Goal: Task Accomplishment & Management: Manage account settings

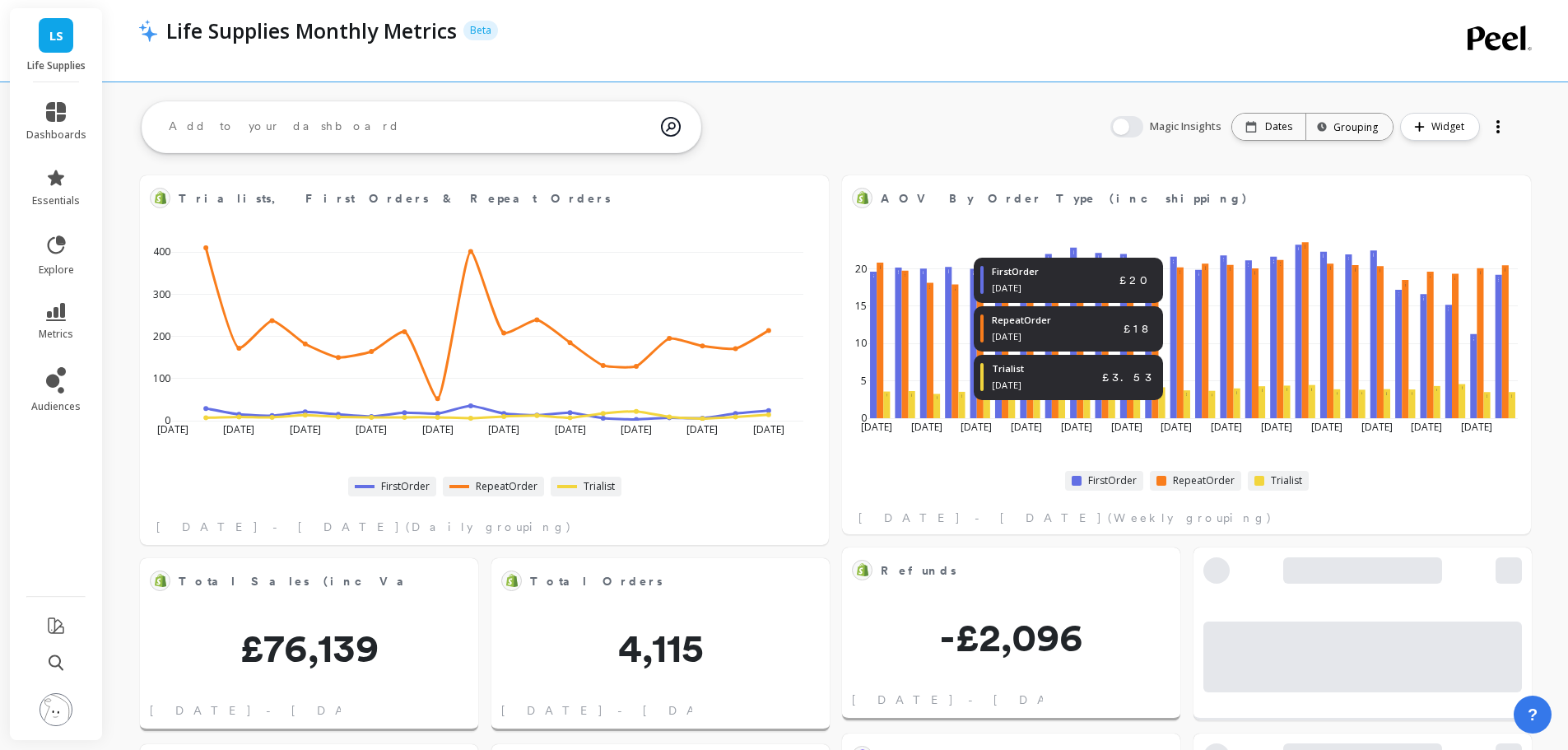
scroll to position [441, 630]
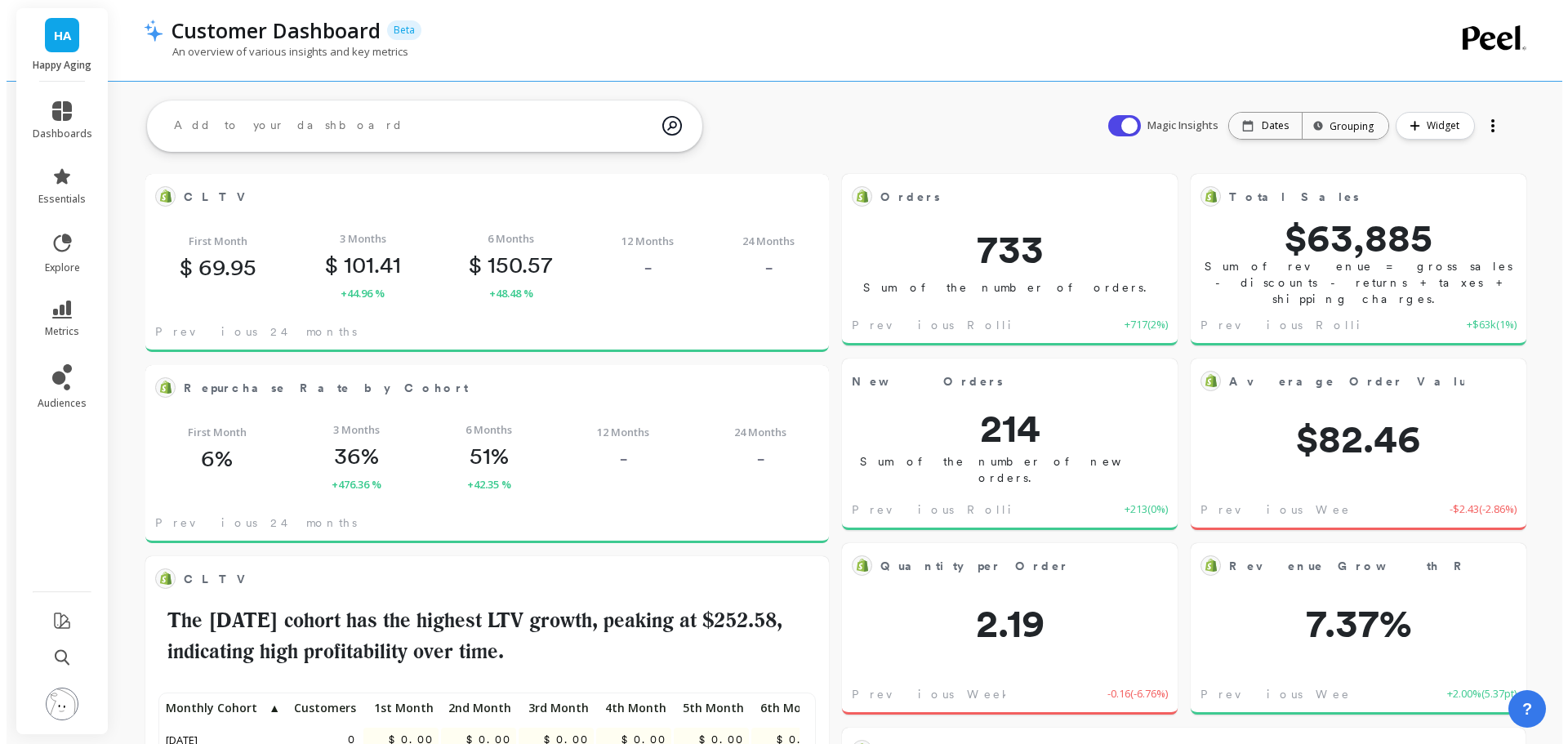
scroll to position [437, 625]
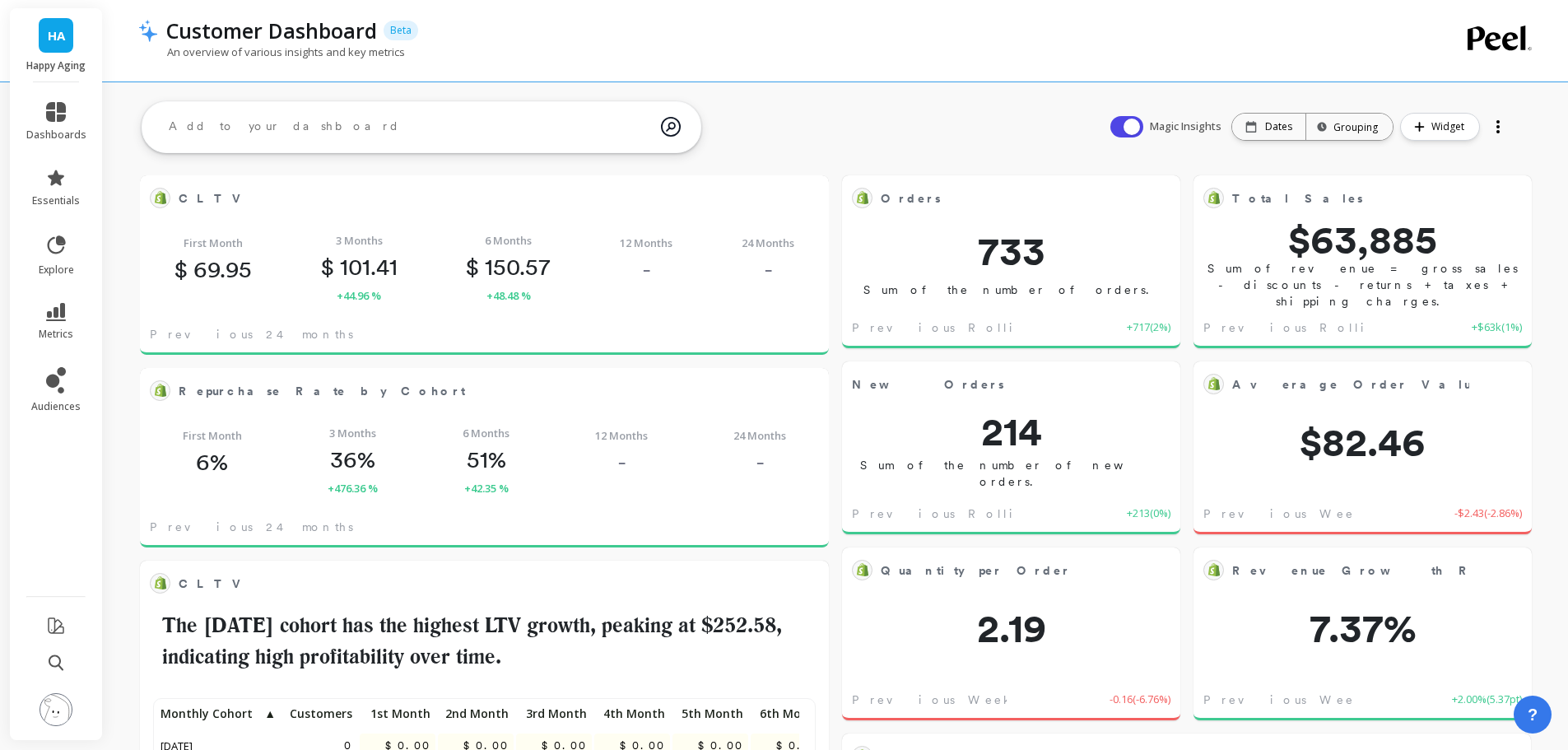
click at [68, 700] on img at bounding box center [56, 709] width 33 height 33
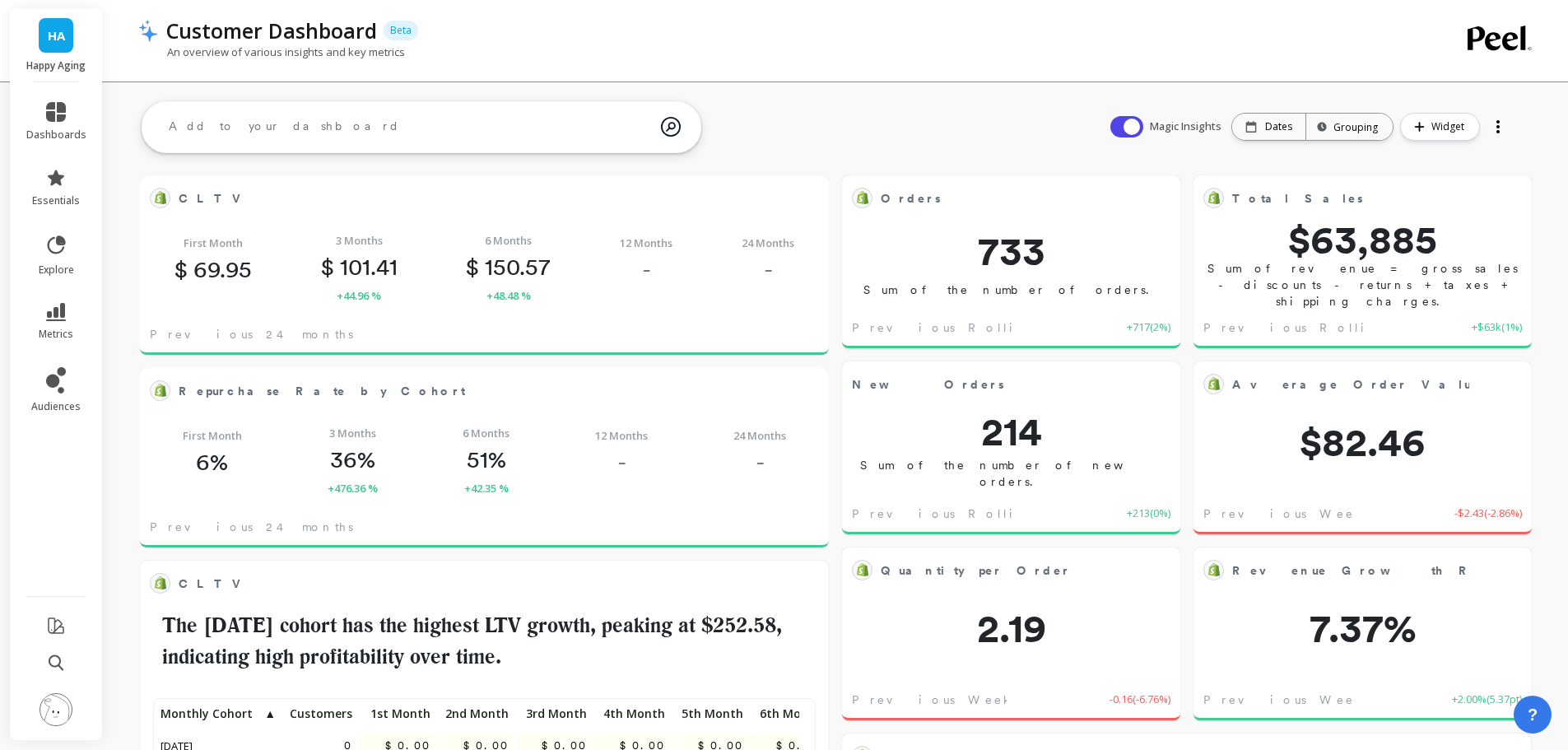
click at [59, 714] on img at bounding box center [56, 709] width 33 height 33
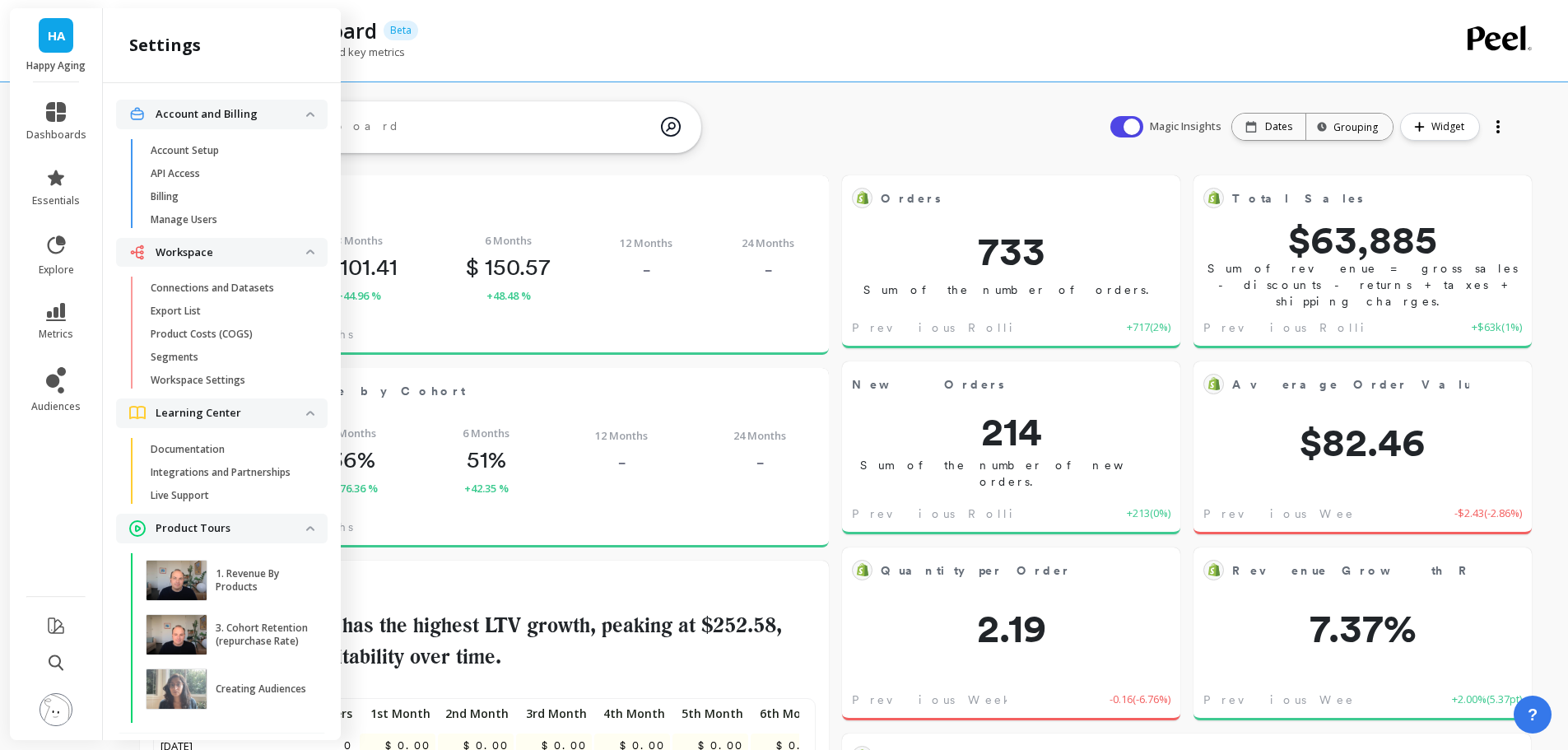
click at [183, 281] on link "Connections and Datasets" at bounding box center [235, 288] width 185 height 23
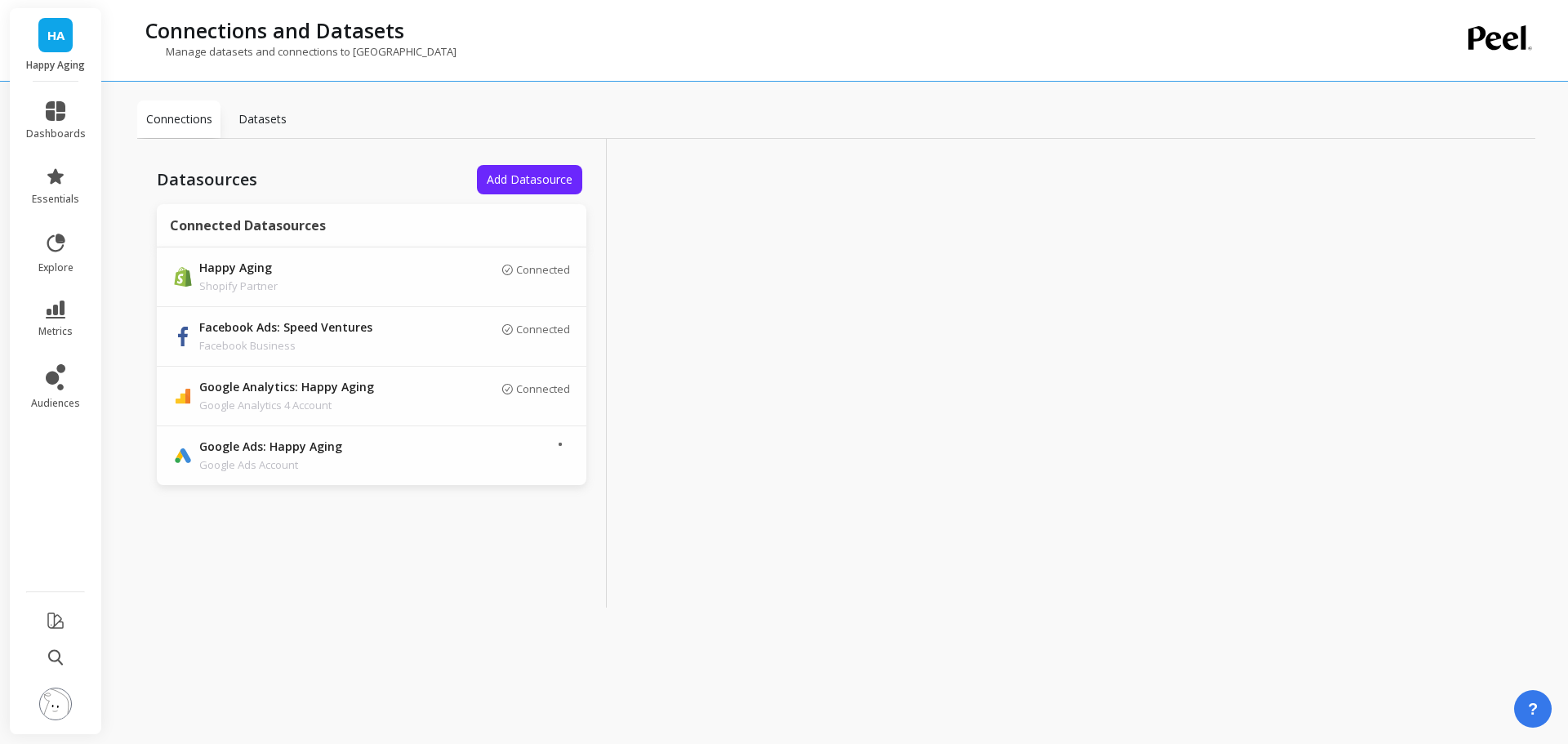
click at [538, 151] on div "Datasources Add Datasource Connected Datasources Happy Aging Shopify Partner Co…" at bounding box center [372, 372] width 470 height 469
click at [538, 169] on button "Add Datasource" at bounding box center [530, 179] width 106 height 29
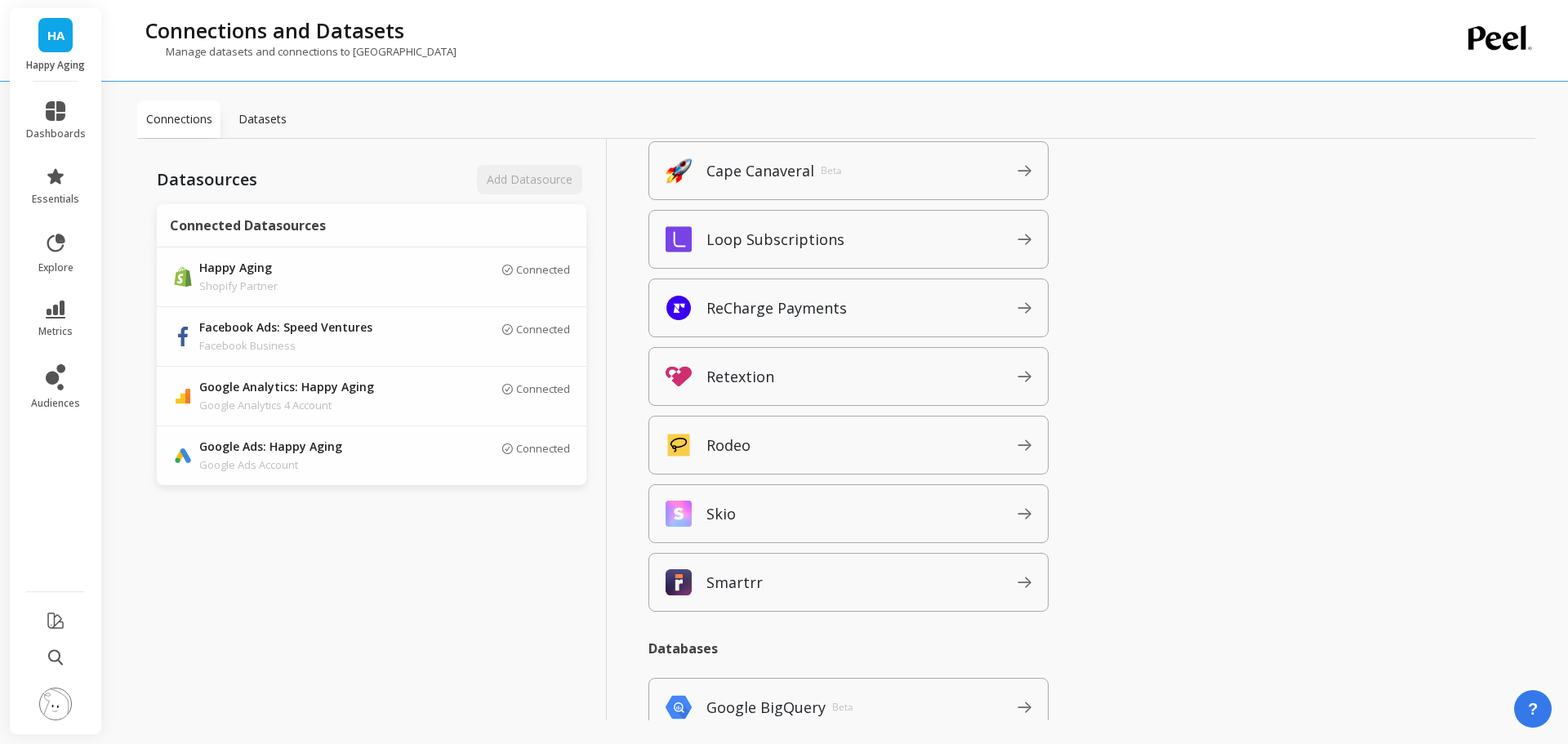
scroll to position [1715, 0]
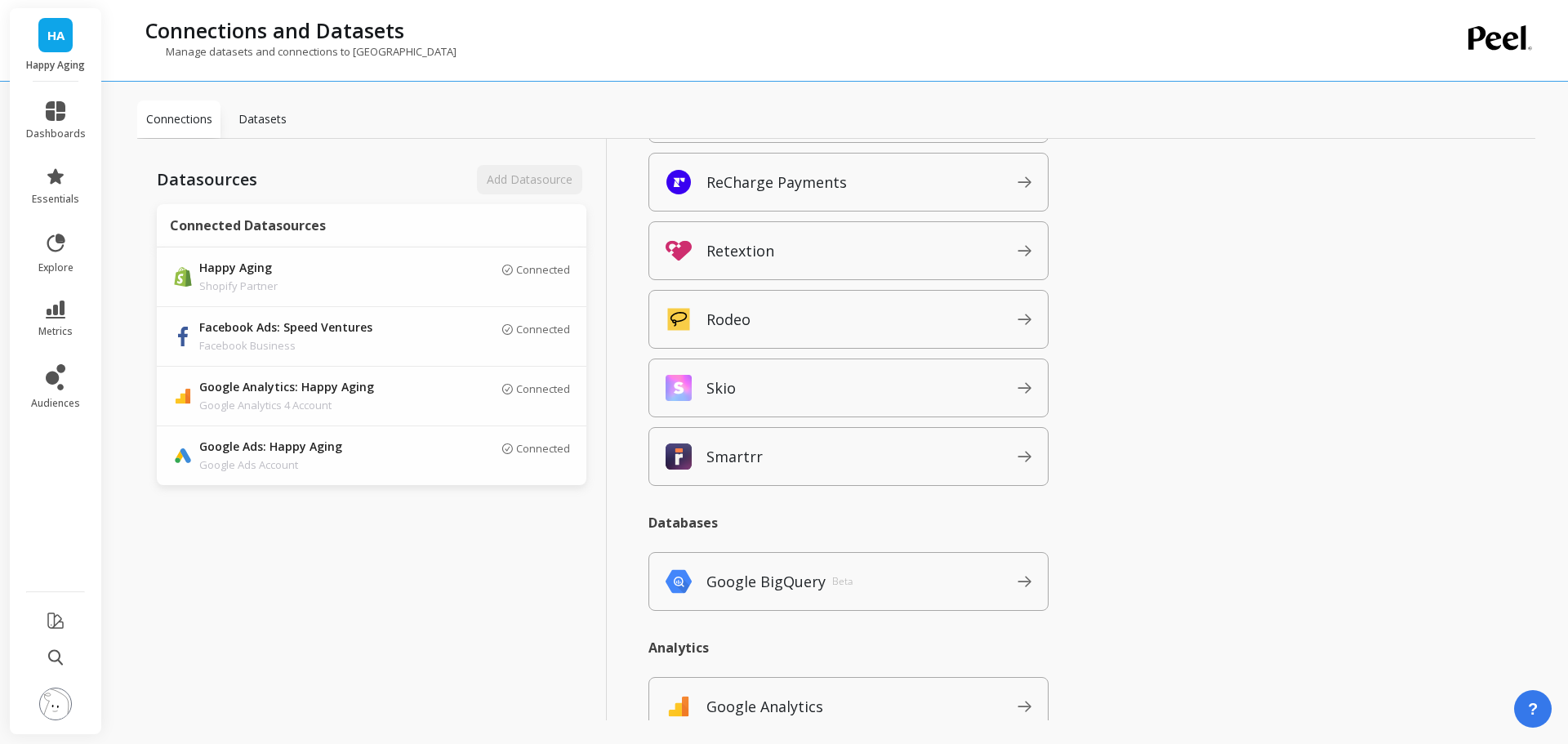
click at [757, 257] on p "Retextion" at bounding box center [740, 251] width 67 height 22
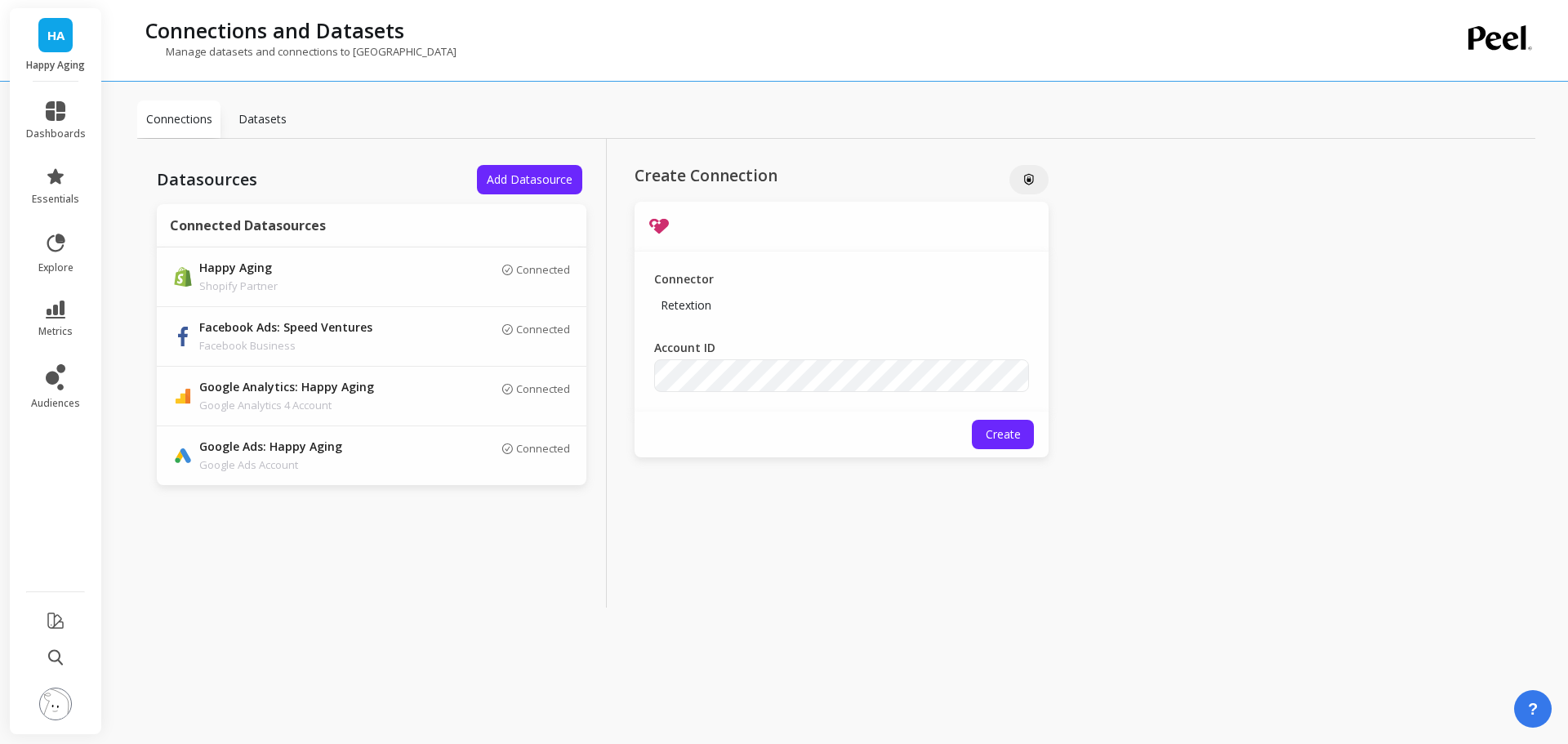
scroll to position [0, 0]
click at [767, 357] on div "Account ID" at bounding box center [841, 366] width 375 height 52
click at [1003, 438] on span "Create" at bounding box center [1003, 434] width 36 height 16
click at [1037, 186] on div at bounding box center [1029, 179] width 39 height 29
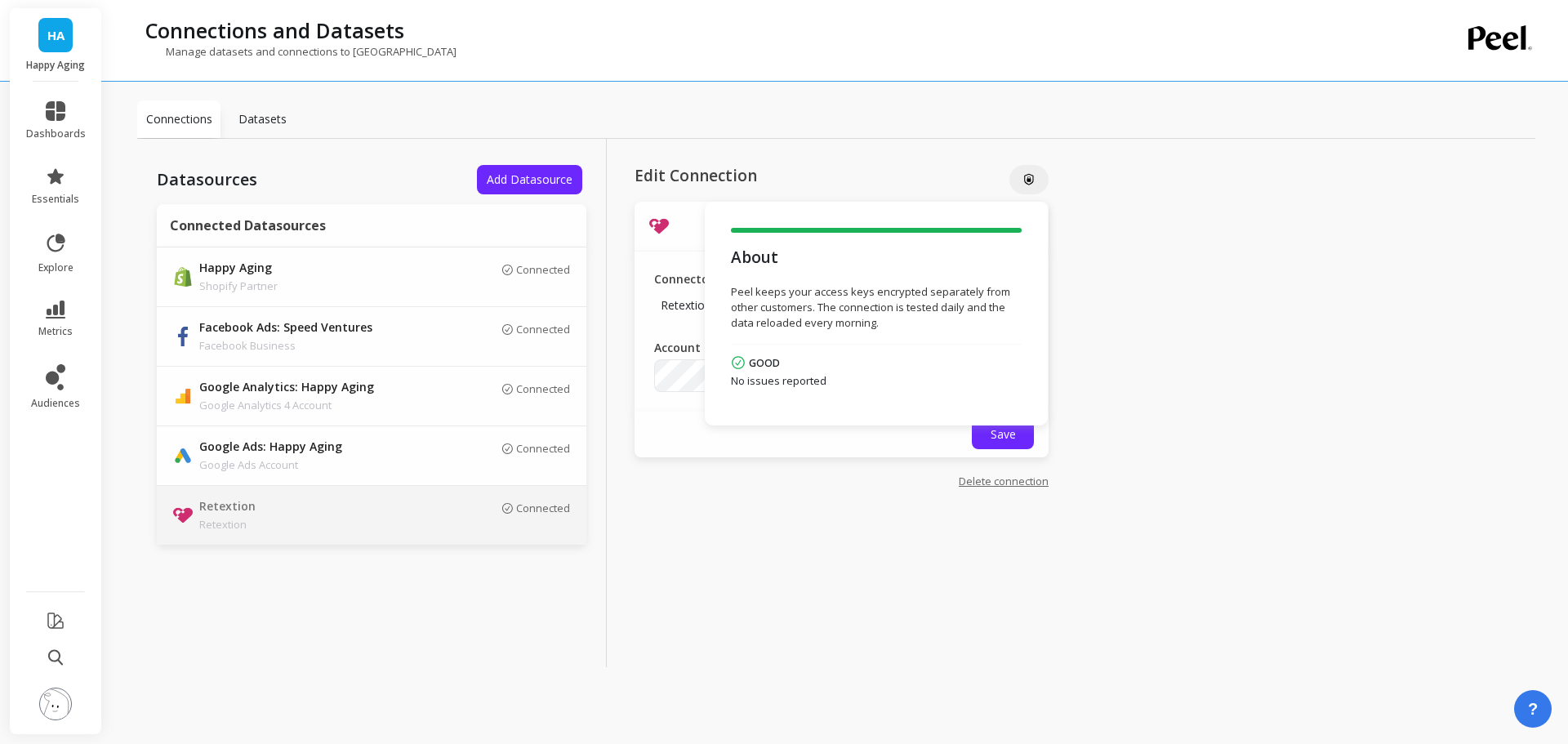
click at [1091, 189] on div "Datasources Add Datasource Connected Datasources Happy Aging Shopify Partner Co…" at bounding box center [836, 402] width 1398 height 529
drag, startPoint x: 945, startPoint y: 151, endPoint x: 1050, endPoint y: 378, distance: 250.1
click at [980, 192] on div "Edit Connection About Peel keeps your access keys encrypted separately from oth…" at bounding box center [841, 402] width 470 height 529
click at [54, 117] on icon at bounding box center [55, 110] width 20 height 20
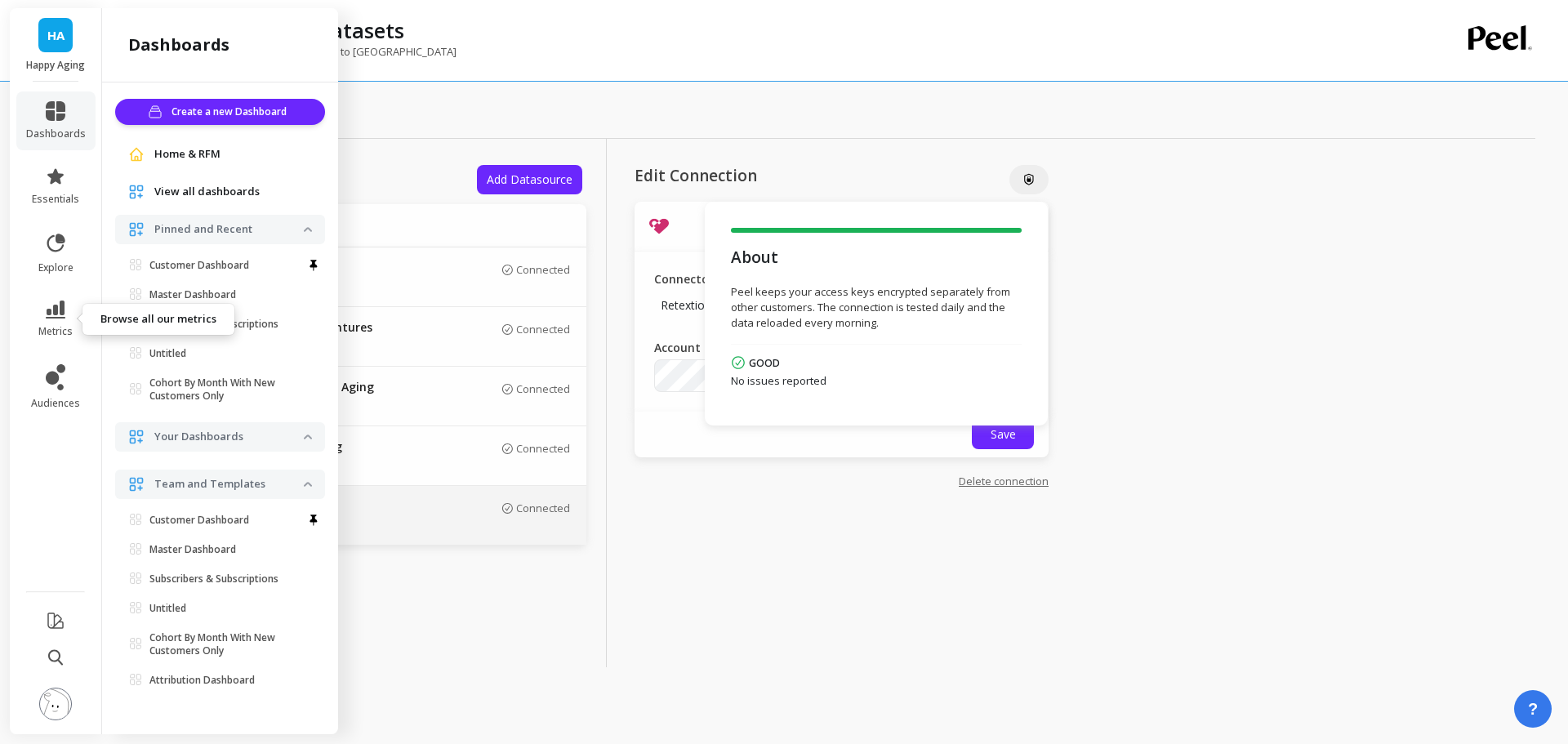
click at [62, 323] on link "metrics" at bounding box center [56, 319] width 60 height 37
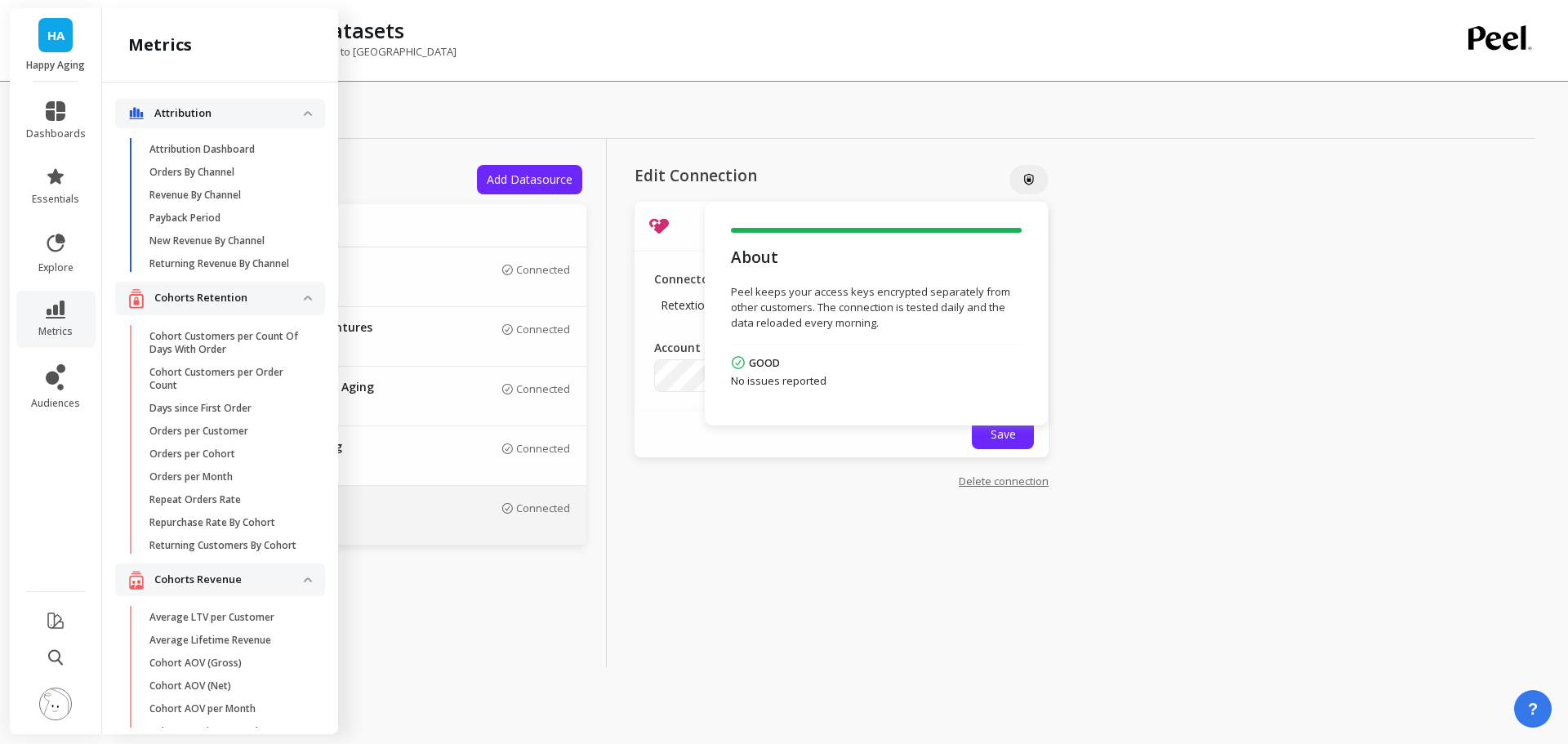
click at [54, 241] on icon at bounding box center [55, 243] width 22 height 22
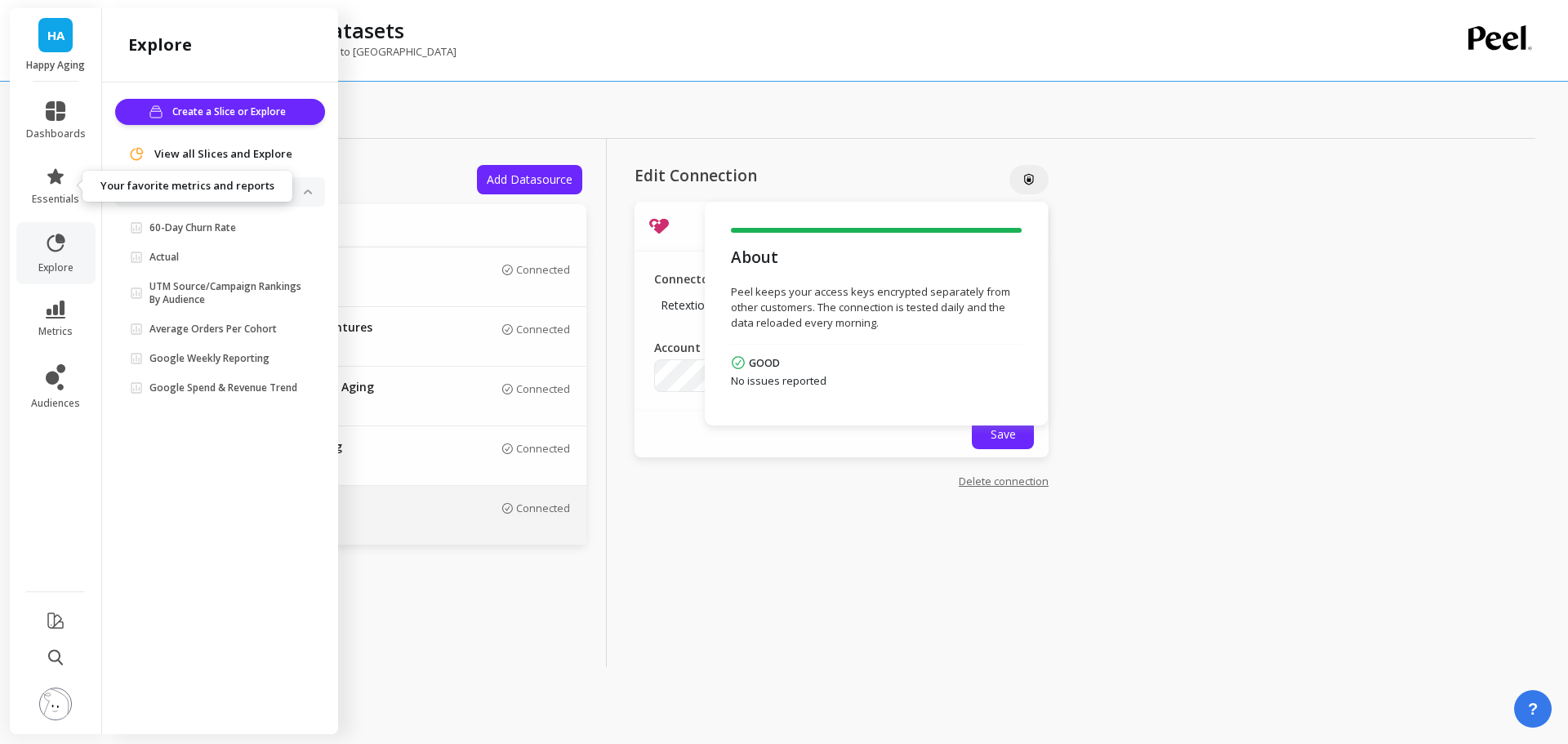
click at [55, 185] on icon at bounding box center [55, 176] width 20 height 20
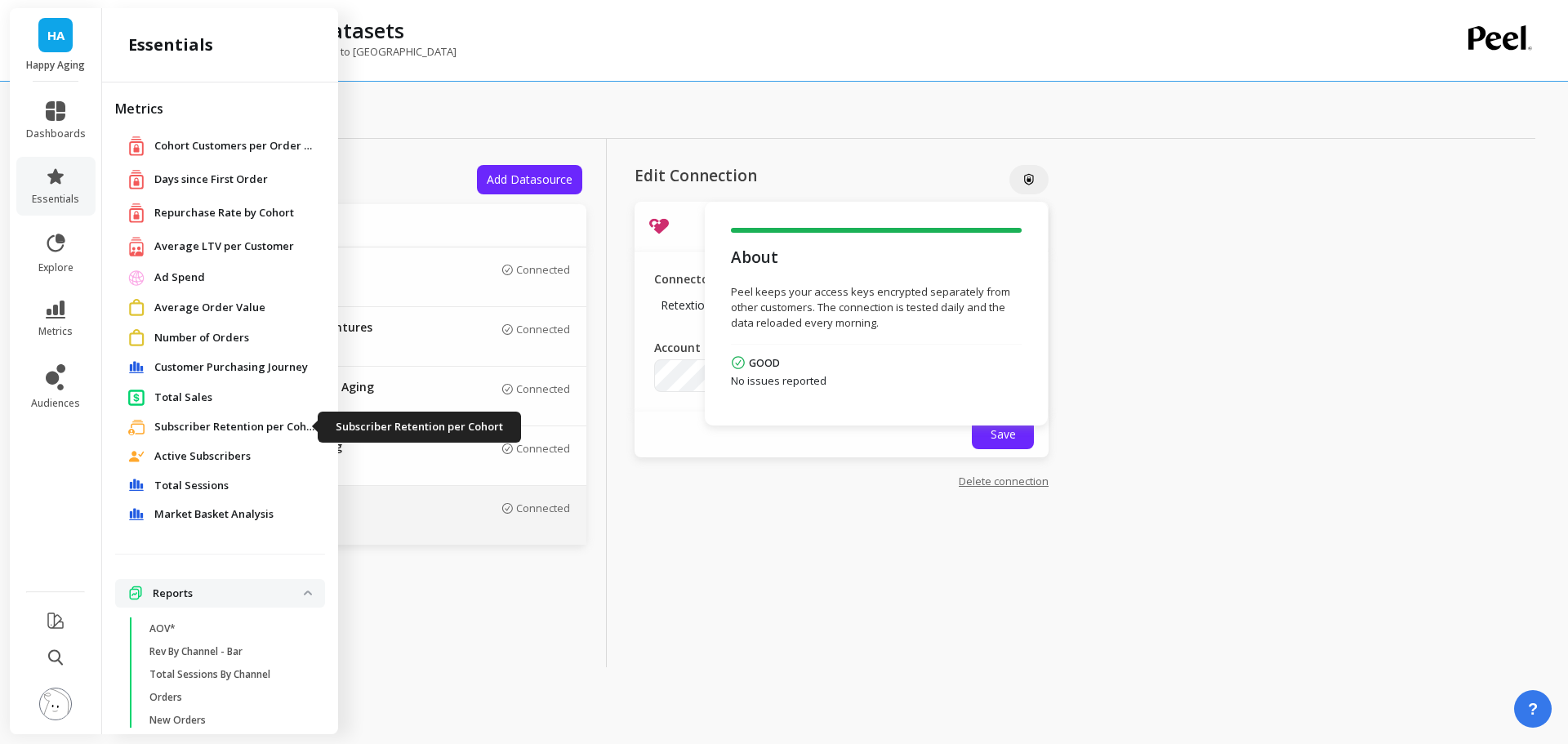
click at [223, 425] on span "Subscriber Retention per Cohort" at bounding box center [236, 427] width 164 height 16
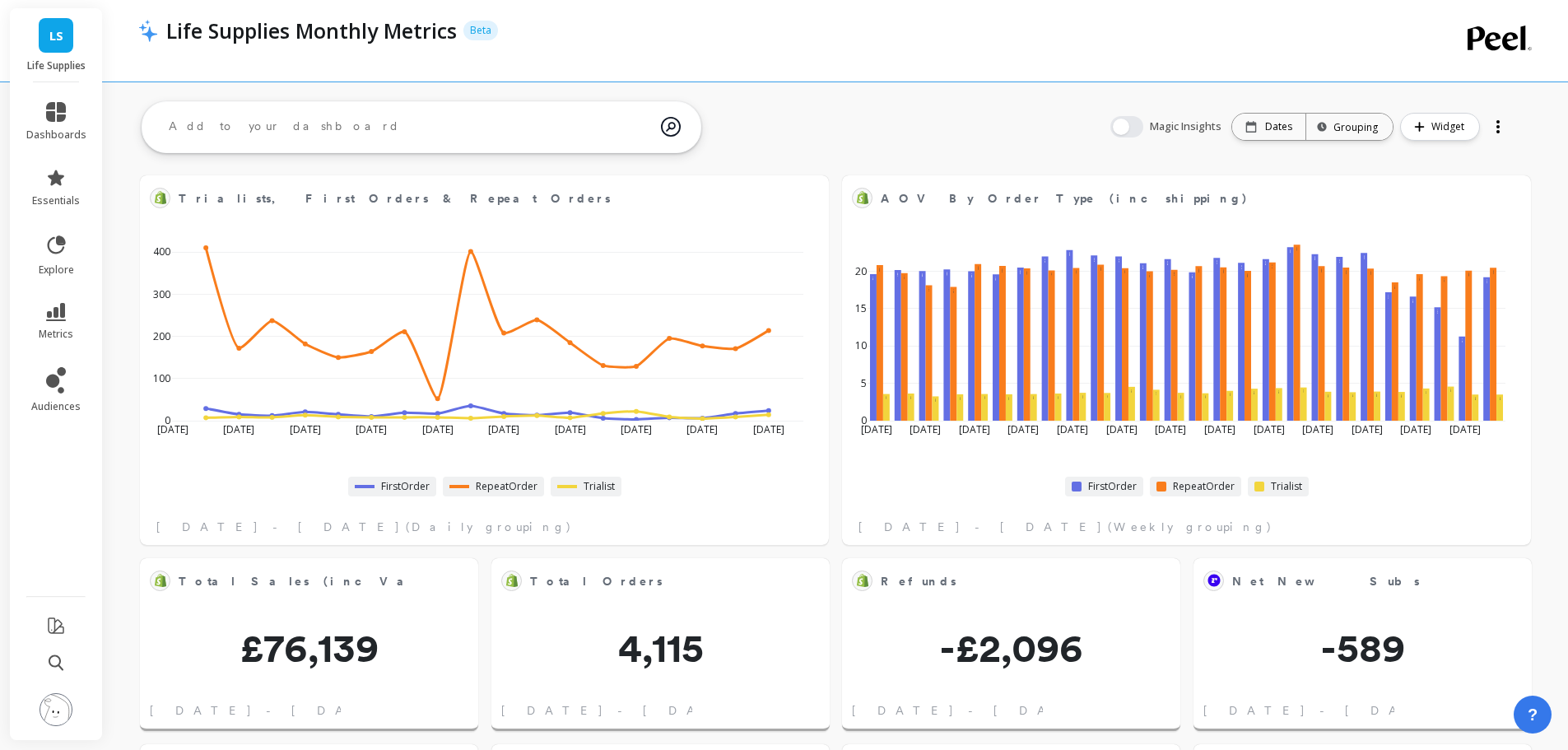
click at [57, 52] on link "LS" at bounding box center [56, 35] width 35 height 35
click at [57, 130] on span "dashboards" at bounding box center [57, 135] width 60 height 13
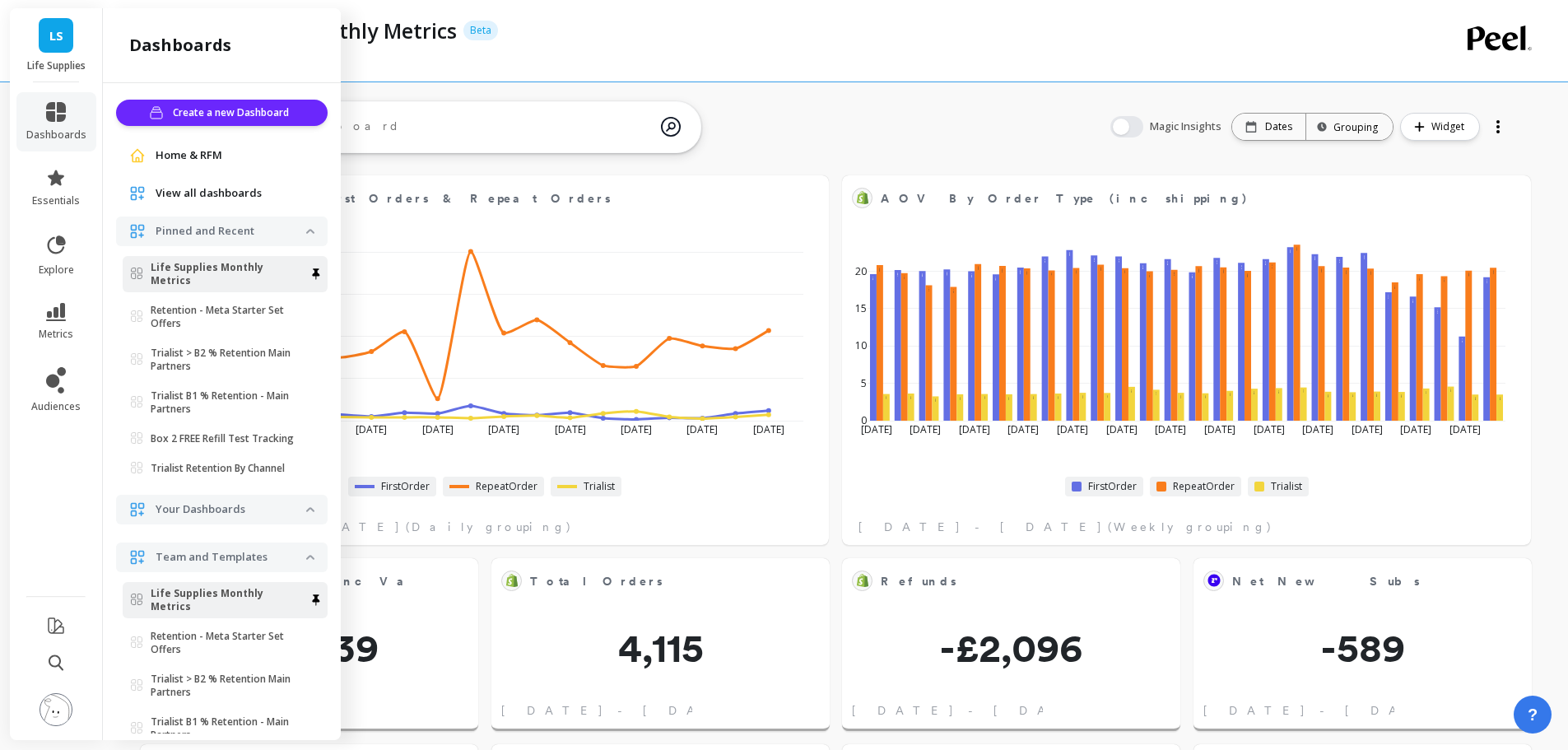
click at [68, 192] on link "essentials" at bounding box center [57, 188] width 60 height 40
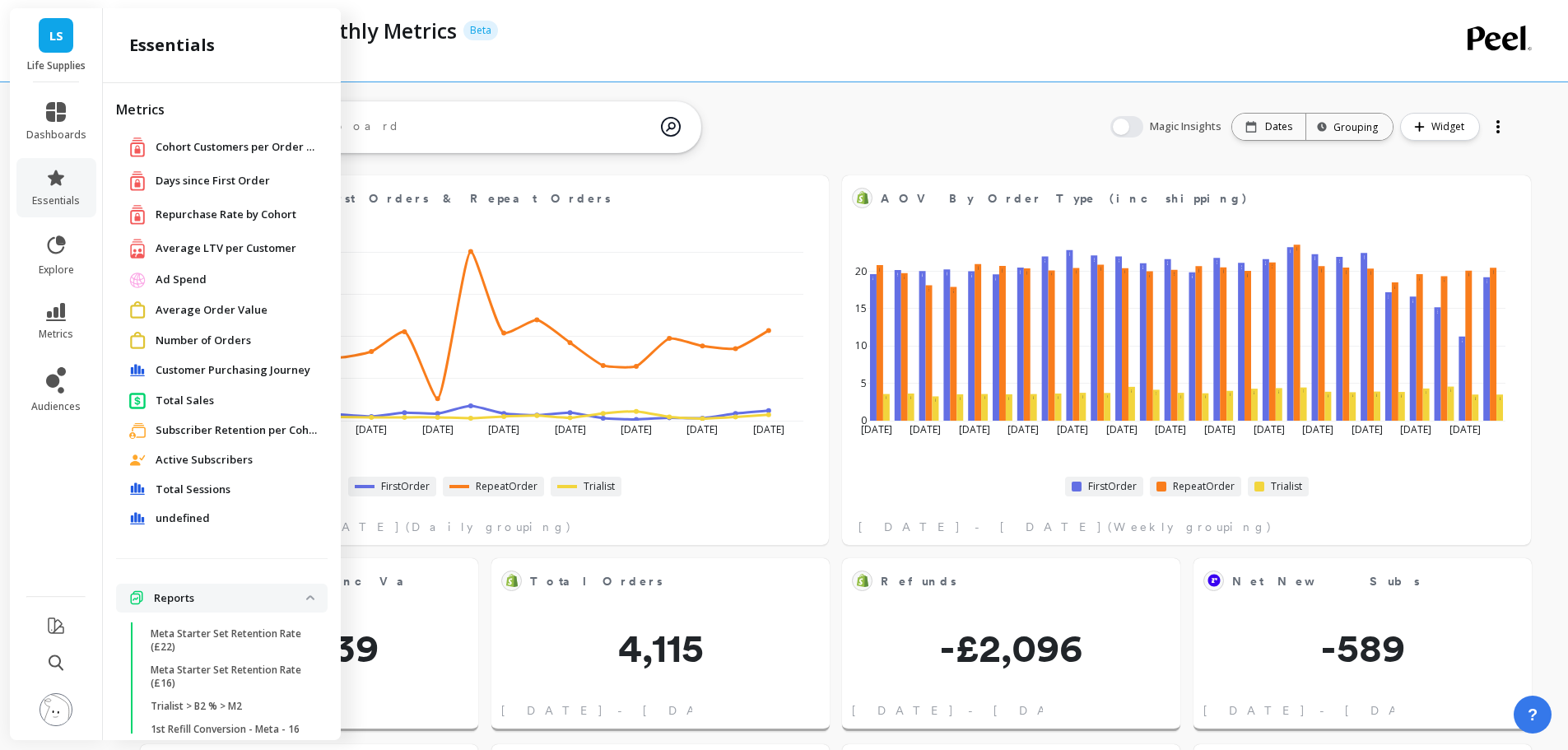
click at [190, 402] on span "Total Sales" at bounding box center [185, 400] width 58 height 16
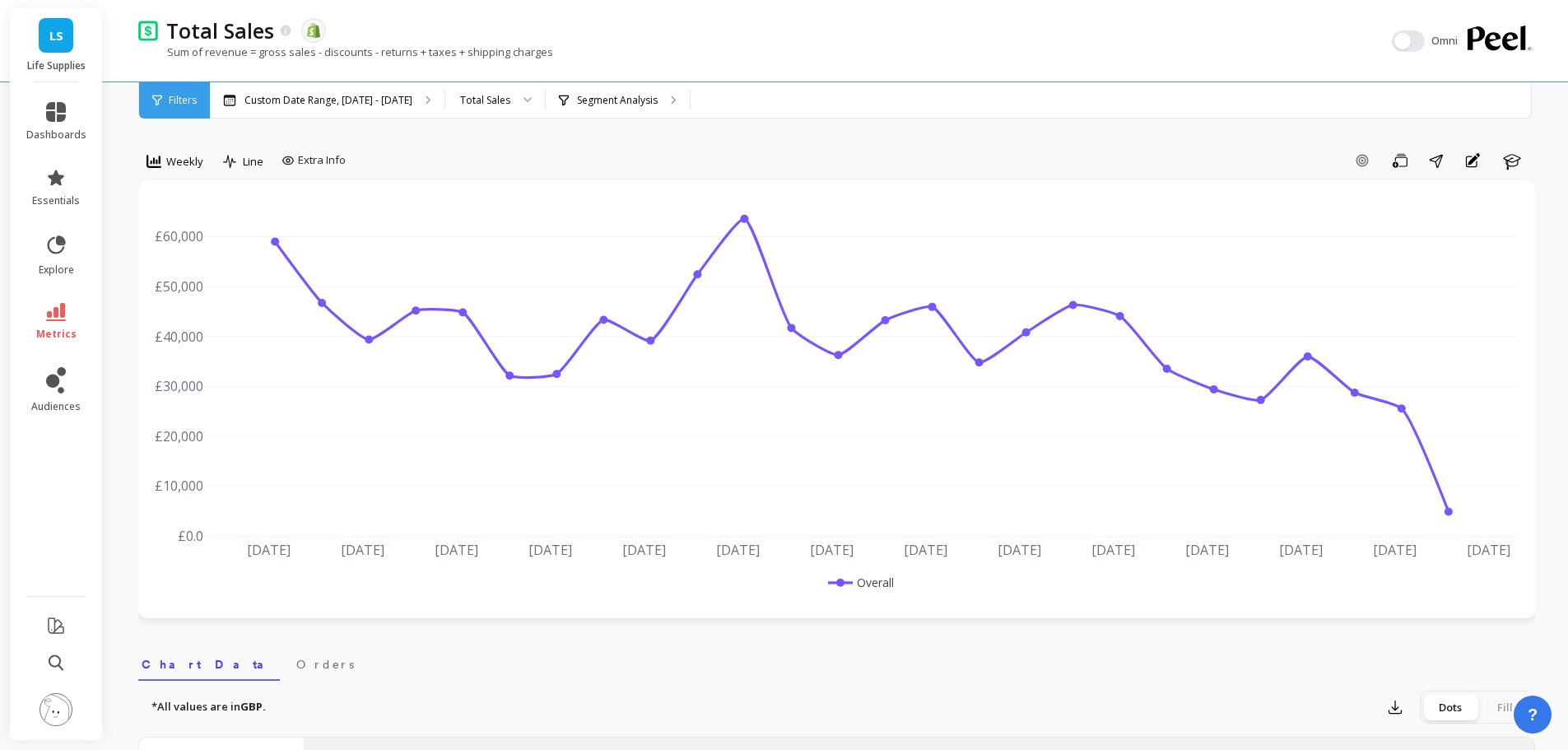
click at [333, 106] on p "Custom Date Range, Mar 1 - Aug 18" at bounding box center [328, 100] width 168 height 13
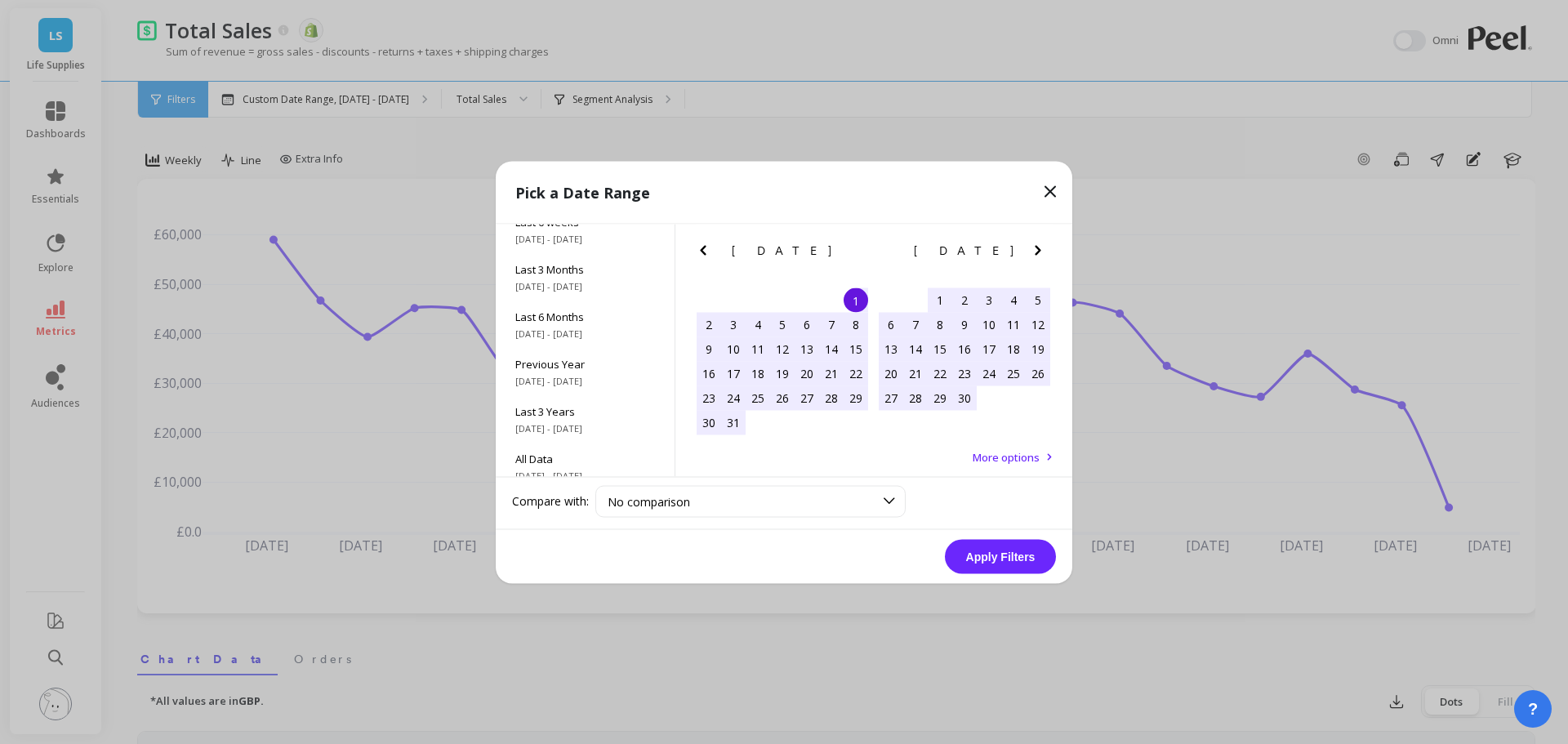
scroll to position [222, 0]
click at [565, 445] on span "All Data" at bounding box center [585, 445] width 139 height 15
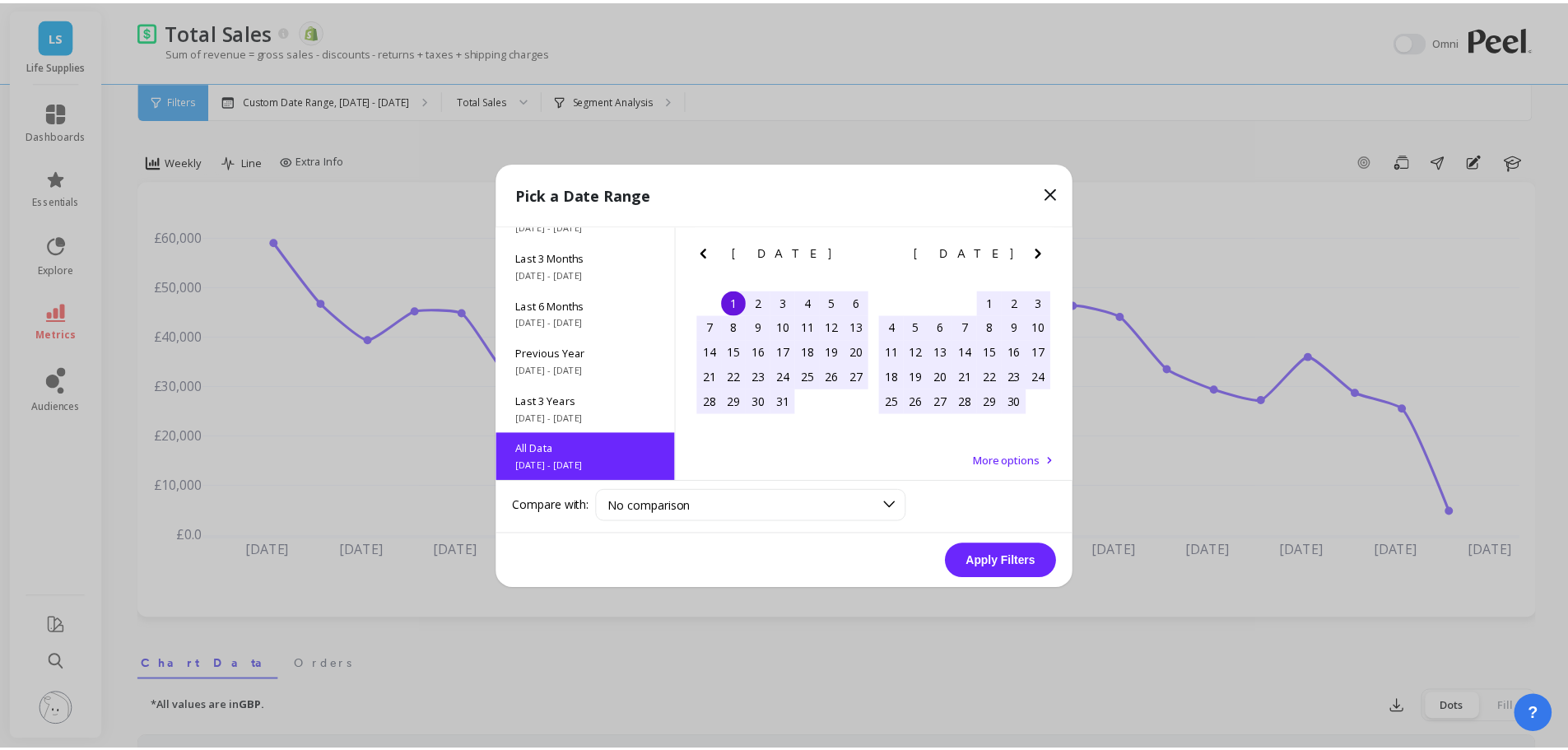
scroll to position [1, 0]
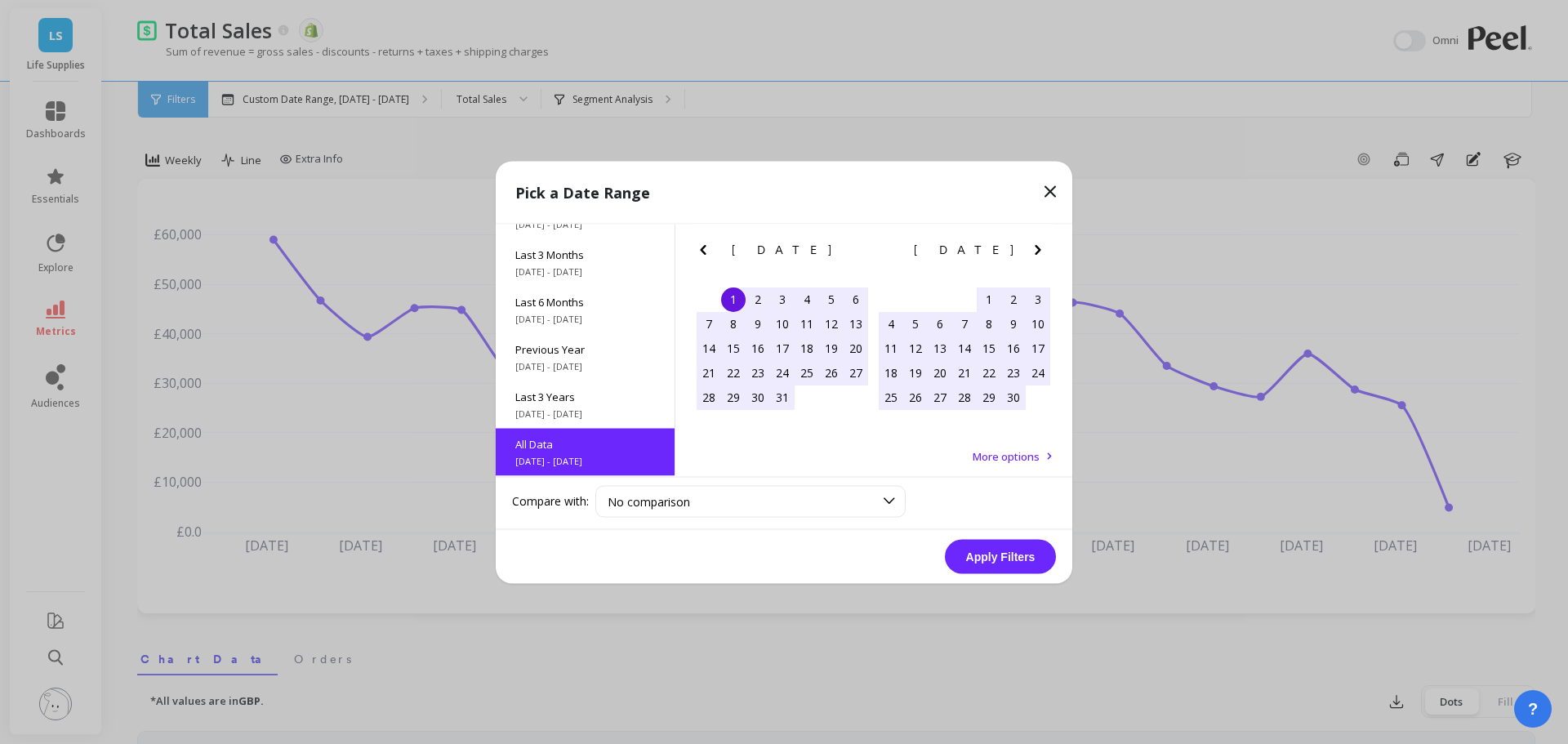
click at [1009, 554] on button "Apply Filters" at bounding box center [1000, 556] width 111 height 35
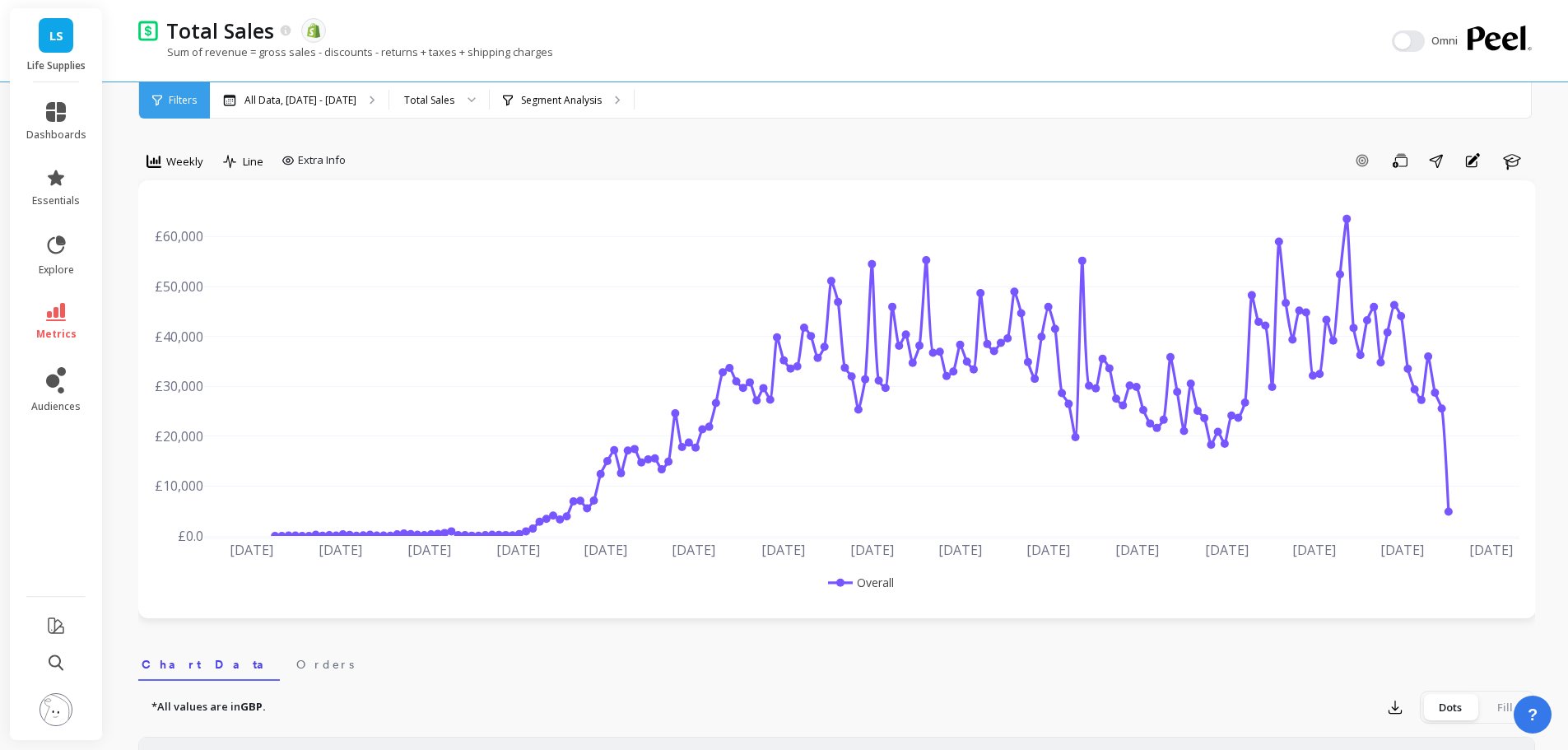
click at [908, 152] on div "Add Goal Save Share Annotations Learn" at bounding box center [944, 160] width 1182 height 26
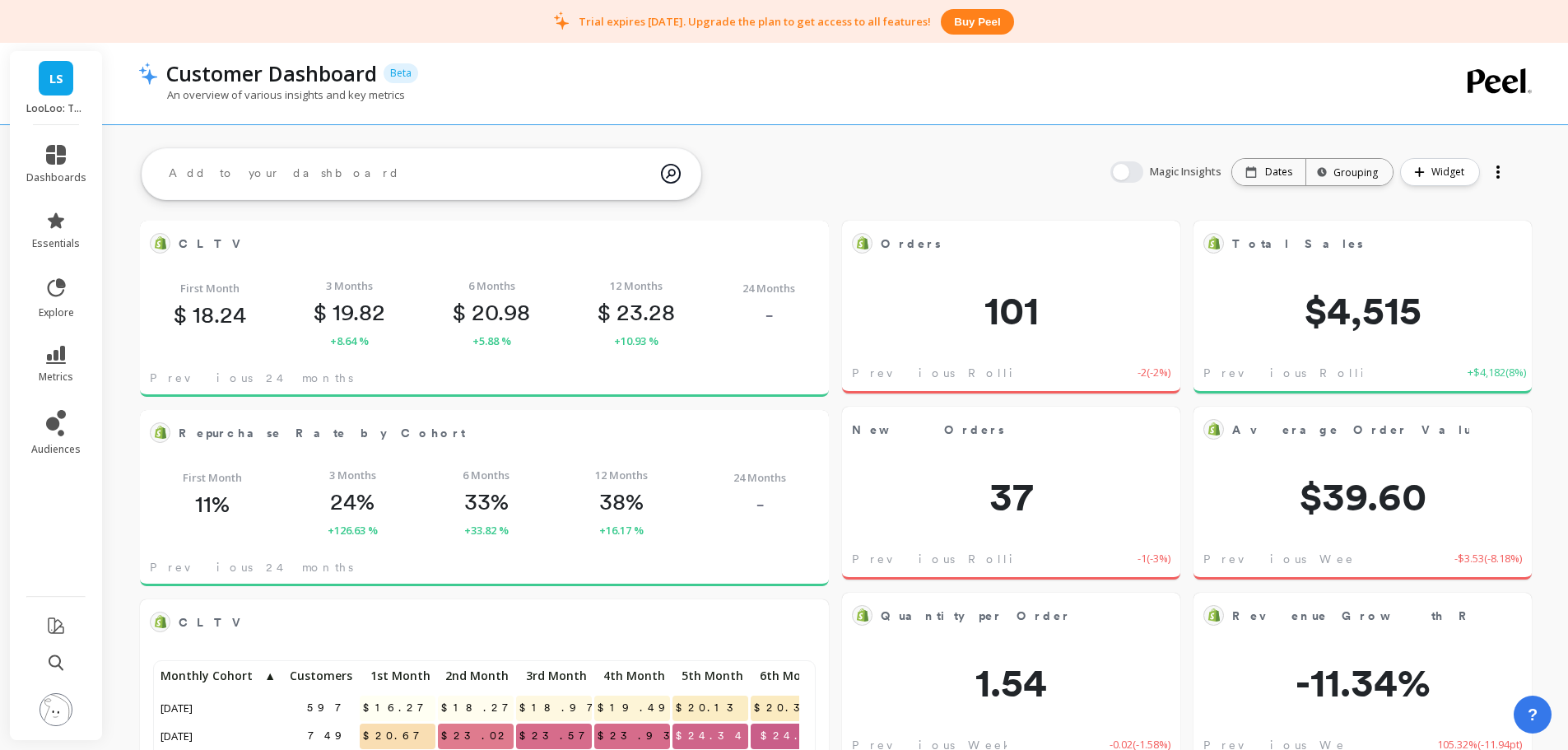
click at [77, 77] on div "LS LooLoo: Touchless Toilet Spray" at bounding box center [56, 88] width 92 height 75
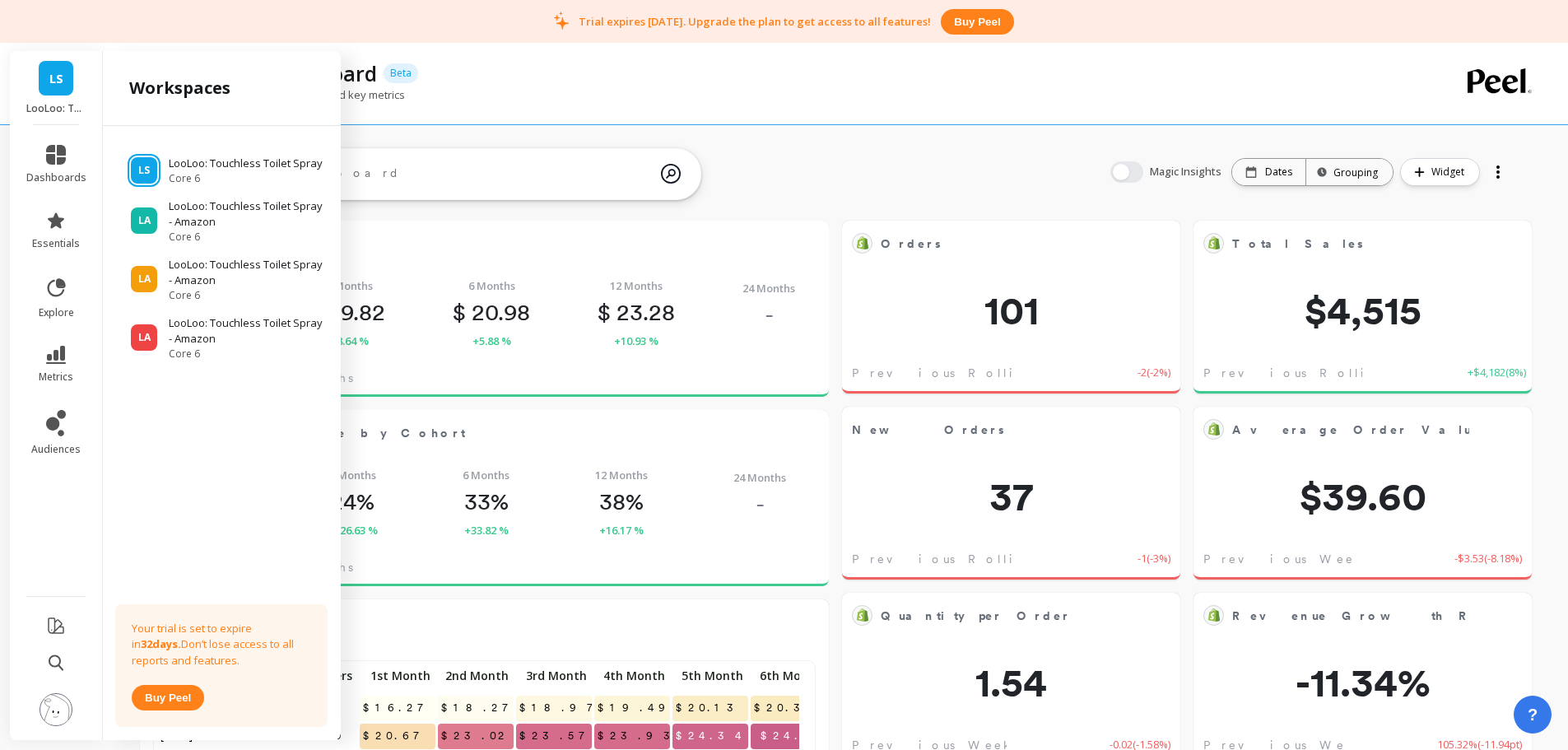
click at [66, 78] on link "LS" at bounding box center [56, 78] width 35 height 35
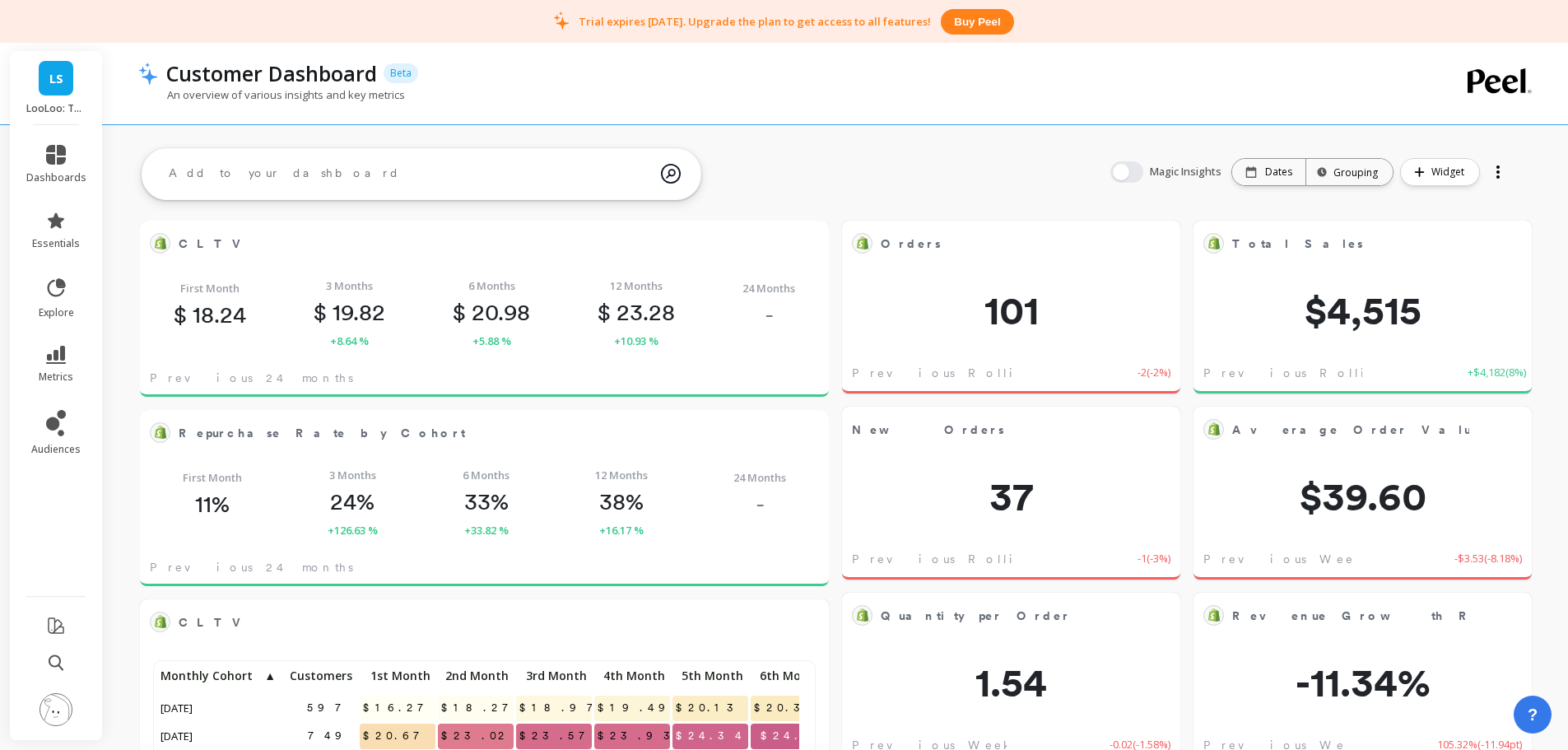
click at [62, 78] on span "LS" at bounding box center [56, 78] width 14 height 19
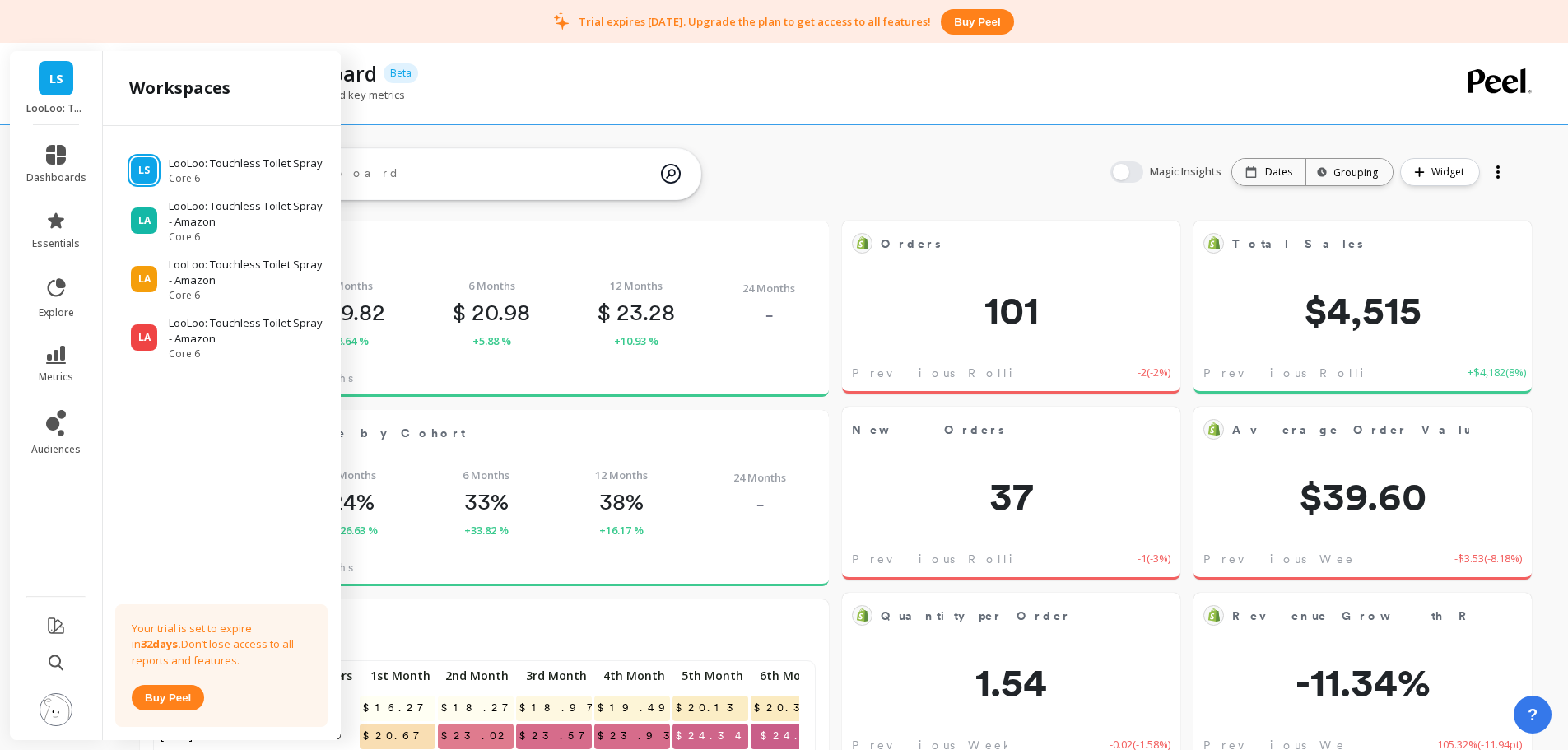
click at [203, 215] on p "LooLoo: Touchless Toilet Spray - Amazon" at bounding box center [247, 214] width 157 height 32
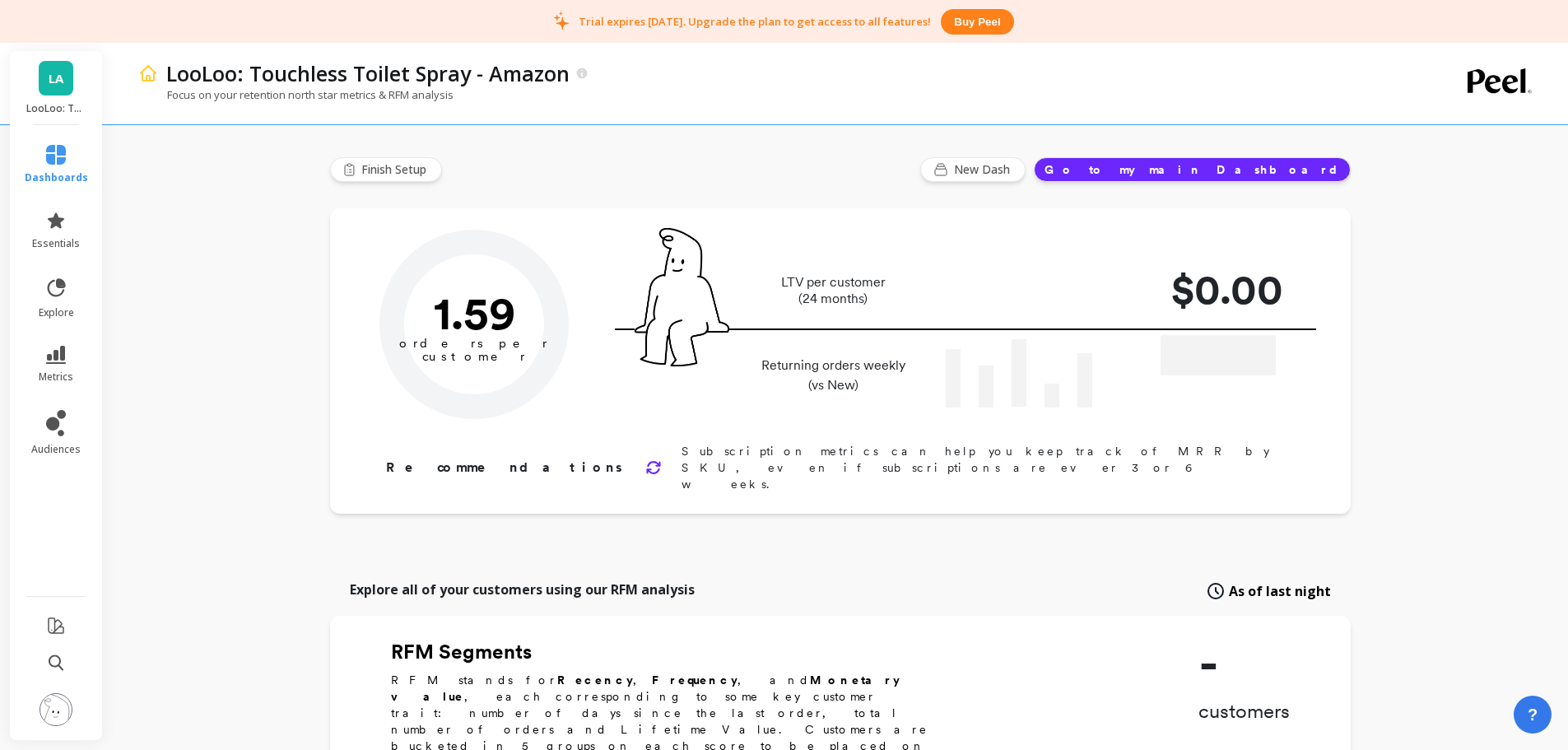
type input "Champions"
type input "792"
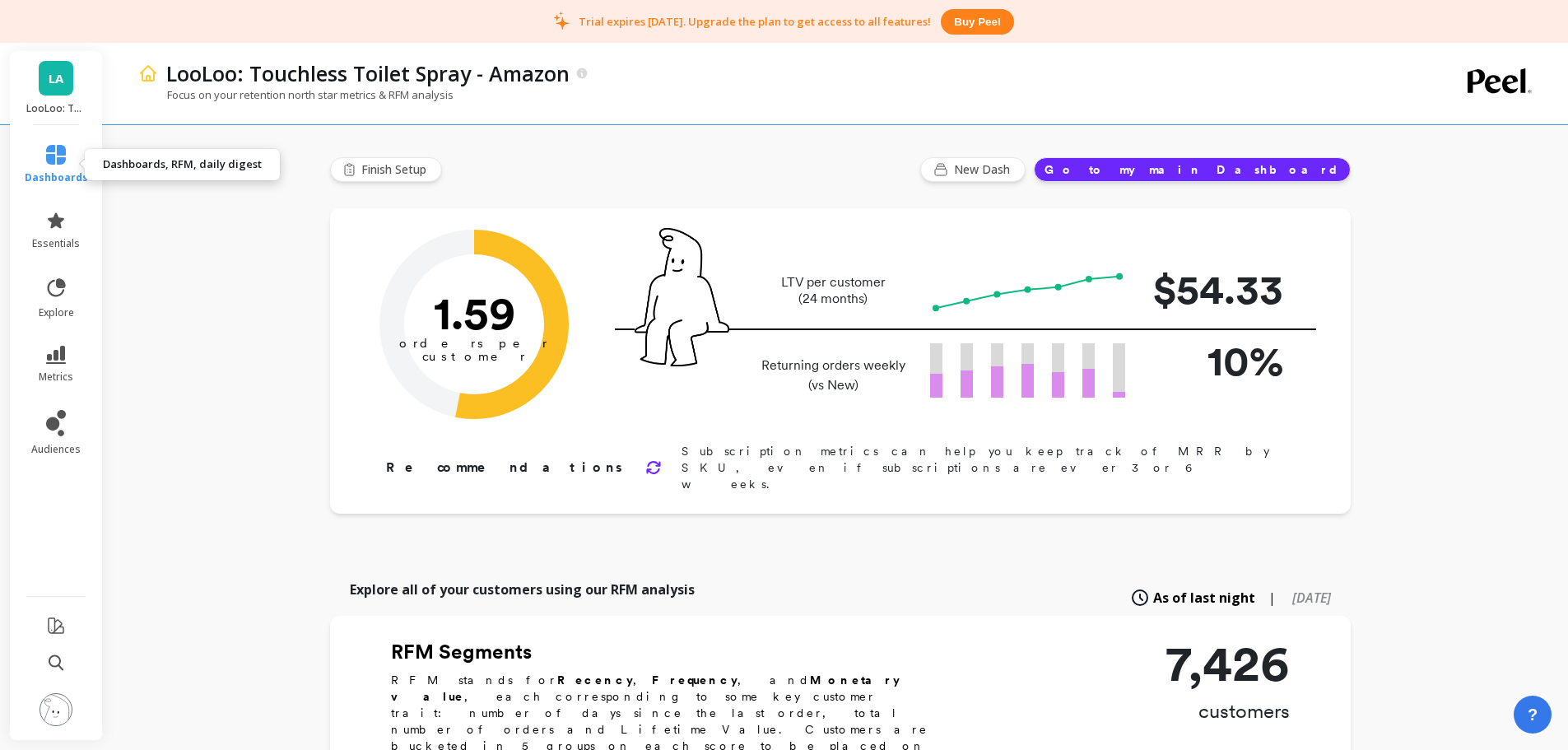
click at [53, 170] on link "dashboards" at bounding box center [56, 165] width 63 height 40
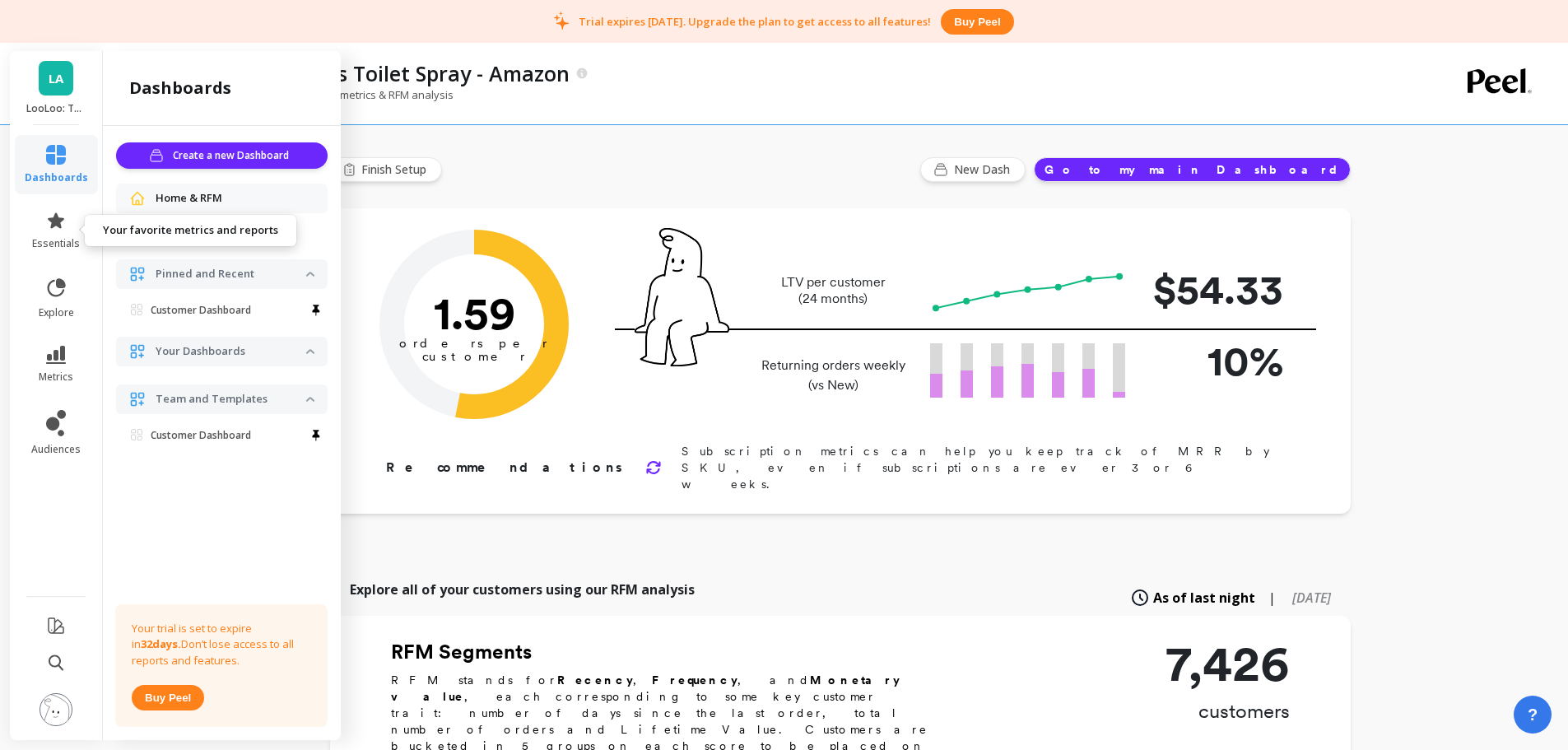
click at [68, 236] on link "essentials" at bounding box center [56, 230] width 63 height 40
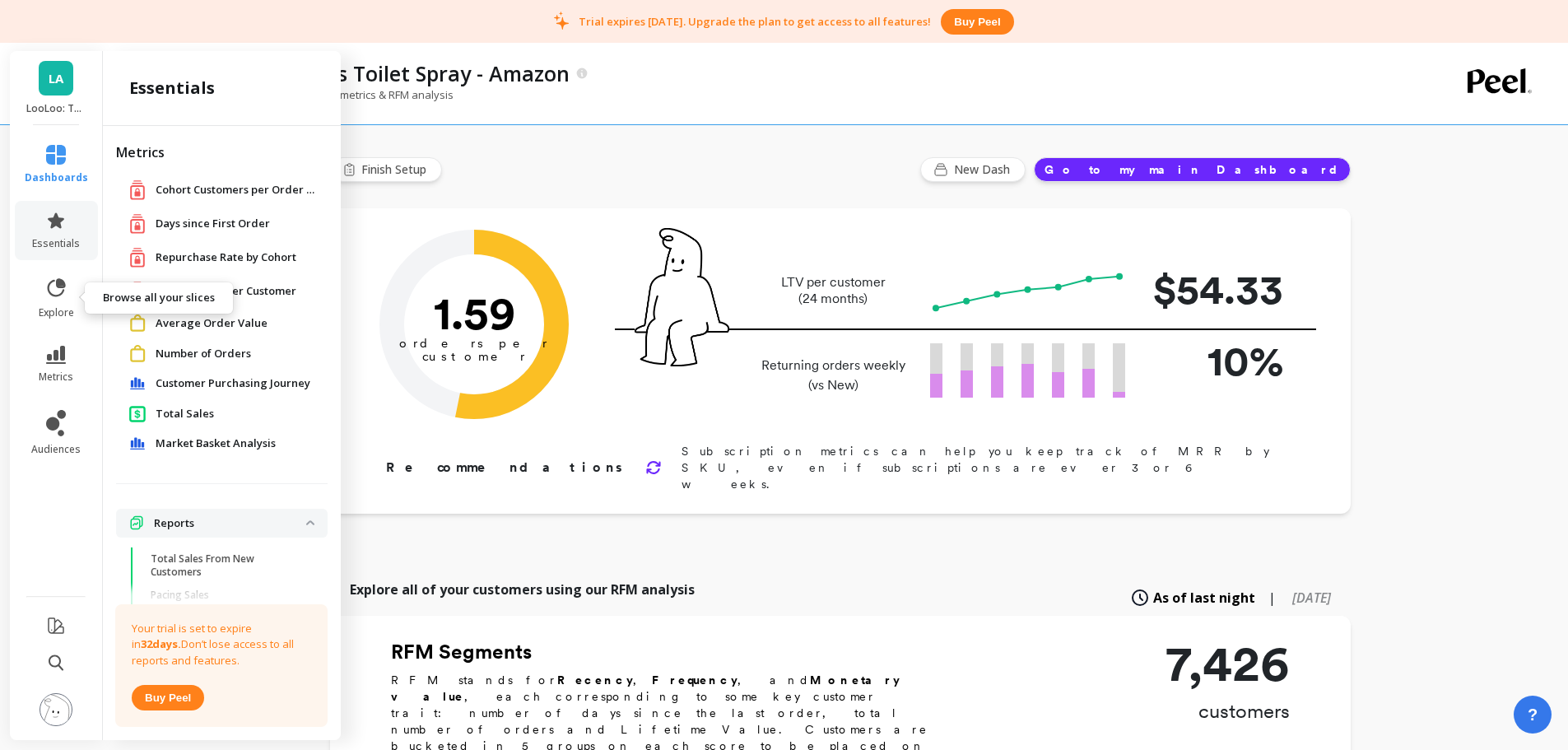
click at [68, 316] on span "explore" at bounding box center [57, 313] width 36 height 13
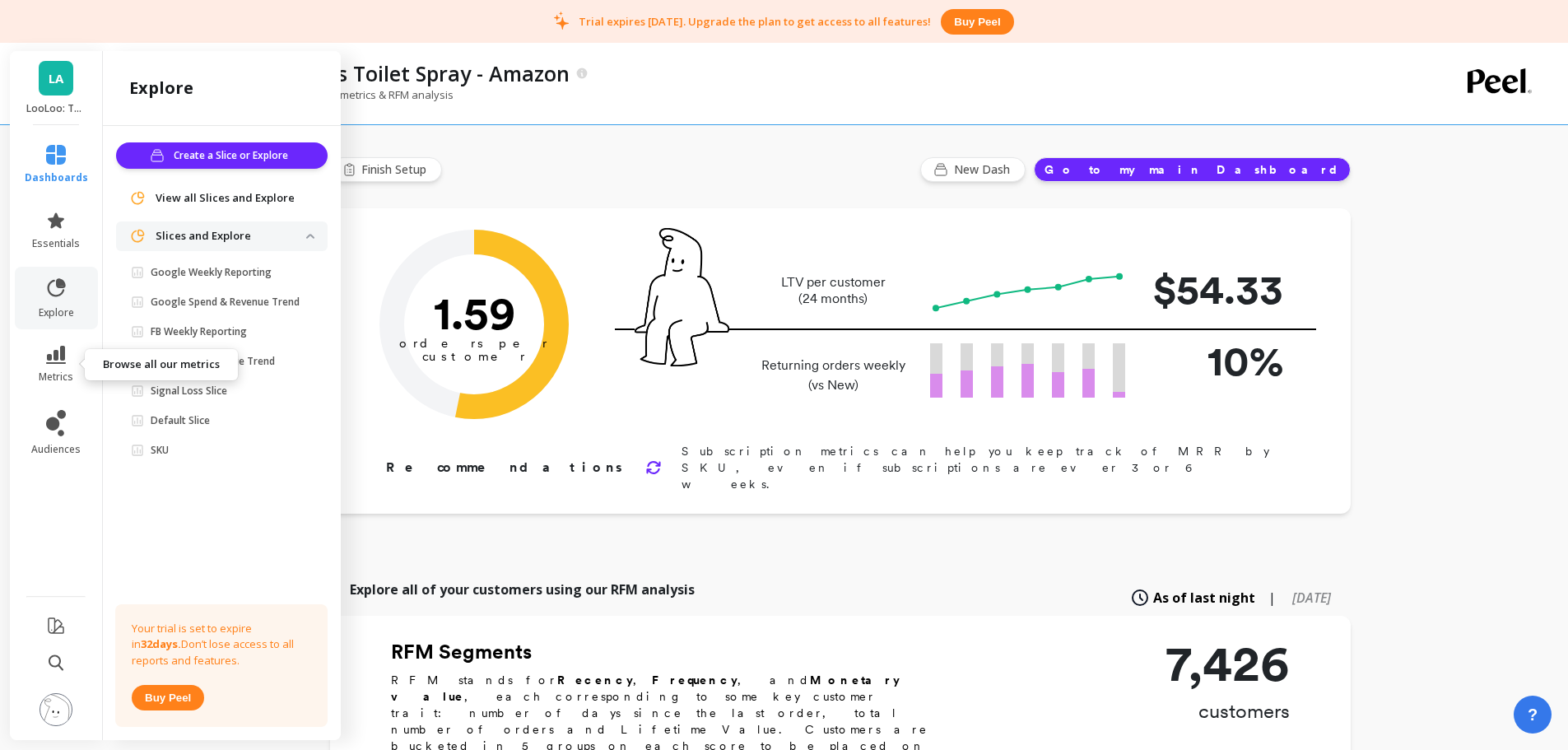
click at [65, 358] on icon at bounding box center [56, 355] width 20 height 18
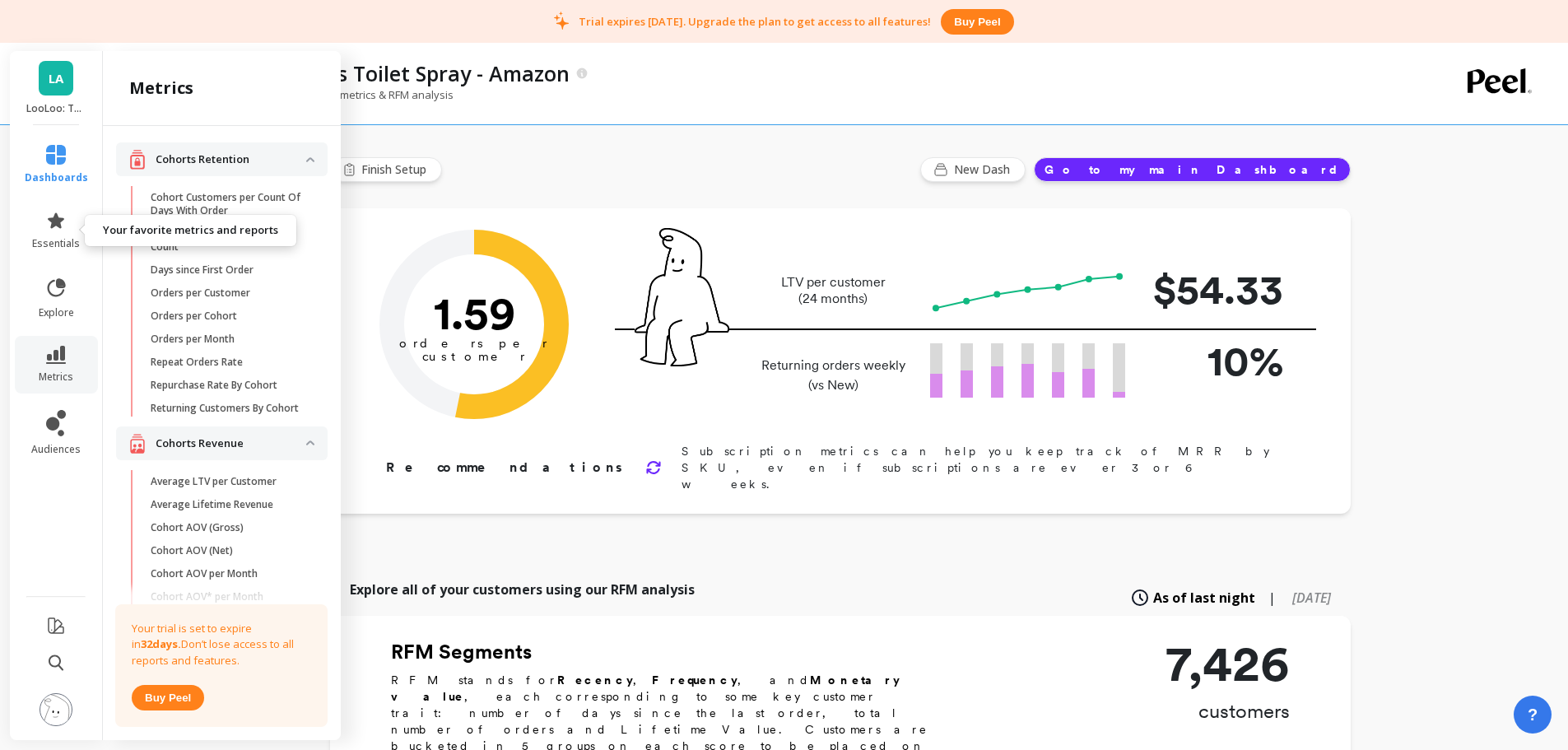
click at [64, 237] on span "essentials" at bounding box center [56, 243] width 48 height 13
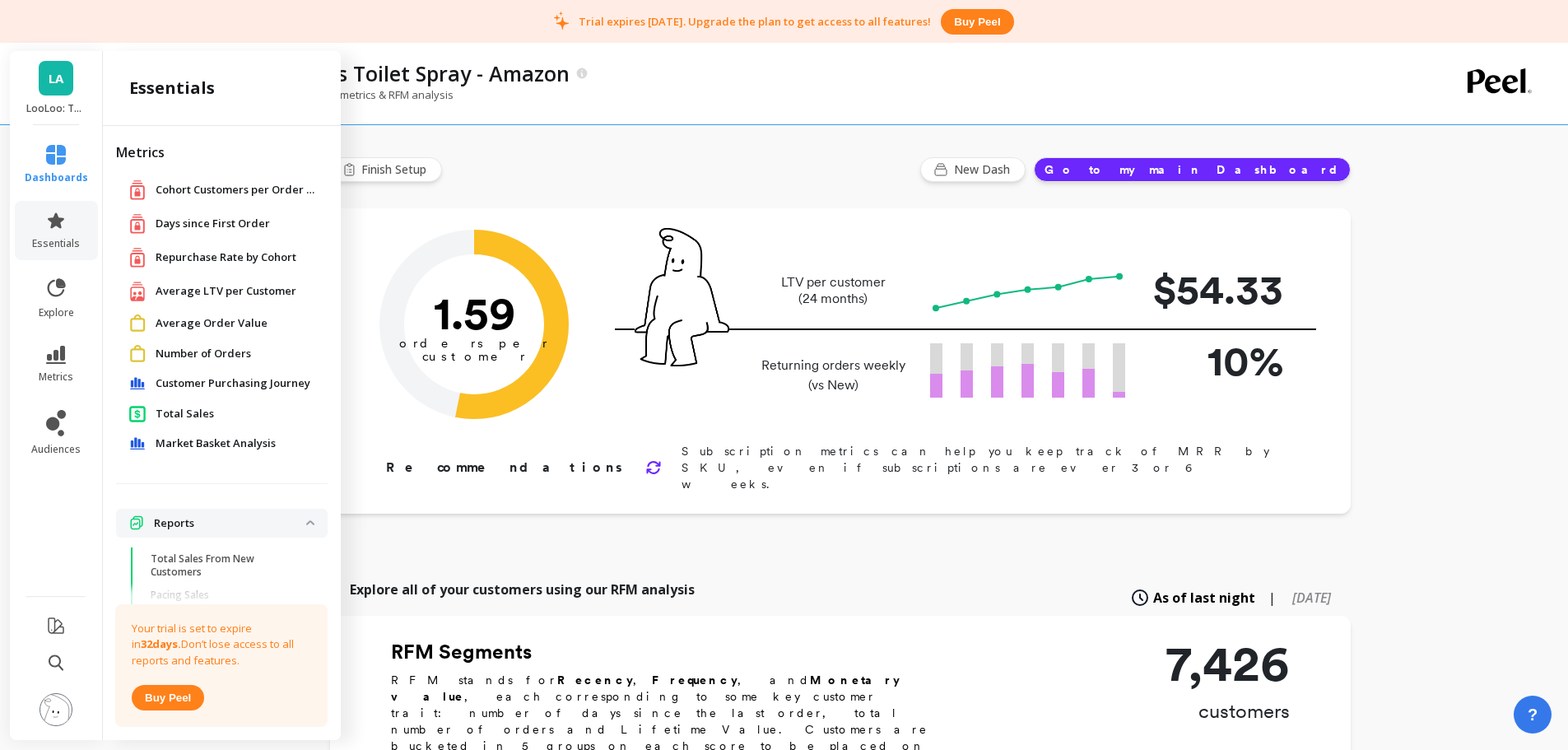
click at [200, 415] on span "Total Sales" at bounding box center [185, 413] width 58 height 16
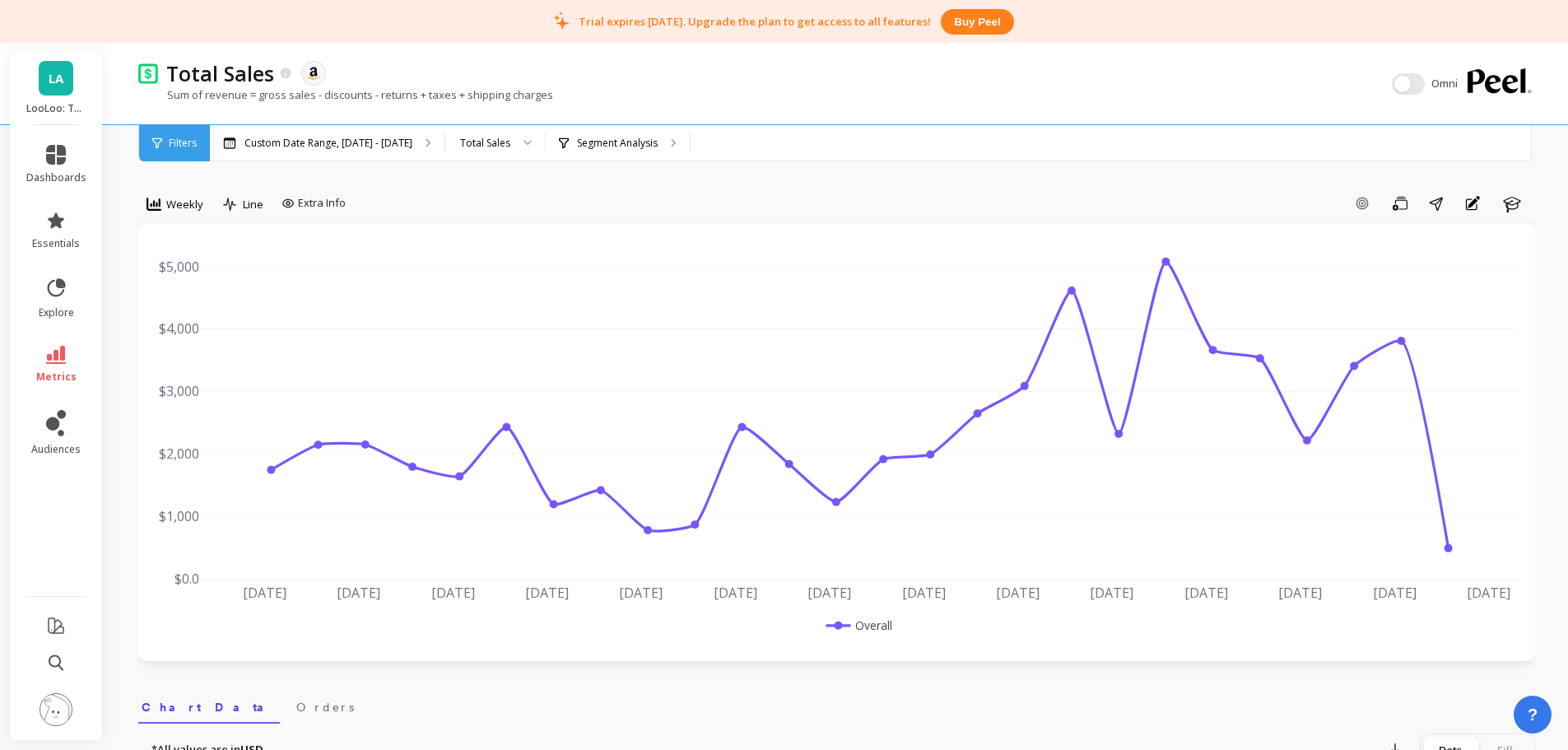
click at [56, 82] on span "LA" at bounding box center [56, 78] width 15 height 19
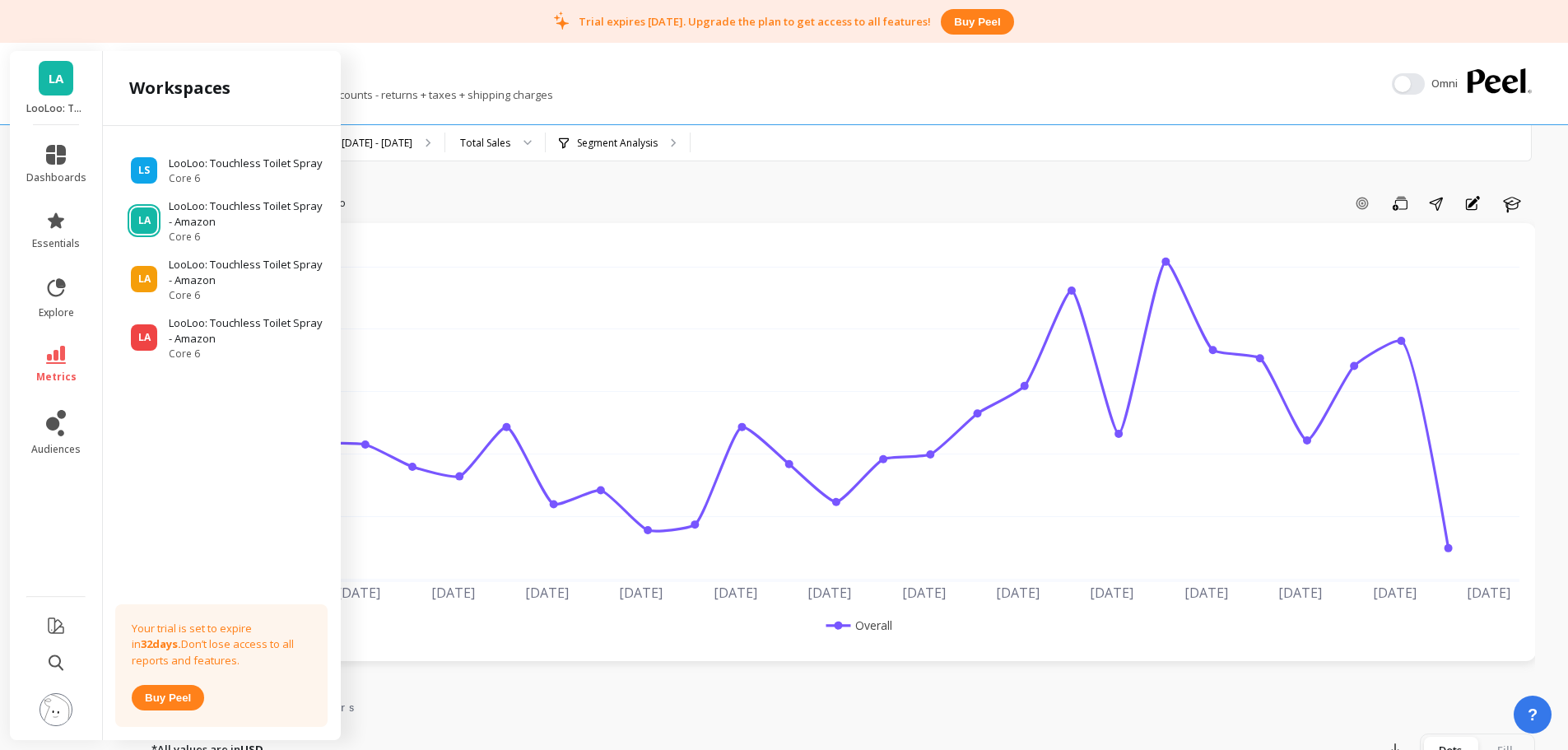
click at [241, 270] on p "LooLoo: Touchless Toilet Spray - Amazon" at bounding box center [247, 273] width 157 height 32
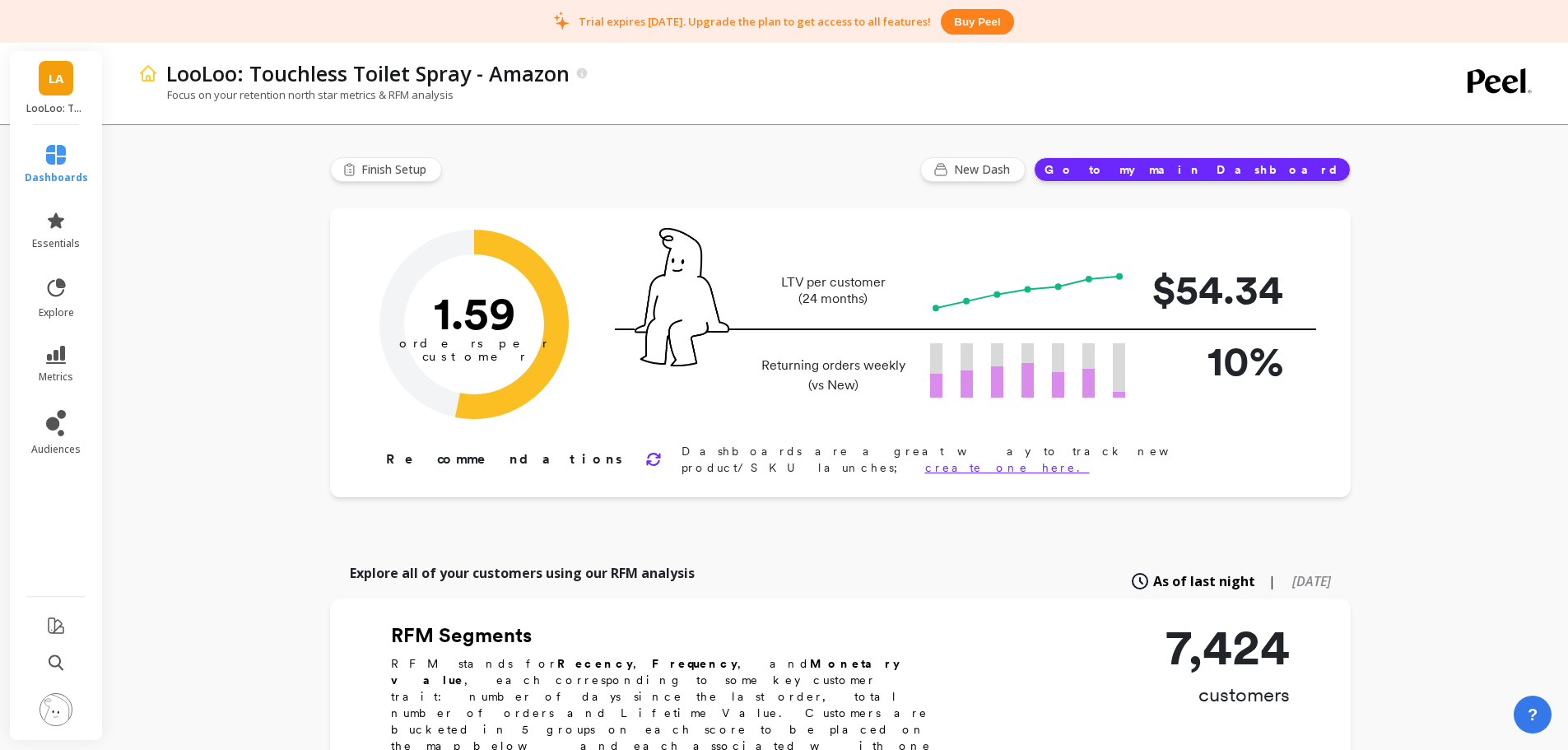
click at [74, 65] on div "LA LooLoo: Touchless Toilet Spray - Amazon" at bounding box center [56, 88] width 92 height 75
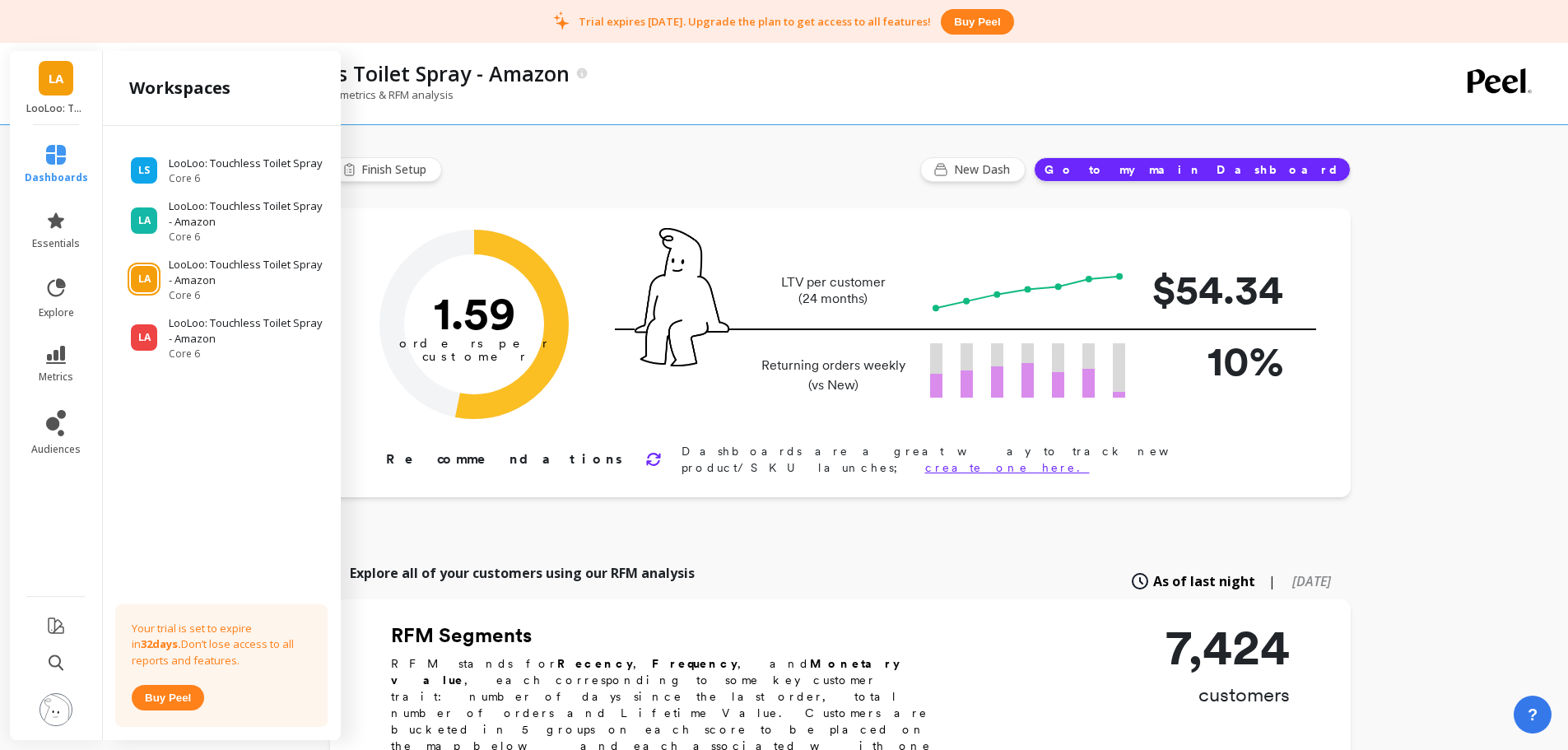
click at [47, 87] on link "LA" at bounding box center [56, 78] width 35 height 35
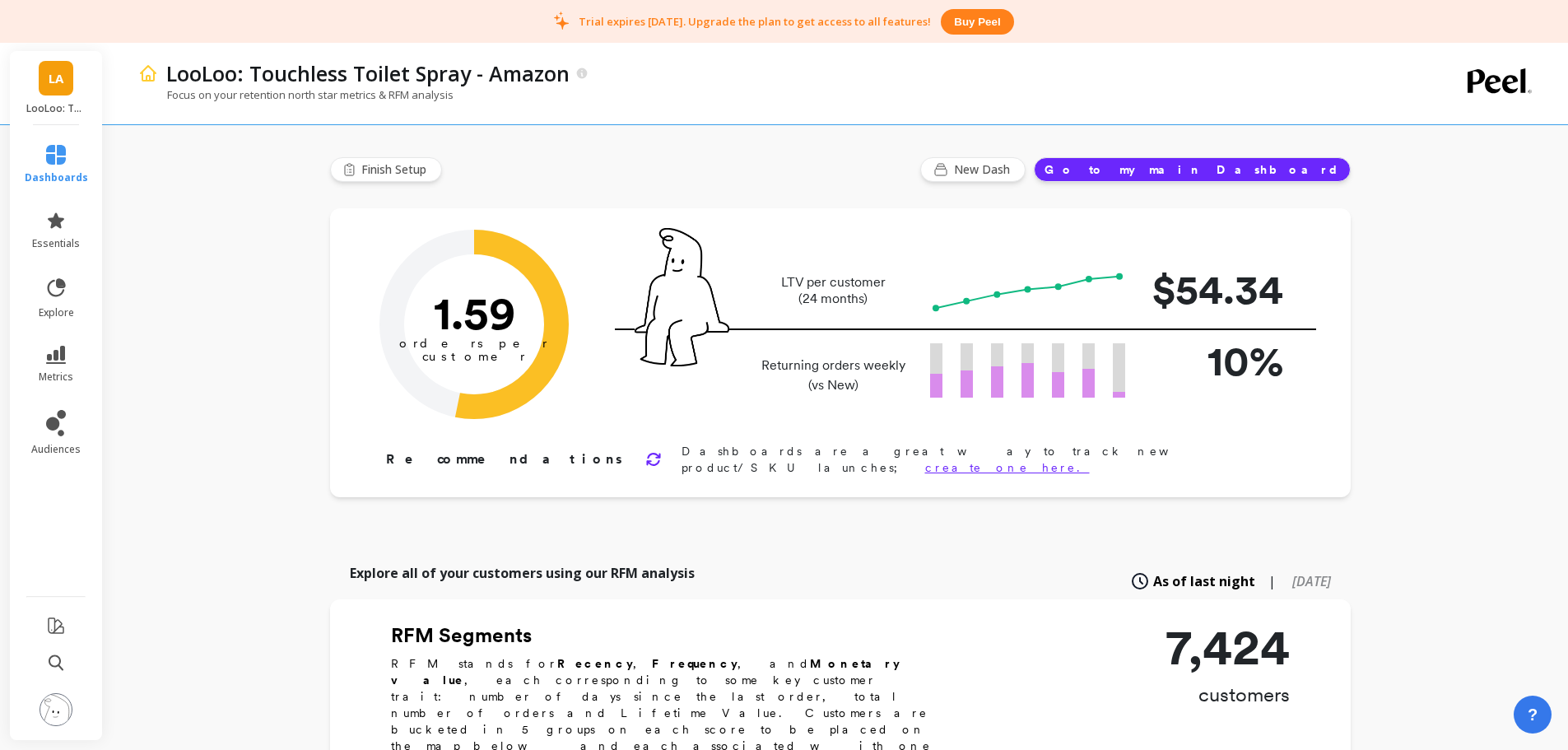
click at [50, 79] on span "LA" at bounding box center [56, 78] width 15 height 19
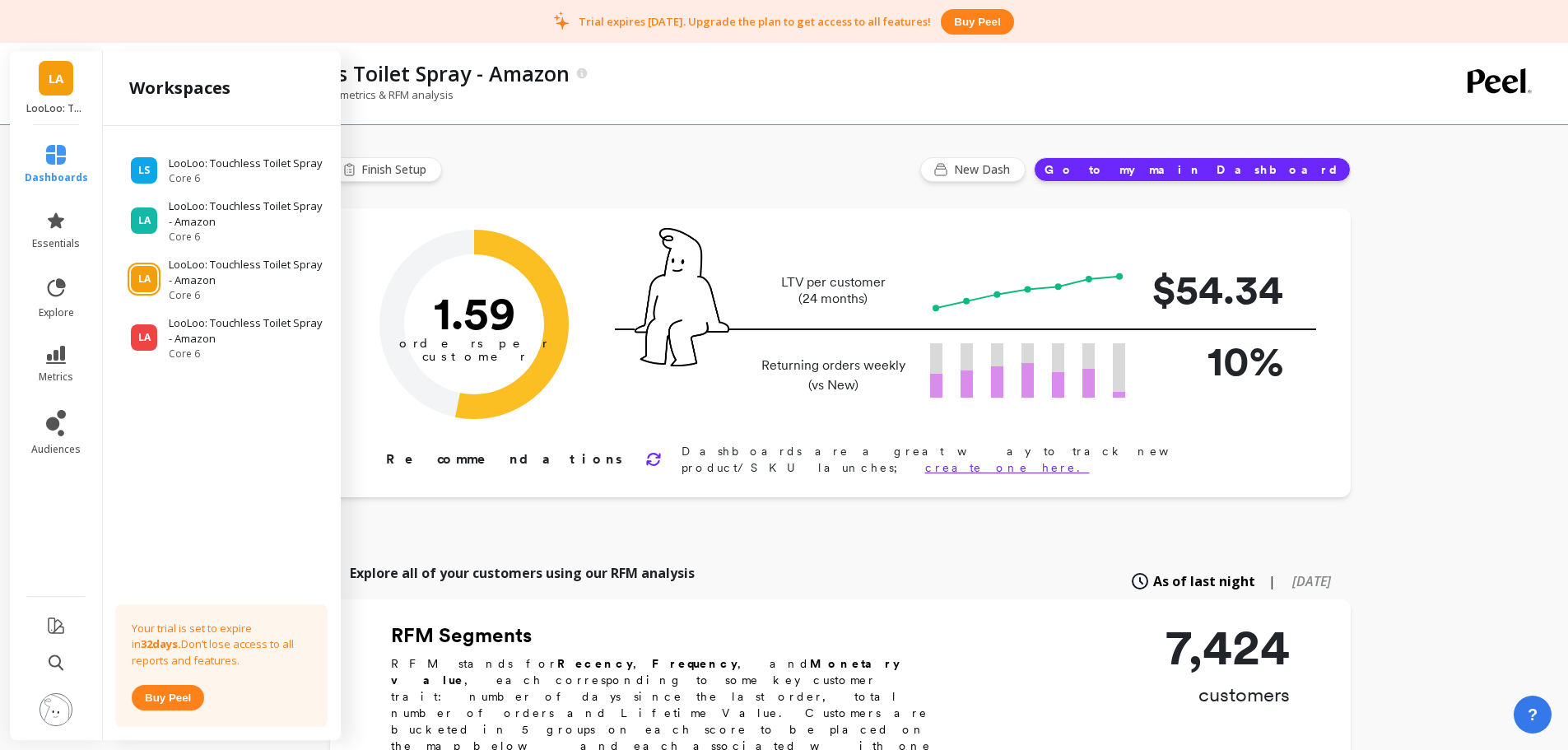
click at [214, 223] on p "LooLoo: Touchless Toilet Spray - Amazon" at bounding box center [247, 214] width 157 height 32
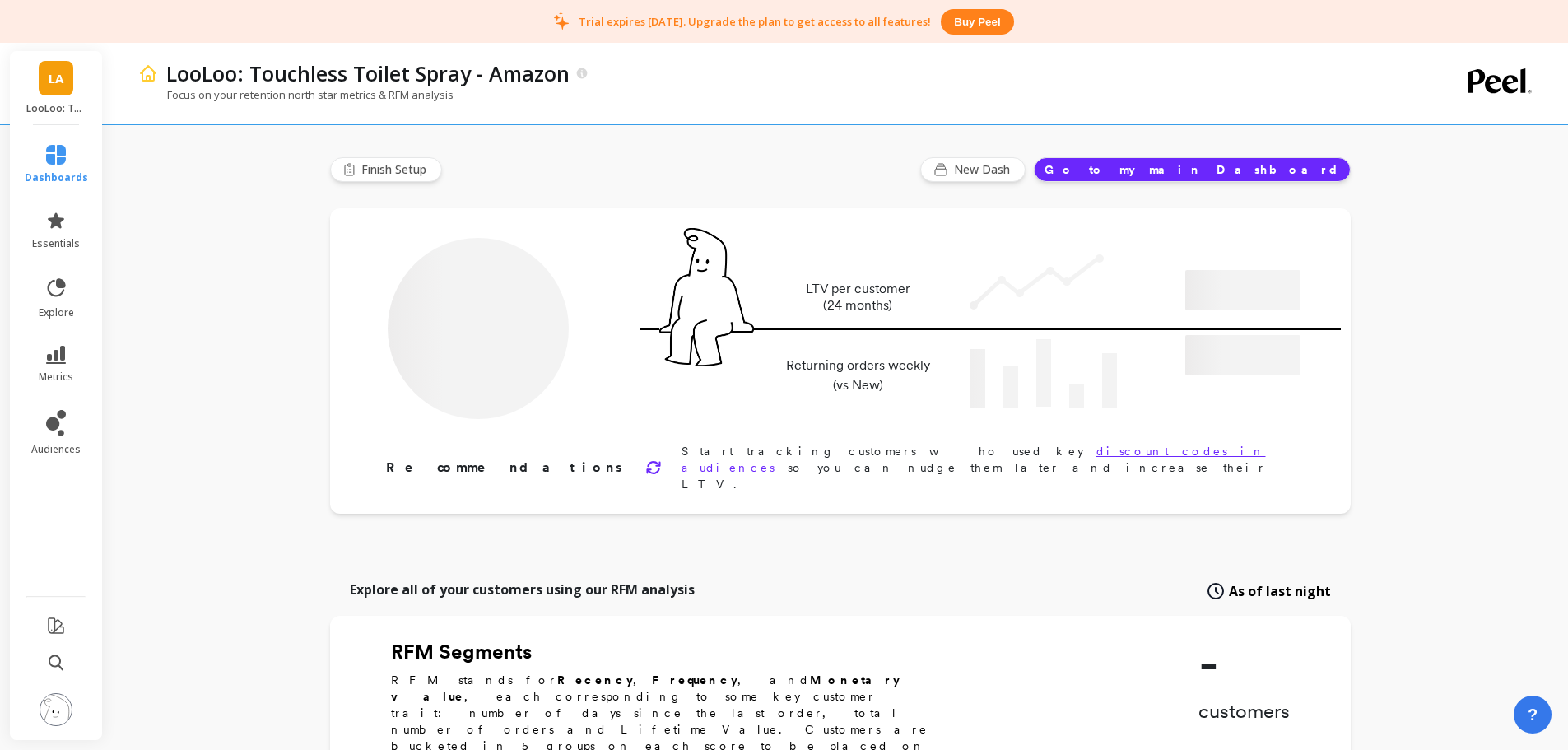
type input "Champions"
type input "792"
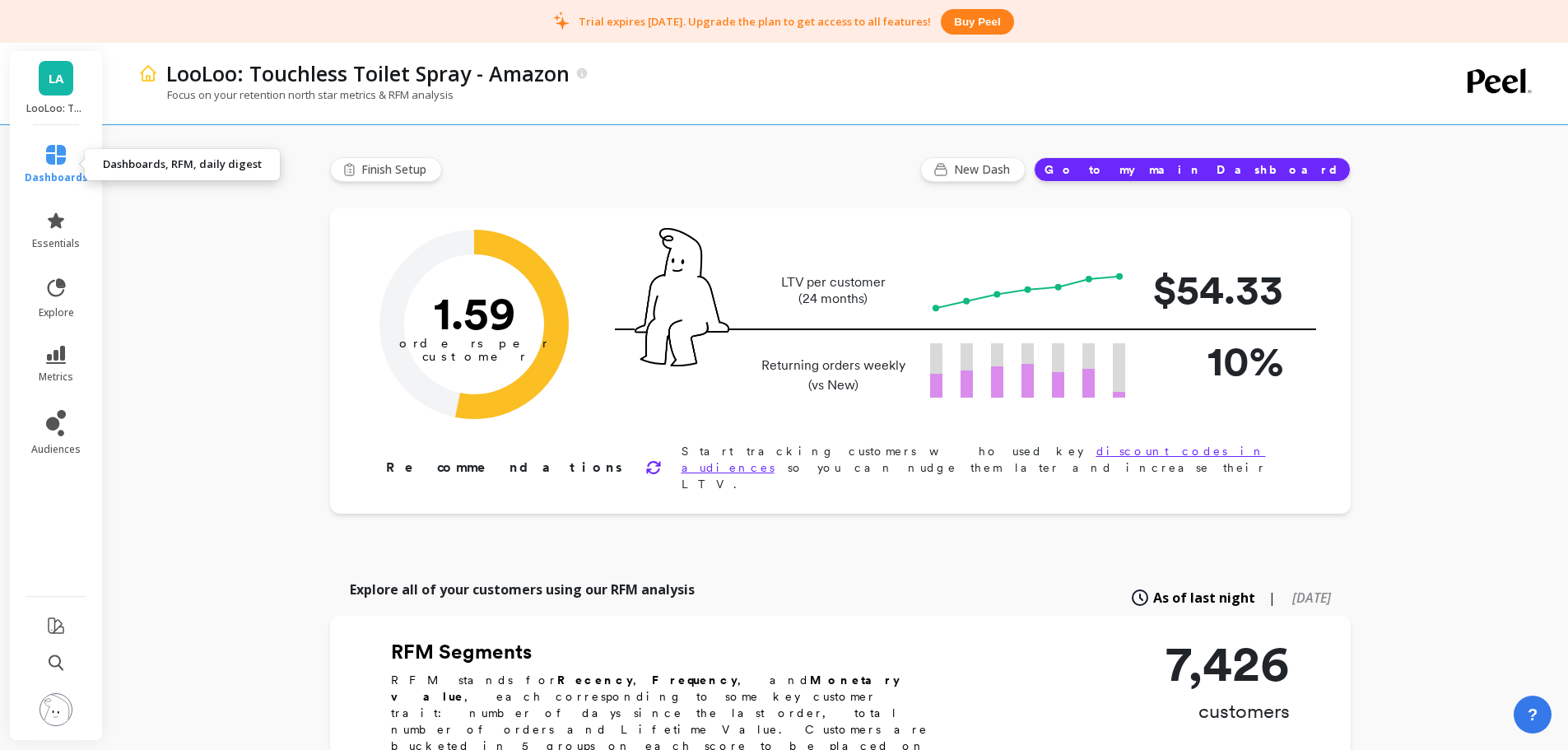
click at [51, 162] on icon at bounding box center [56, 155] width 20 height 20
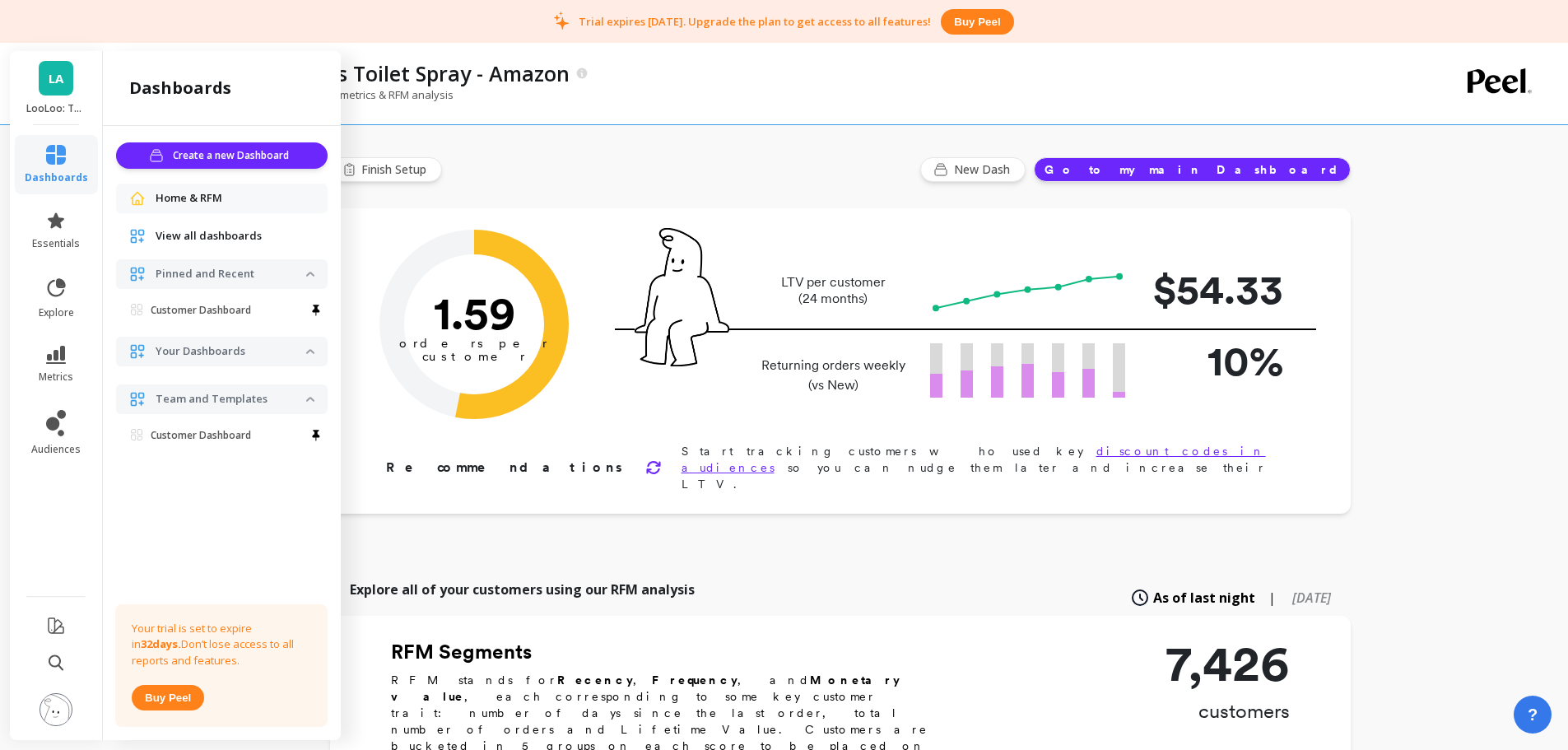
click at [62, 701] on img at bounding box center [56, 709] width 33 height 33
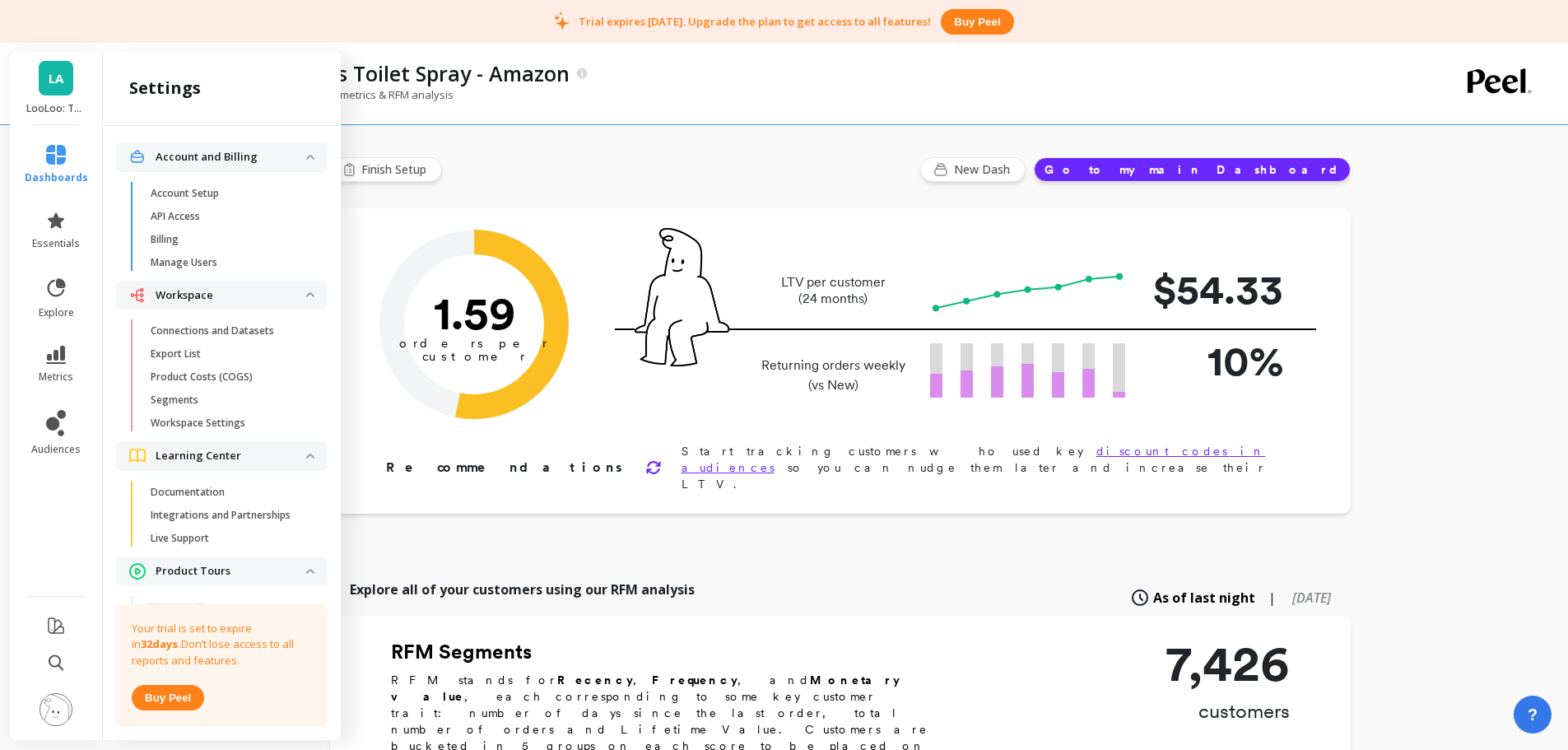
click at [209, 372] on p "Product Costs (COGS)" at bounding box center [202, 377] width 102 height 13
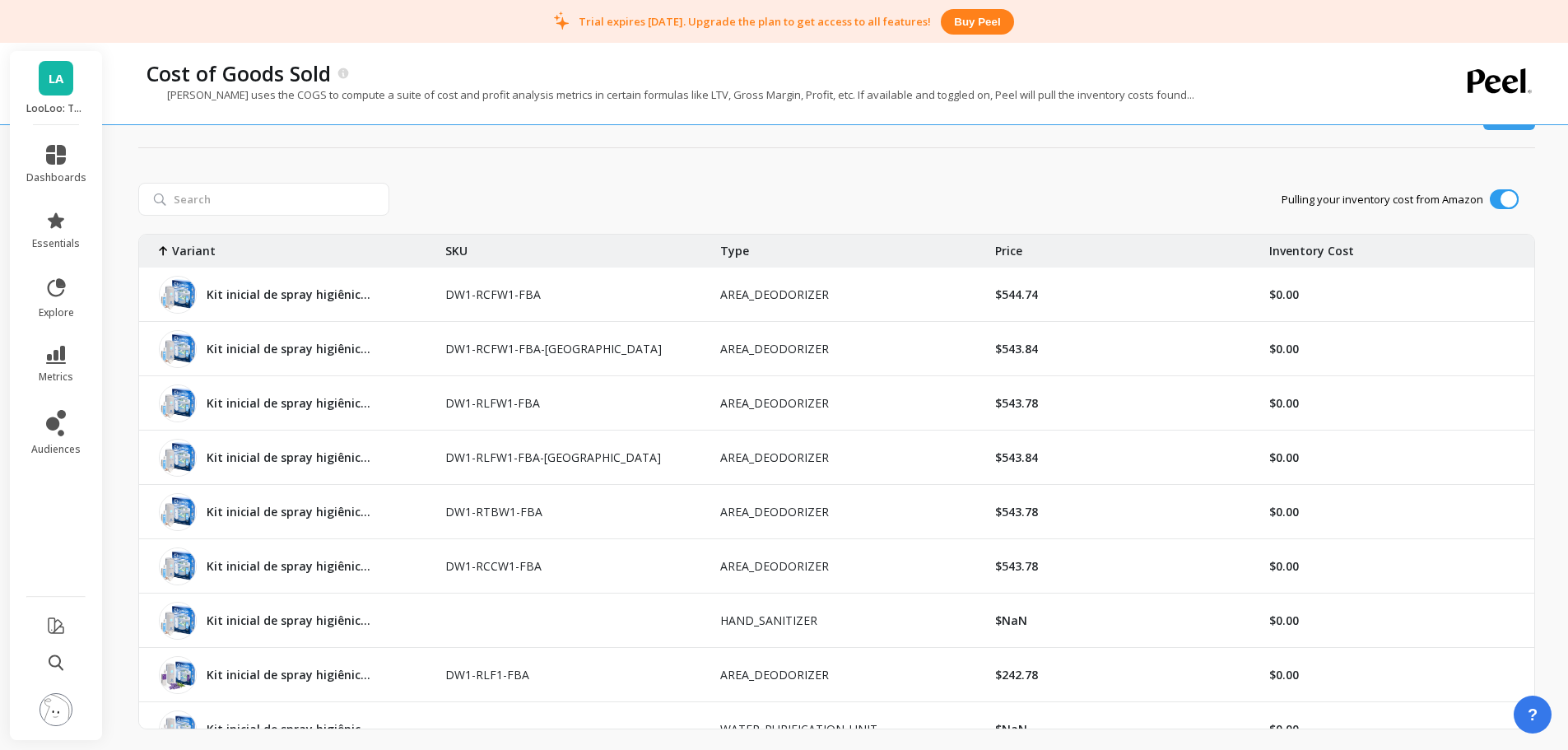
click at [62, 728] on li at bounding box center [56, 711] width 93 height 58
click at [62, 722] on img at bounding box center [56, 709] width 33 height 33
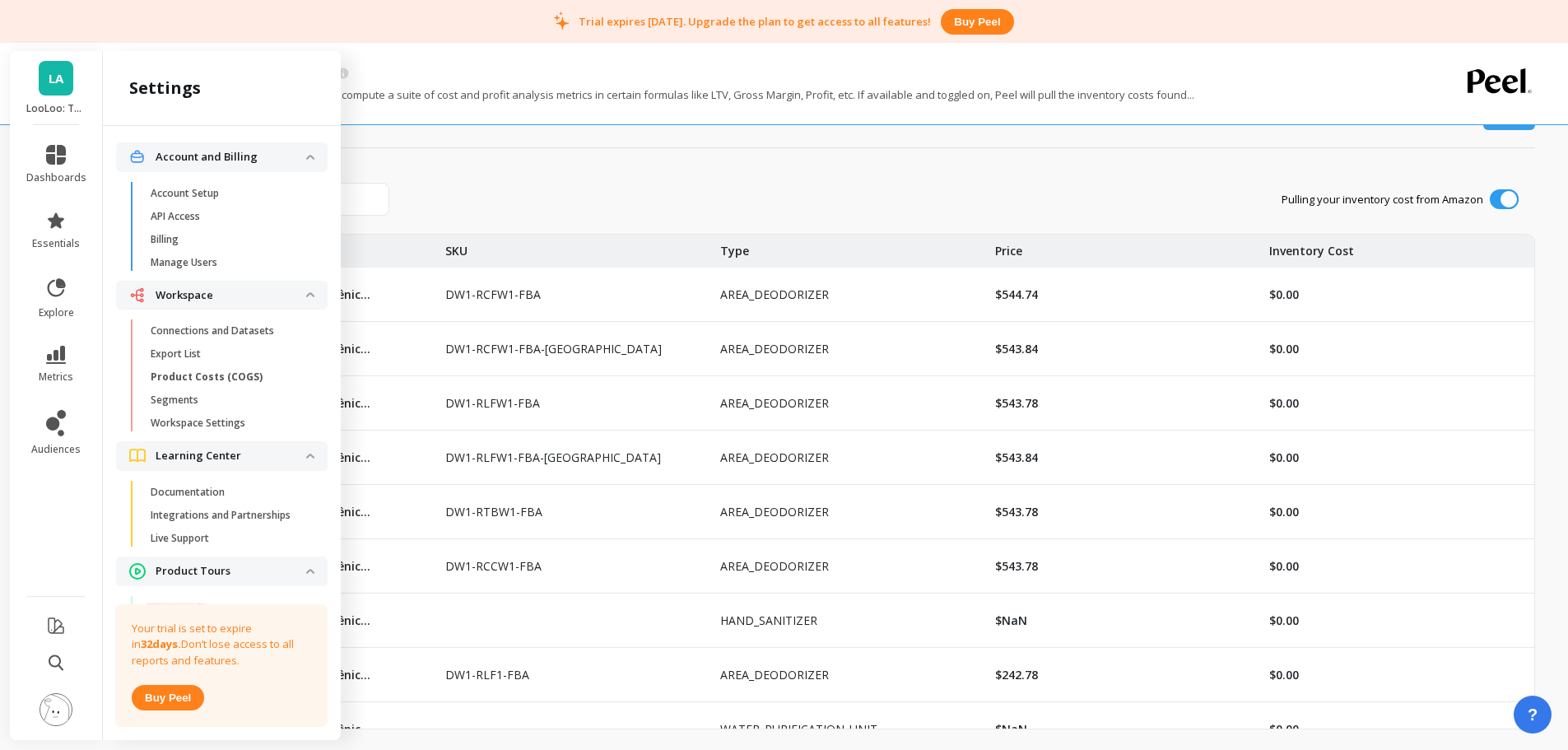
click at [218, 325] on p "Connections and Datasets" at bounding box center [212, 331] width 124 height 13
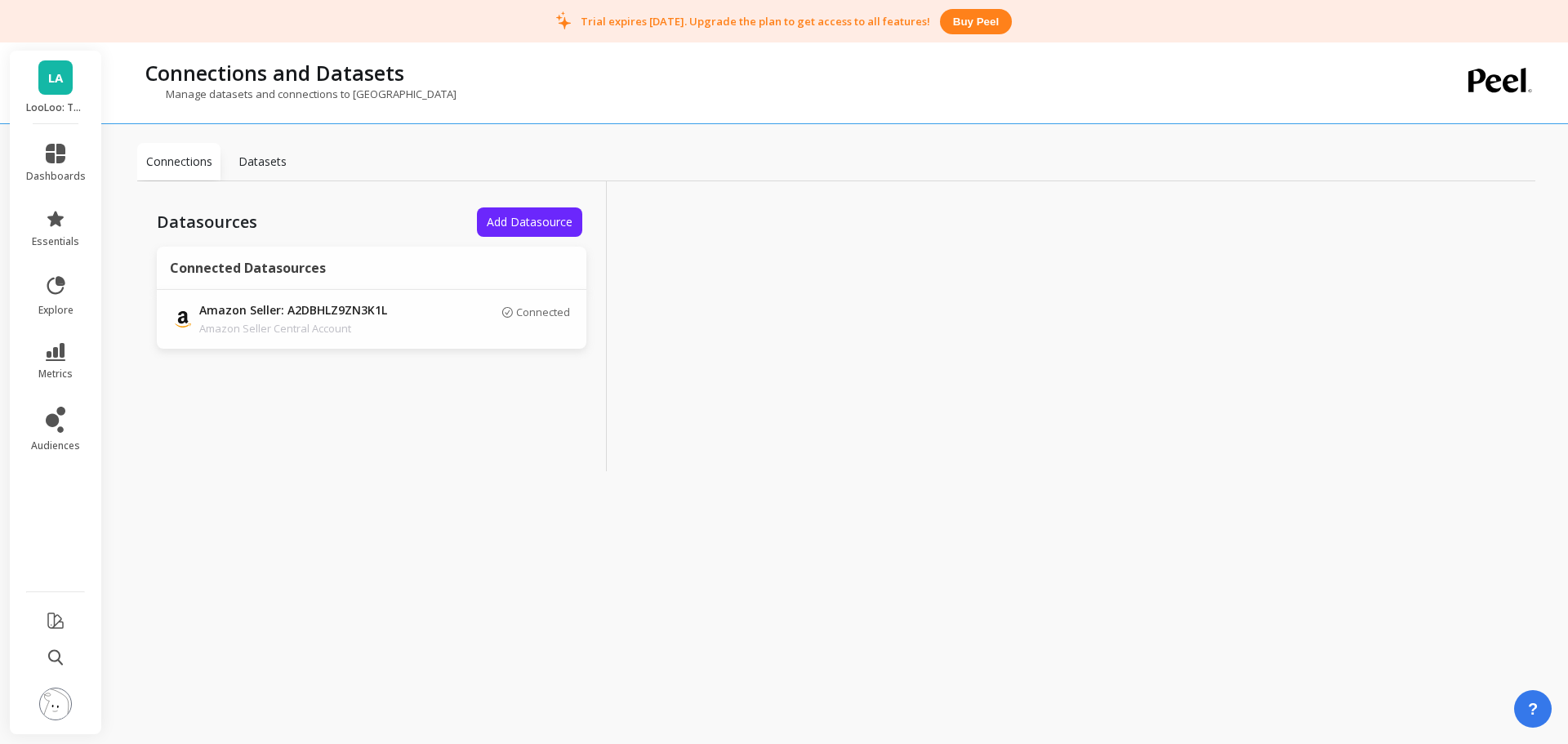
click at [353, 303] on p "Amazon Seller: A2DBHLZ9ZN3K1L" at bounding box center [313, 311] width 228 height 18
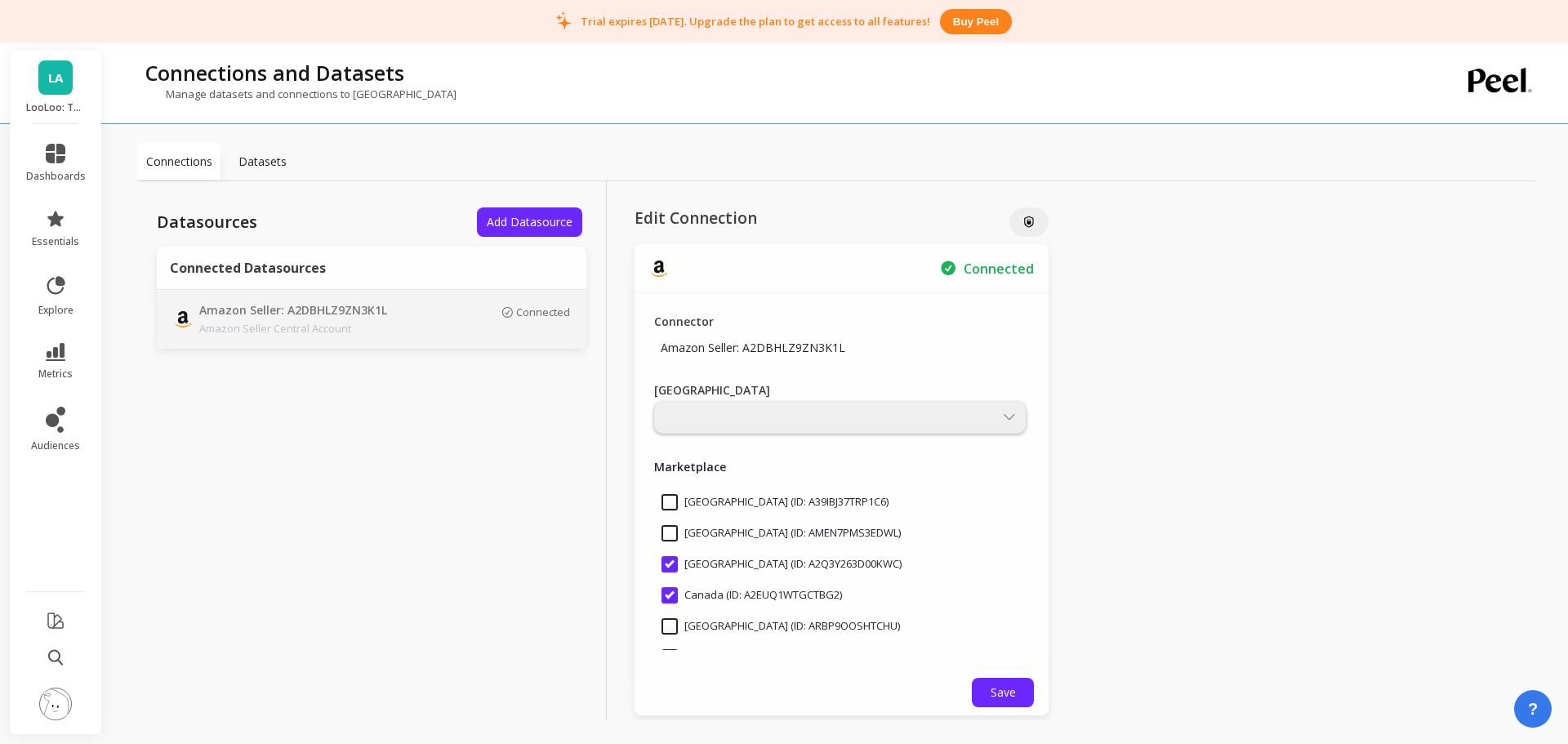
click at [670, 565] on input "[GEOGRAPHIC_DATA] (ID: A2Q3Y263D00KWC)" at bounding box center [781, 563] width 240 height 16
checkbox input "false"
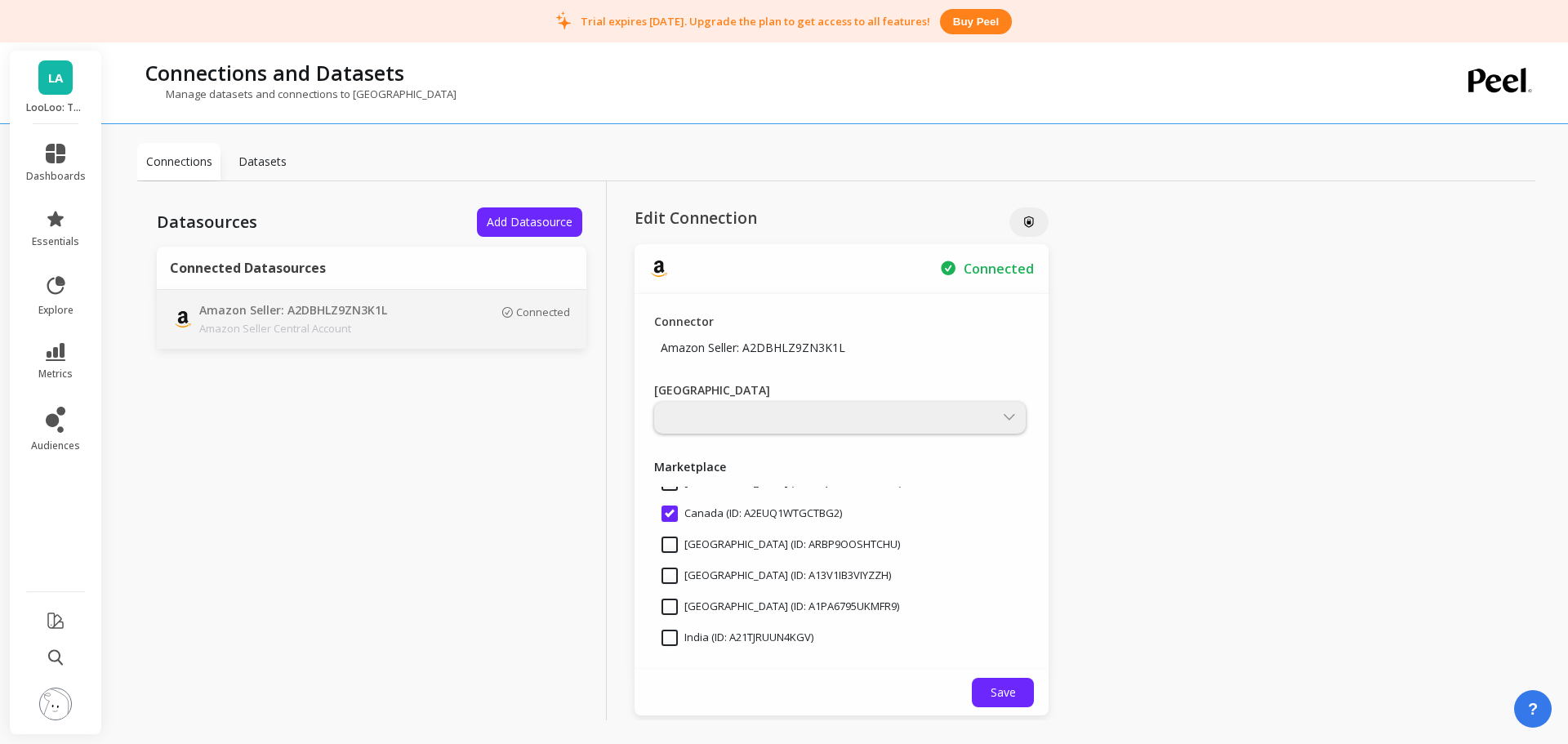
click at [668, 518] on input "Canada (ID: A2EUQ1WTGCTBG2)" at bounding box center [751, 513] width 181 height 16
checkbox input "false"
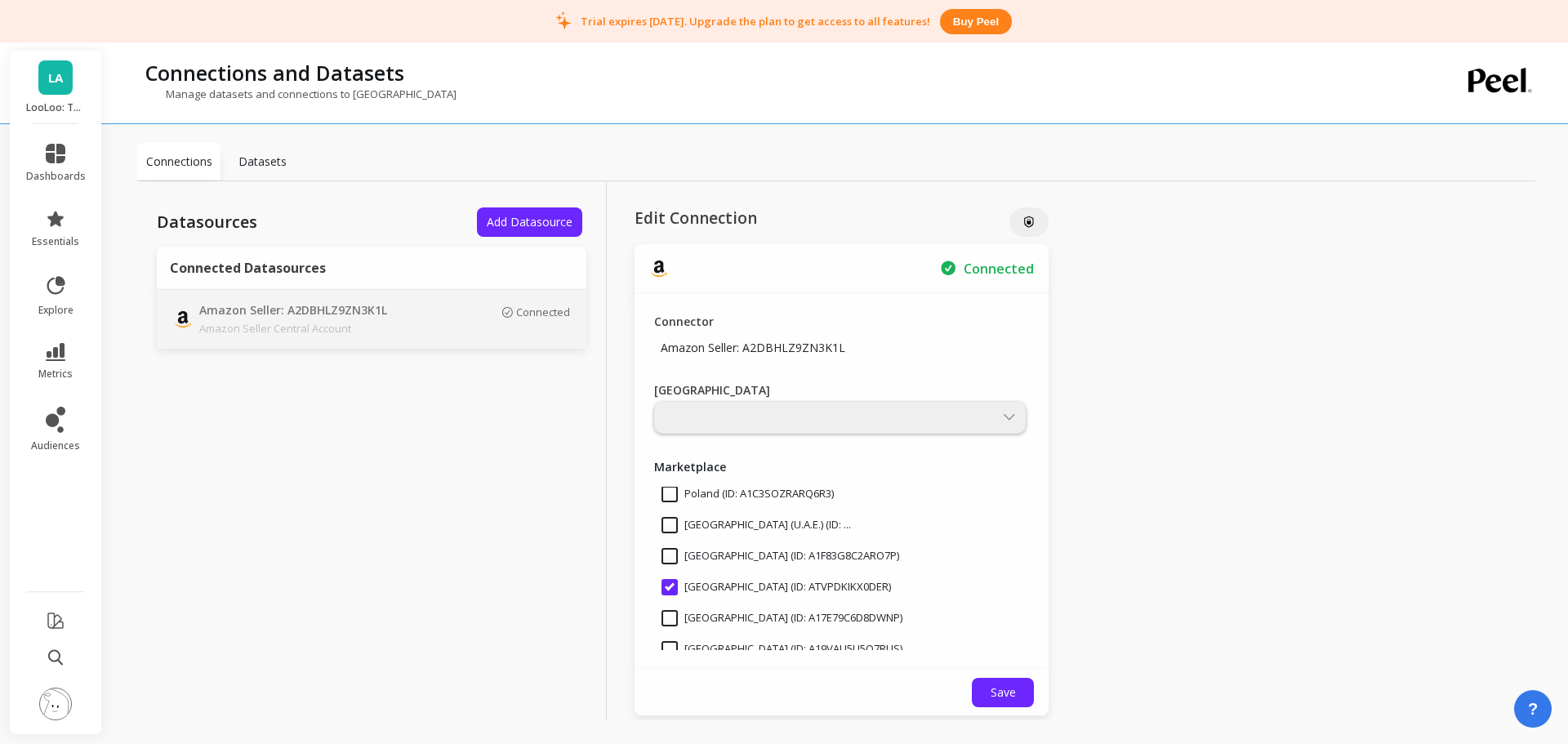
scroll to position [489, 0]
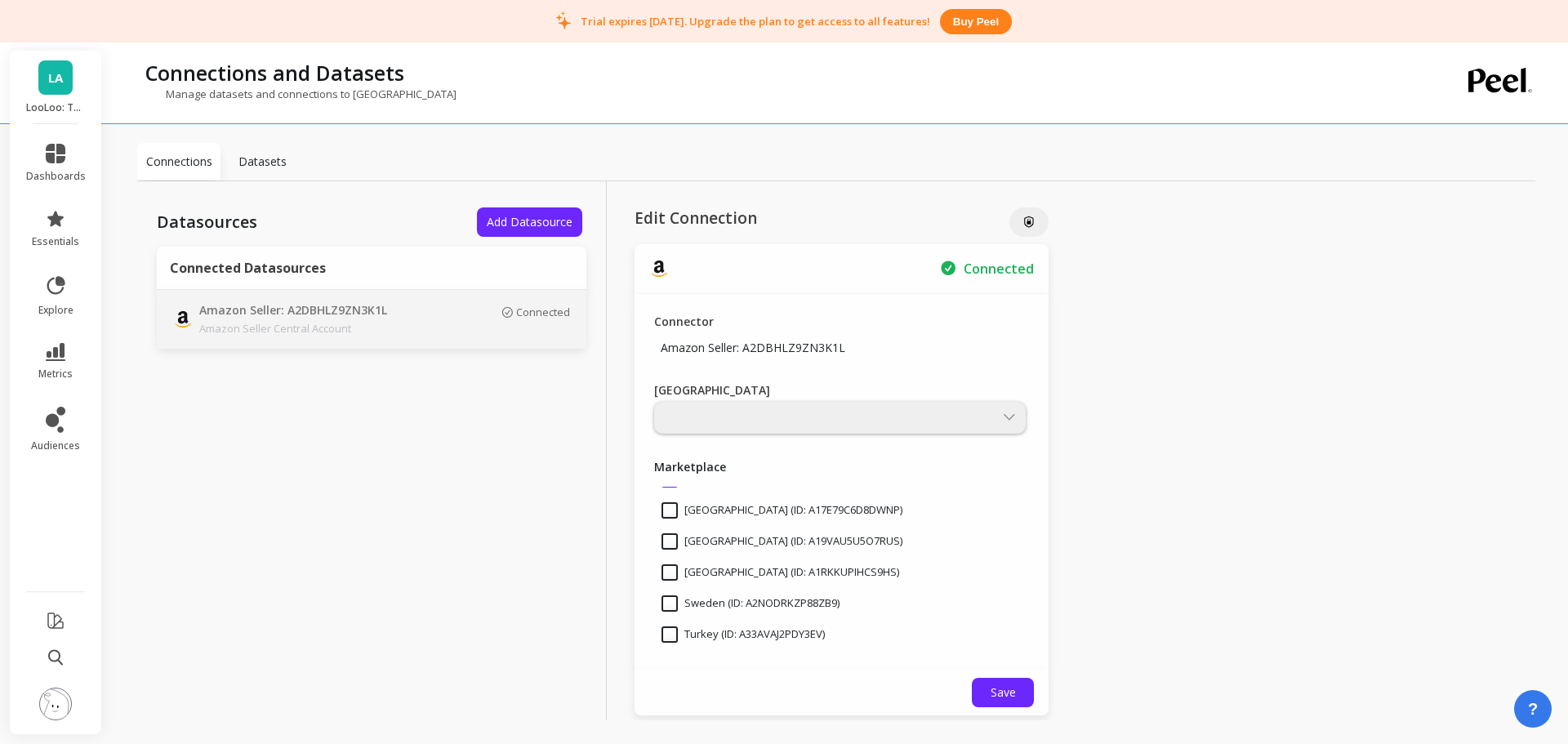
click at [991, 687] on span "Save" at bounding box center [1003, 692] width 25 height 16
click at [716, 414] on div at bounding box center [839, 417] width 371 height 32
click at [986, 417] on div at bounding box center [839, 417] width 371 height 32
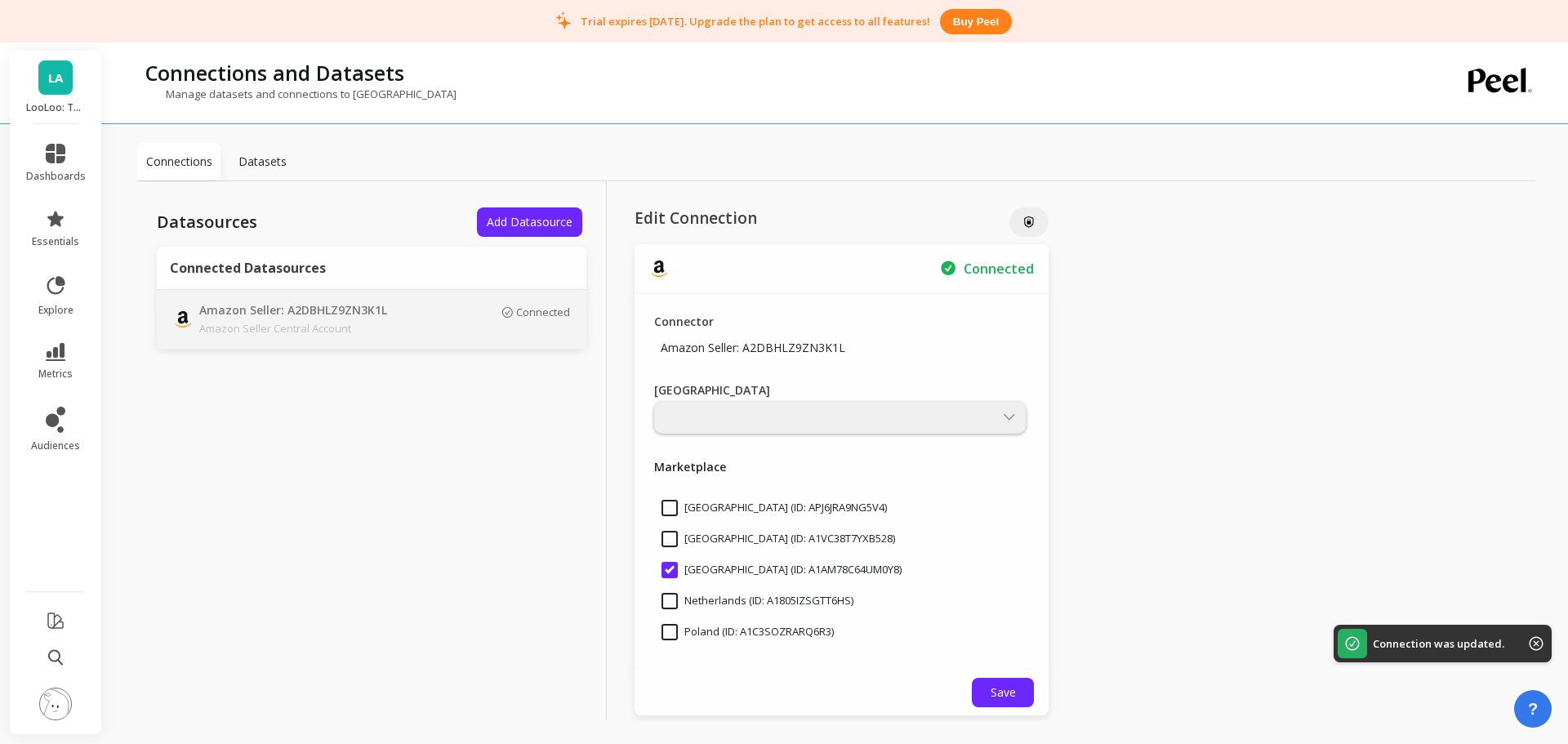
scroll to position [243, 0]
click at [669, 571] on input "[GEOGRAPHIC_DATA] (ID: A1AM78C64UM0Y8)" at bounding box center [781, 569] width 240 height 16
click at [671, 571] on input "[GEOGRAPHIC_DATA] (ID: A1AM78C64UM0Y8)" at bounding box center [781, 569] width 240 height 16
checkbox input "true"
click at [803, 411] on div at bounding box center [839, 417] width 371 height 32
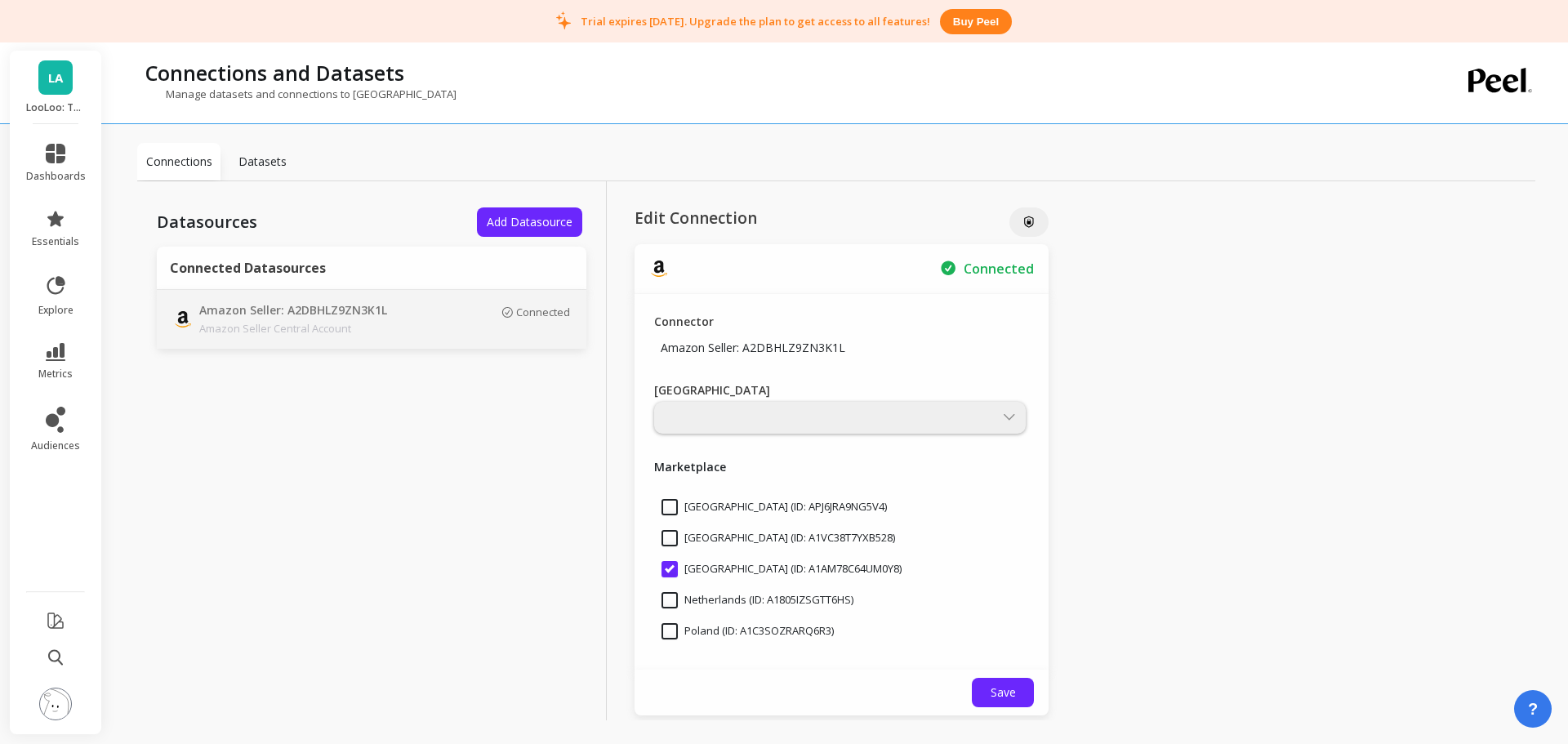
click at [995, 414] on div at bounding box center [839, 417] width 371 height 32
drag, startPoint x: 714, startPoint y: 427, endPoint x: 634, endPoint y: 421, distance: 80.2
click at [635, 421] on div "Connector Amazon Seller: A2DBHLZ9ZN3K1L Main Region Marketplace Australia (ID: …" at bounding box center [841, 481] width 414 height 375
drag, startPoint x: 460, startPoint y: 446, endPoint x: 425, endPoint y: 358, distance: 94.7
click at [456, 445] on div "Datasources Add Datasource Connected Datasources Amazon Seller: A2DBHLZ9ZN3K1L …" at bounding box center [372, 469] width 470 height 575
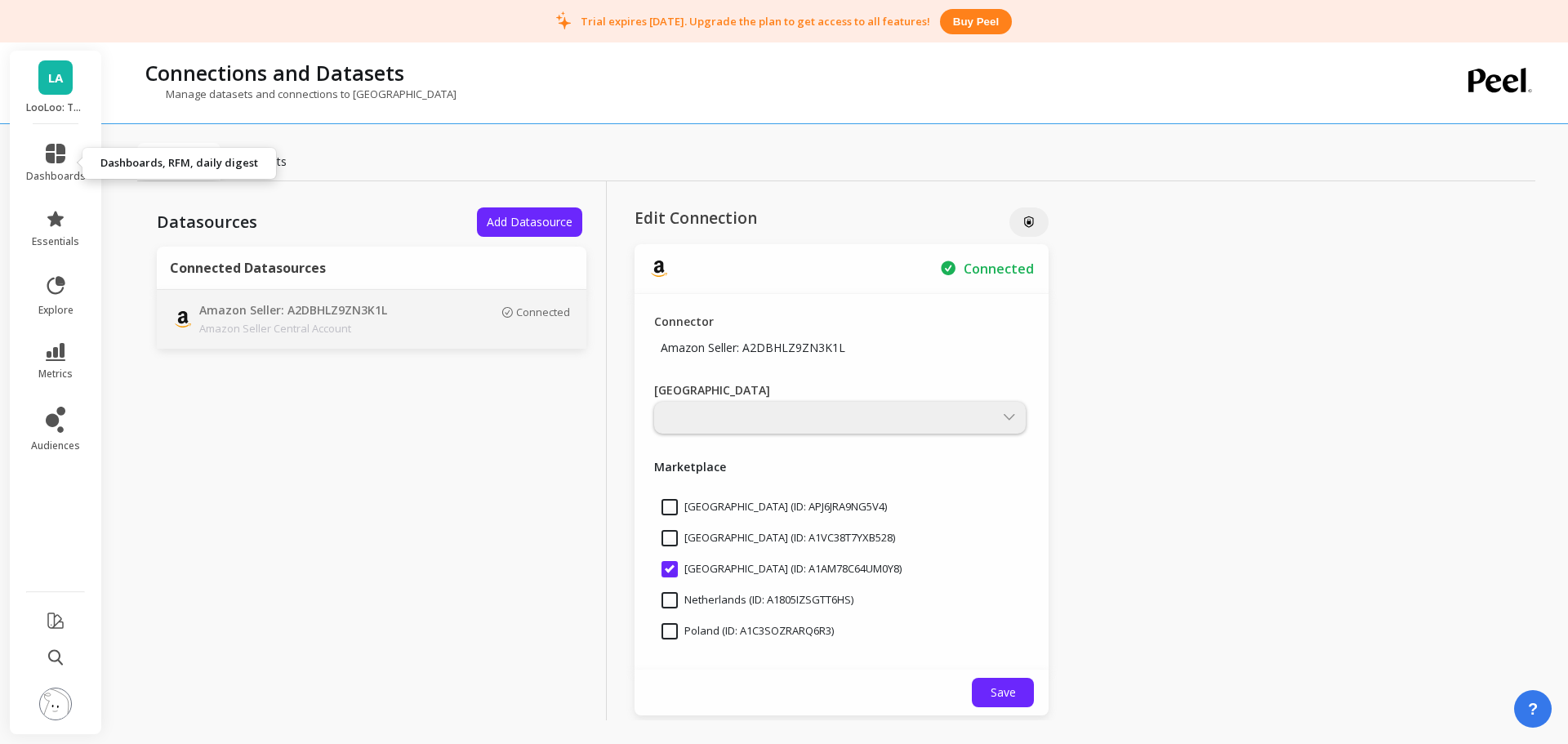
click at [44, 128] on div "dashboards essentials explore metrics audiences" at bounding box center [55, 430] width 93 height 610
click at [59, 160] on icon at bounding box center [55, 153] width 20 height 20
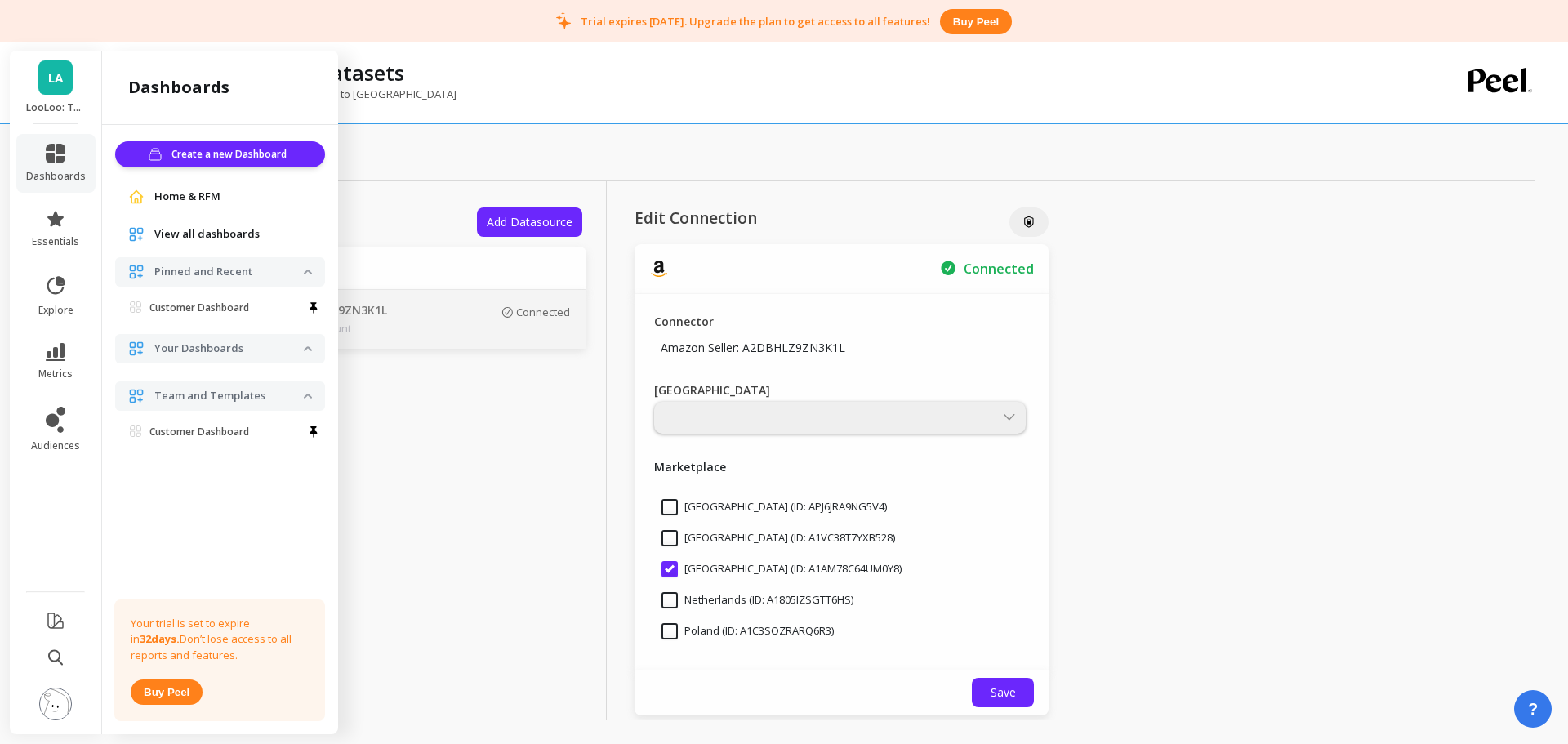
click at [54, 90] on link "LA" at bounding box center [55, 78] width 35 height 35
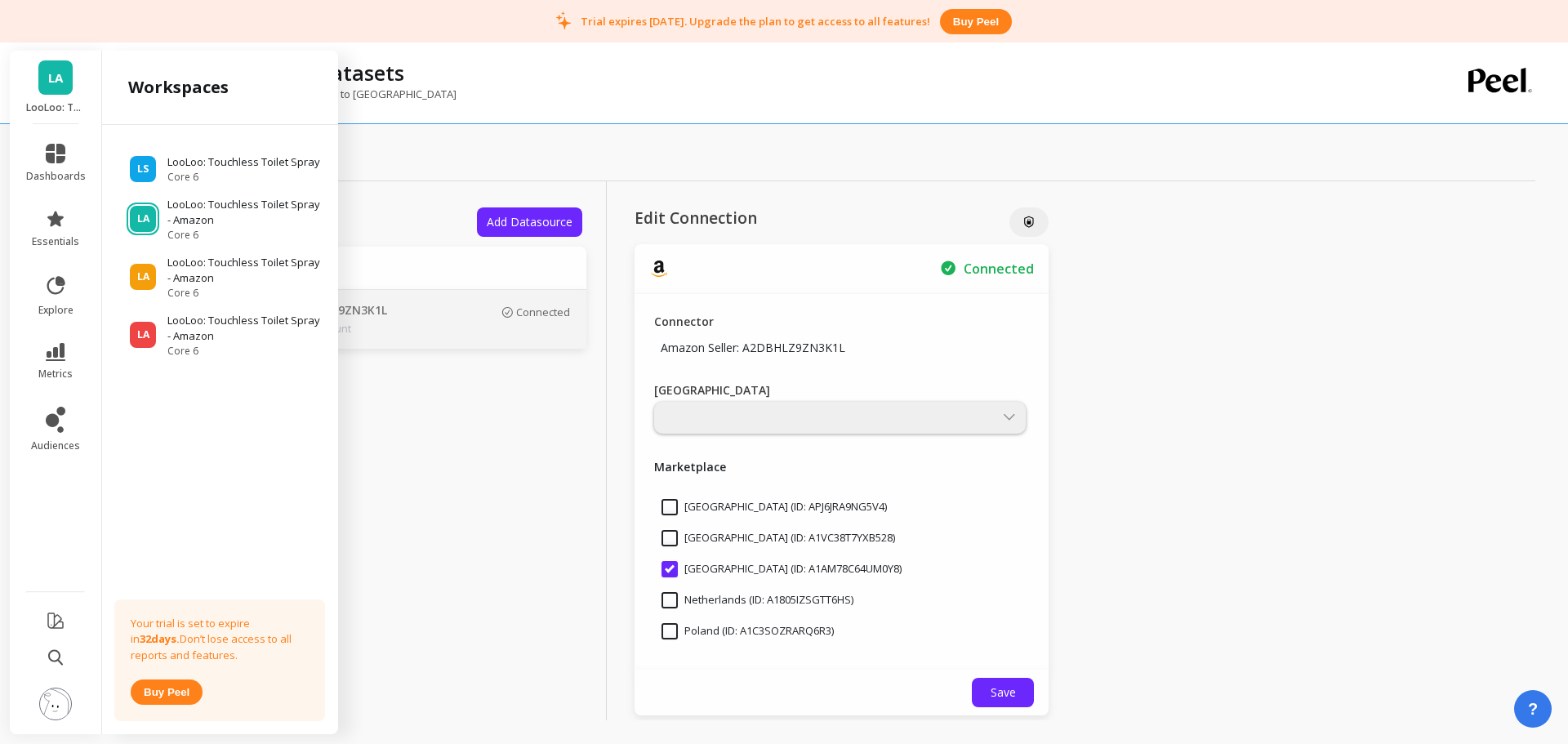
click at [207, 218] on p "LooLoo: Touchless Toilet Spray - Amazon" at bounding box center [245, 212] width 155 height 32
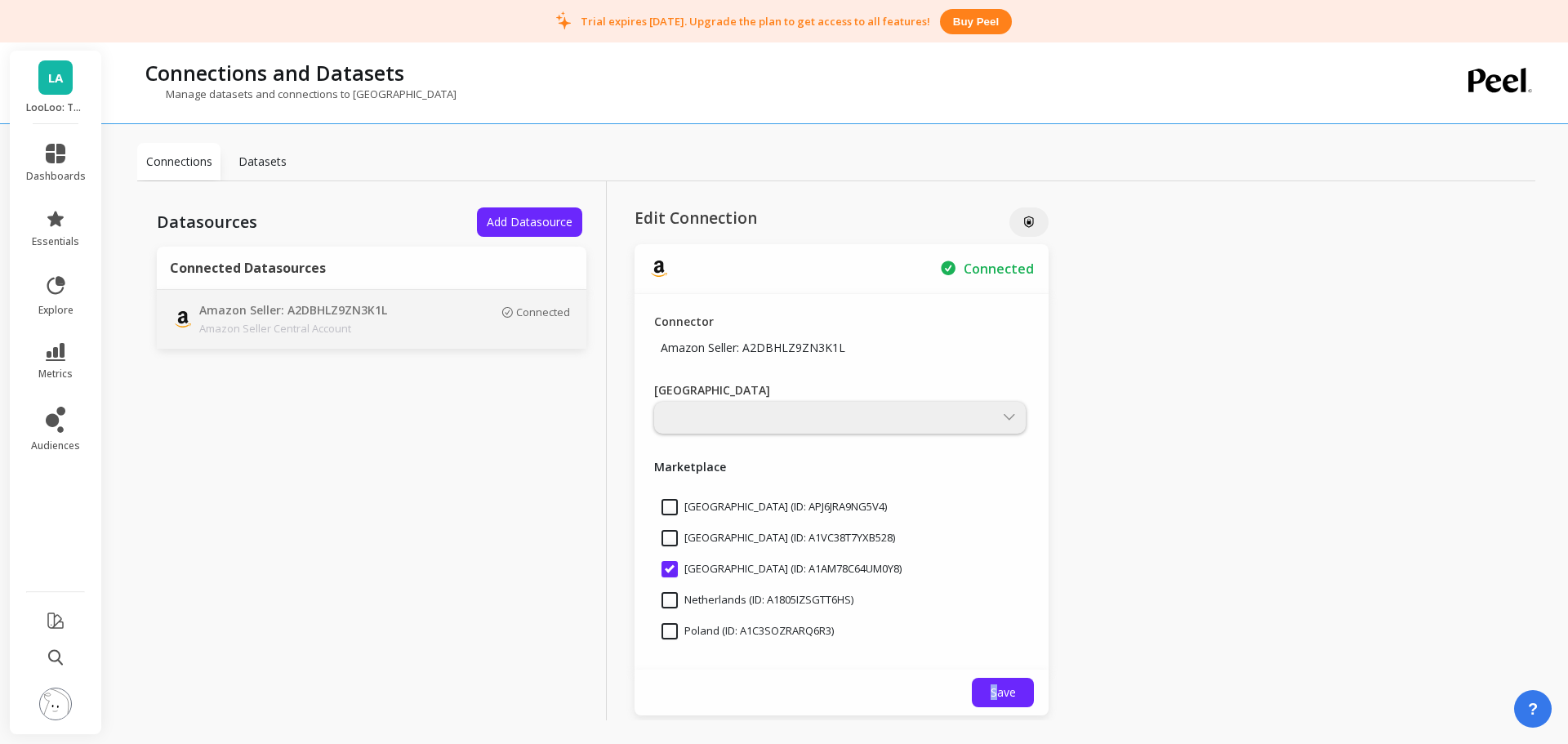
drag, startPoint x: 976, startPoint y: 674, endPoint x: 985, endPoint y: 698, distance: 25.6
click at [985, 698] on div "Save" at bounding box center [841, 693] width 414 height 46
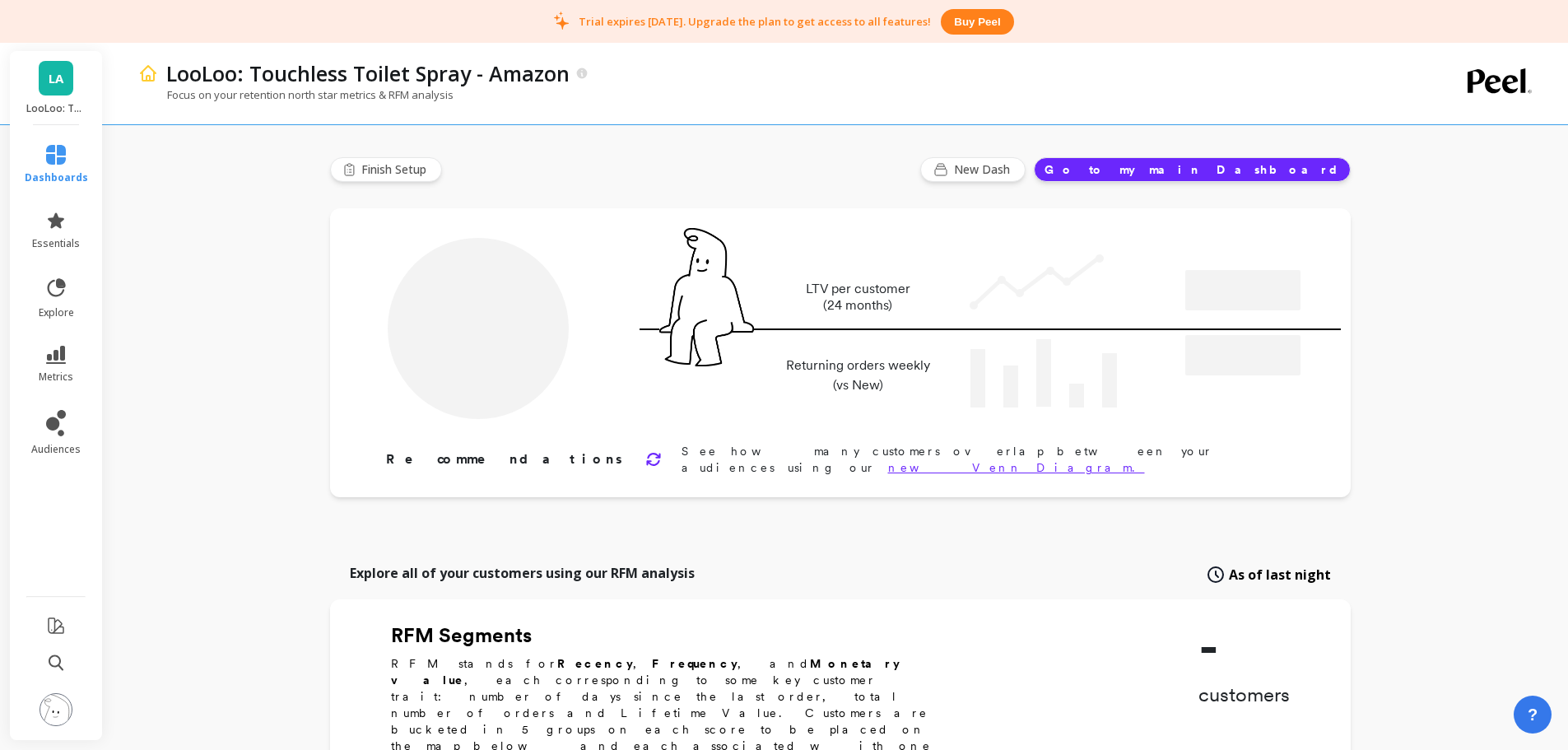
type input "Champions"
type input "792"
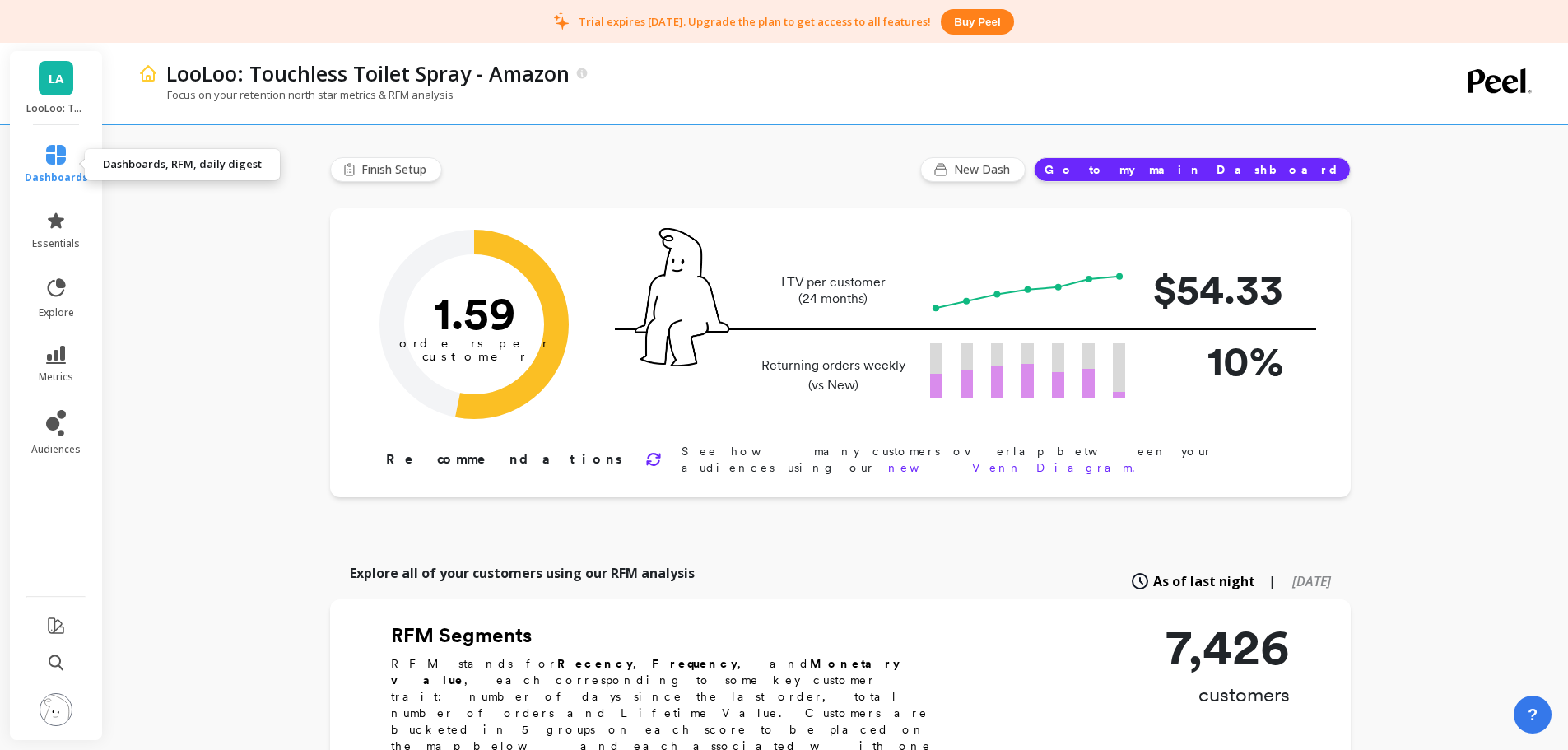
click at [72, 173] on span "dashboards" at bounding box center [56, 178] width 63 height 13
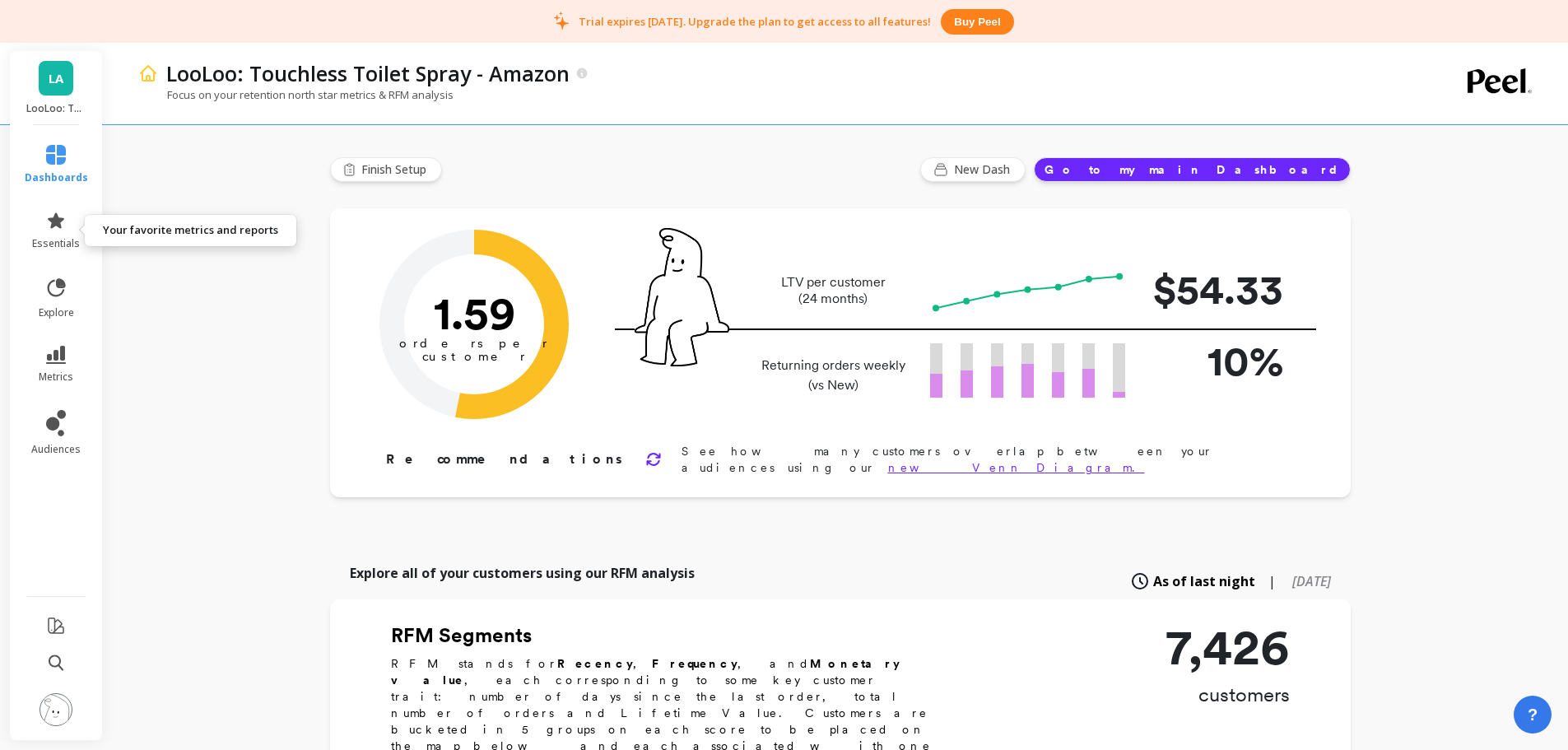
click at [57, 249] on span "essentials" at bounding box center [56, 243] width 48 height 13
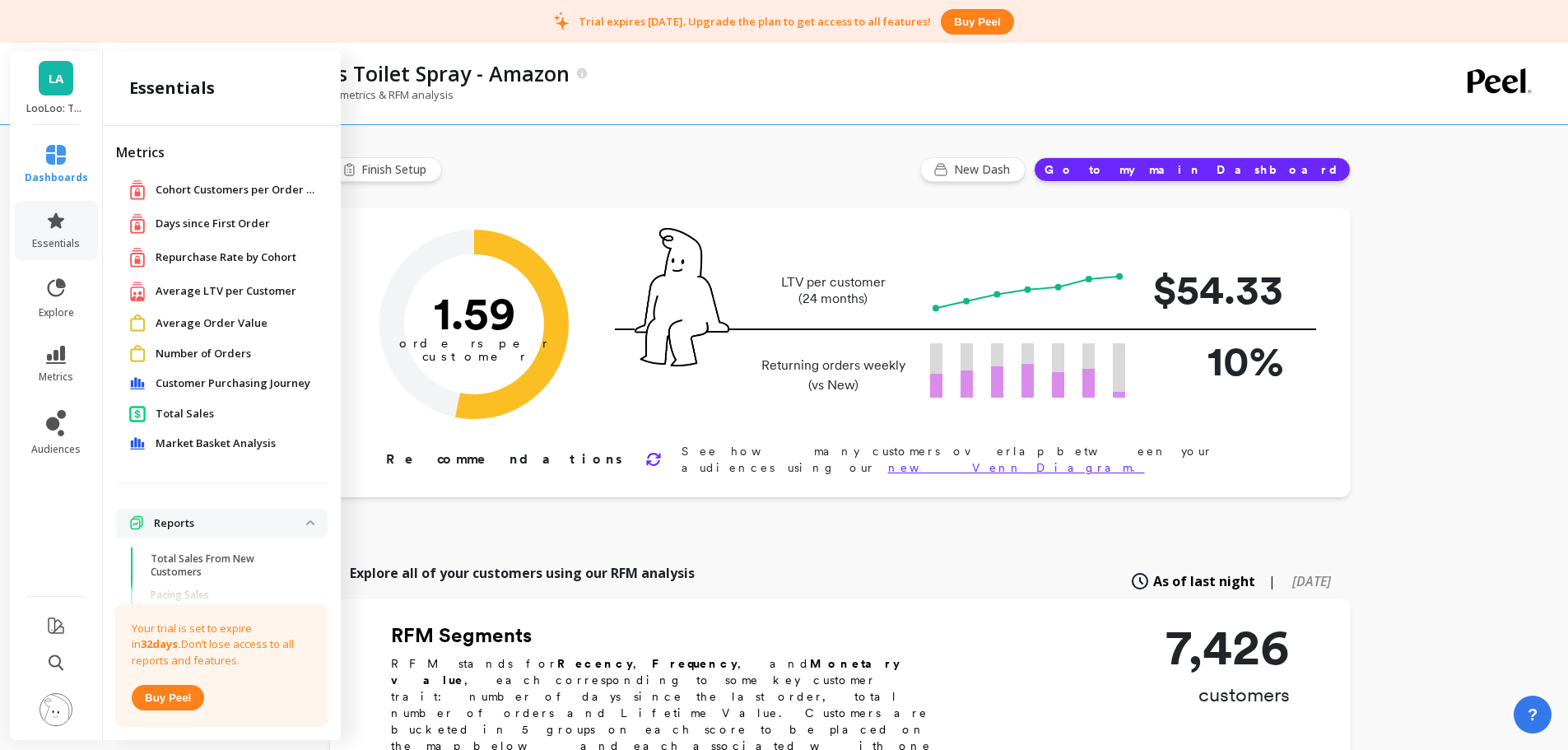
click at [190, 410] on span "Total Sales" at bounding box center [185, 413] width 58 height 16
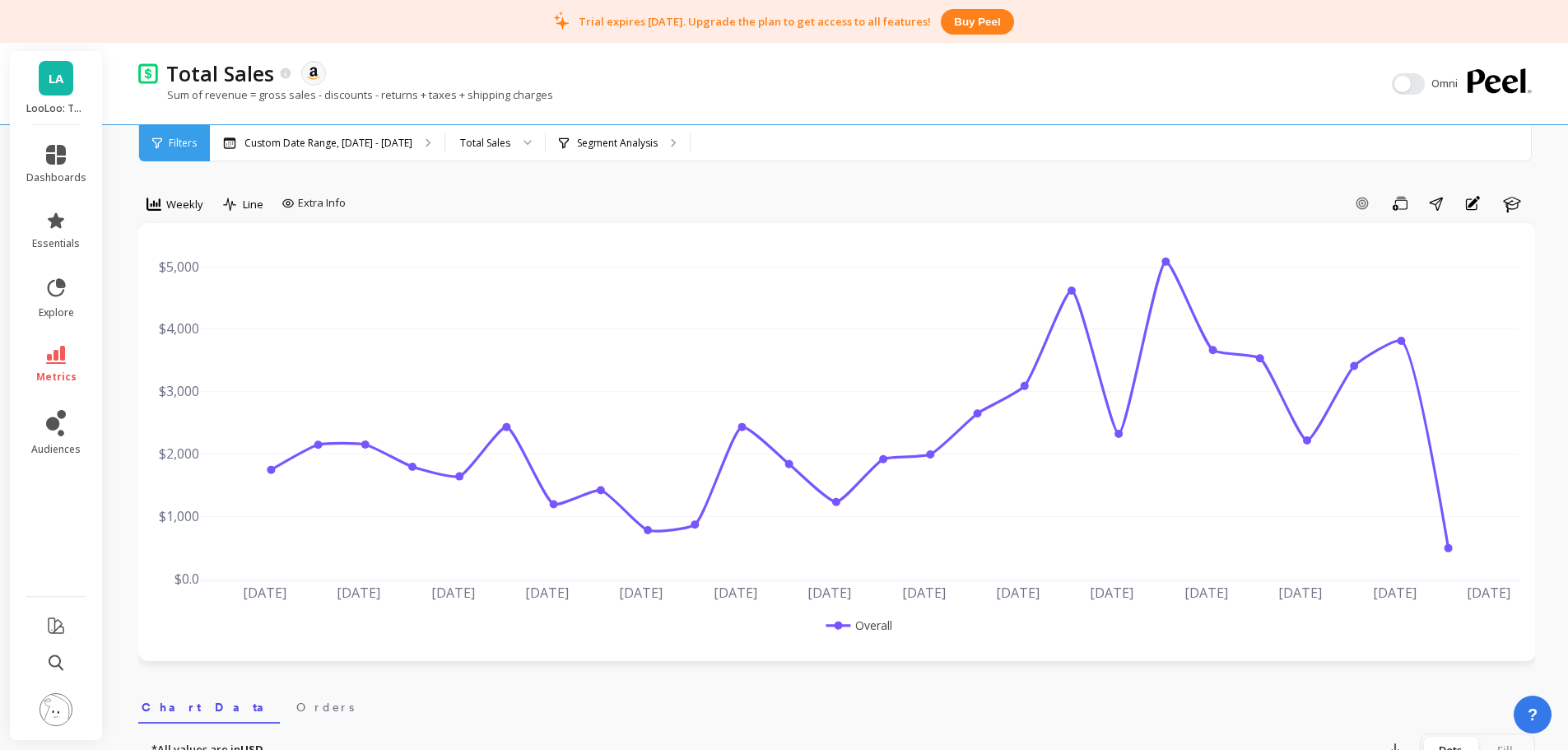
click at [475, 146] on div "Total Sales" at bounding box center [485, 142] width 50 height 16
click at [590, 153] on div "Segment Analysis" at bounding box center [618, 143] width 144 height 36
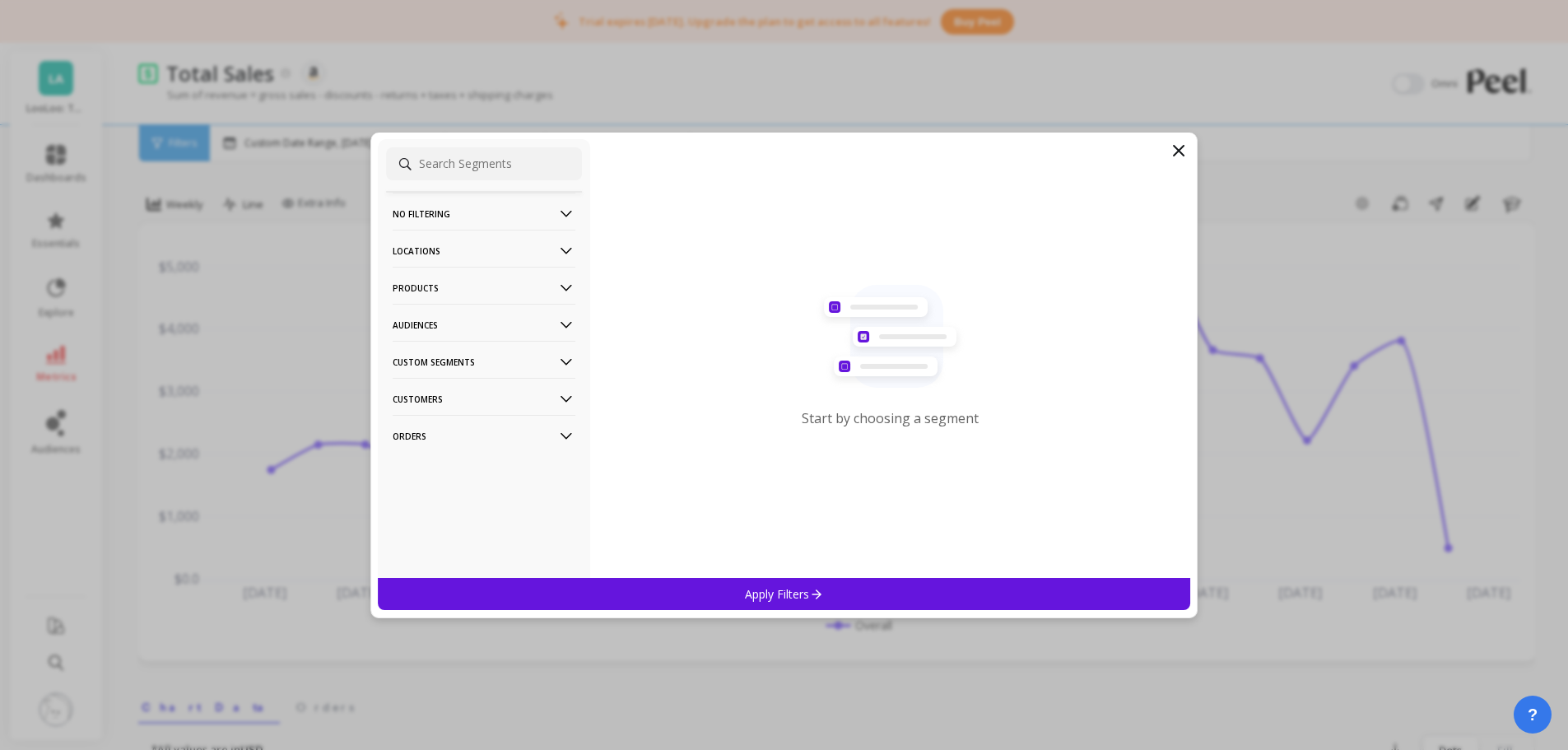
click at [427, 253] on p "Locations" at bounding box center [484, 250] width 183 height 42
click at [440, 313] on p "Countries" at bounding box center [419, 311] width 48 height 15
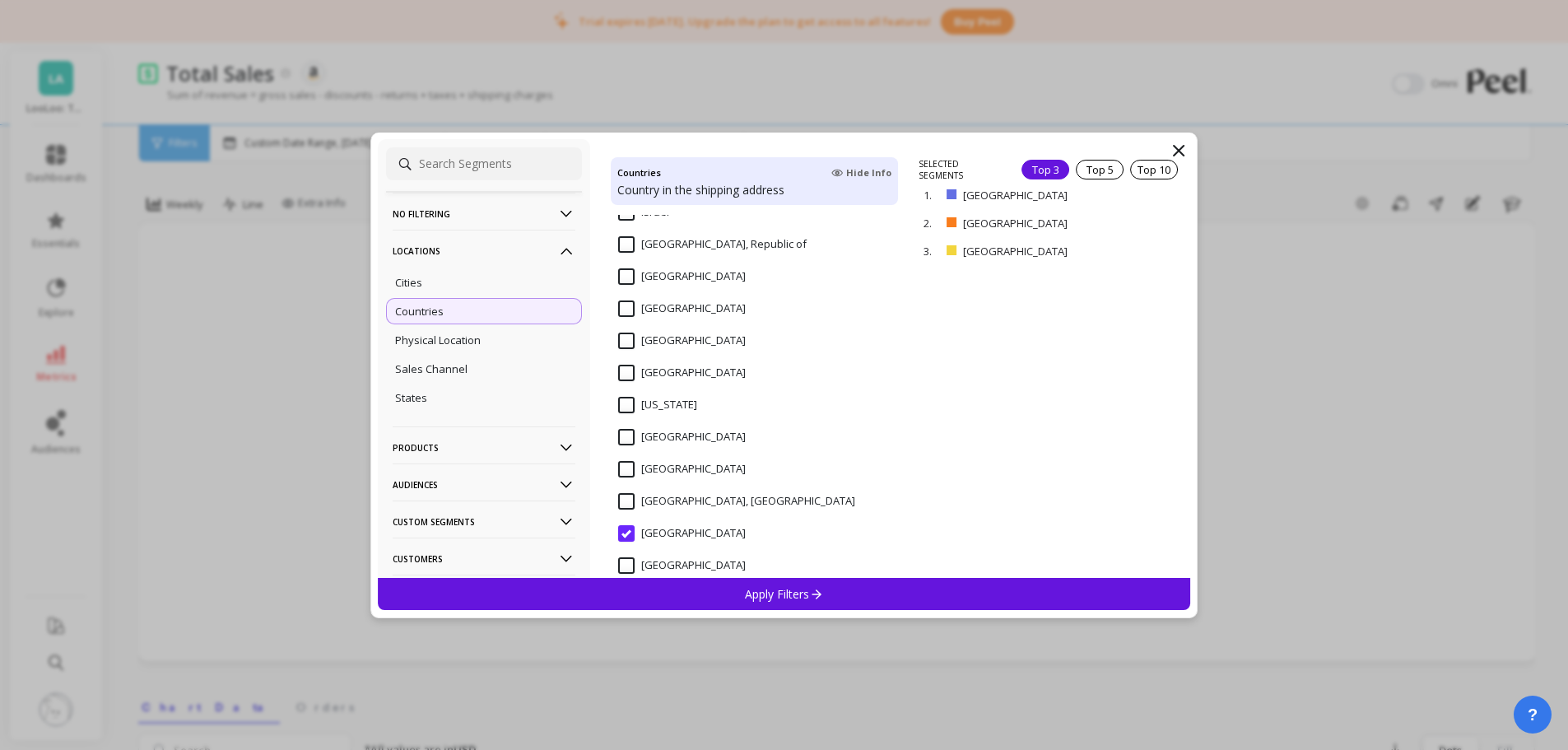
scroll to position [379, 0]
click at [669, 367] on input "Norway" at bounding box center [681, 369] width 127 height 16
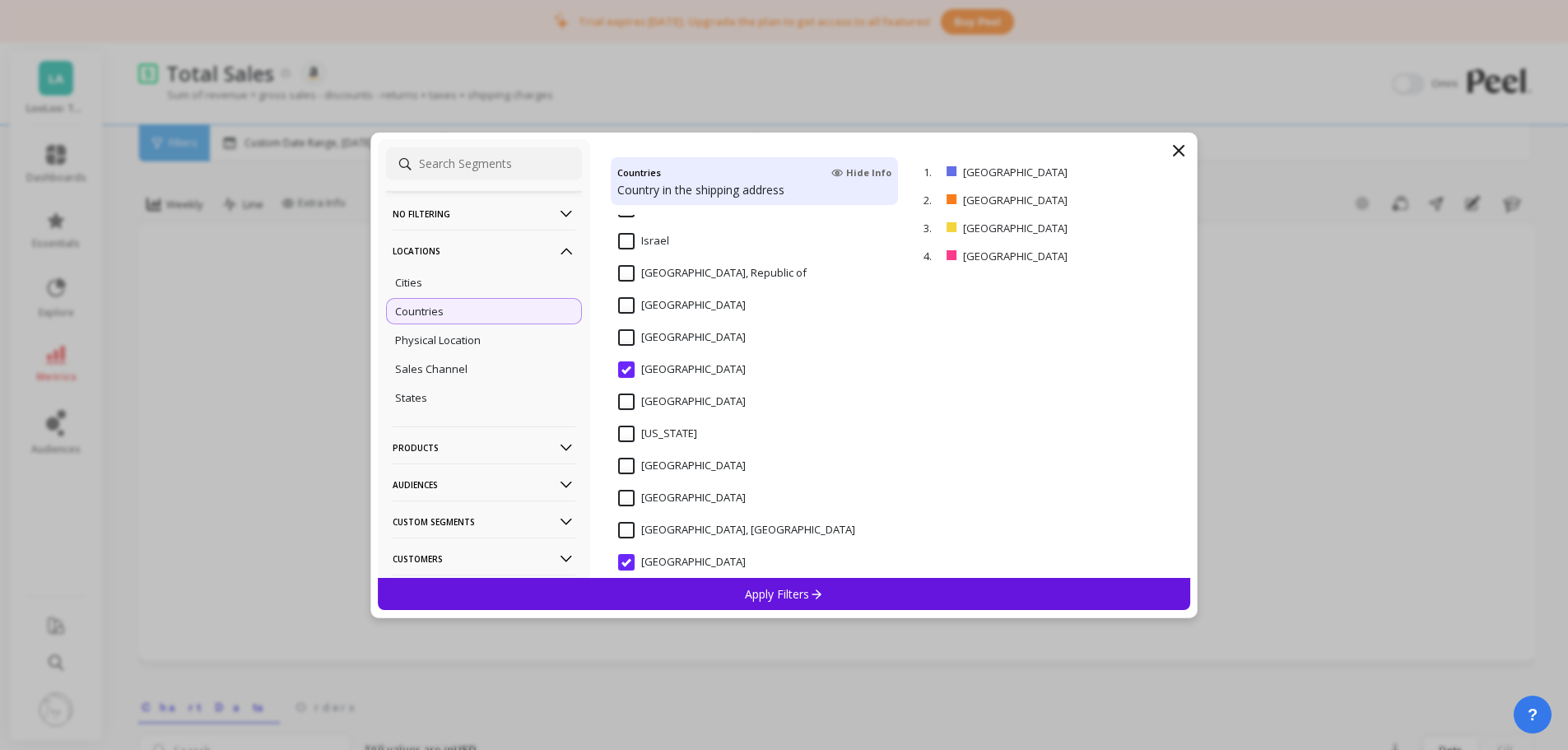
click at [0, 0] on p "remove" at bounding box center [0, 0] width 0 height 0
click at [651, 343] on input "Mexico" at bounding box center [681, 337] width 127 height 16
click at [783, 601] on p "Apply Filters" at bounding box center [784, 593] width 78 height 16
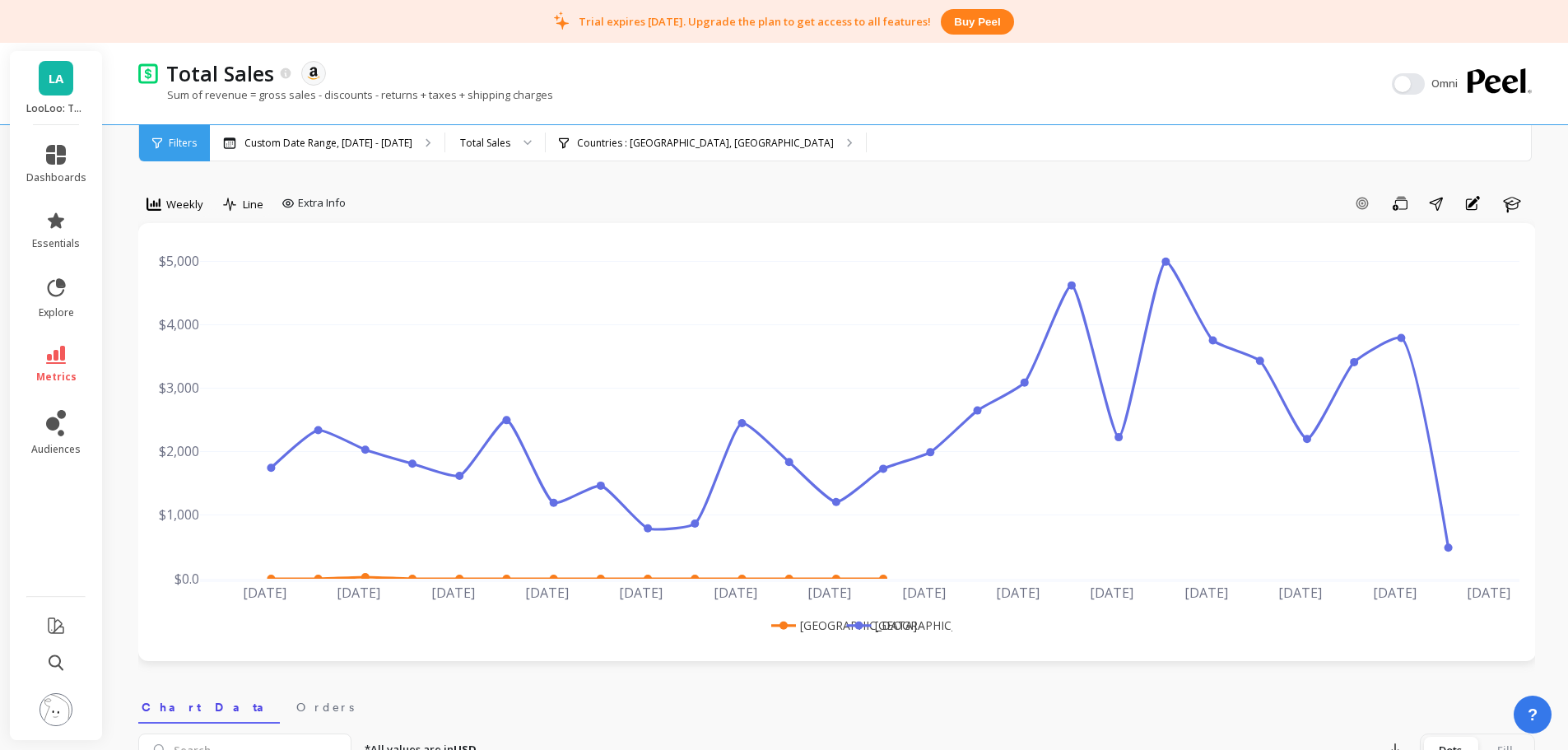
click at [68, 82] on link "LA" at bounding box center [56, 78] width 35 height 35
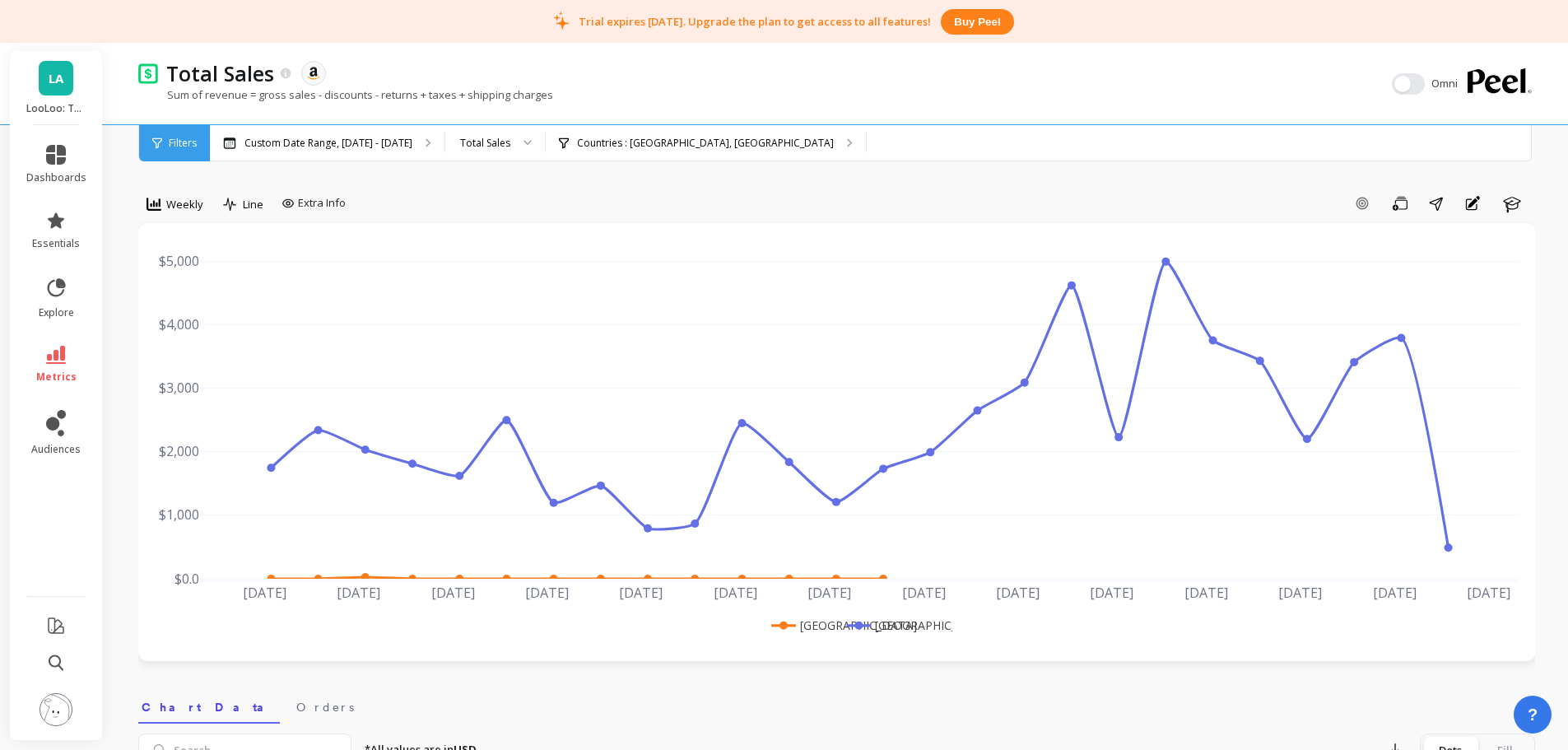
click at [46, 71] on link "LA" at bounding box center [56, 78] width 35 height 35
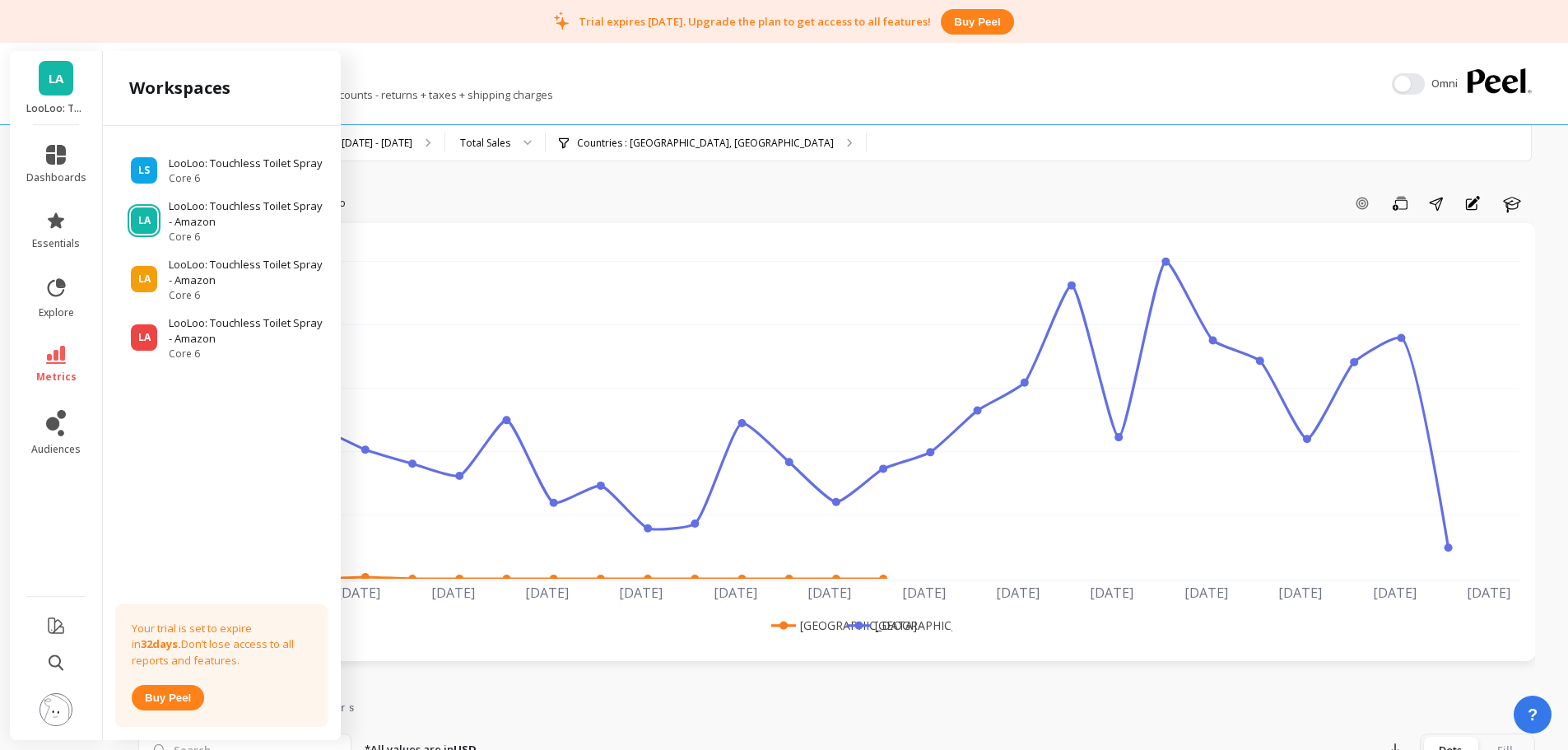
click at [206, 272] on p "LooLoo: Touchless Toilet Spray - Amazon" at bounding box center [247, 273] width 157 height 32
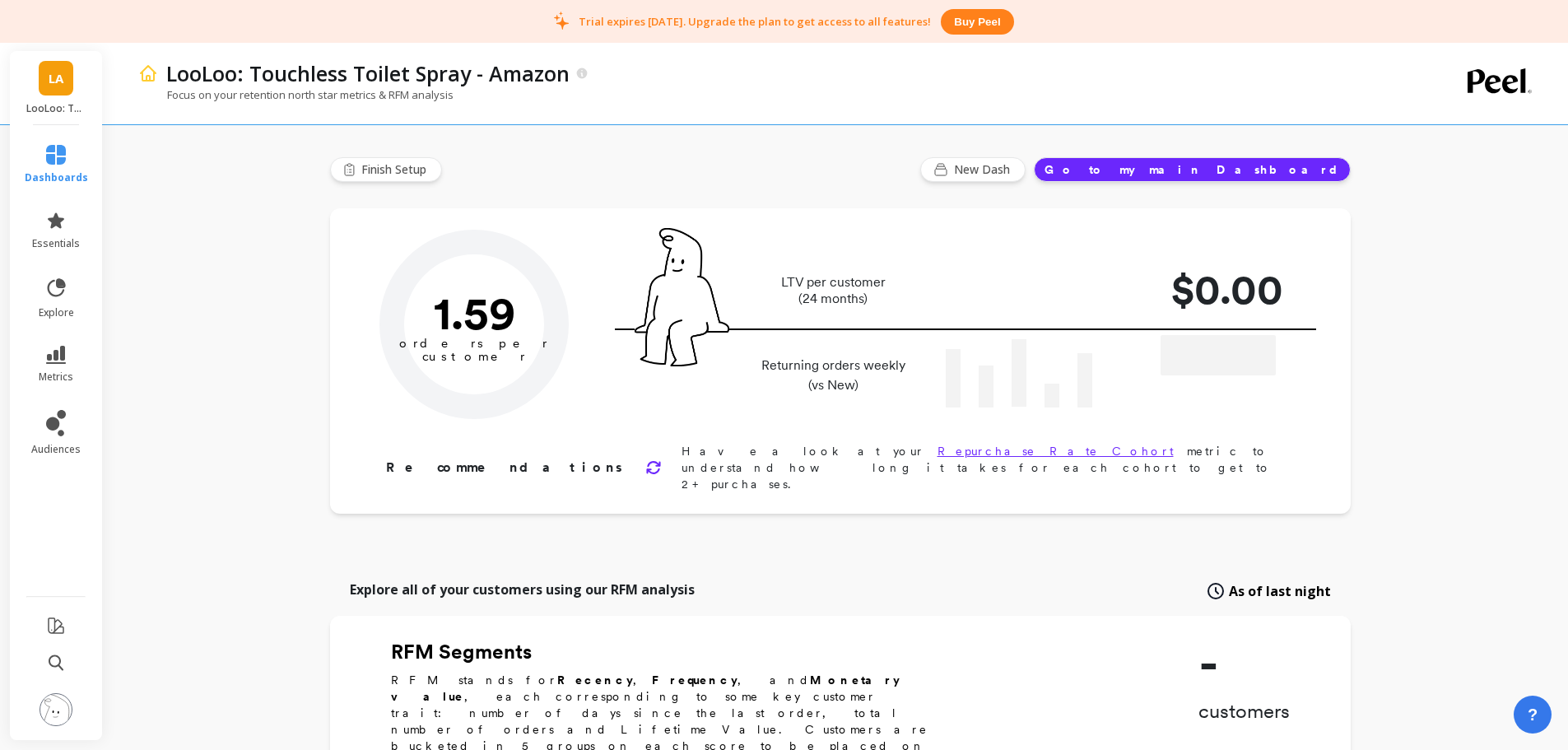
type input "Champions"
type input "792"
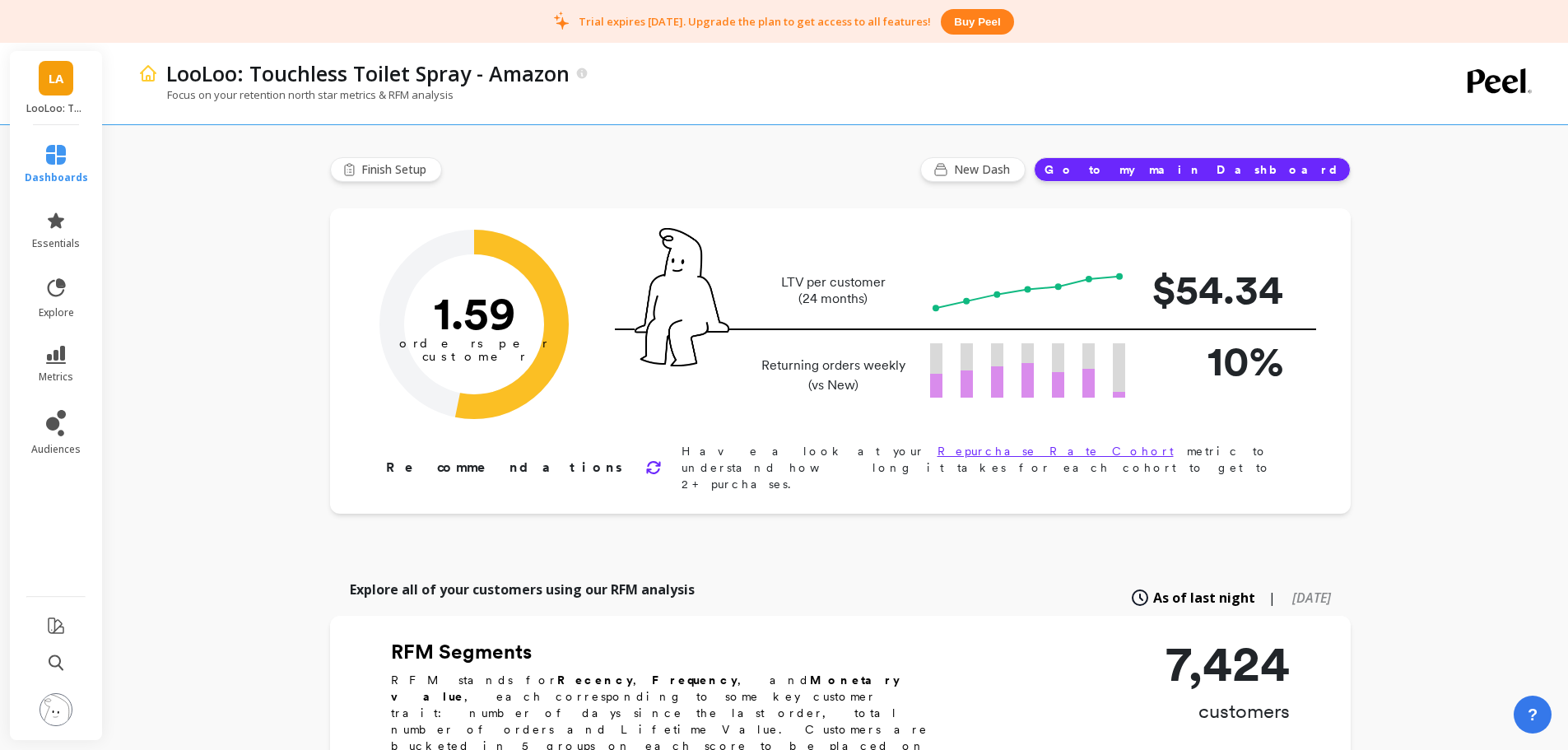
click at [60, 701] on img at bounding box center [56, 709] width 33 height 33
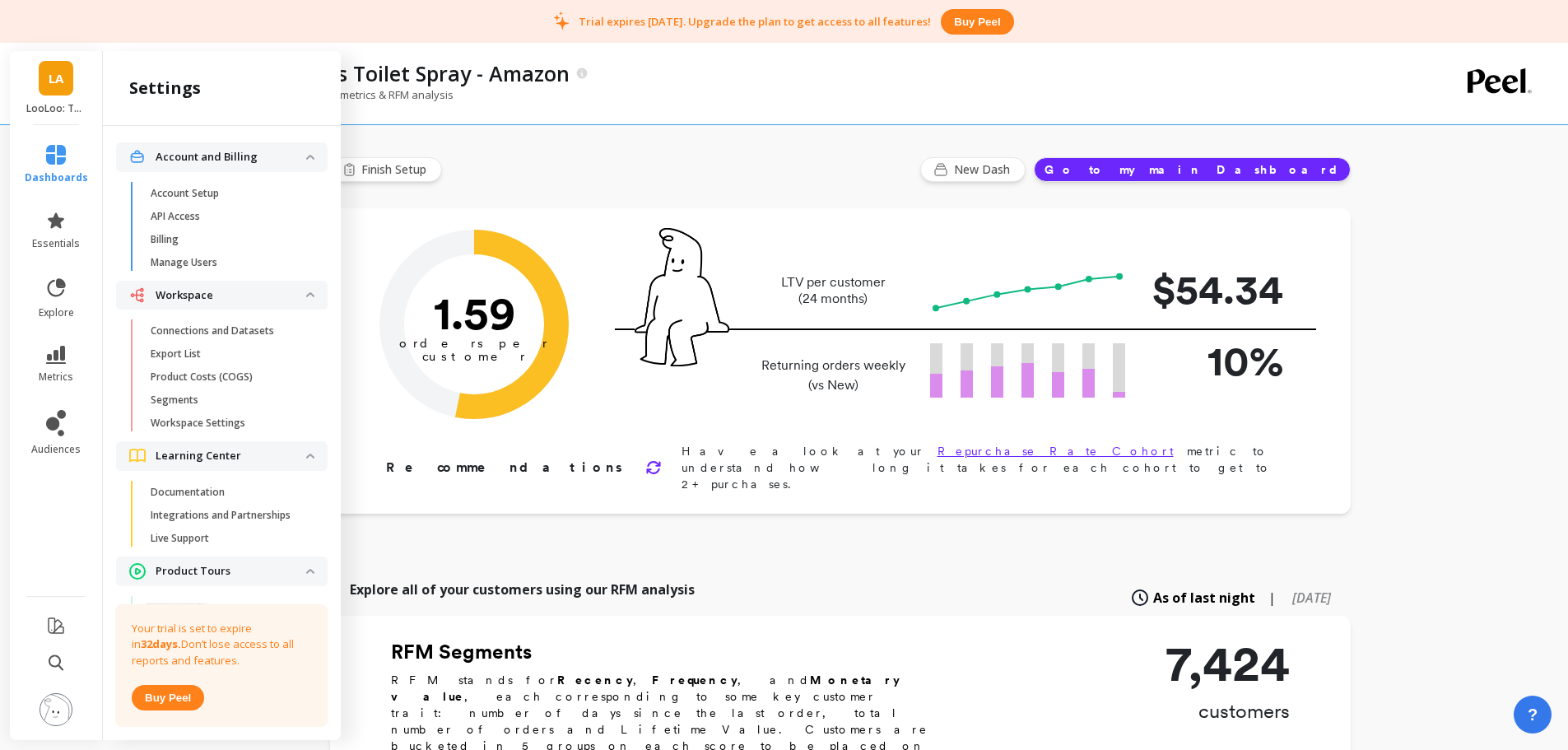
click at [230, 337] on p "Connections and Datasets" at bounding box center [212, 331] width 124 height 13
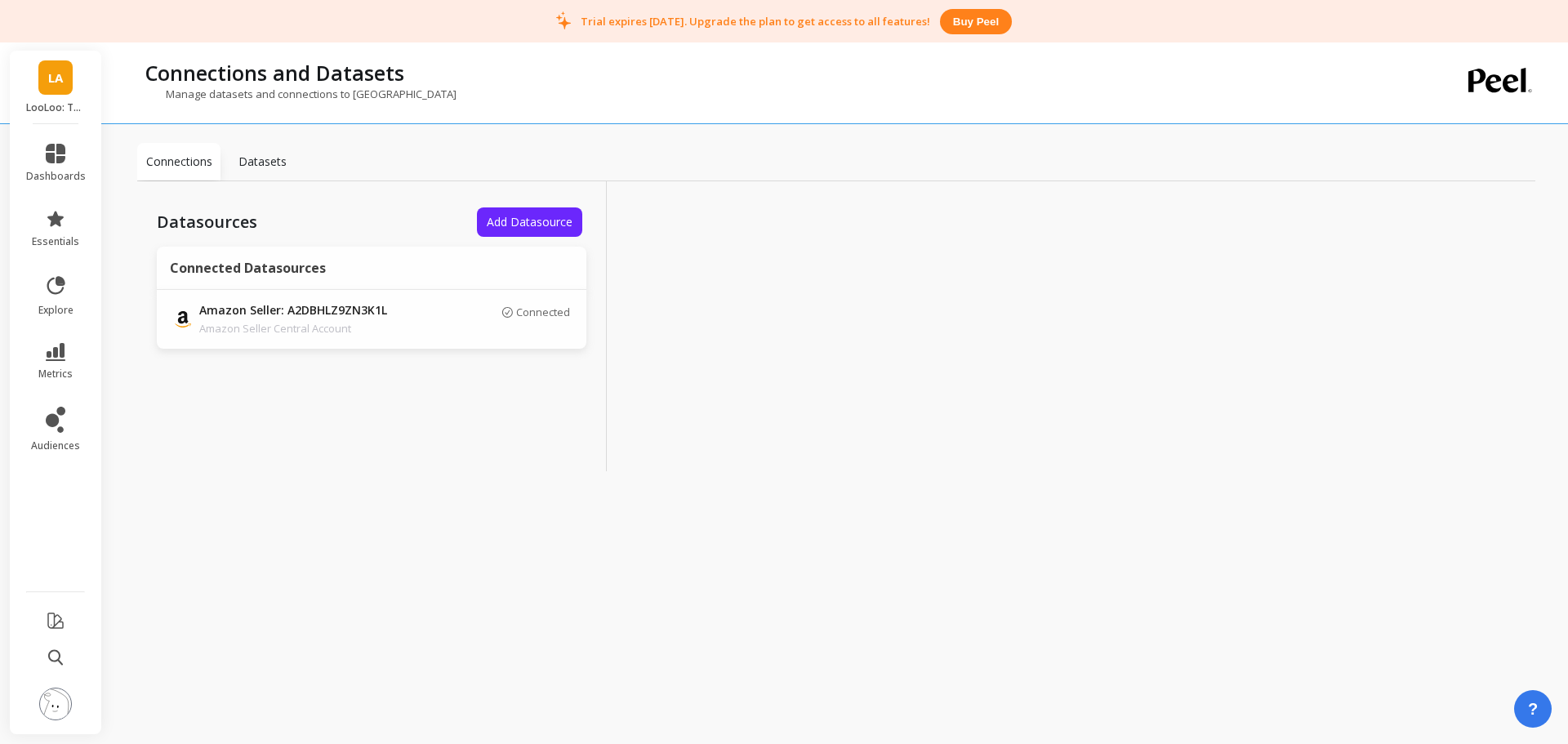
click at [267, 163] on p "Datasets" at bounding box center [262, 161] width 48 height 16
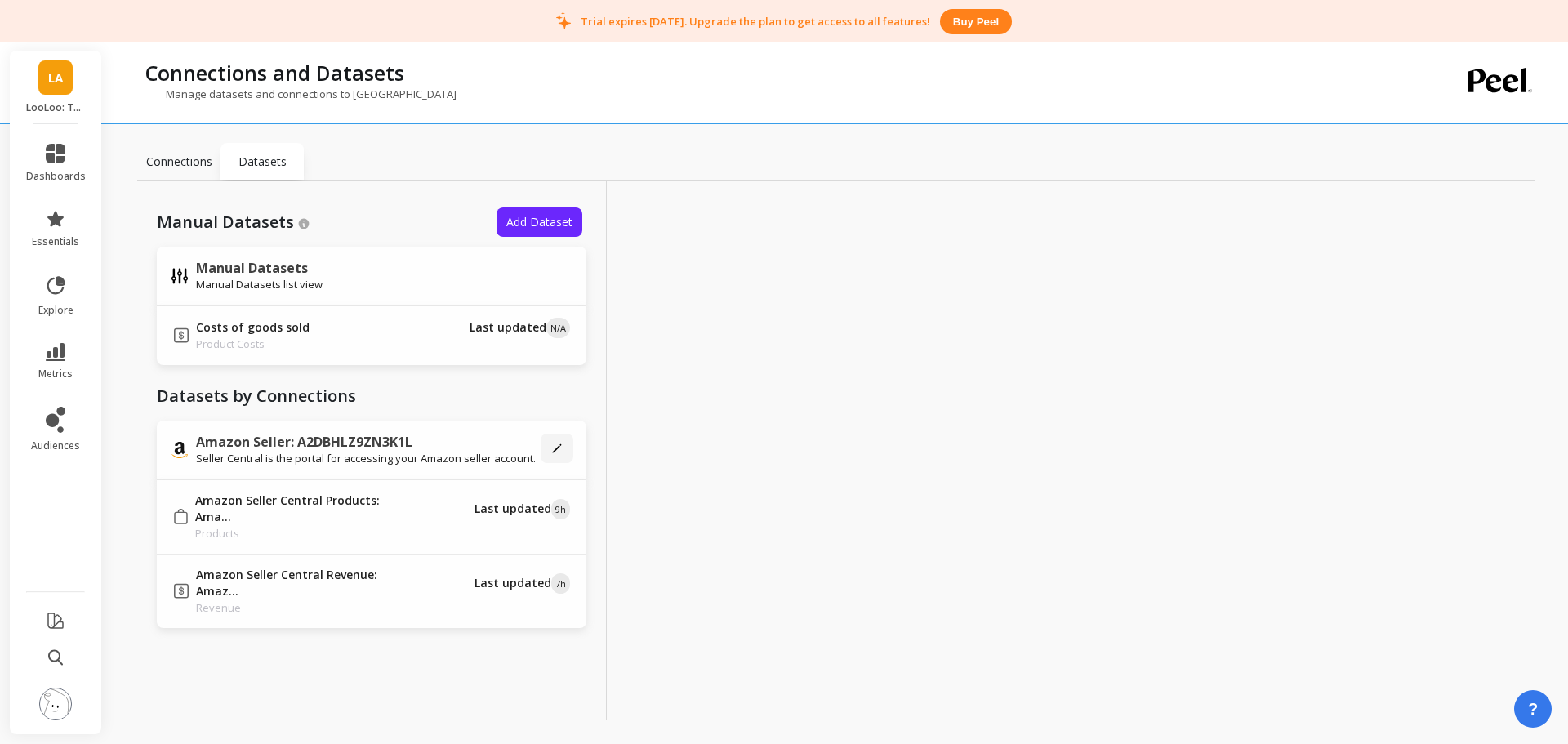
click at [182, 160] on p "Connections" at bounding box center [179, 161] width 66 height 16
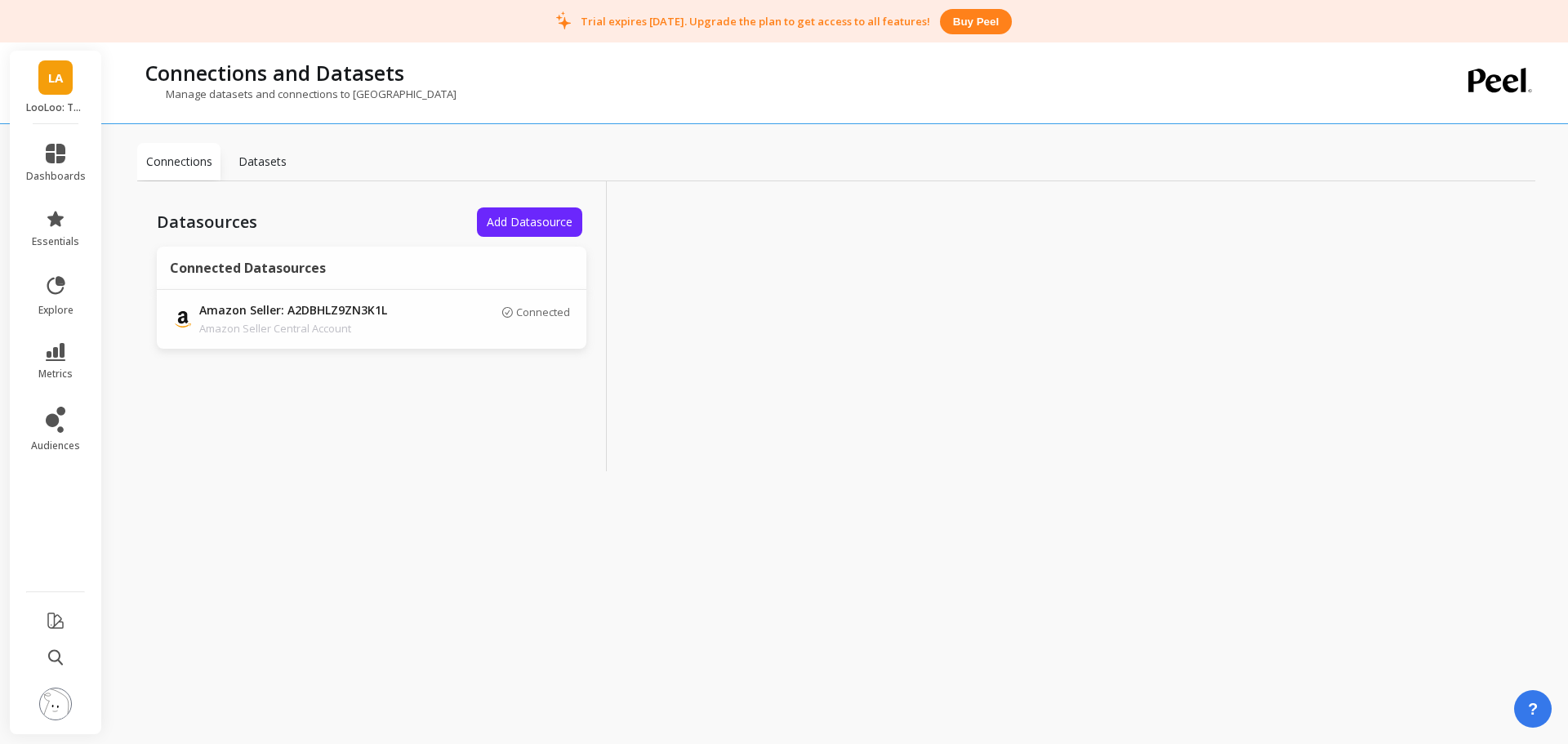
click at [81, 99] on div "LA LooLoo: Touchless Toilet Spray - Amazon" at bounding box center [55, 87] width 92 height 74
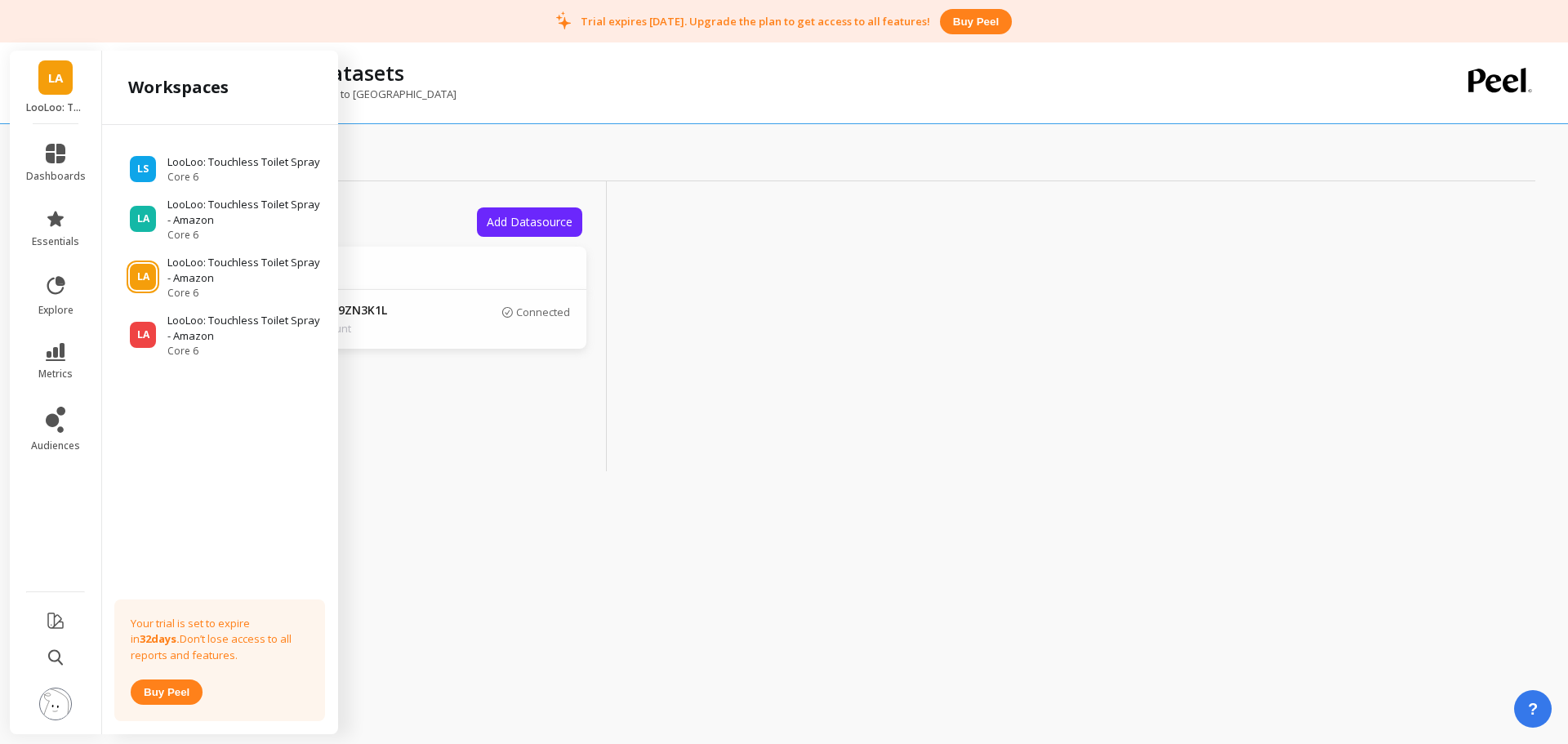
click at [240, 436] on div "LS LooLoo: Touchless Toilet Spray Core 6 LA LooLoo: Touchless Toilet Spray - Am…" at bounding box center [220, 427] width 236 height 603
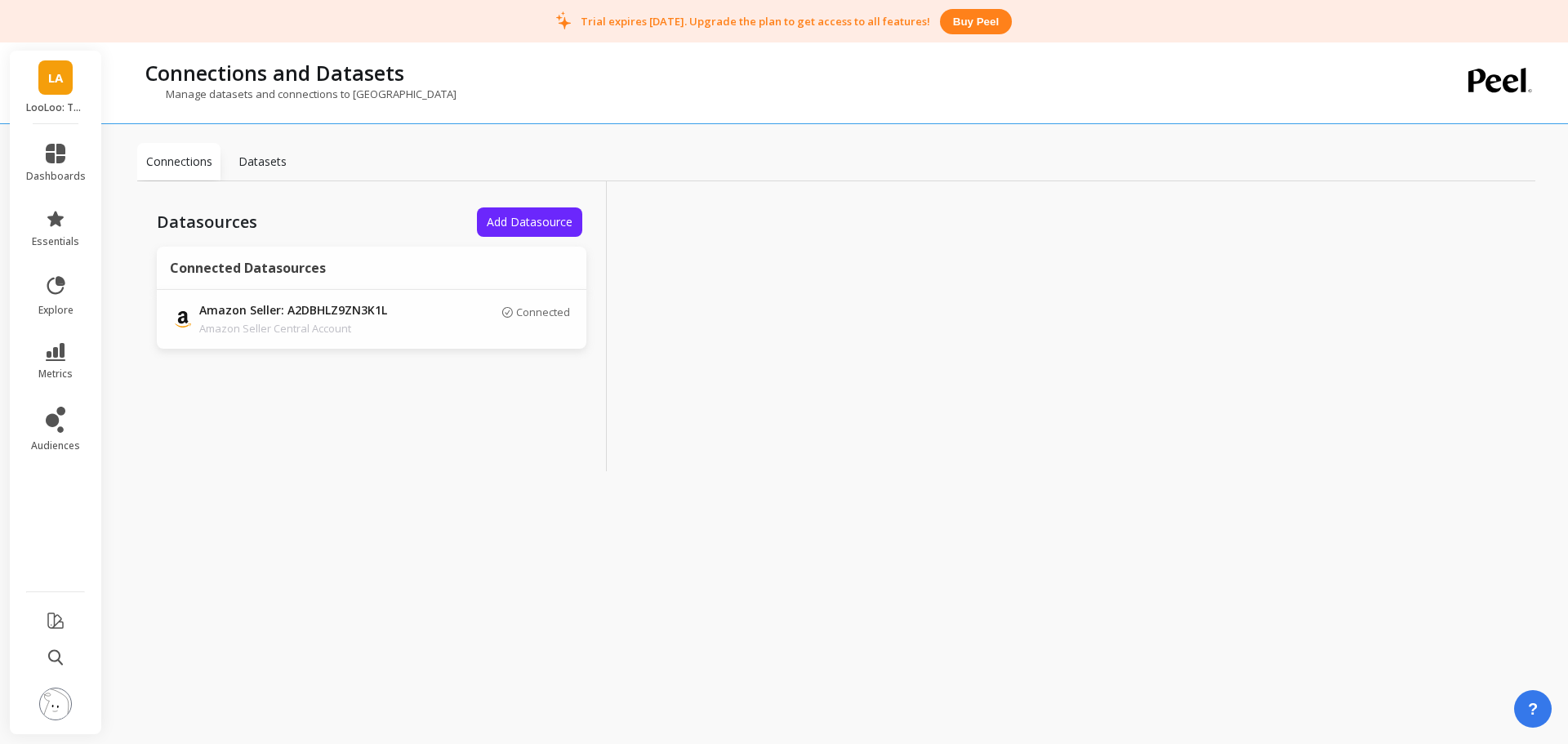
click at [509, 423] on div "Datasources Add Datasource Connected Datasources Amazon Seller: A2DBHLZ9ZN3K1L …" at bounding box center [372, 327] width 470 height 290
click at [417, 343] on td "Connected" at bounding box center [500, 319] width 171 height 59
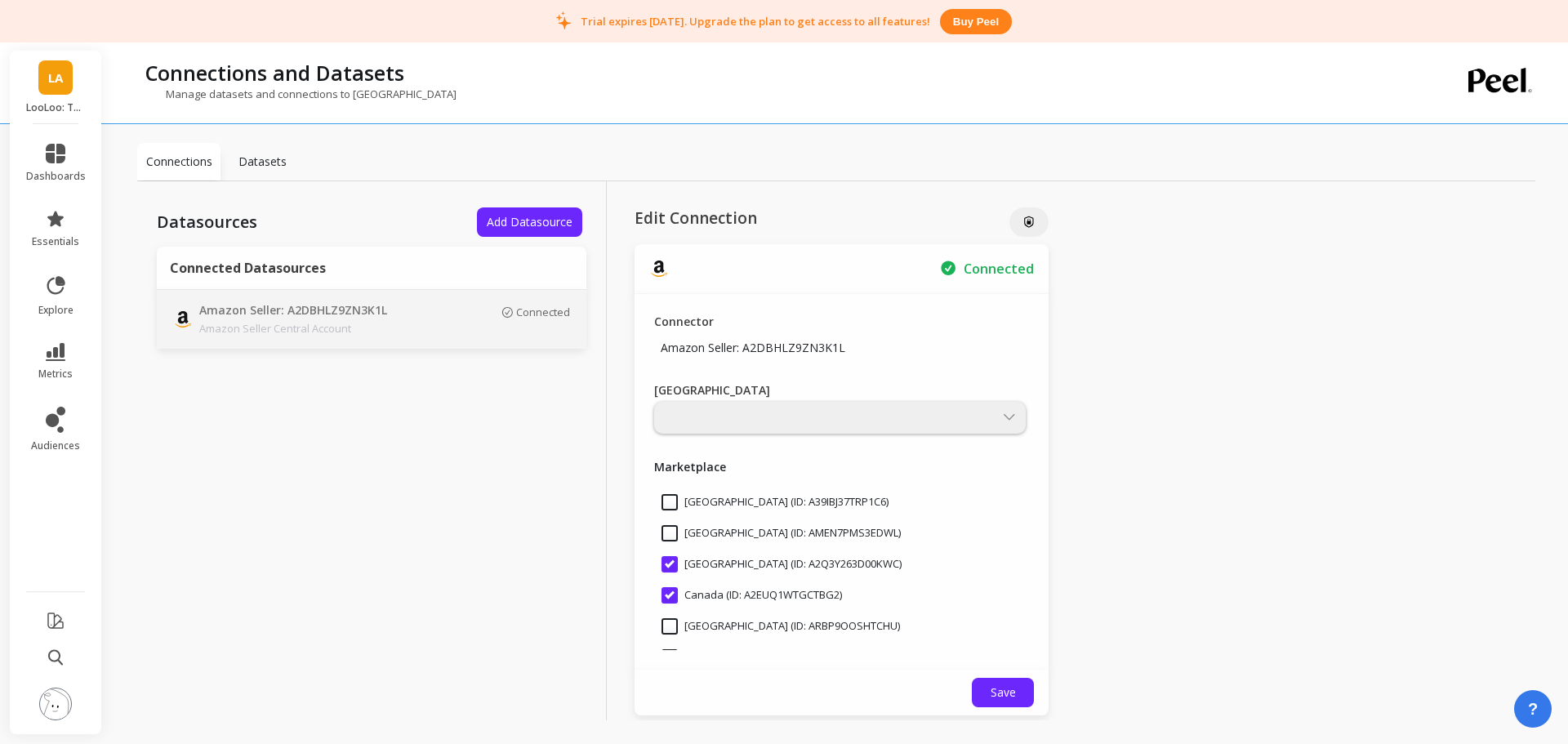
scroll to position [327, 0]
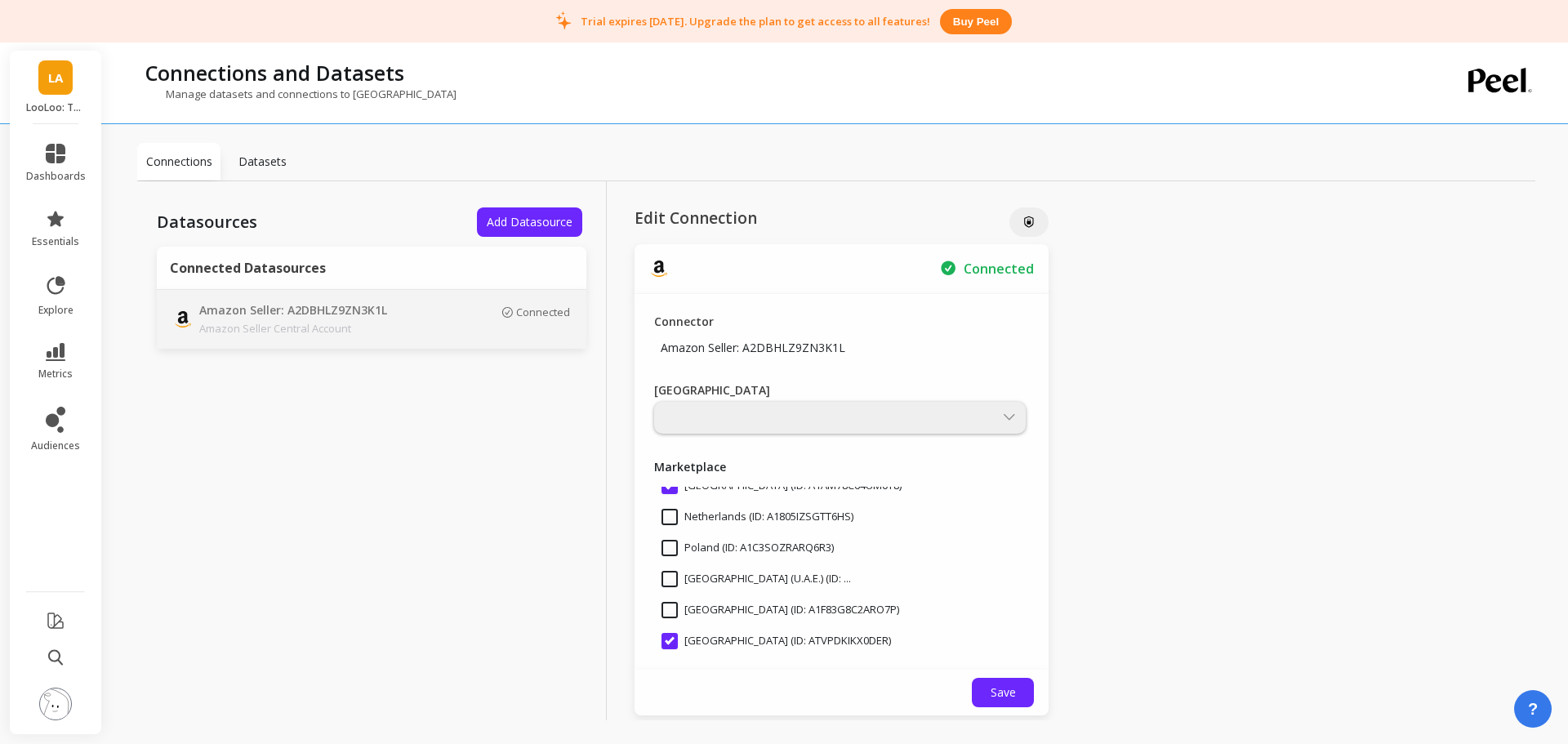
click at [850, 433] on div "Connector Amazon Seller: A2DBHLZ9ZN3K1L Main Region Marketplace Australia (ID: …" at bounding box center [841, 481] width 414 height 375
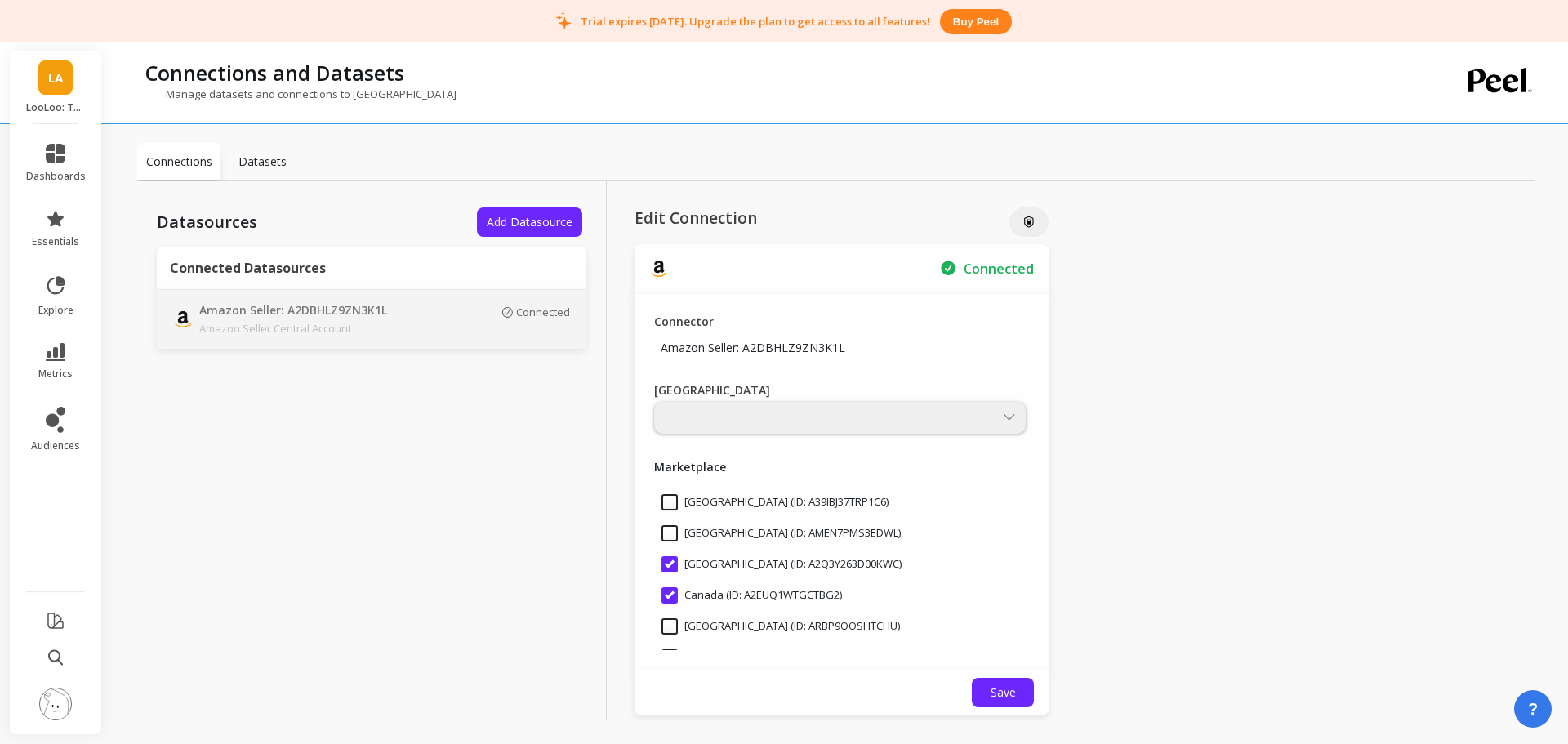
drag, startPoint x: 752, startPoint y: 563, endPoint x: 751, endPoint y: 576, distance: 13.0
click at [752, 566] on input "[GEOGRAPHIC_DATA] (ID: A2Q3Y263D00KWC)" at bounding box center [781, 563] width 240 height 16
checkbox input "false"
click at [750, 585] on div "Canada (ID: A2EUQ1WTGCTBG2)" at bounding box center [841, 595] width 375 height 31
checkbox input "false"
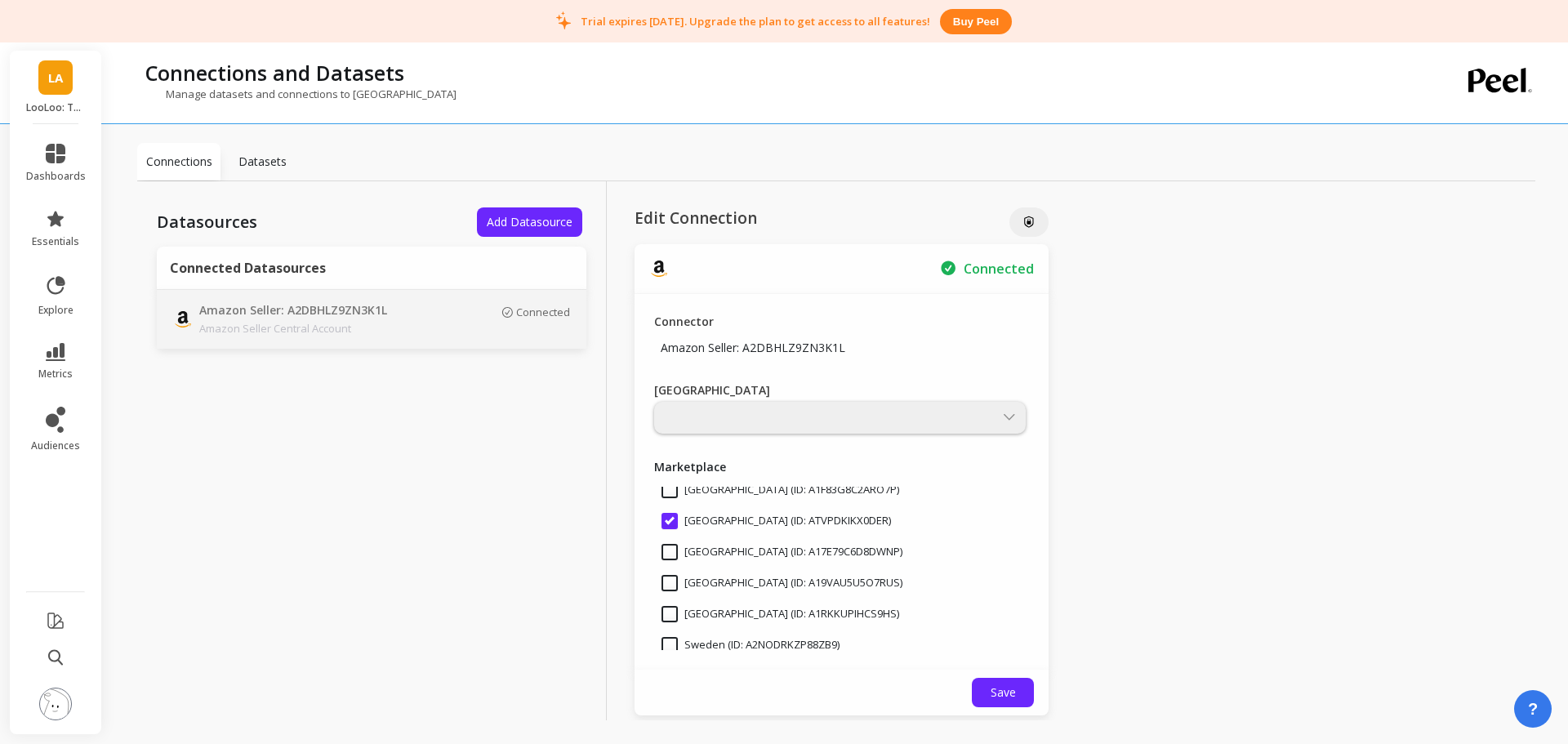
scroll to position [407, 0]
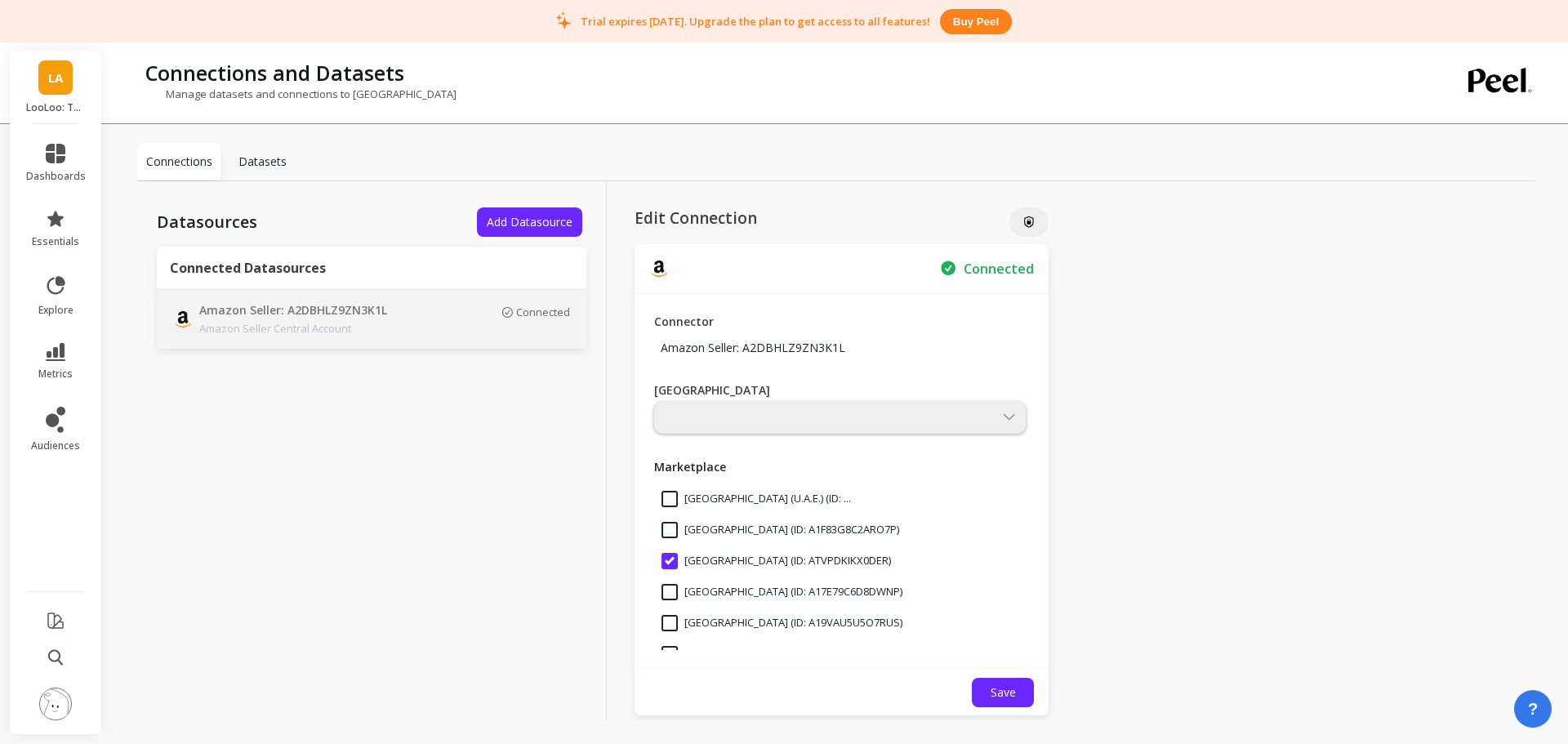
click at [723, 554] on input "[GEOGRAPHIC_DATA] (ID: ATVPDKIKX0DER)" at bounding box center [776, 561] width 229 height 16
checkbox input "false"
click at [263, 163] on p "Datasets" at bounding box center [262, 161] width 48 height 16
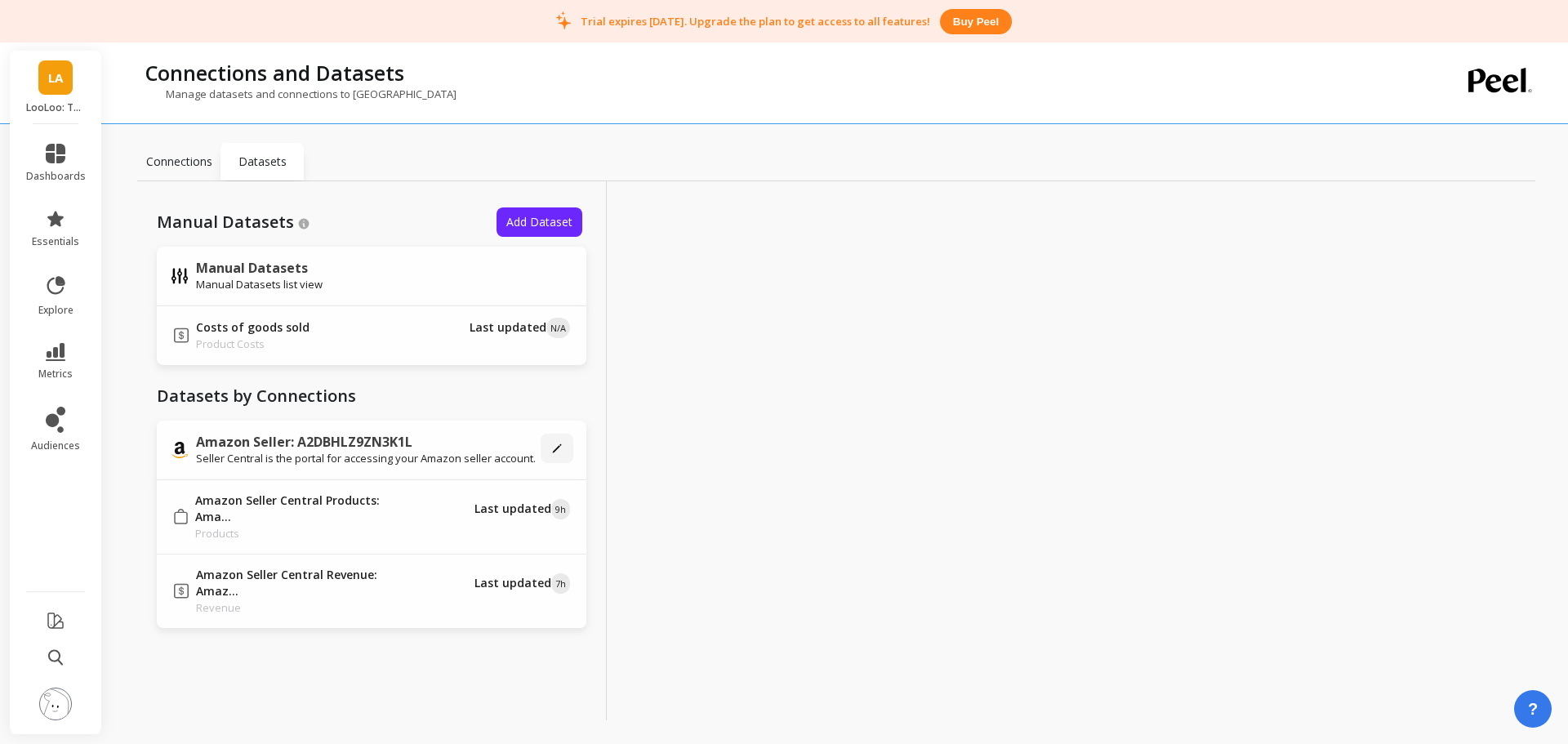
drag, startPoint x: 156, startPoint y: 147, endPoint x: 228, endPoint y: 176, distance: 77.6
click at [157, 147] on div "Connections" at bounding box center [179, 162] width 83 height 37
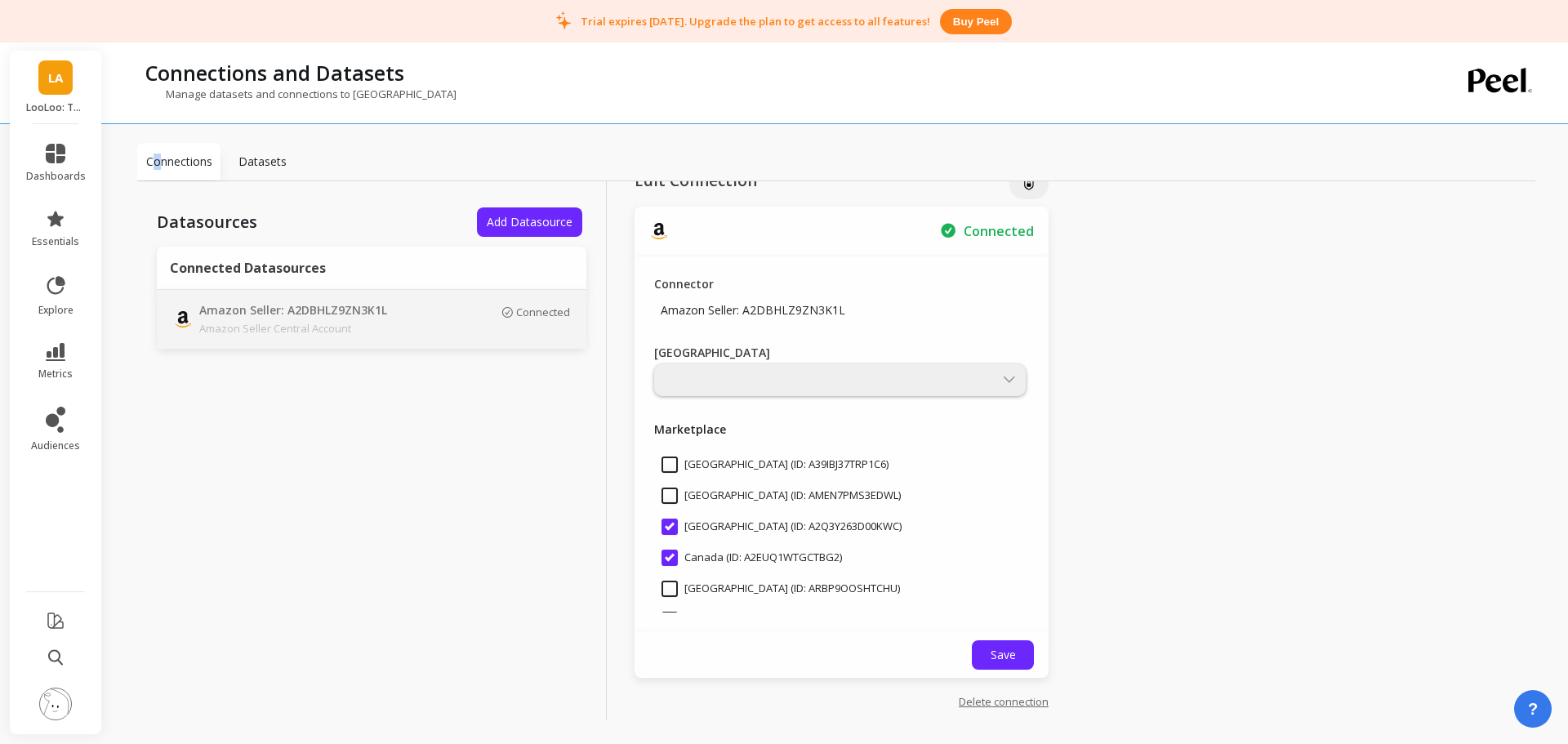
scroll to position [55, 0]
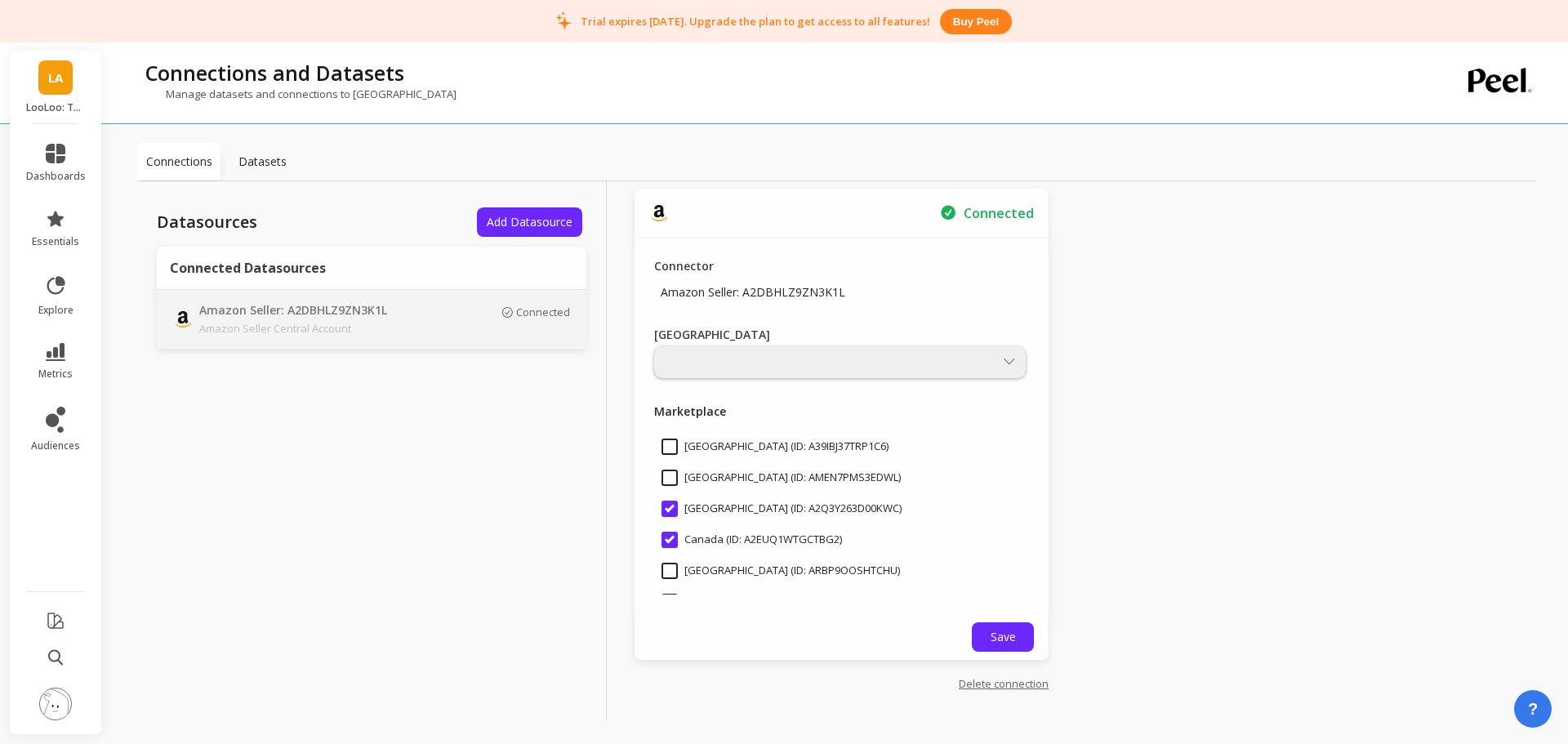
click at [994, 683] on link "Delete connection" at bounding box center [1004, 684] width 90 height 15
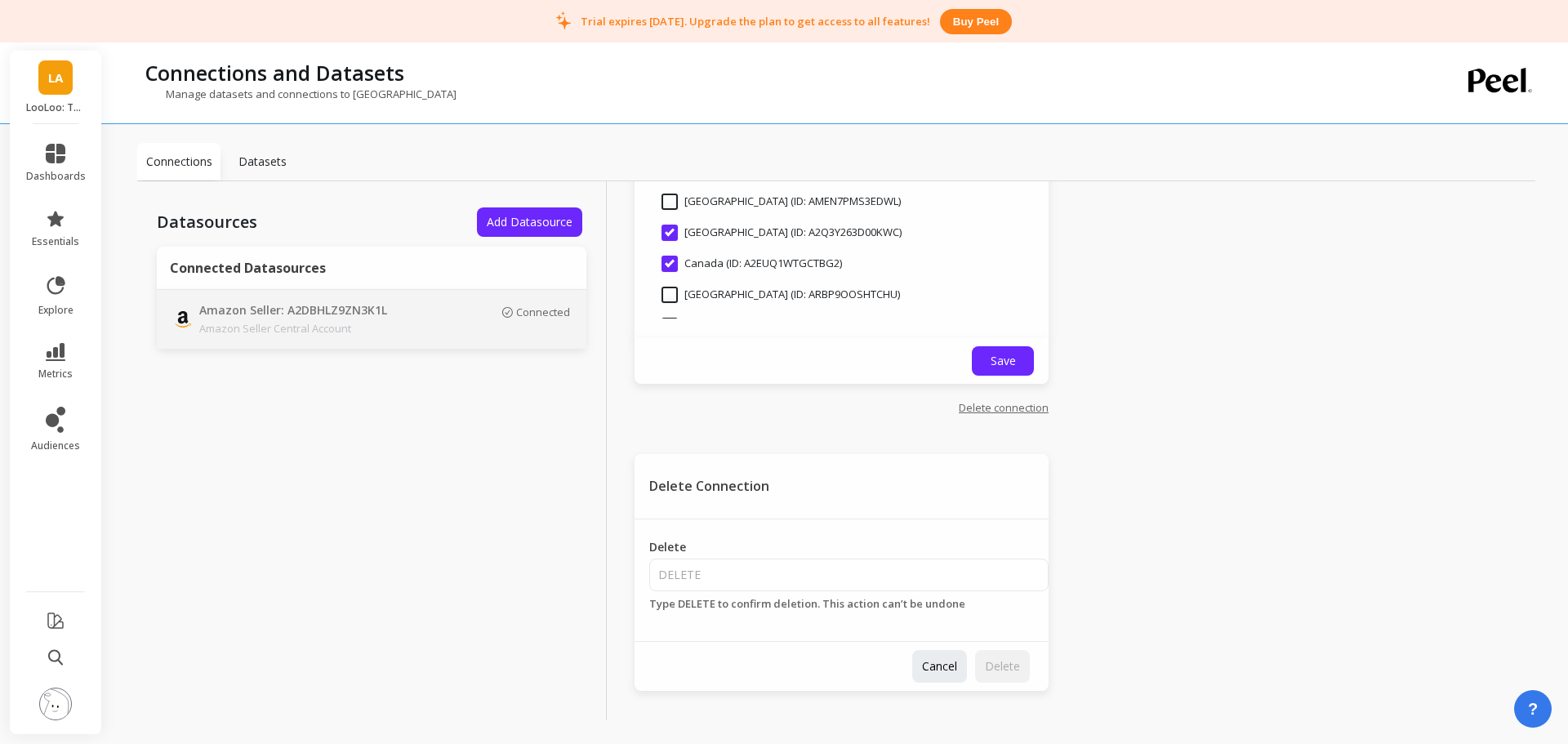
click at [63, 76] on span "LA" at bounding box center [55, 78] width 15 height 19
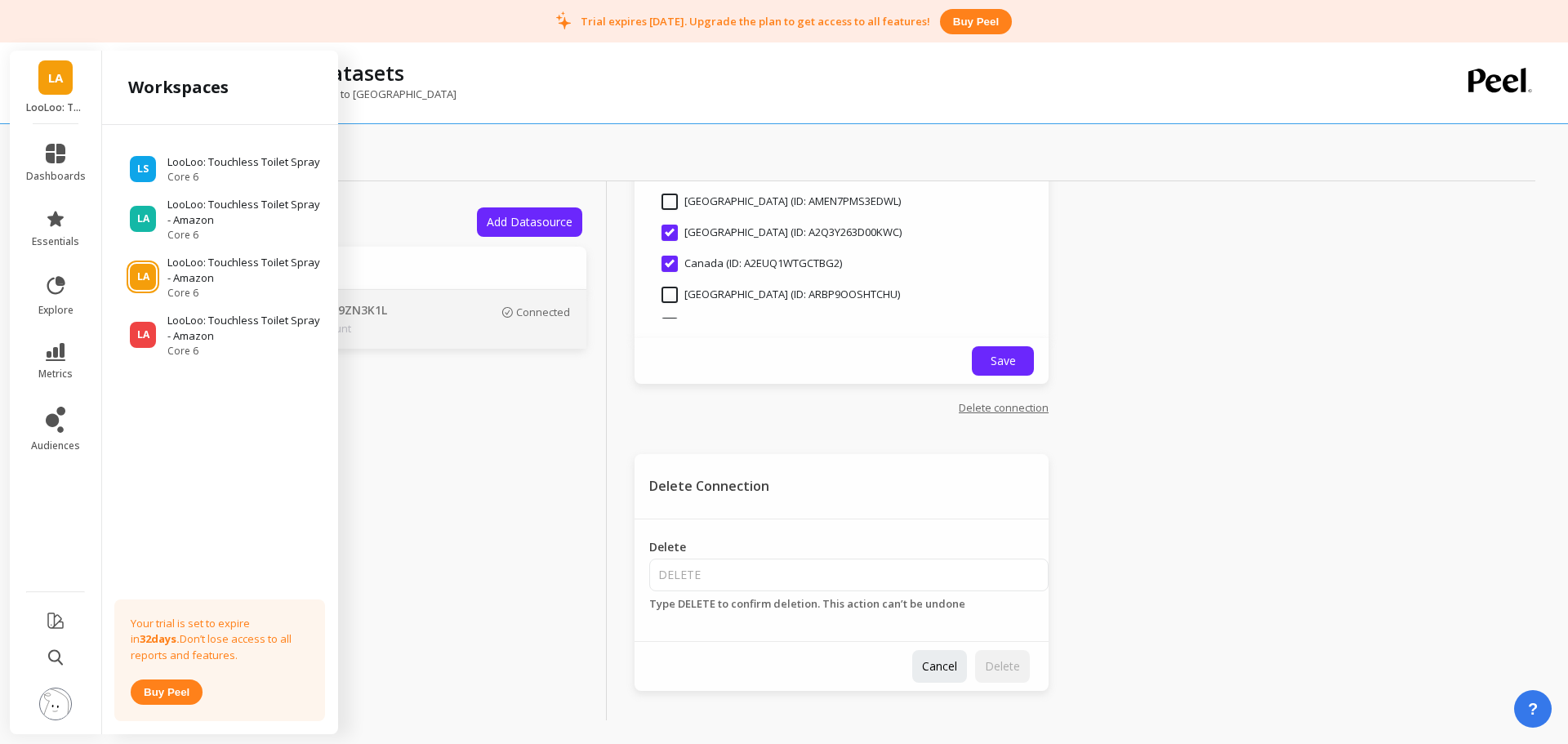
click at [922, 668] on span "Cancel" at bounding box center [939, 665] width 36 height 16
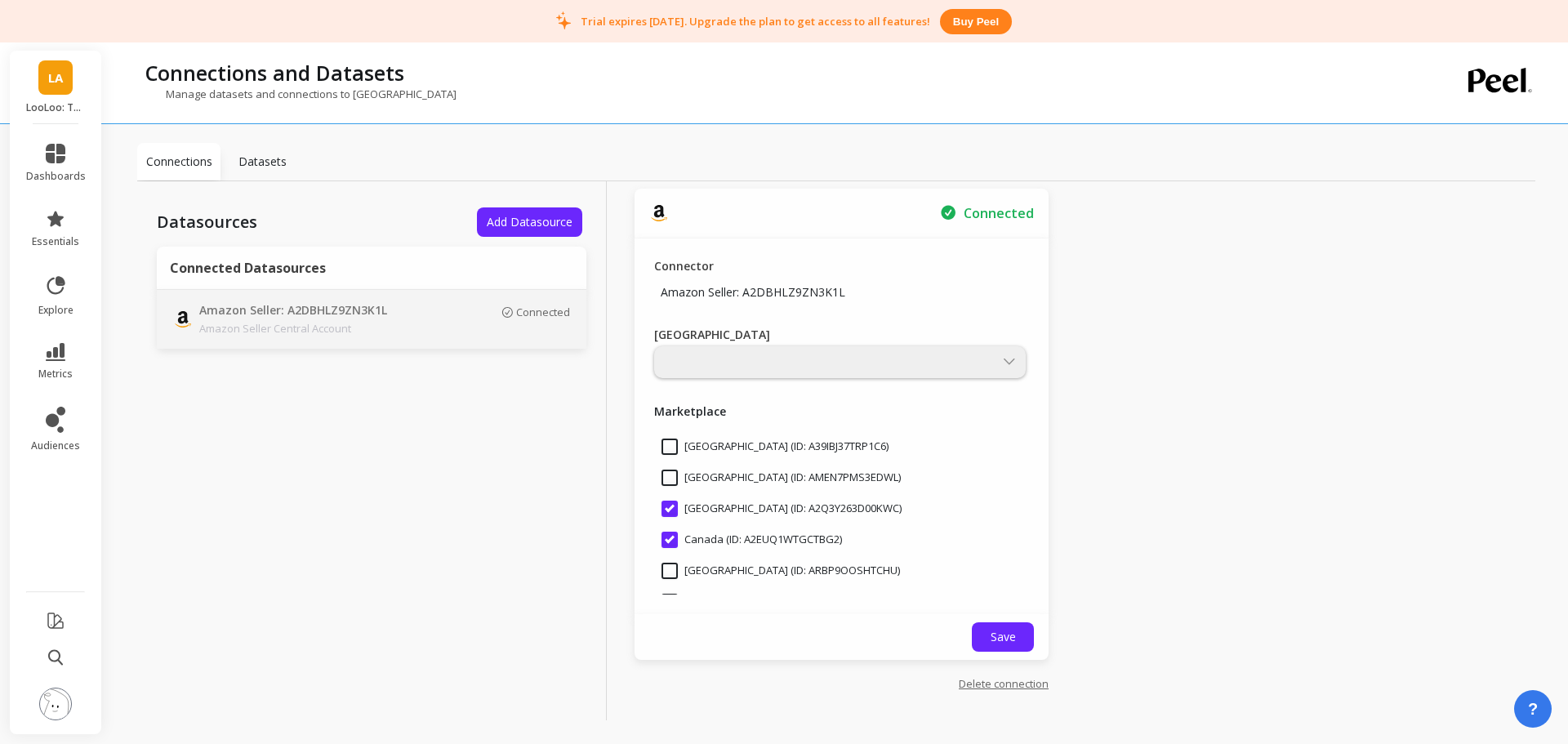
scroll to position [55, 0]
click at [58, 80] on span "LA" at bounding box center [55, 78] width 15 height 19
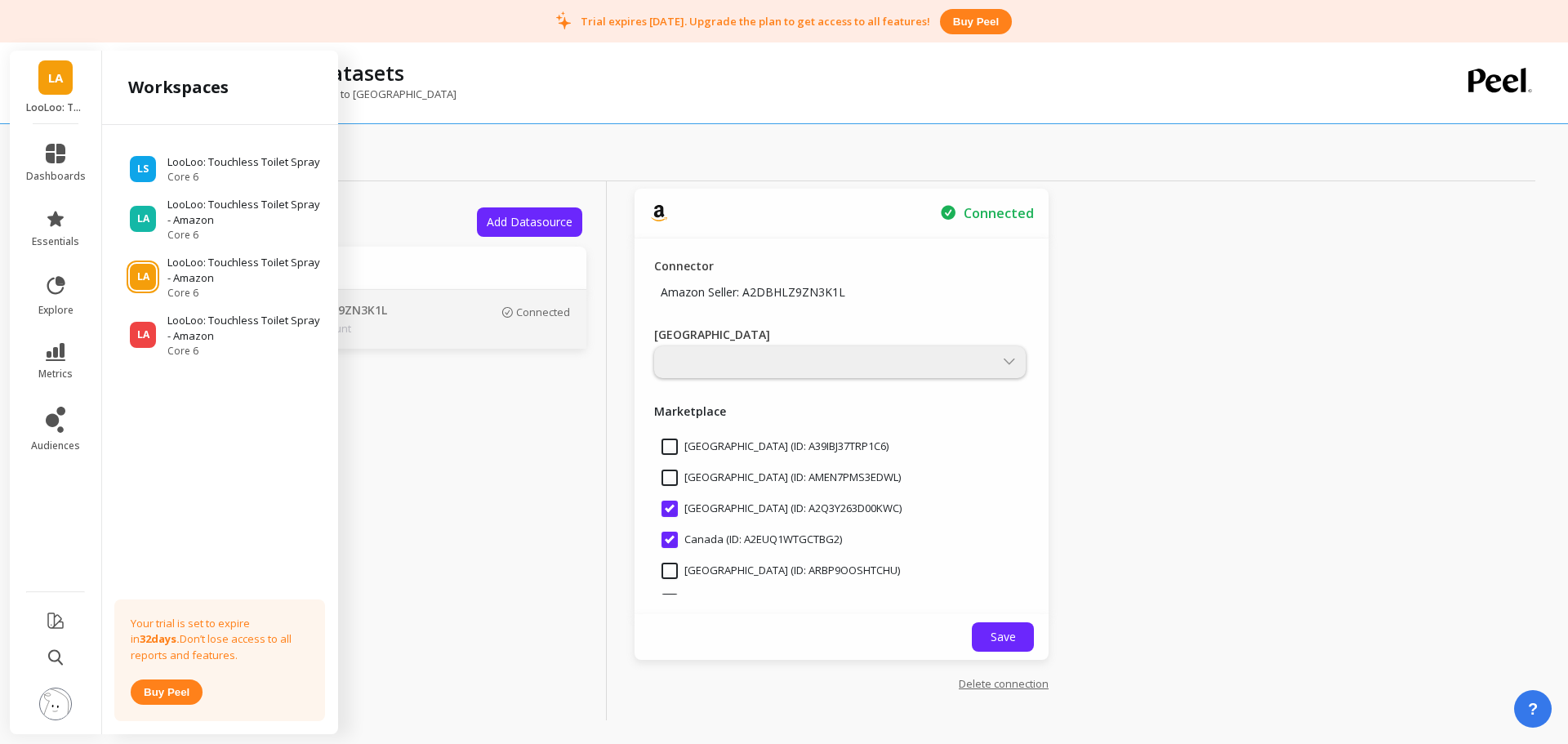
click at [229, 208] on p "LooLoo: Touchless Toilet Spray - Amazon" at bounding box center [245, 212] width 155 height 32
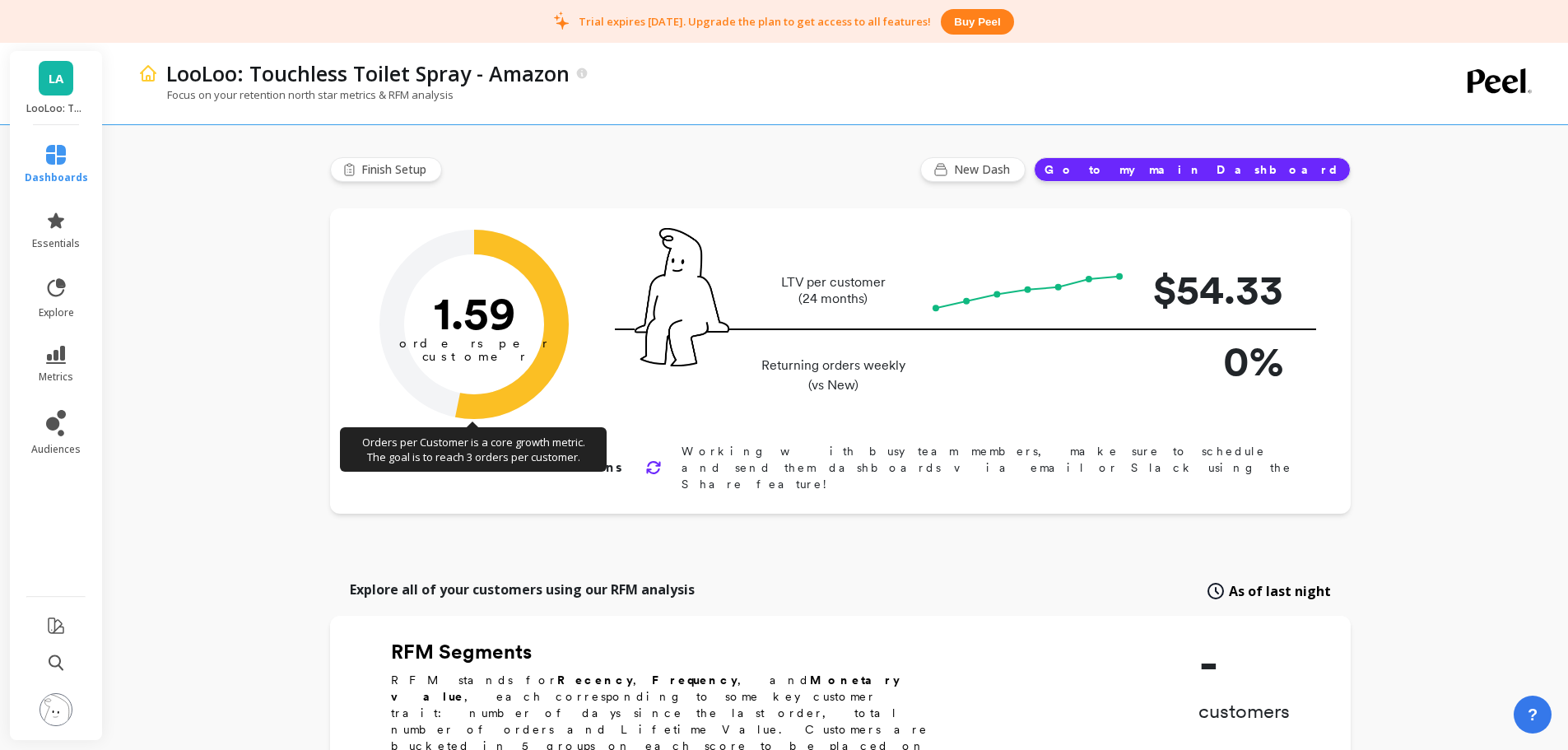
type input "Champions"
type input "792"
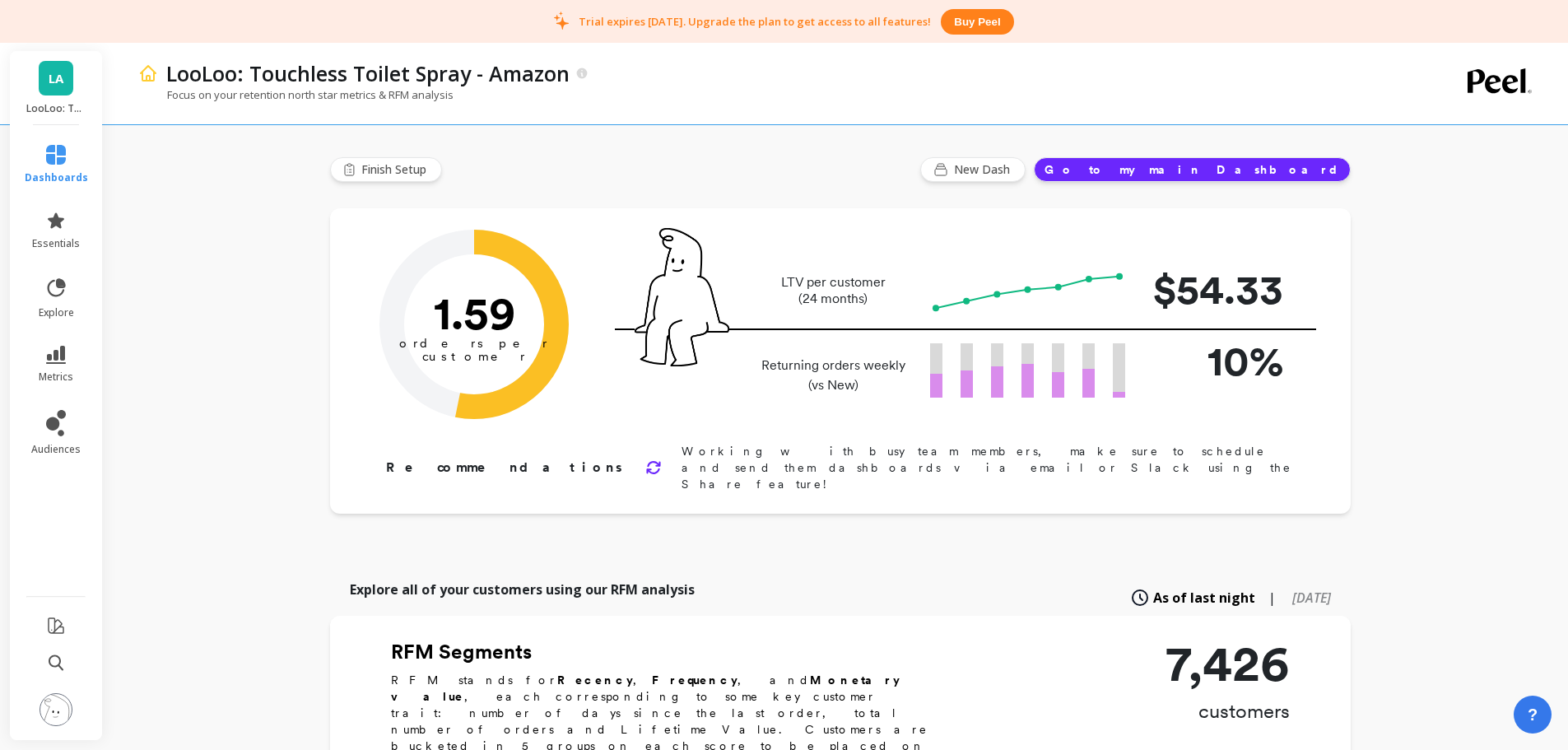
drag, startPoint x: 54, startPoint y: 694, endPoint x: 45, endPoint y: 728, distance: 35.2
drag, startPoint x: 45, startPoint y: 728, endPoint x: 52, endPoint y: 720, distance: 10.6
click at [52, 720] on img at bounding box center [56, 709] width 33 height 33
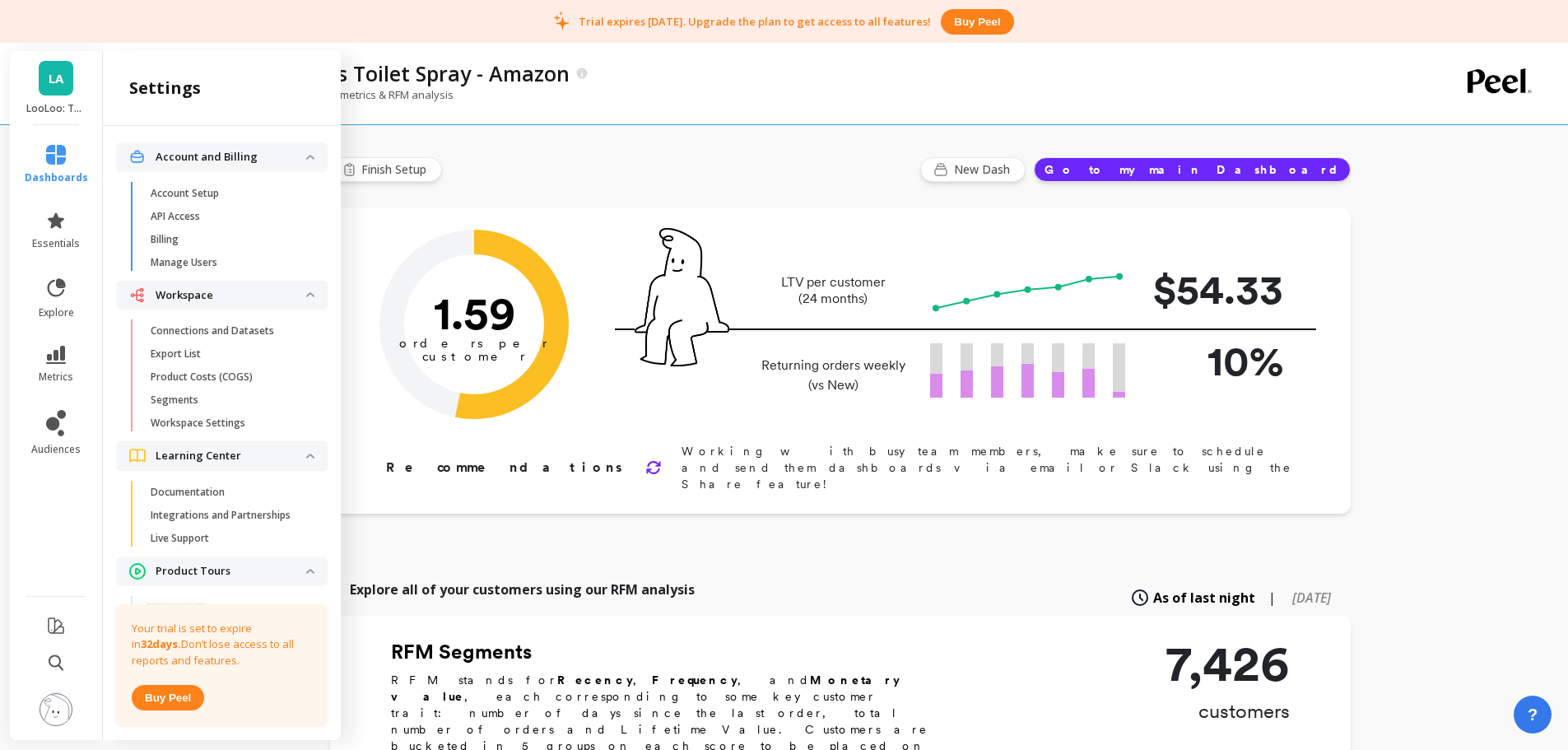
click at [224, 325] on p "Connections and Datasets" at bounding box center [212, 331] width 124 height 13
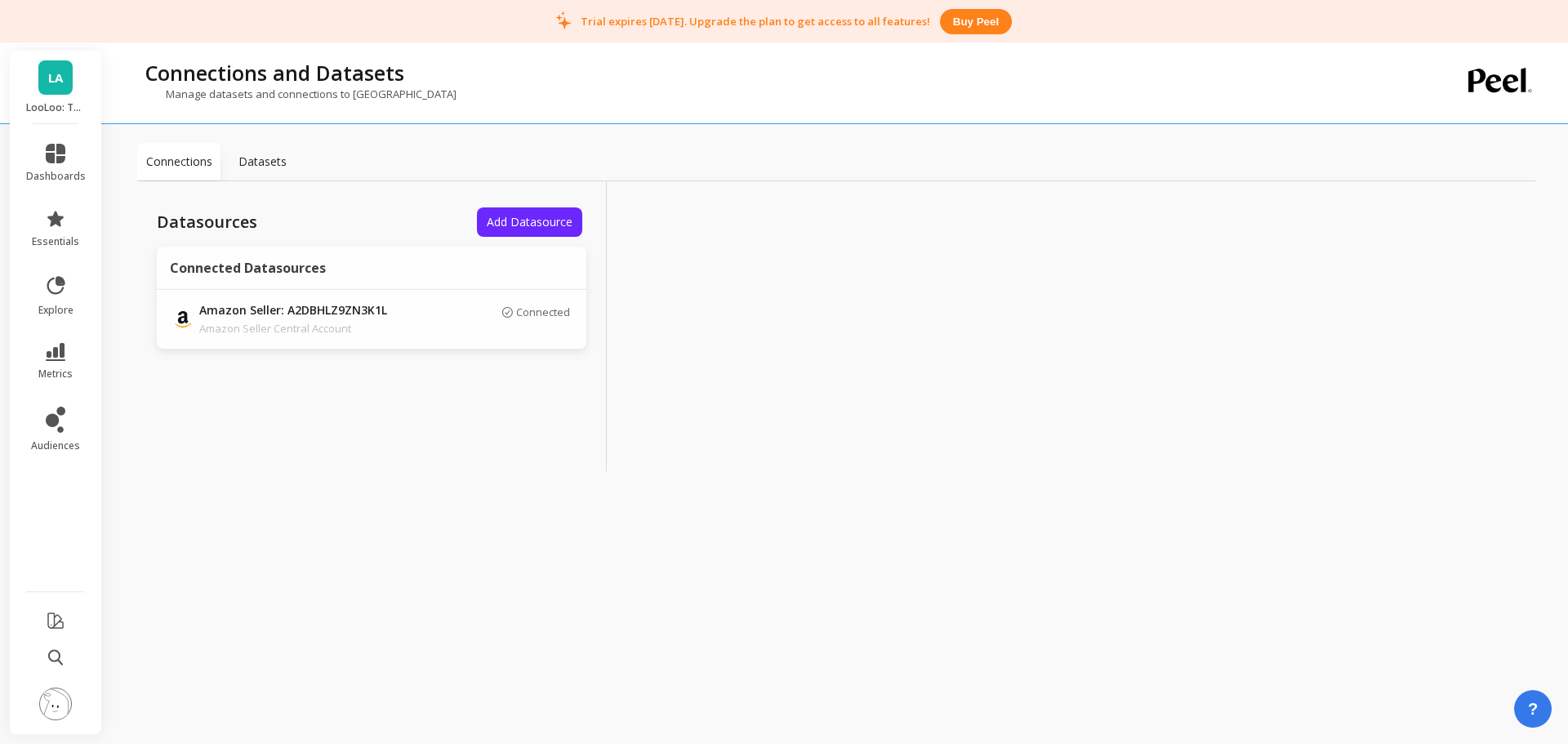
click at [324, 324] on p "Amazon Seller Central Account" at bounding box center [313, 328] width 228 height 16
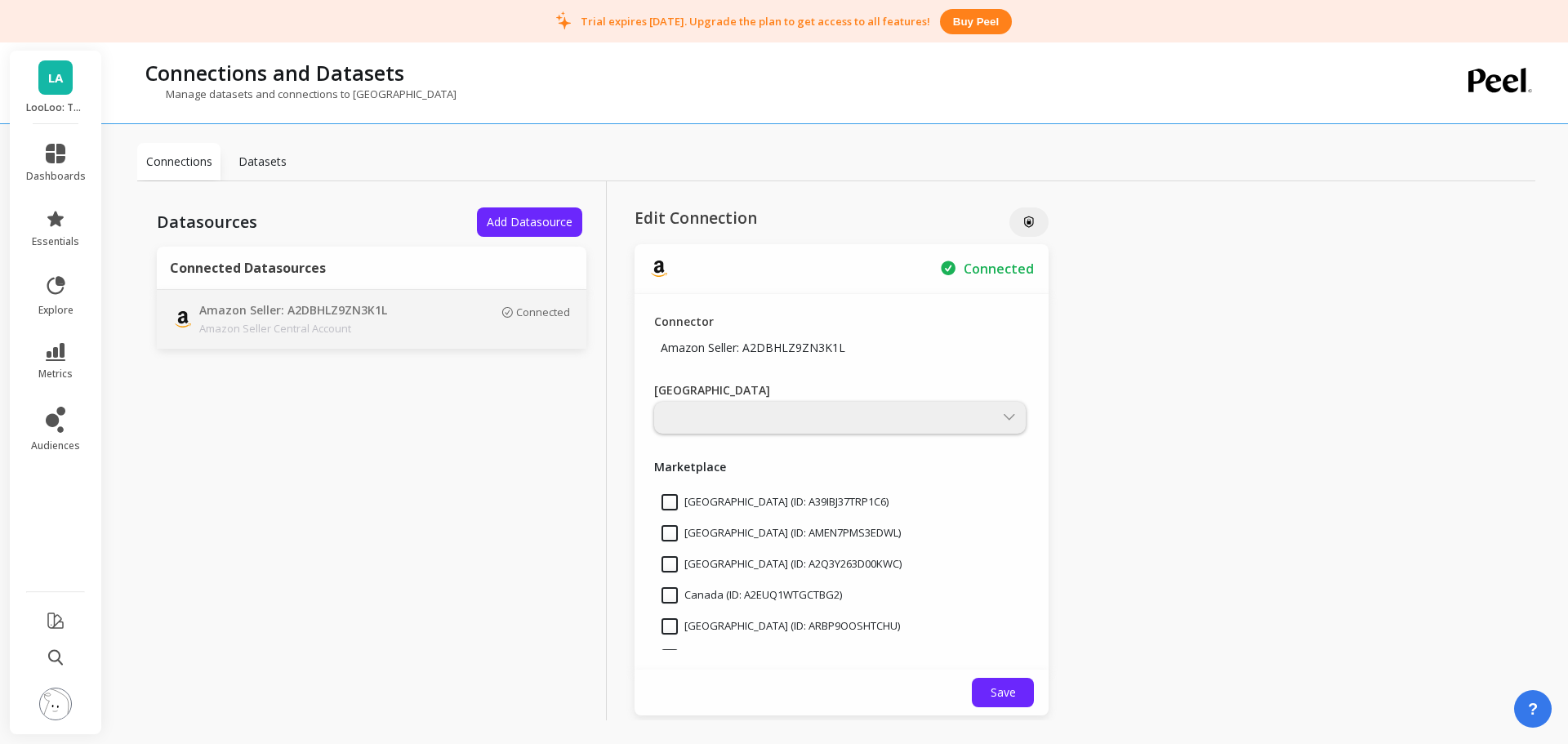
click at [765, 420] on div at bounding box center [839, 417] width 371 height 32
click at [759, 572] on input "[GEOGRAPHIC_DATA] (ID: A1AM78C64UM0Y8)" at bounding box center [781, 567] width 240 height 16
checkbox input "false"
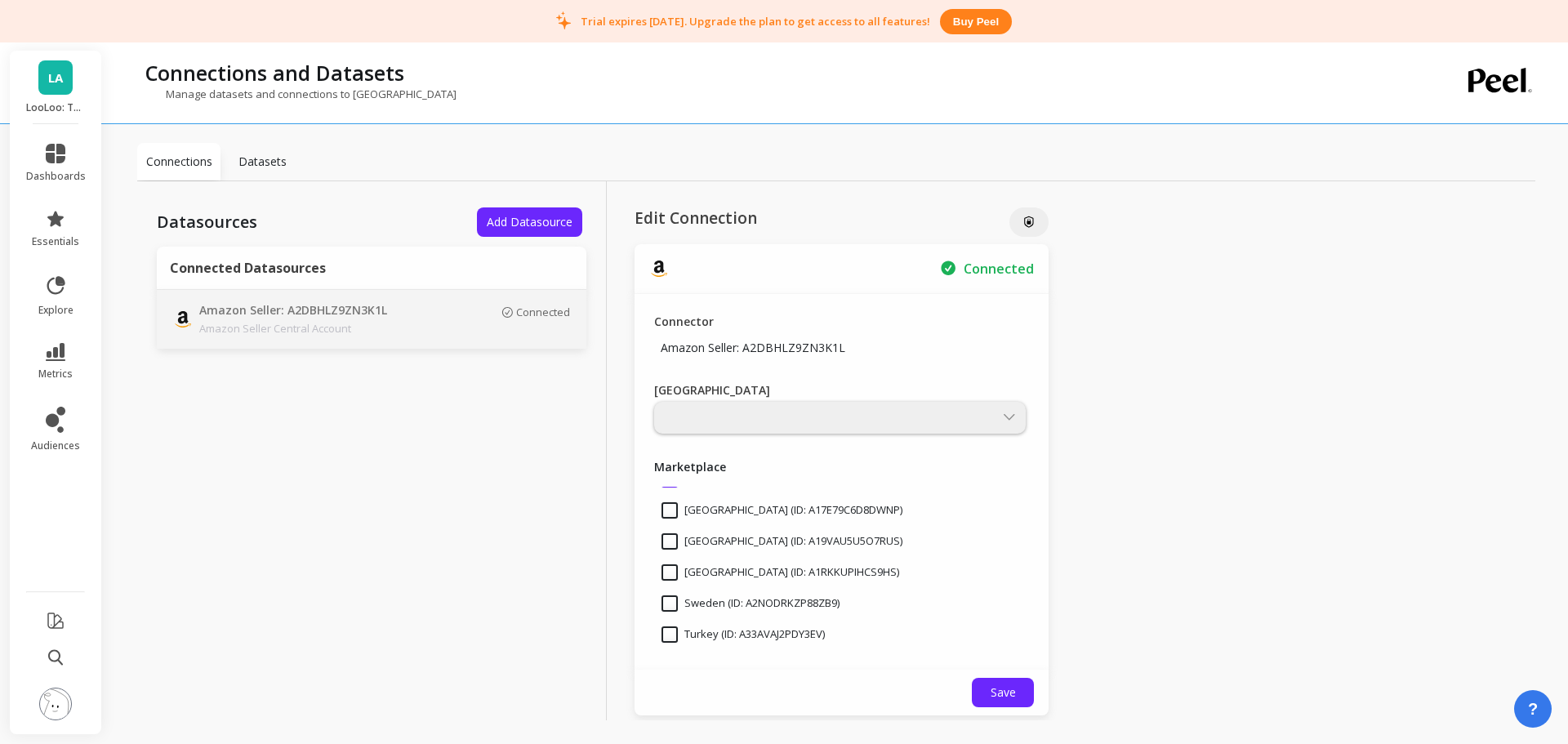
click at [996, 689] on span "Save" at bounding box center [1003, 692] width 25 height 16
click at [54, 75] on span "LA" at bounding box center [55, 78] width 15 height 19
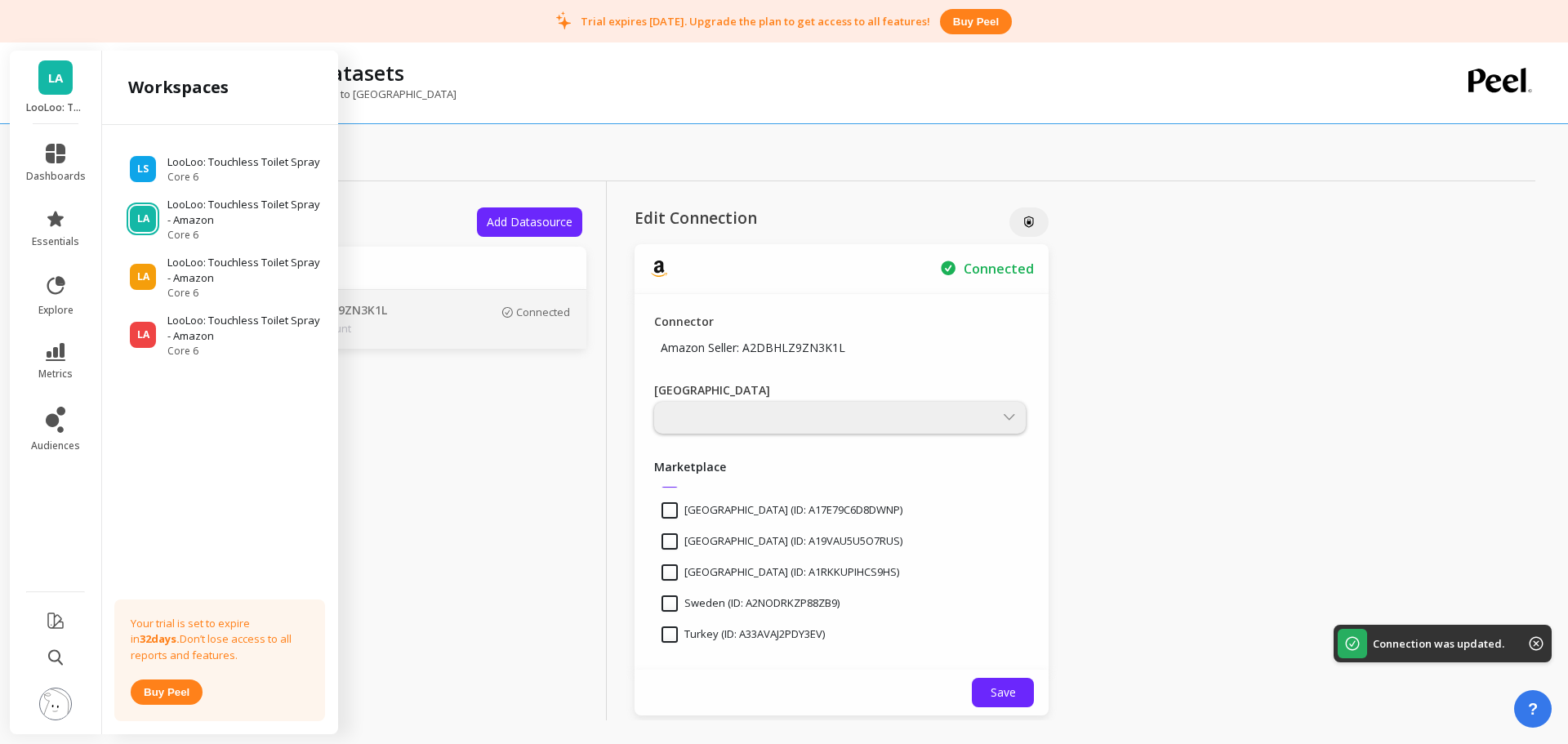
click at [217, 271] on p "LooLoo: Touchless Toilet Spray - Amazon" at bounding box center [245, 270] width 155 height 32
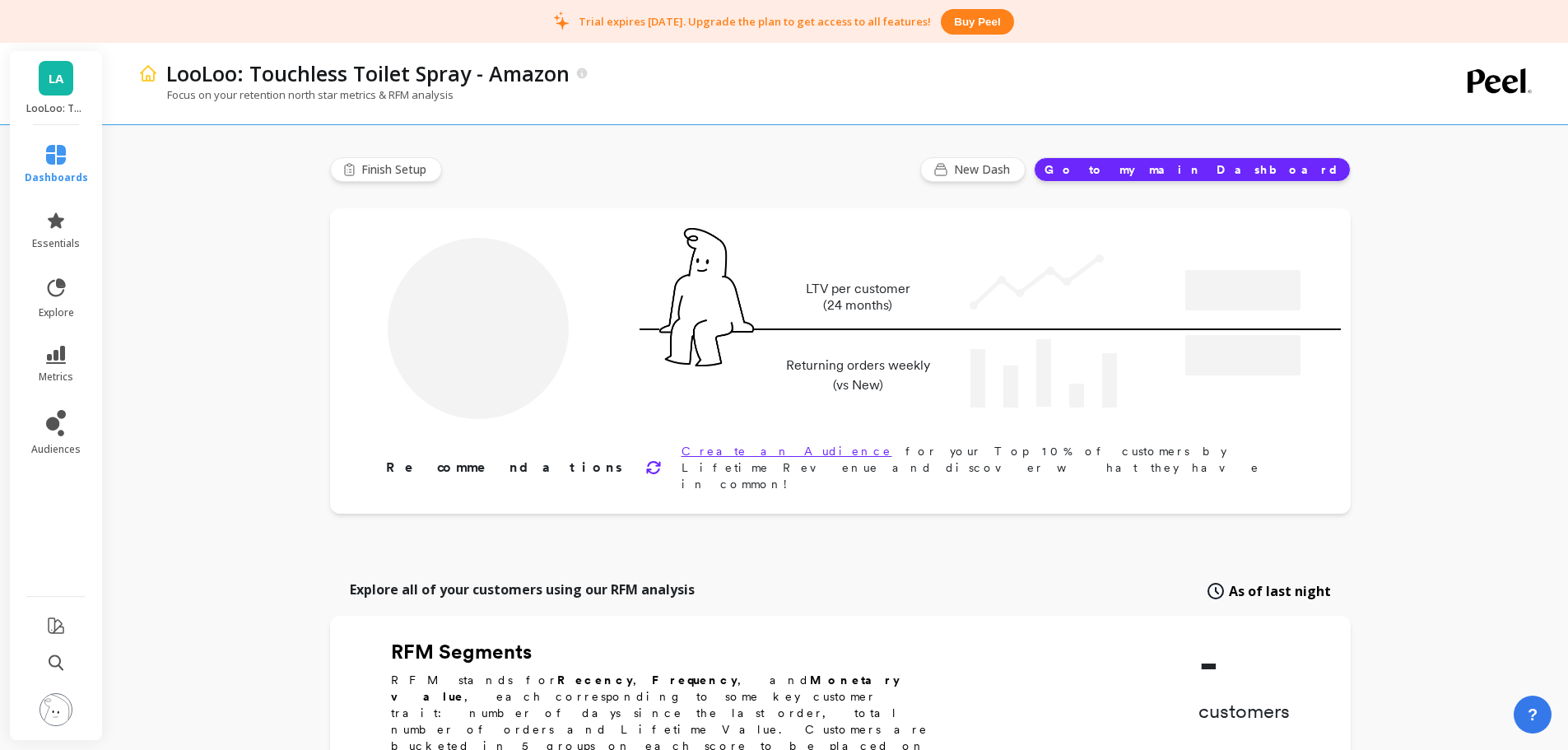
type input "Champions"
type input "792"
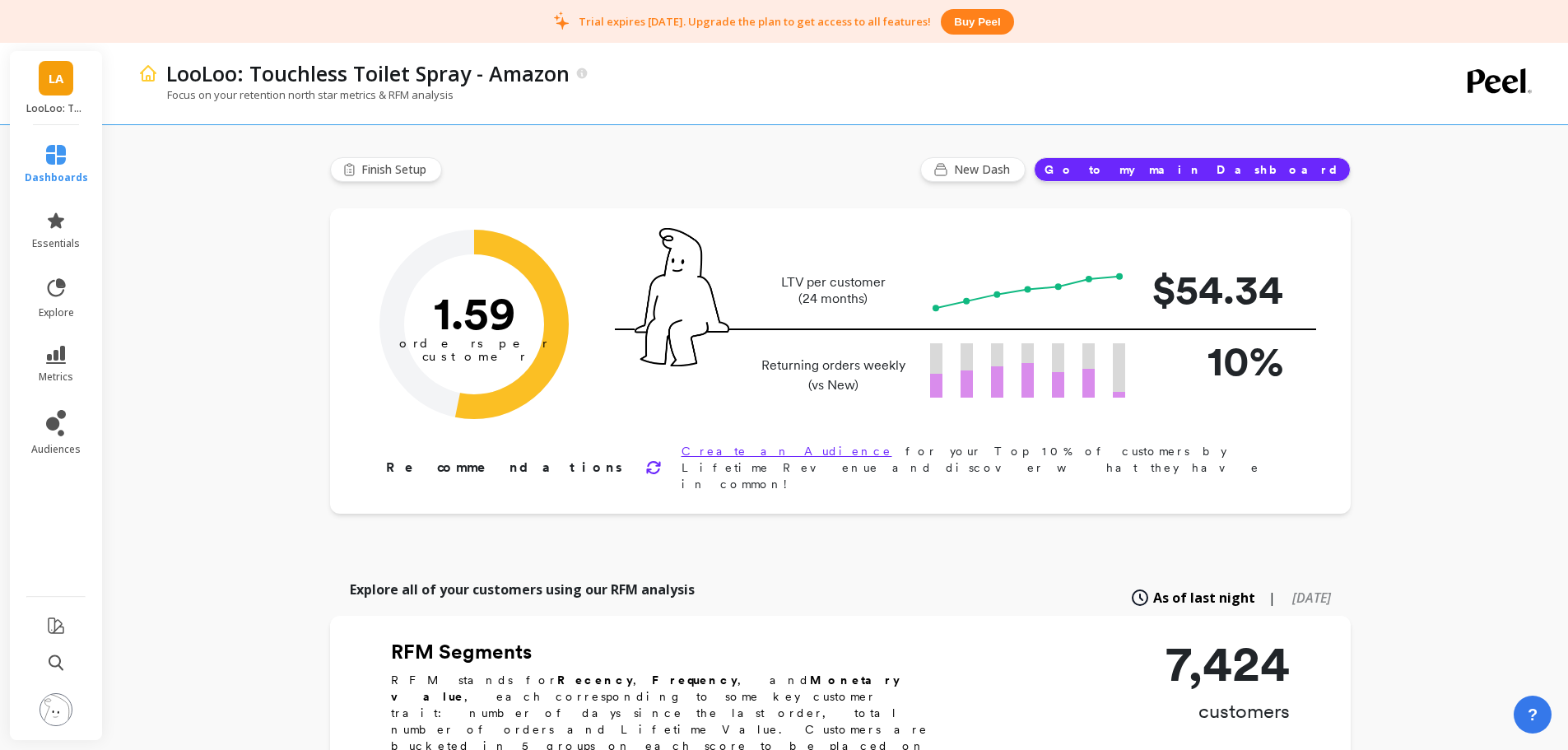
click at [47, 711] on img at bounding box center [56, 709] width 33 height 33
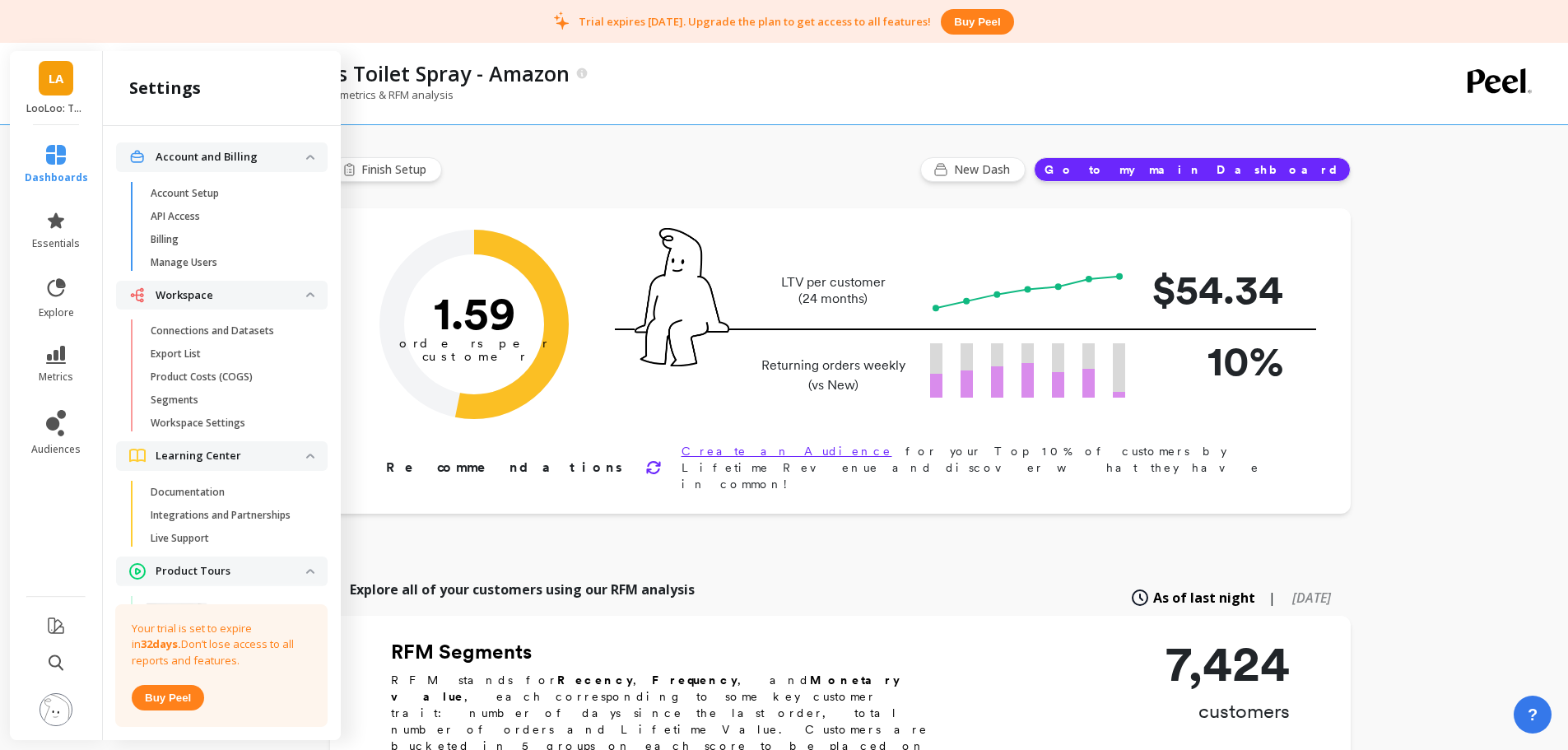
click at [213, 333] on p "Connections and Datasets" at bounding box center [212, 331] width 124 height 13
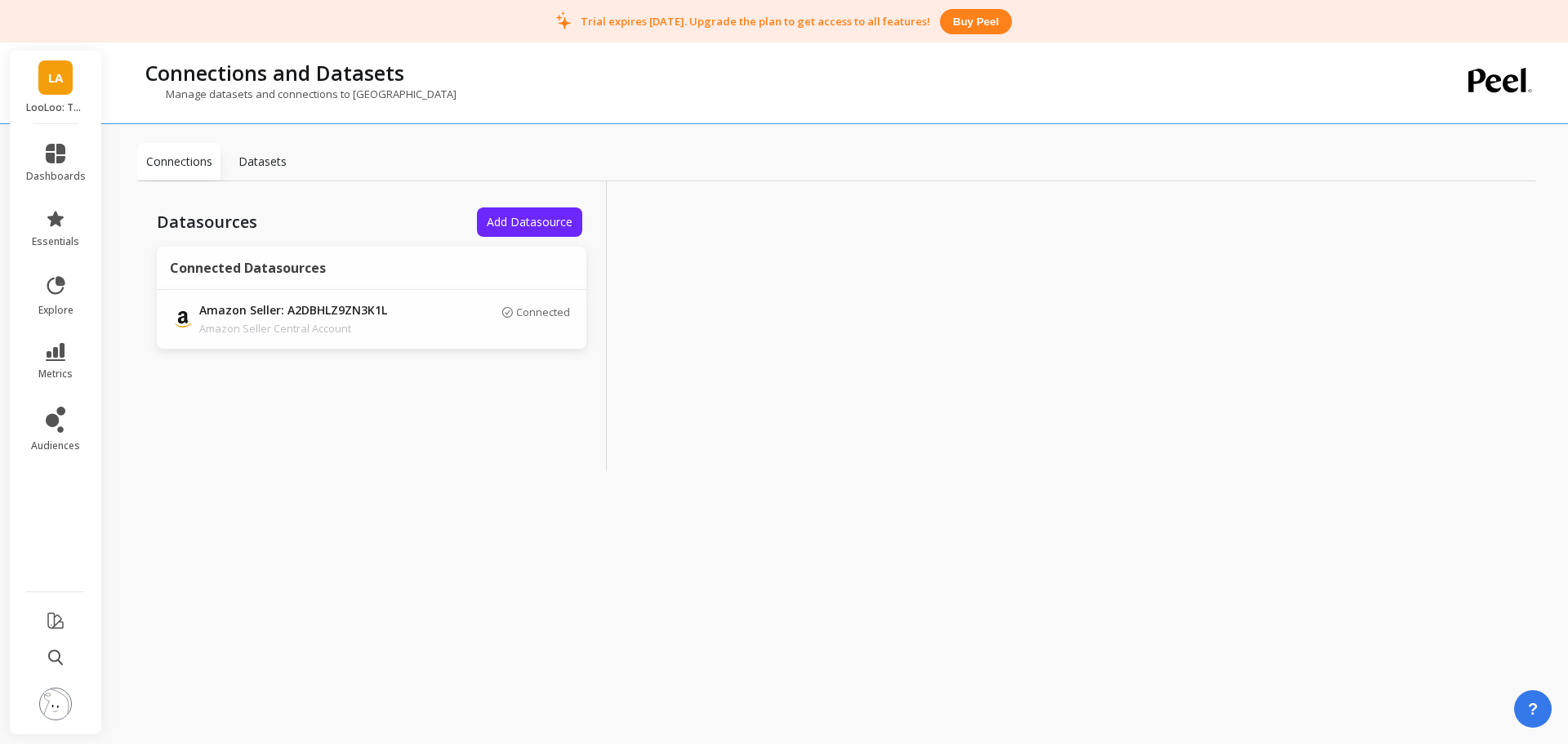
drag, startPoint x: 353, startPoint y: 321, endPoint x: 434, endPoint y: 324, distance: 81.1
click at [356, 321] on p "Amazon Seller Central Account" at bounding box center [313, 328] width 228 height 16
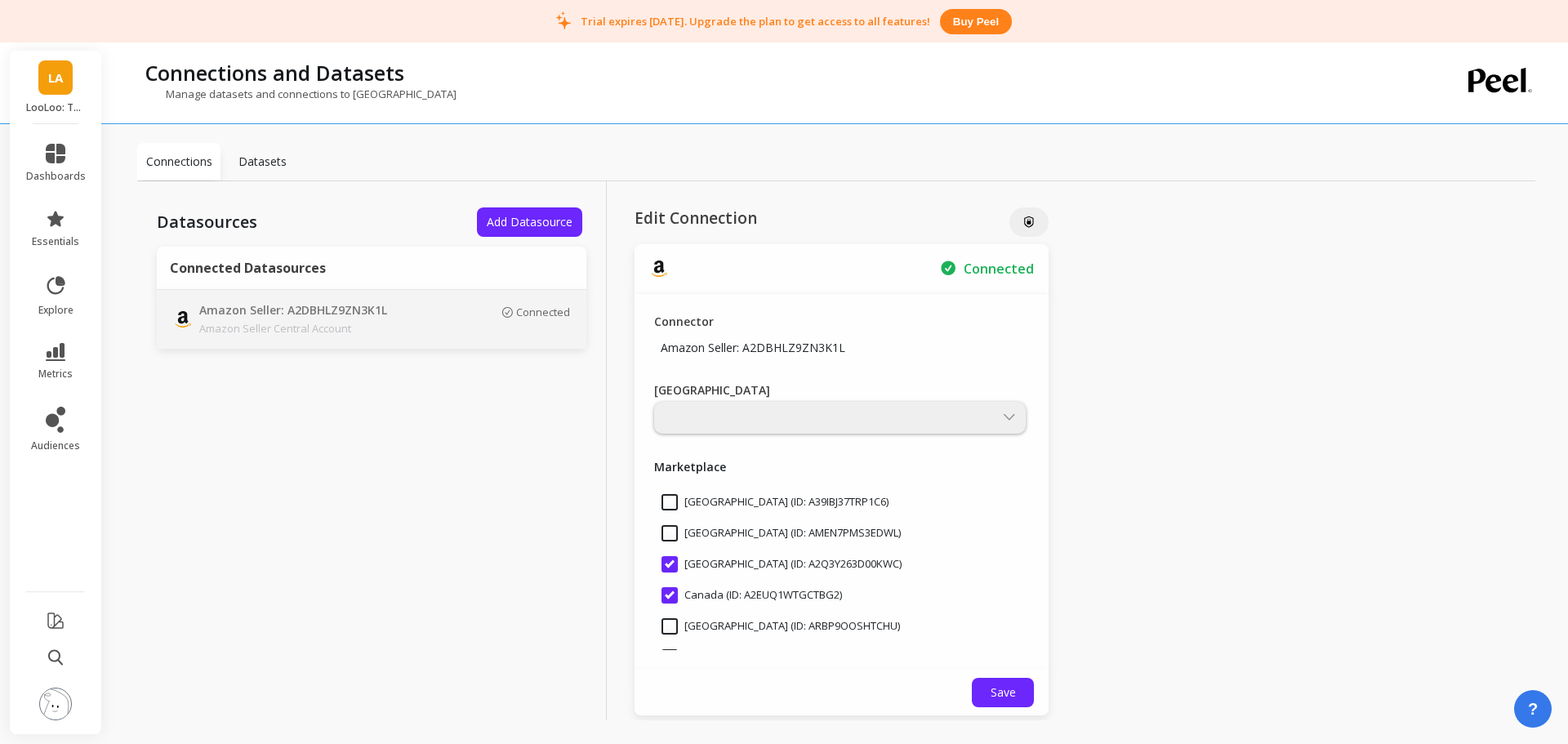
click at [747, 566] on input "[GEOGRAPHIC_DATA] (ID: A2Q3Y263D00KWC)" at bounding box center [781, 563] width 240 height 16
checkbox input "false"
click at [742, 600] on input "Canada (ID: A2EUQ1WTGCTBG2)" at bounding box center [751, 594] width 181 height 16
checkbox input "false"
drag, startPoint x: 736, startPoint y: 546, endPoint x: 740, endPoint y: 556, distance: 10.8
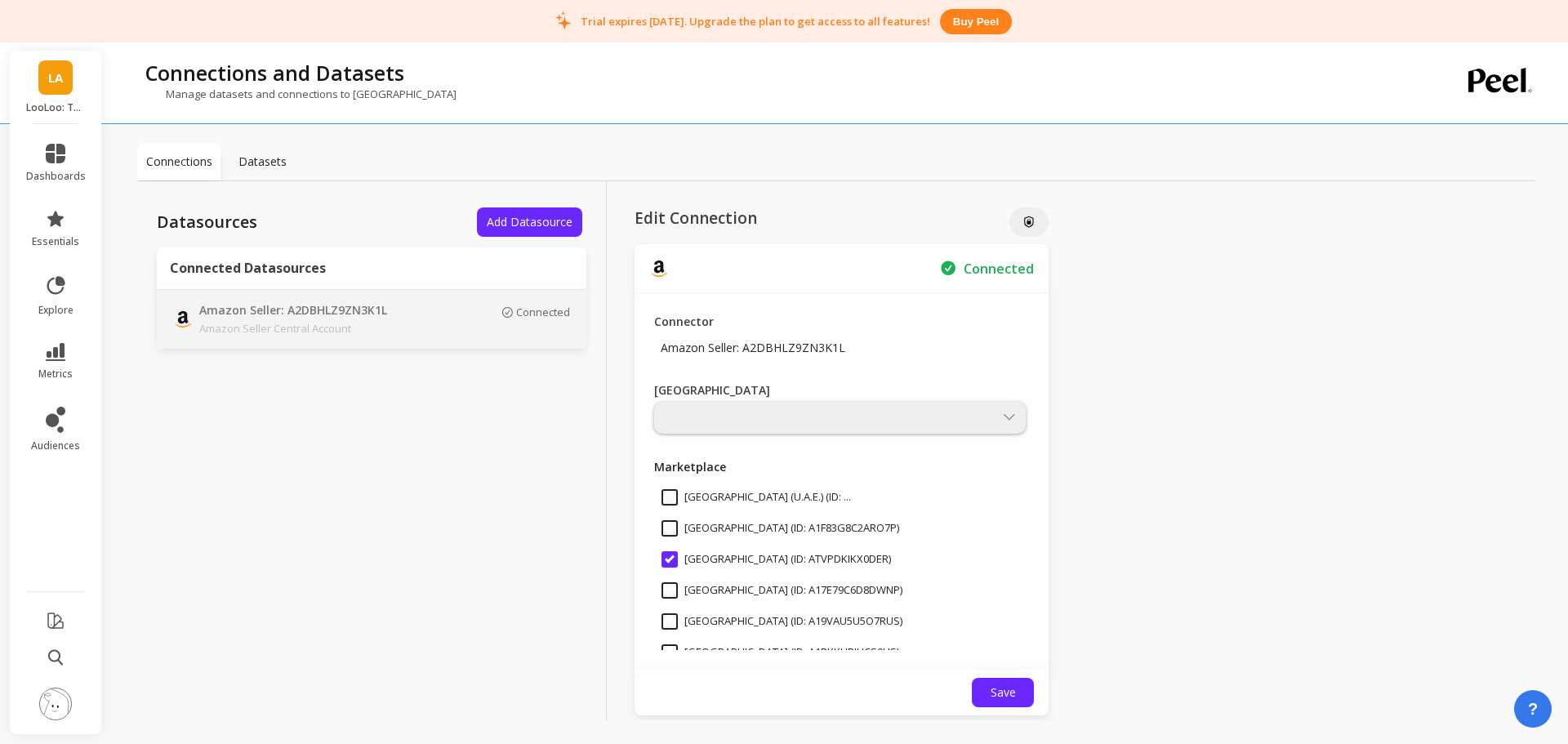
click at [736, 548] on div "[GEOGRAPHIC_DATA] (ID: ATVPDKIKX0DER)" at bounding box center [841, 559] width 375 height 31
checkbox input "false"
click at [1009, 700] on button "Save" at bounding box center [1003, 692] width 62 height 29
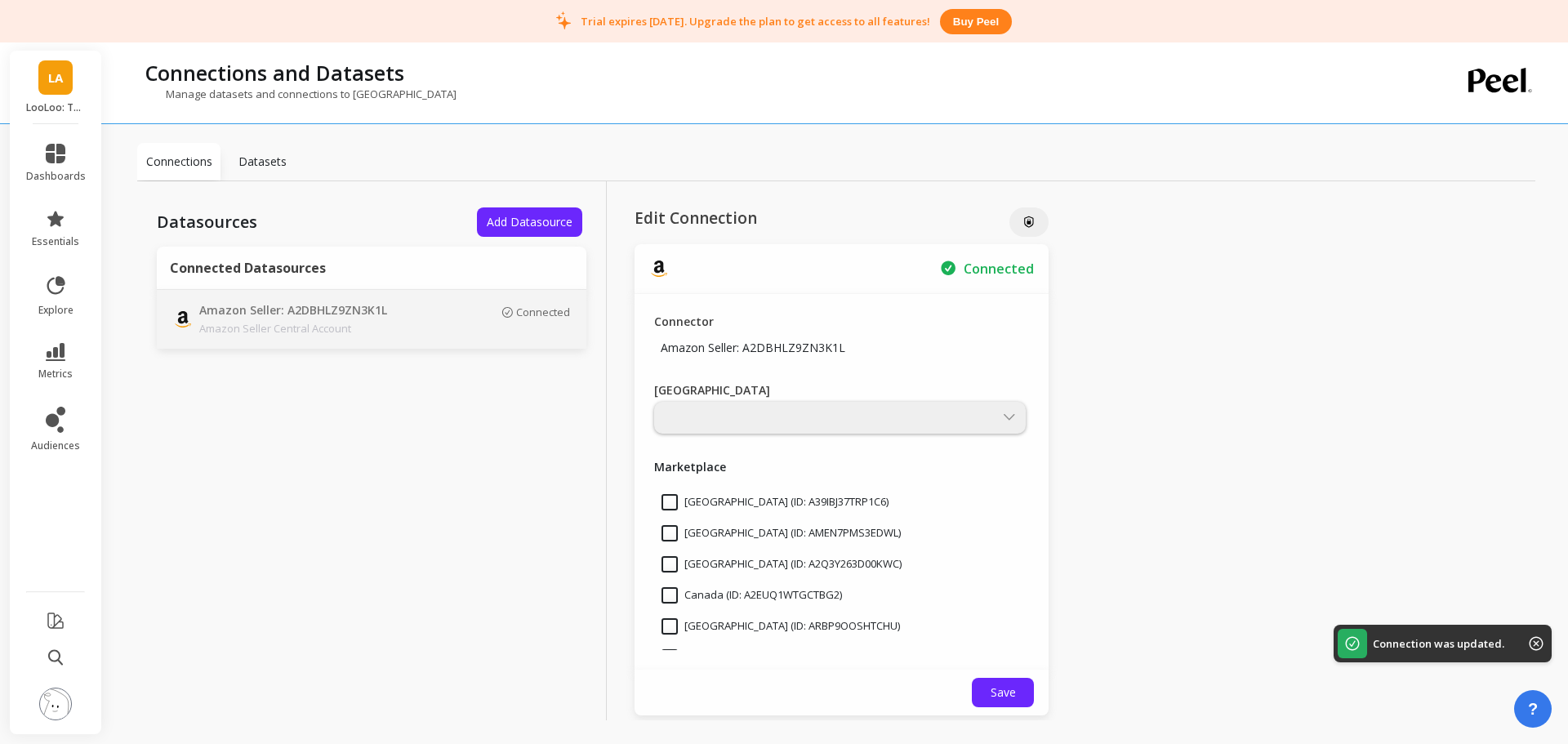
click at [52, 68] on span "LA" at bounding box center [55, 78] width 15 height 19
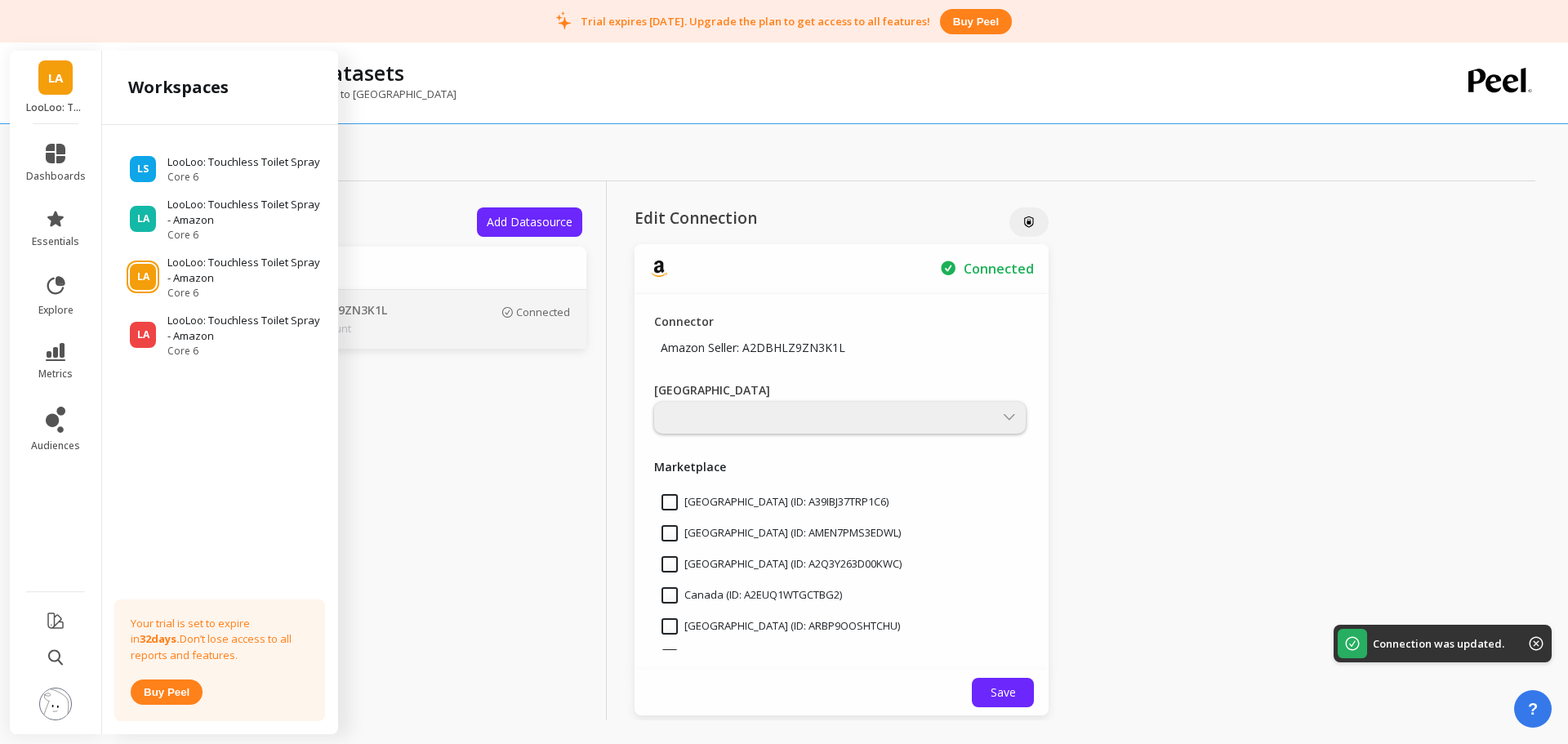
click at [228, 329] on p "LooLoo: Touchless Toilet Spray - Amazon" at bounding box center [245, 328] width 155 height 32
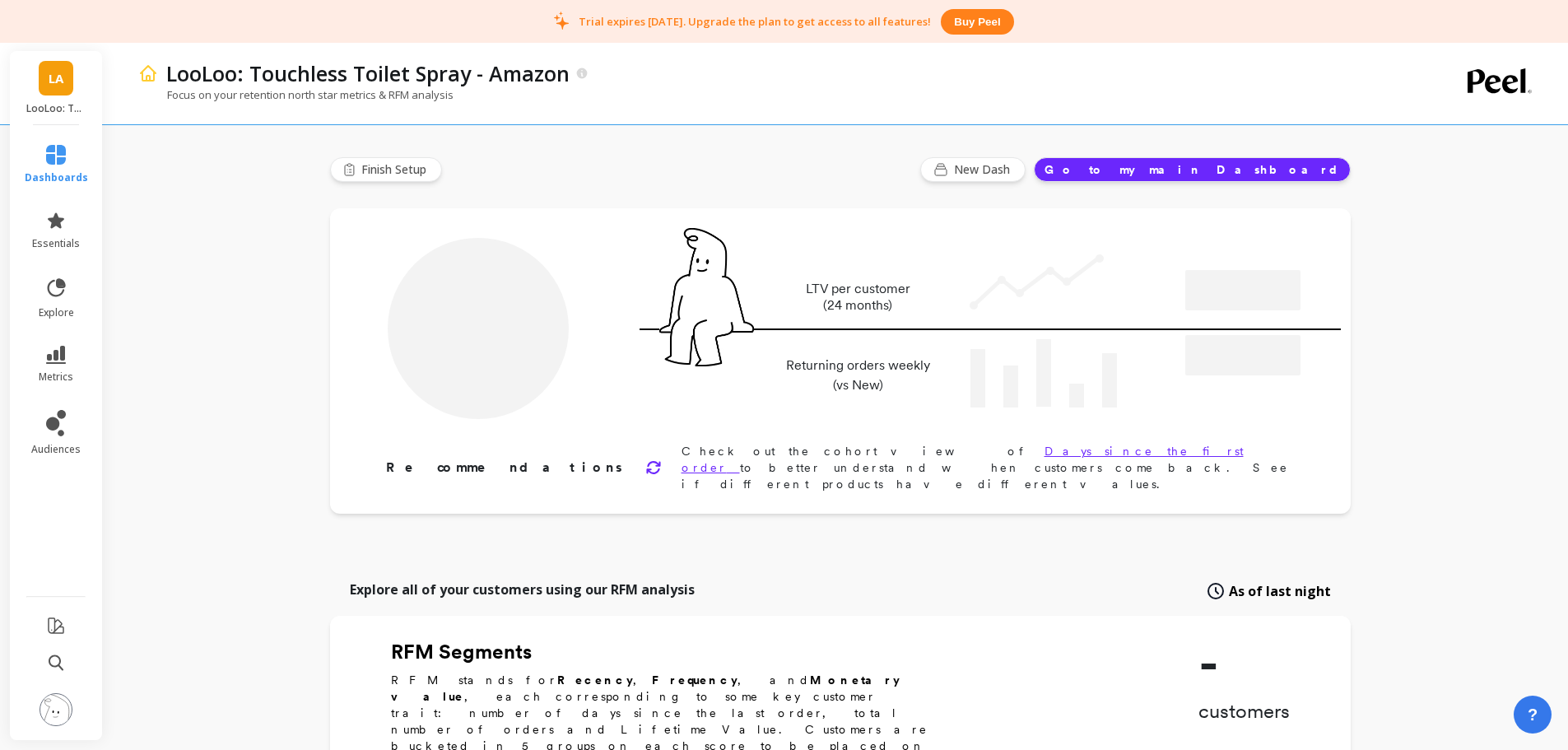
type input "Champions"
type input "792"
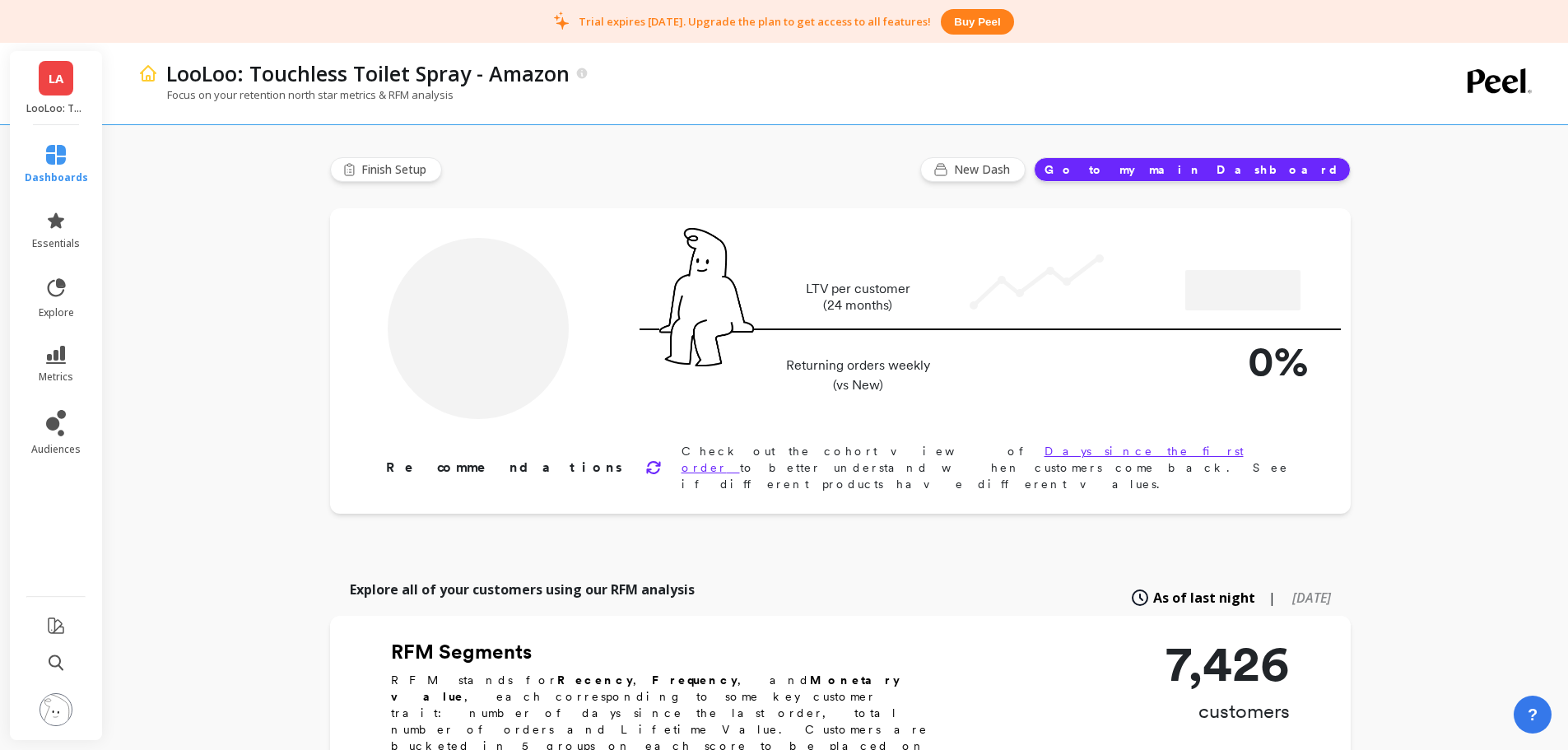
click at [61, 706] on img at bounding box center [56, 709] width 33 height 33
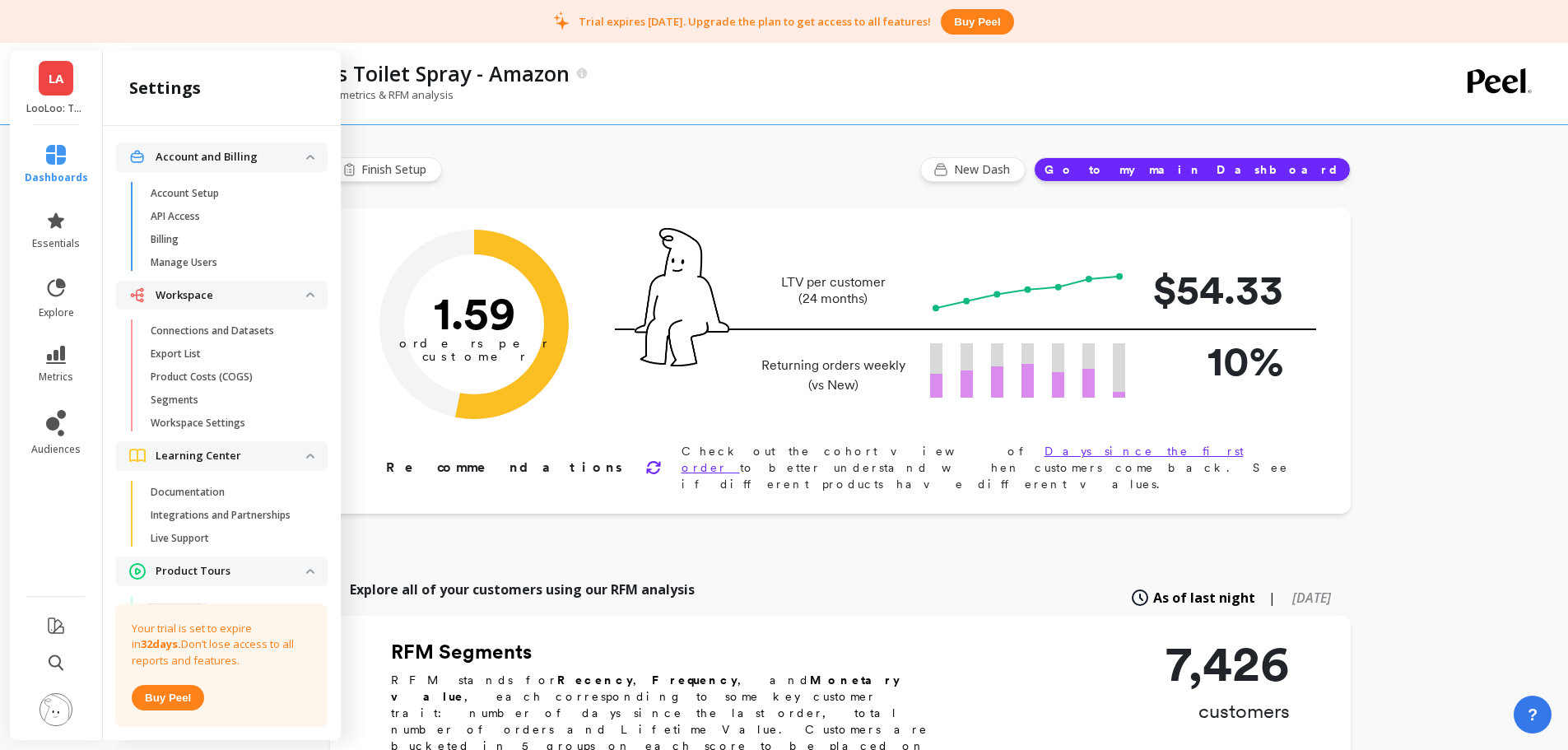
click at [228, 338] on link "Connections and Datasets" at bounding box center [235, 331] width 185 height 23
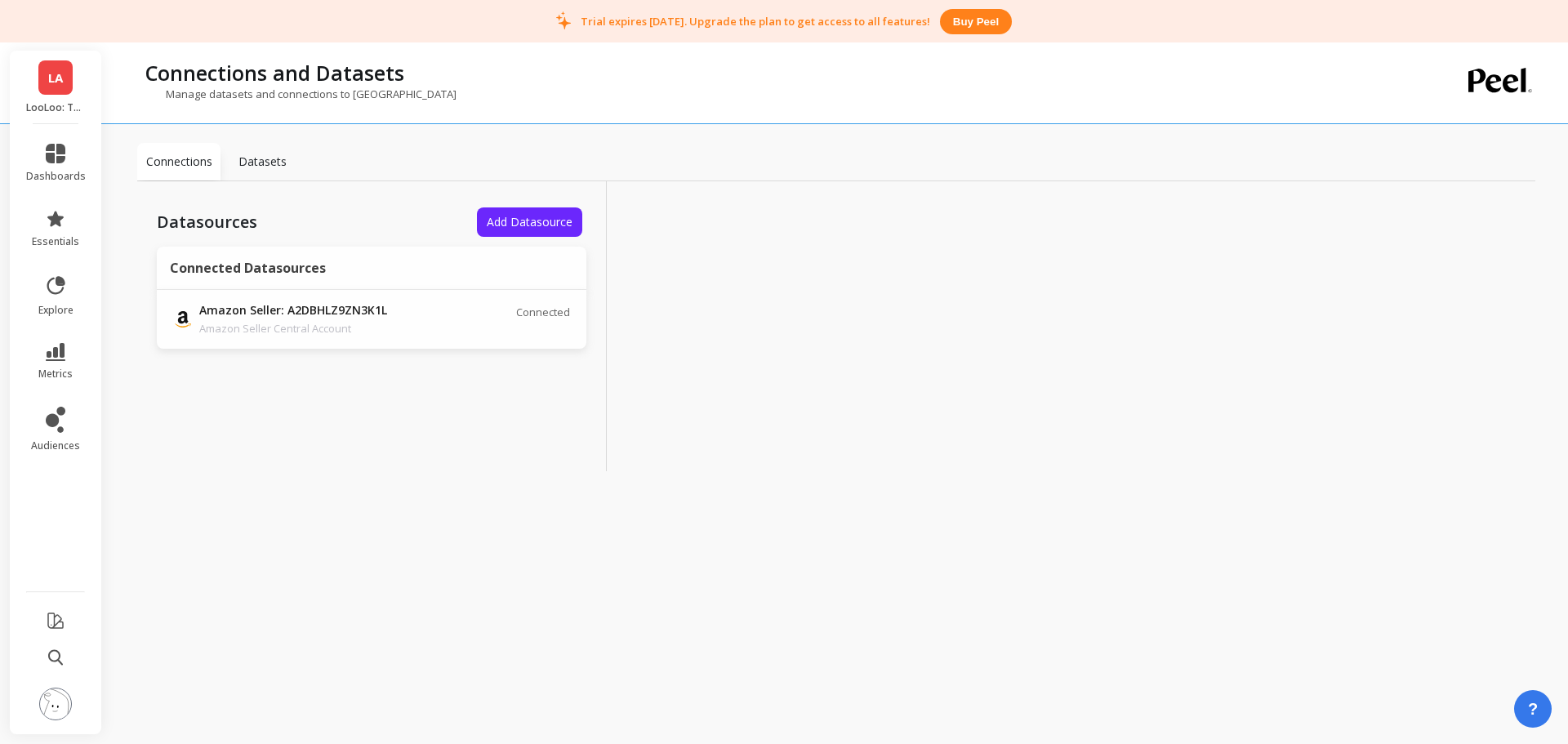
click at [417, 322] on p "Amazon Seller Central Account" at bounding box center [313, 328] width 228 height 16
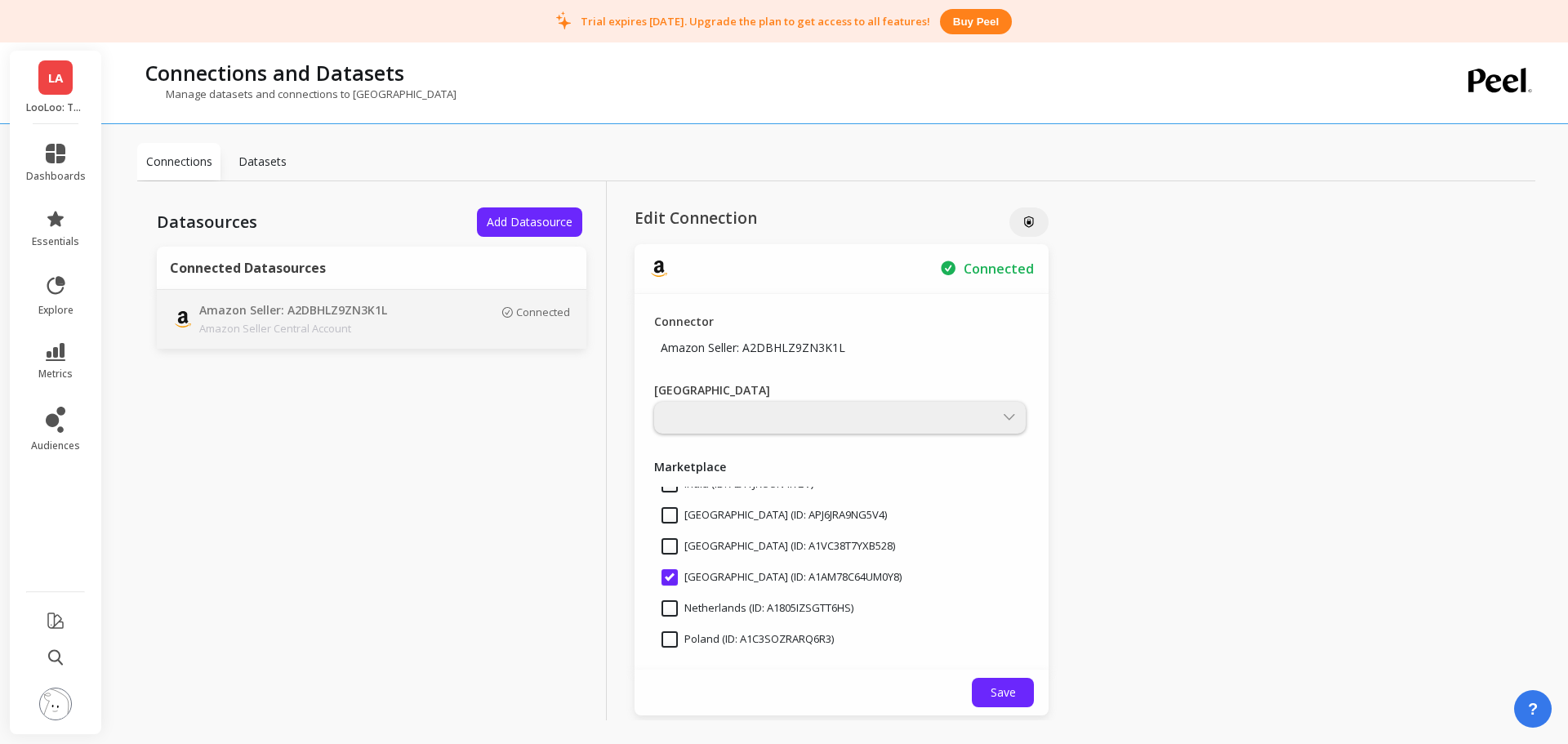
scroll to position [408, 0]
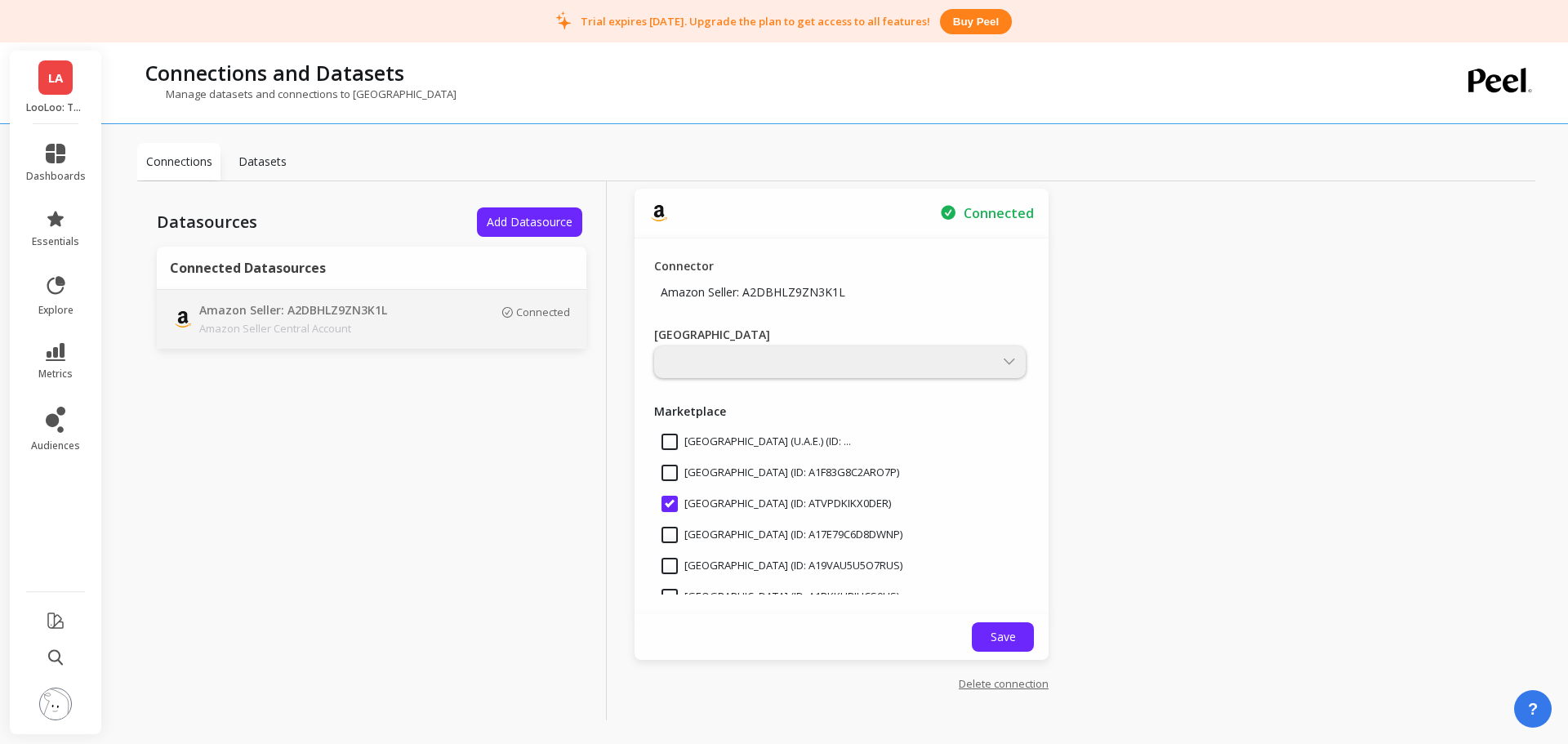
click at [1001, 690] on link "Delete connection" at bounding box center [1004, 684] width 90 height 15
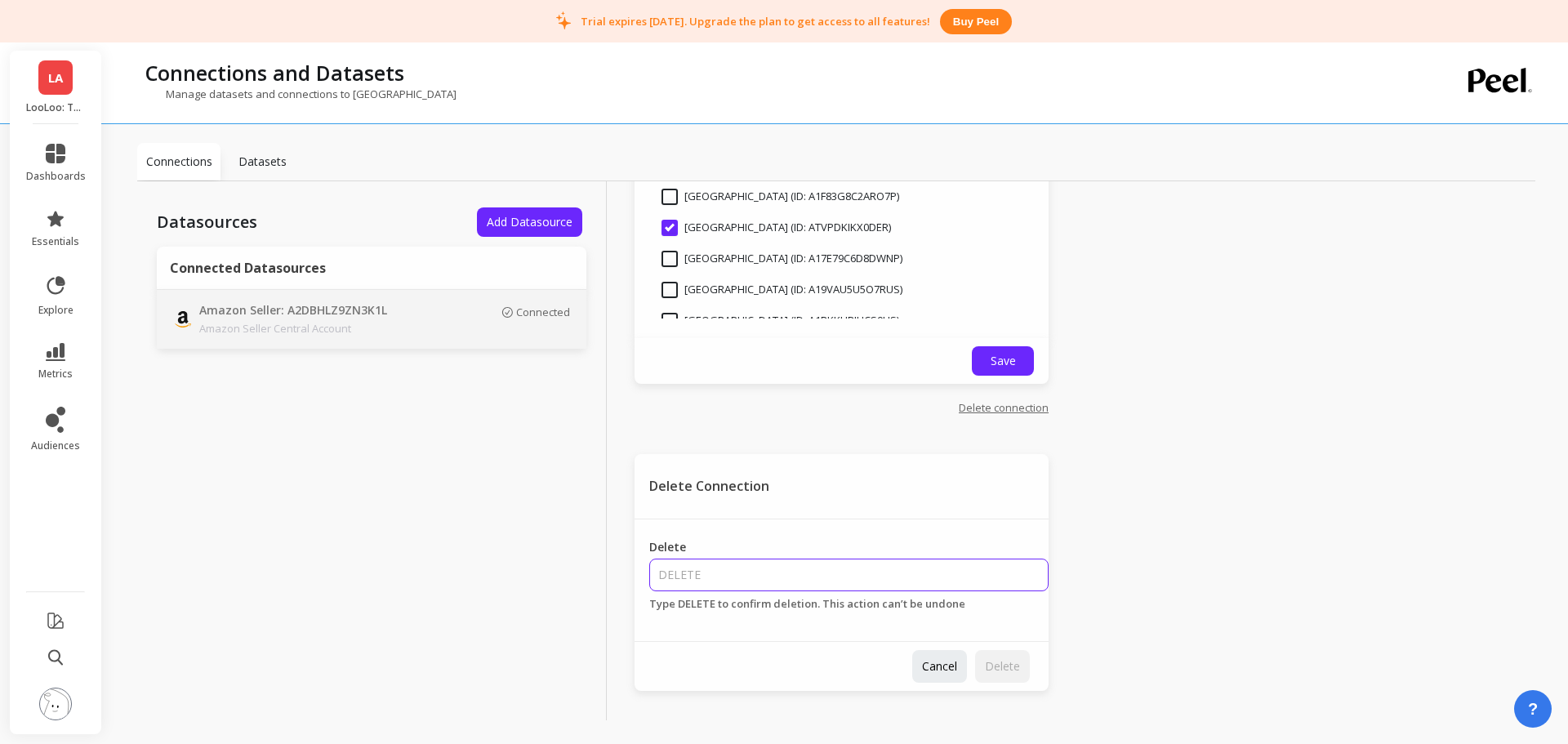
click at [837, 567] on input "Delete" at bounding box center [849, 575] width 399 height 33
type input "DELETE"
click at [1004, 666] on span "Delete" at bounding box center [1003, 665] width 36 height 16
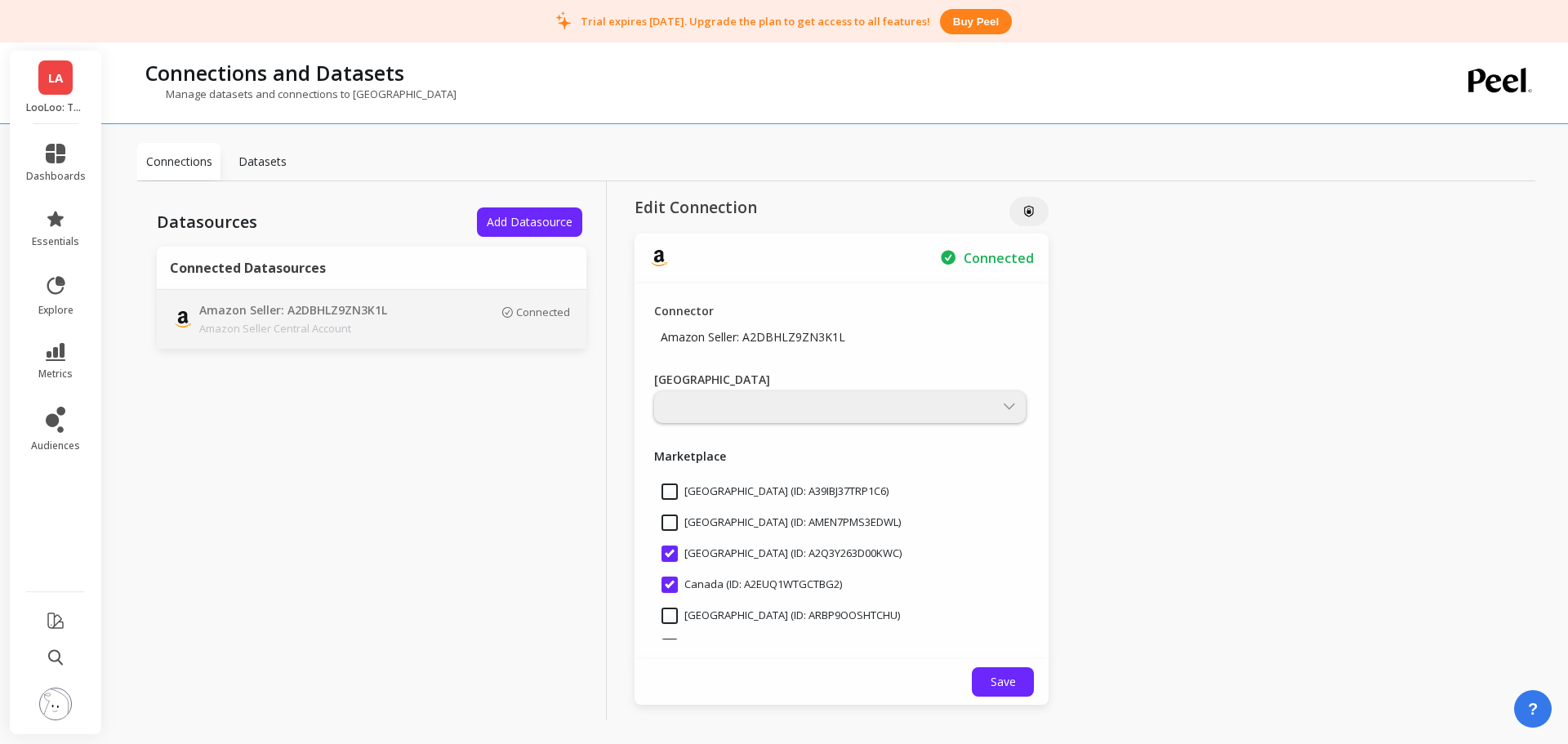
scroll to position [0, 0]
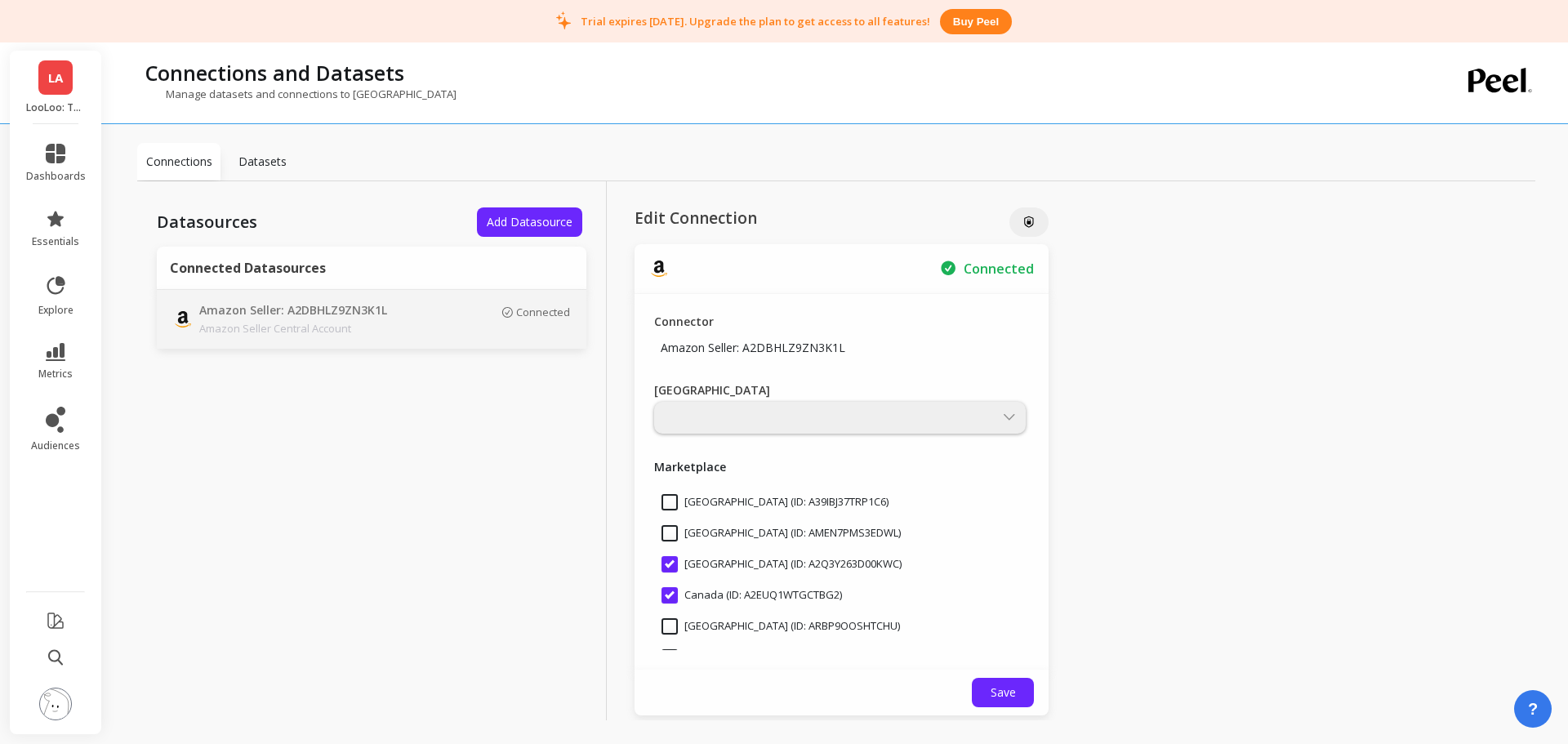
click at [63, 72] on span "LA" at bounding box center [55, 78] width 15 height 19
click at [433, 437] on div "Datasources Add Datasource Connected Datasources Amazon Seller: A2DBHLZ9ZN3K1L …" at bounding box center [372, 469] width 470 height 575
click at [47, 80] on link "LA" at bounding box center [55, 78] width 35 height 35
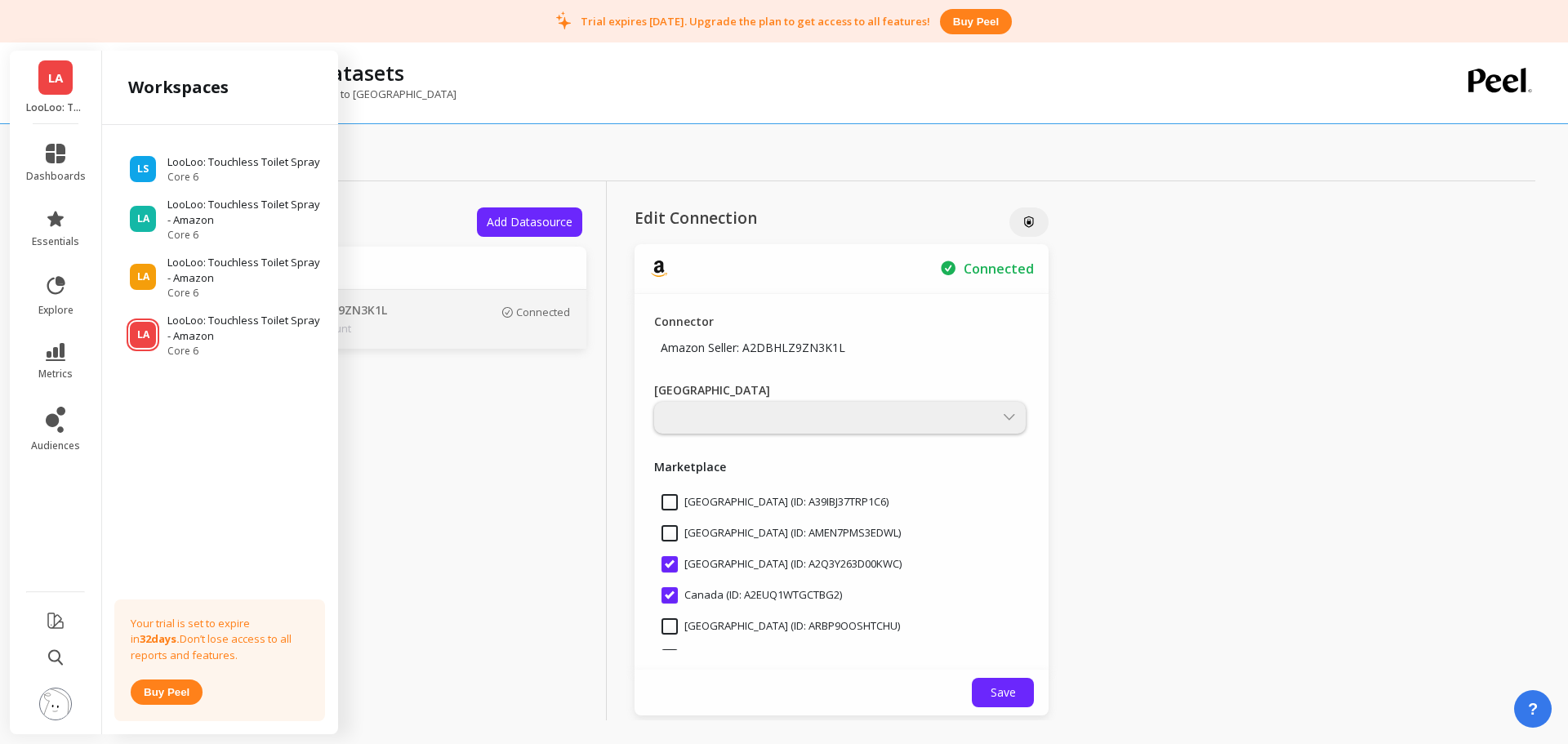
click at [193, 272] on p "LooLoo: Touchless Toilet Spray - Amazon" at bounding box center [245, 270] width 155 height 32
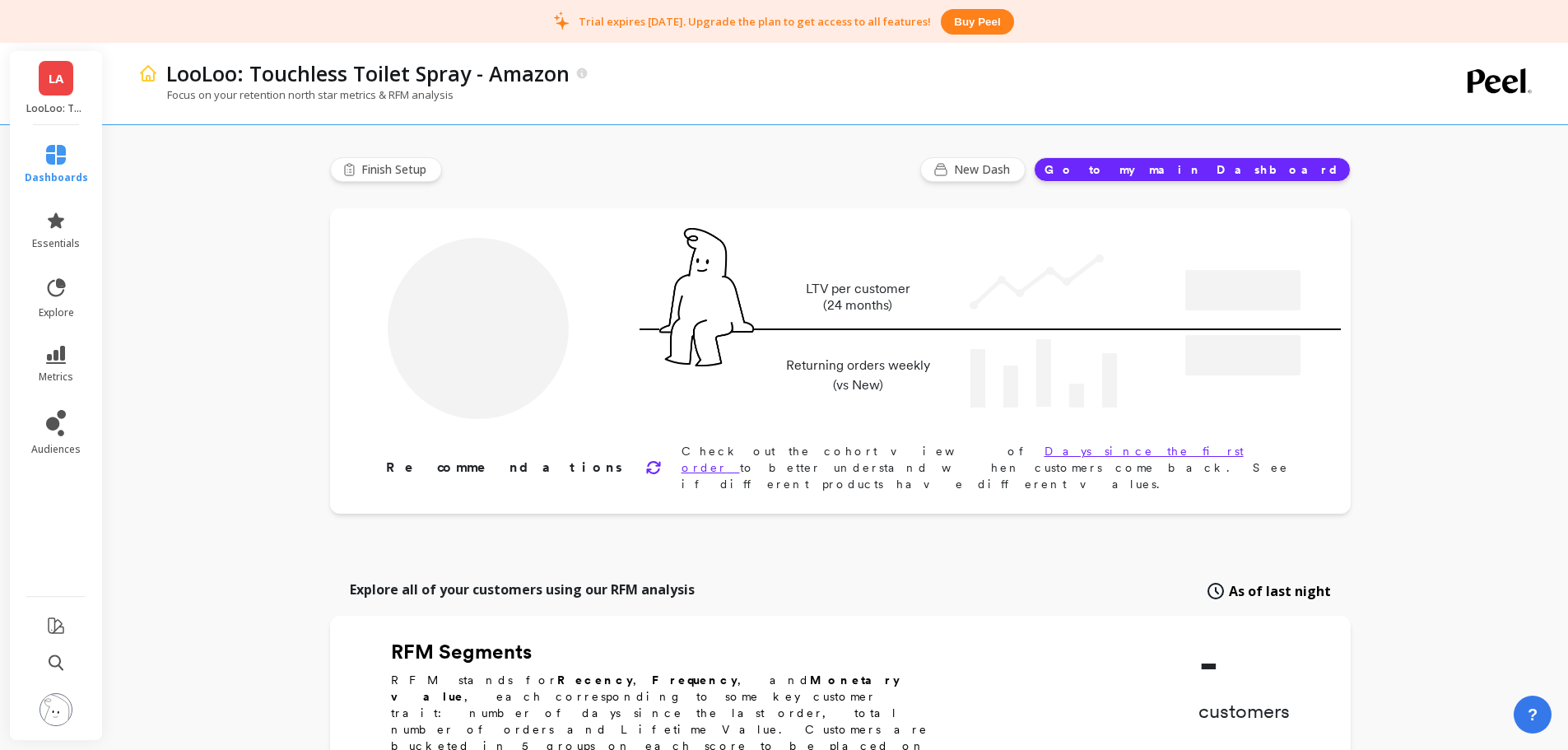
type input "Champions"
type input "792"
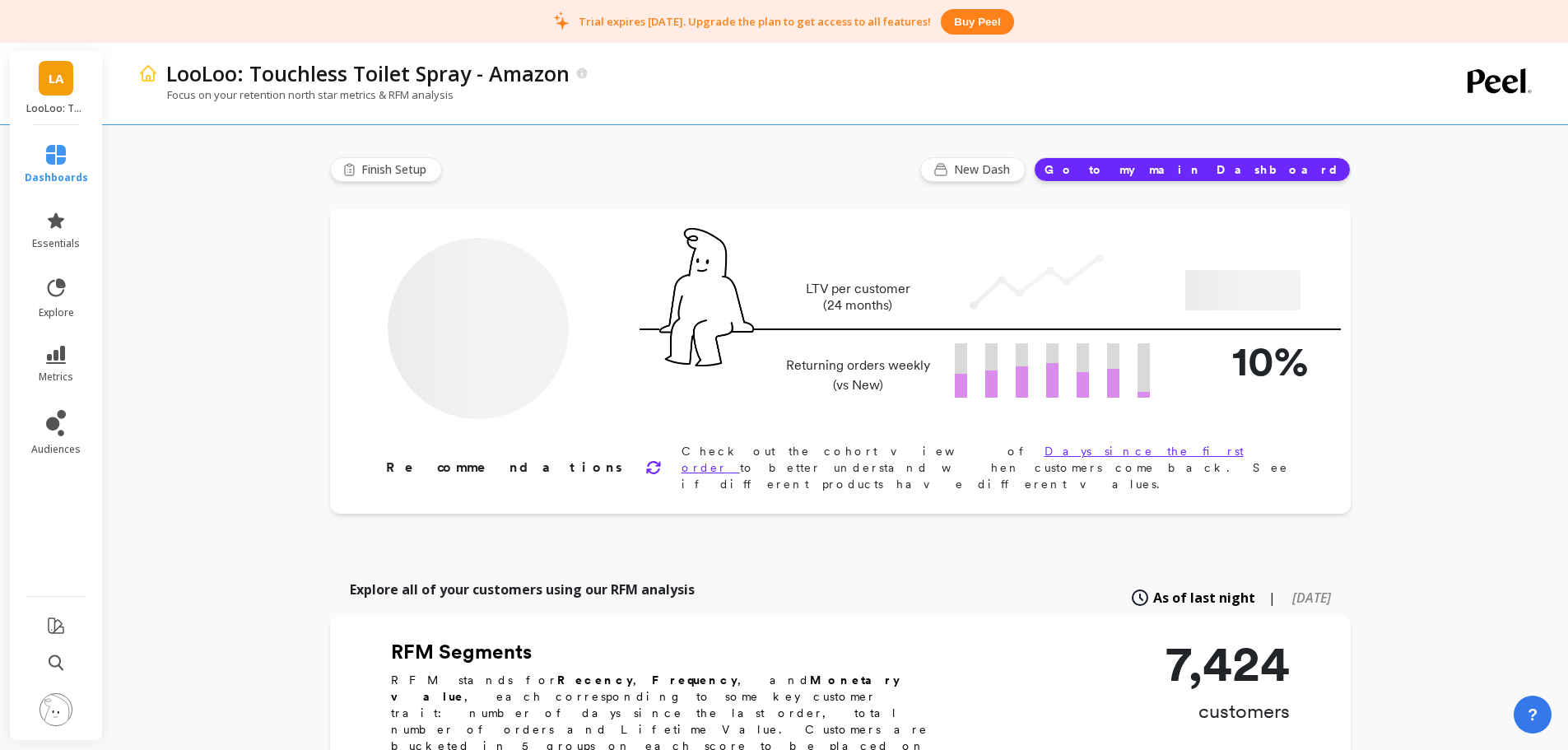
click at [42, 82] on link "LA" at bounding box center [56, 78] width 35 height 35
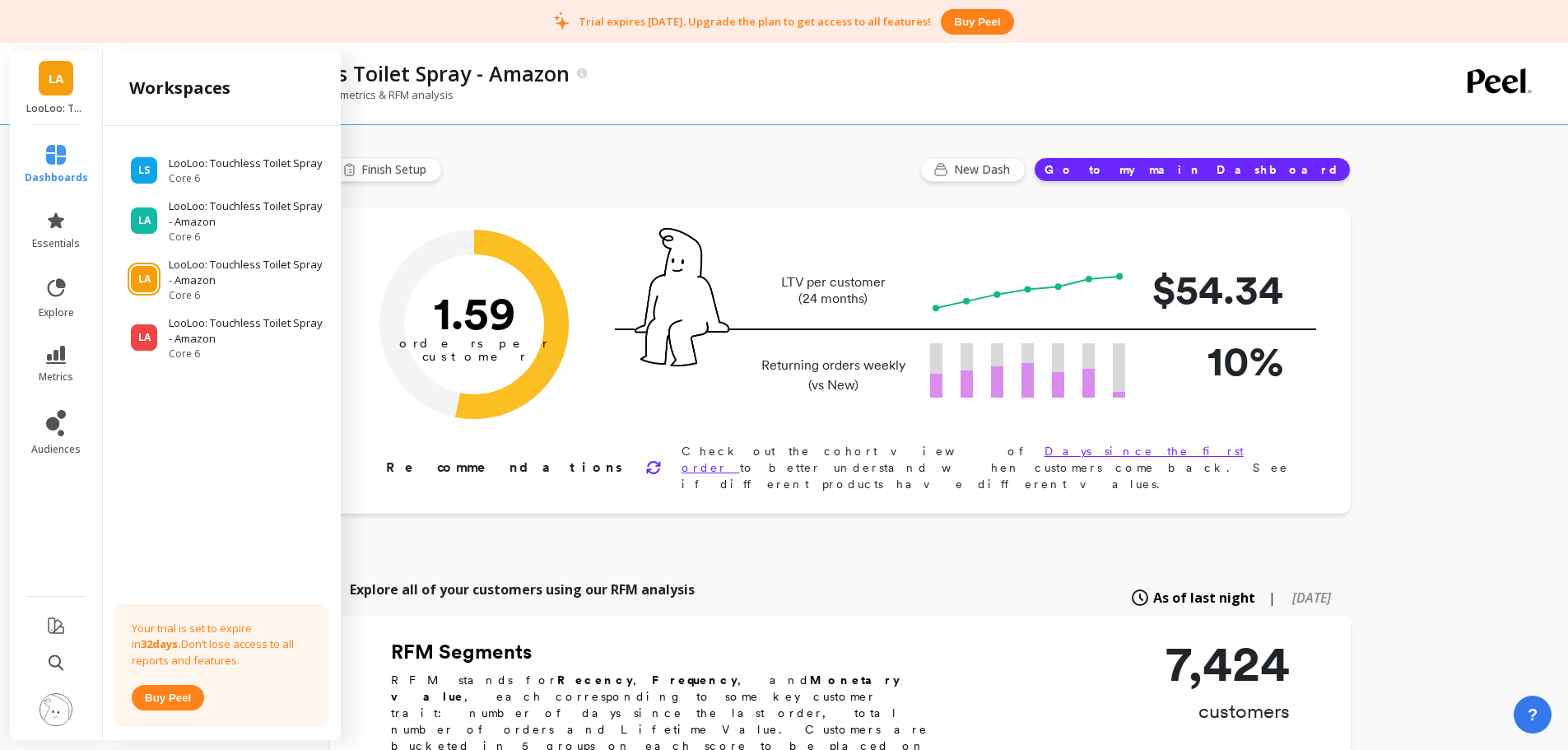
click at [197, 333] on p "LooLoo: Touchless Toilet Spray - Amazon" at bounding box center [247, 331] width 157 height 32
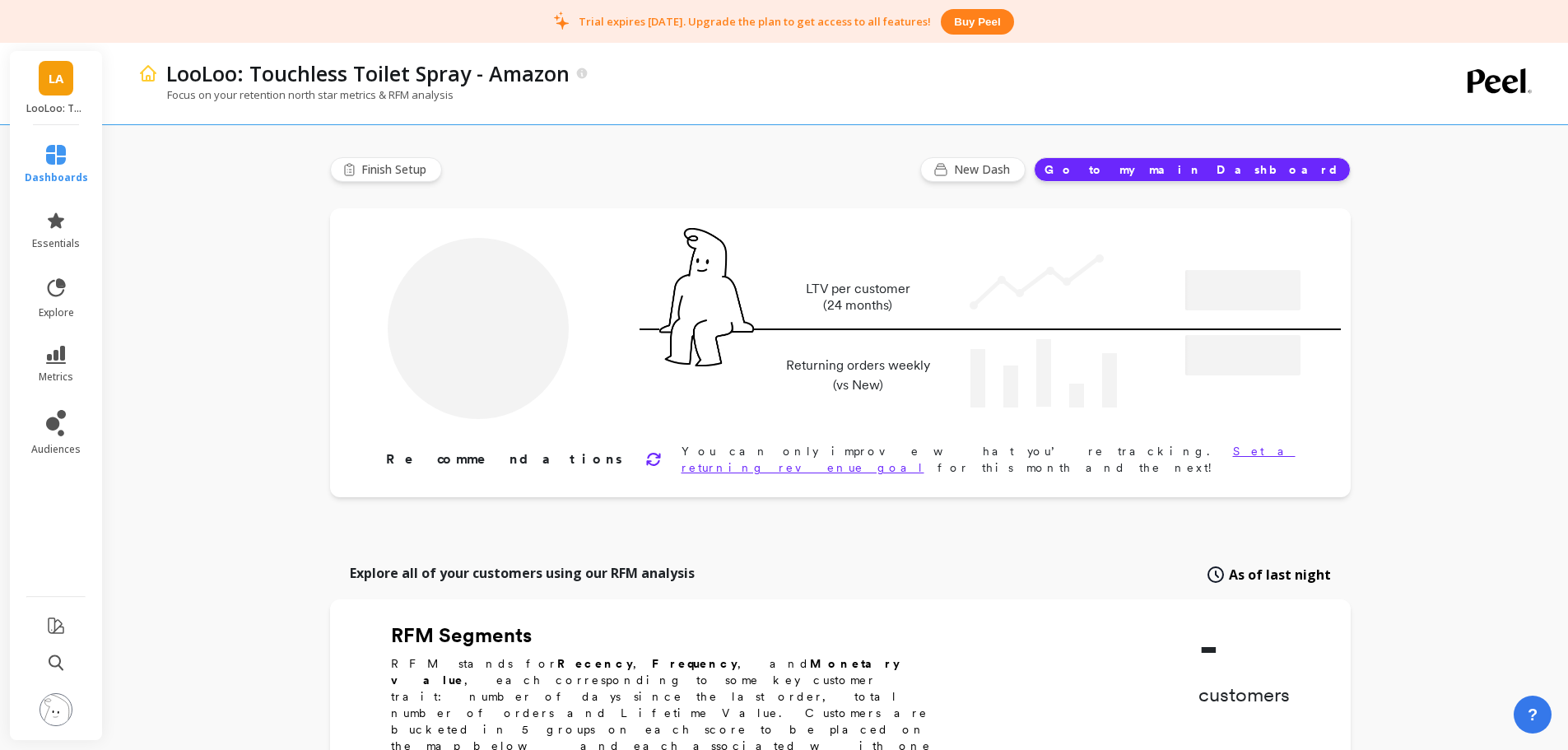
type input "Champions"
type input "792"
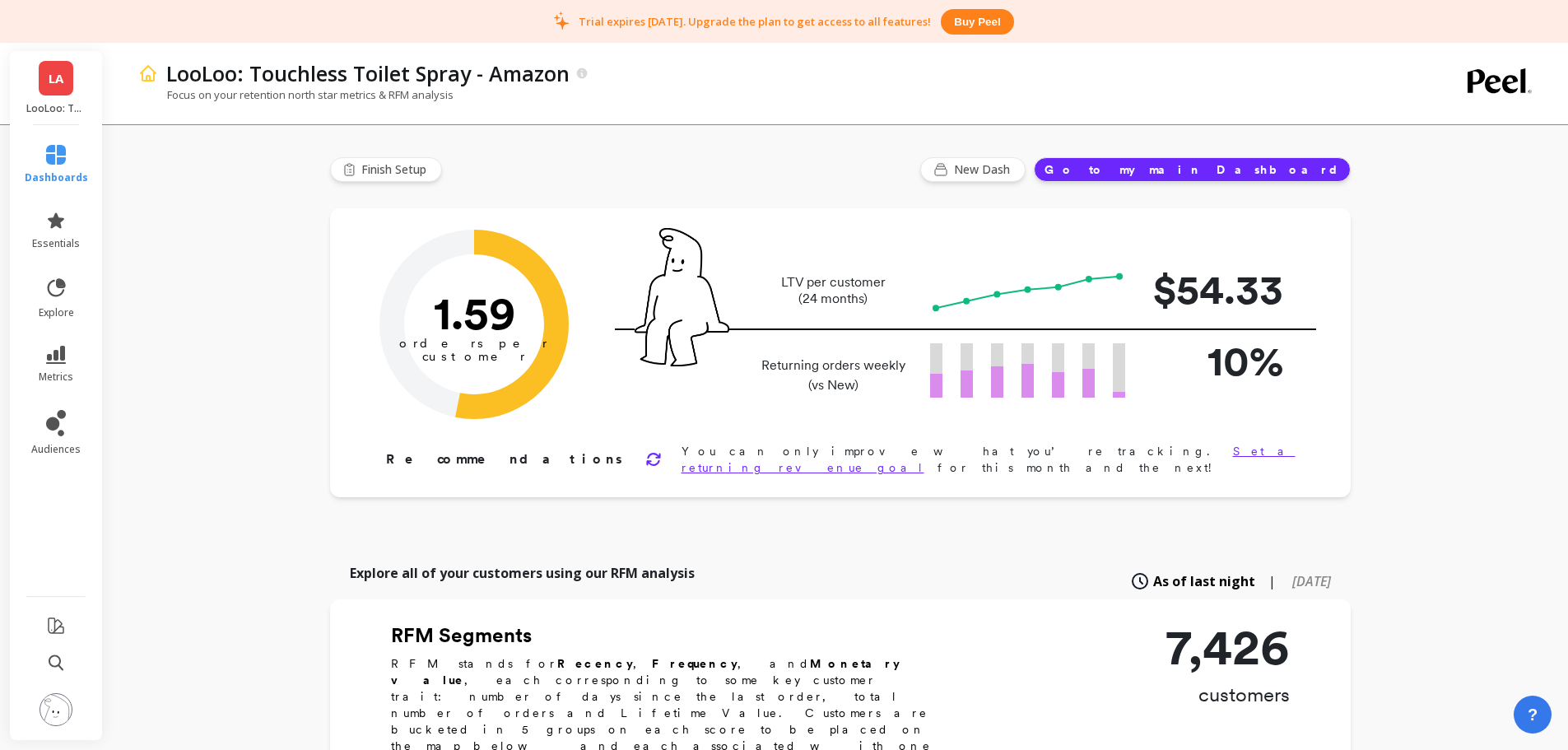
click at [67, 718] on img at bounding box center [56, 709] width 33 height 33
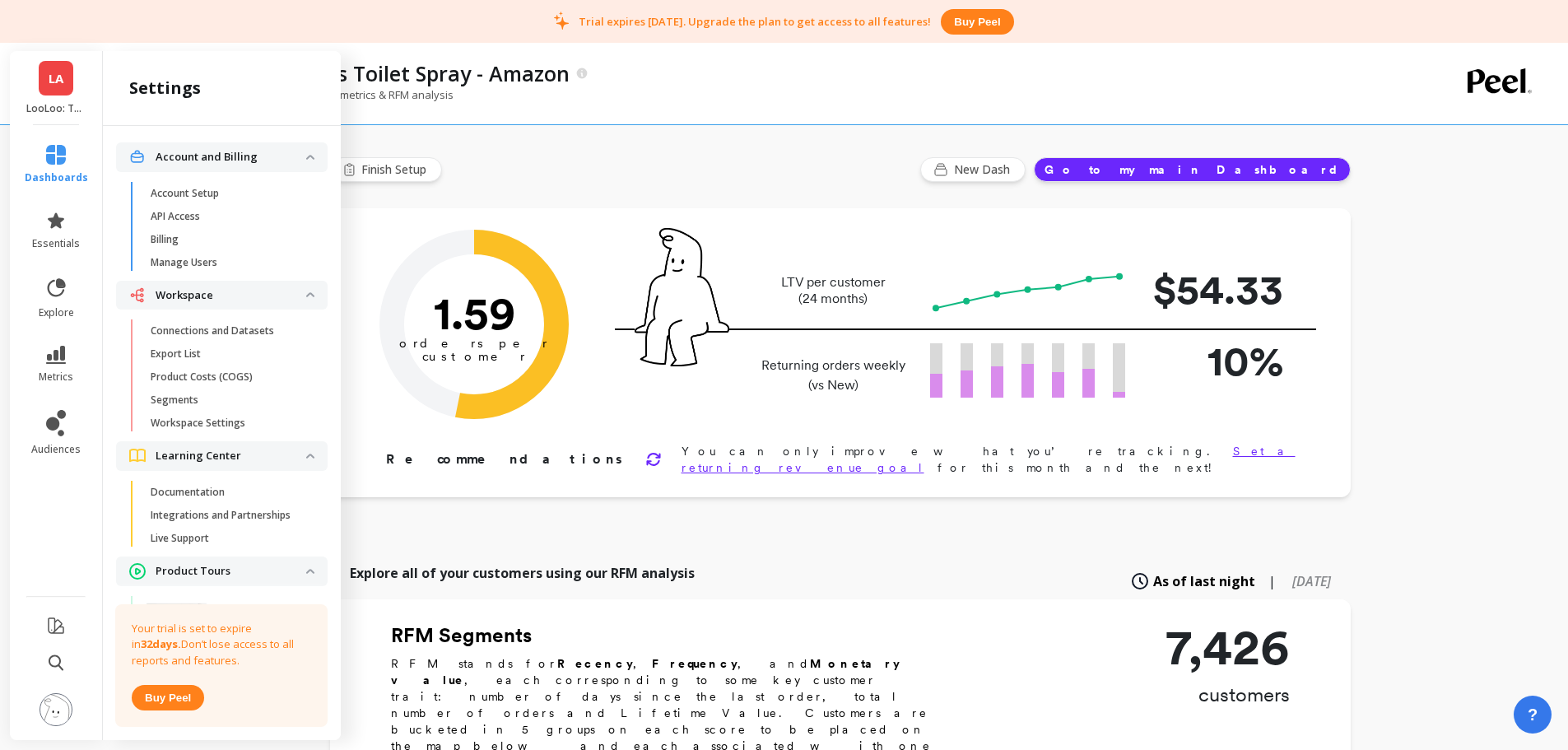
click at [224, 325] on p "Connections and Datasets" at bounding box center [212, 331] width 124 height 13
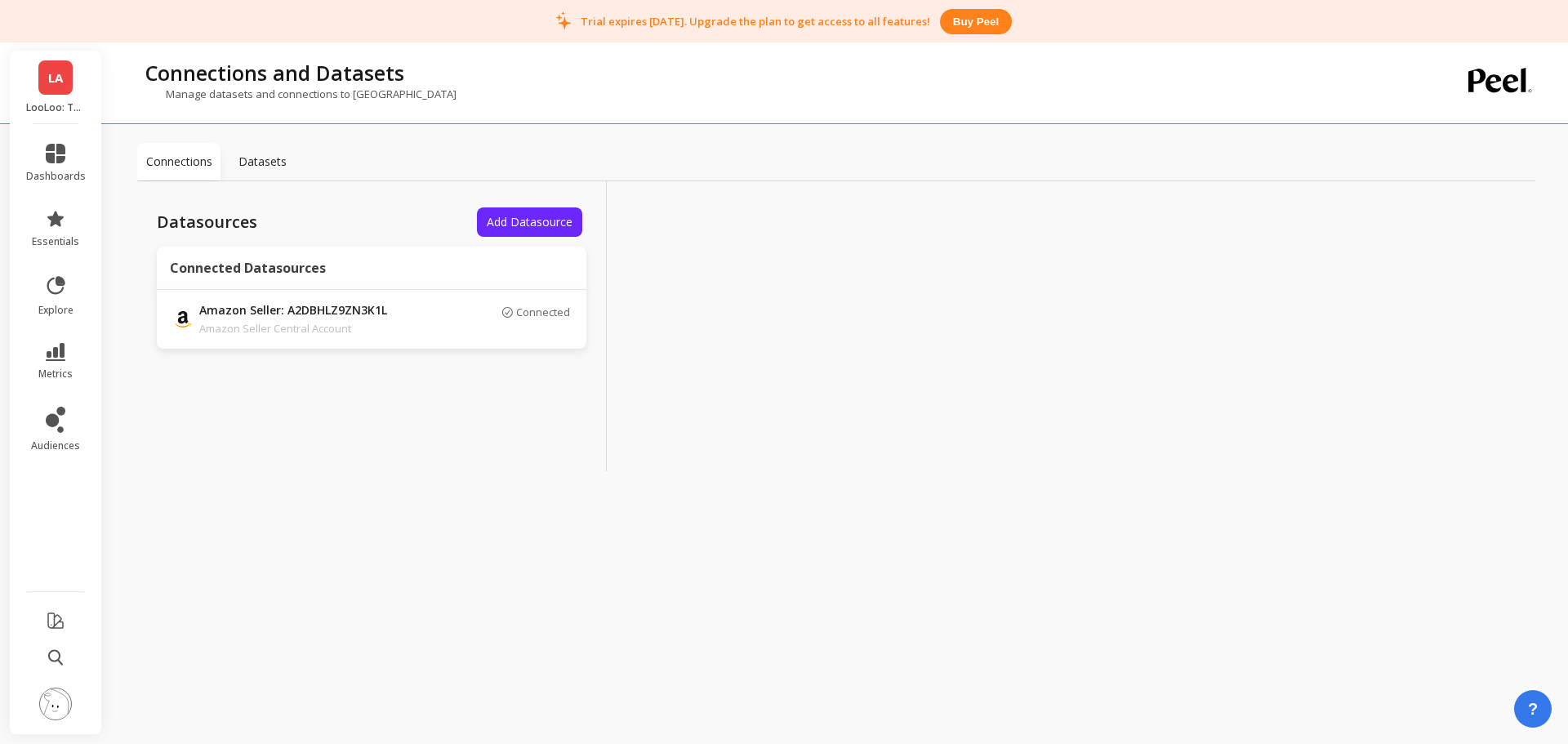
click at [337, 314] on p "Amazon Seller: A2DBHLZ9ZN3K1L" at bounding box center [313, 311] width 228 height 18
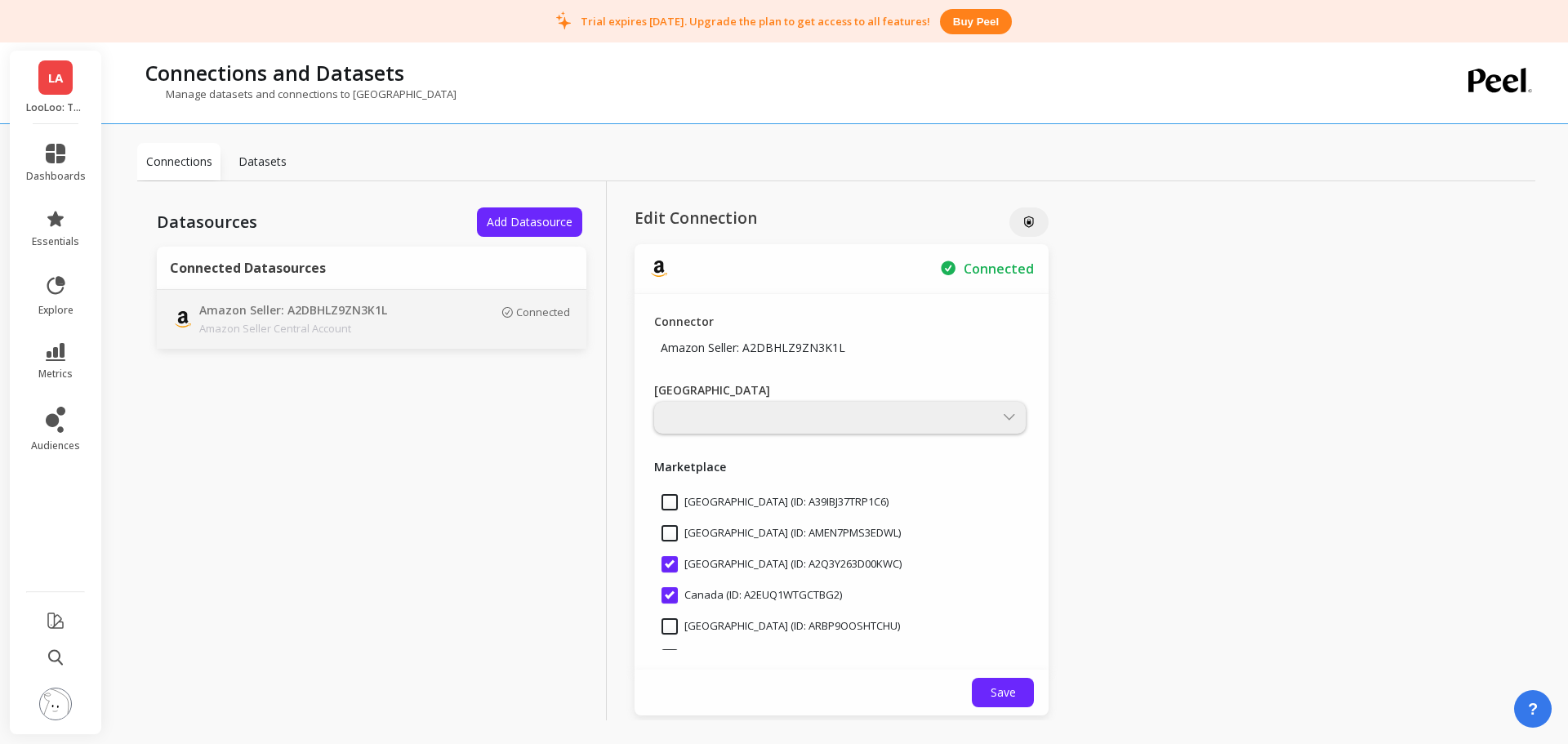
scroll to position [55, 0]
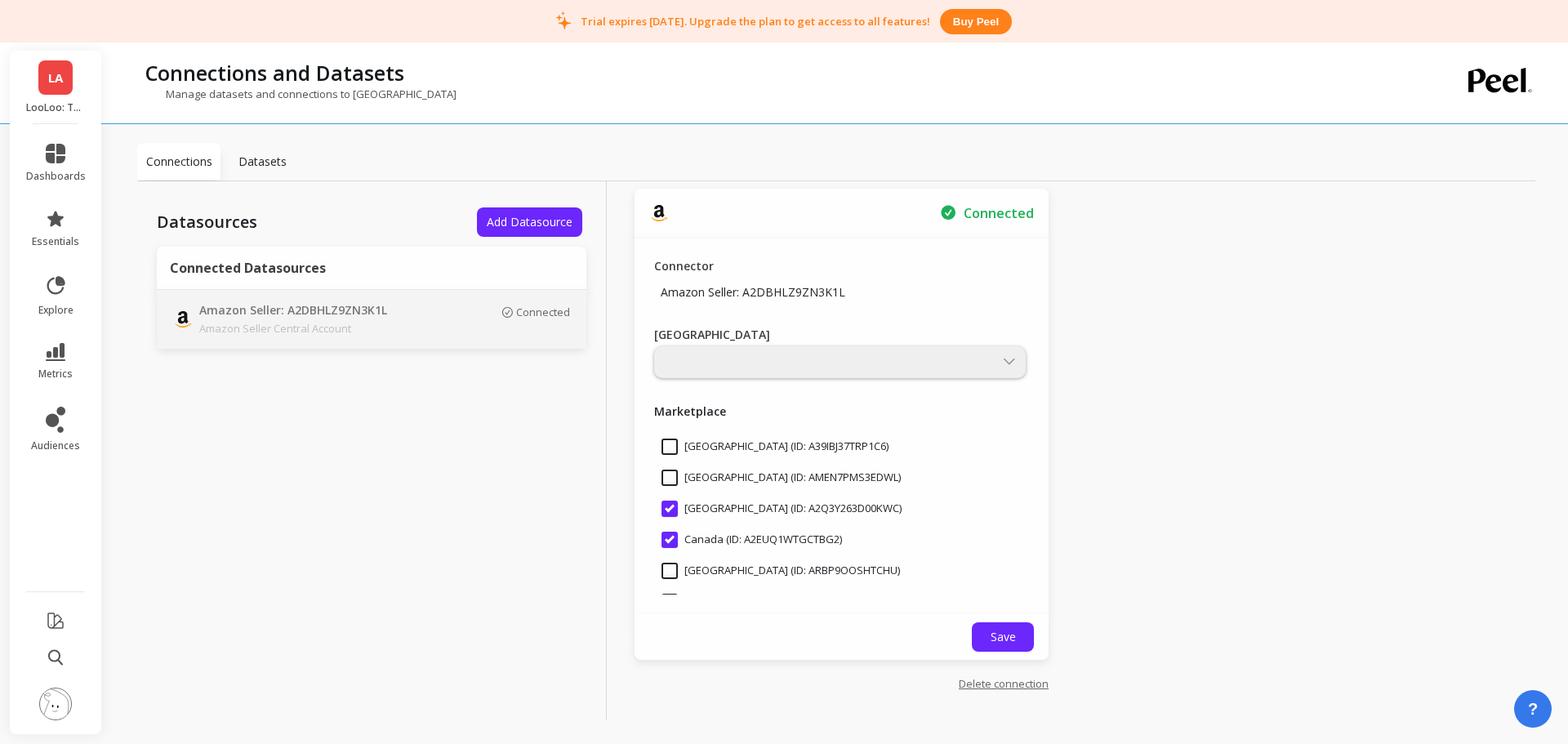
click at [54, 83] on span "LA" at bounding box center [55, 78] width 15 height 19
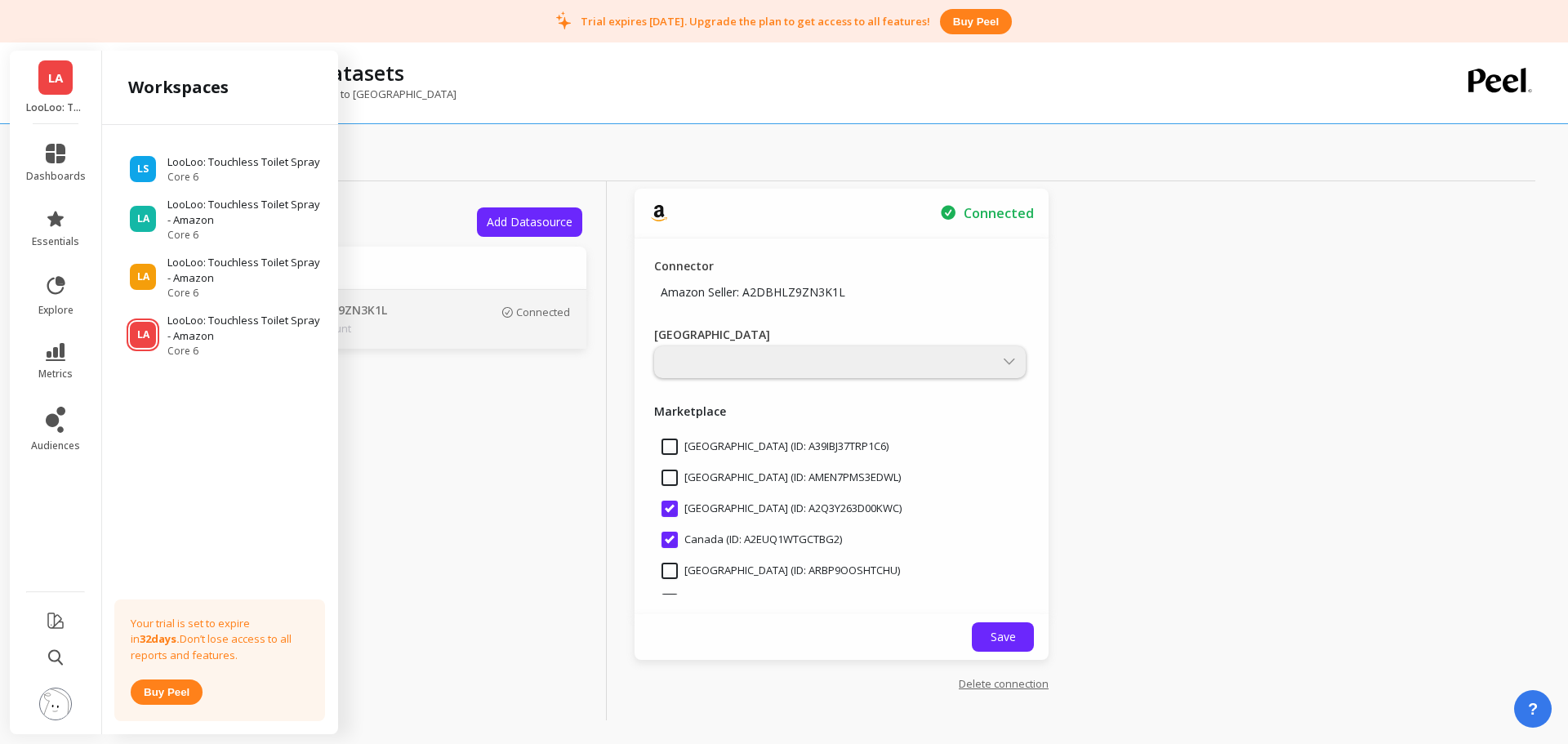
click at [1017, 686] on link "Delete connection" at bounding box center [1004, 684] width 90 height 15
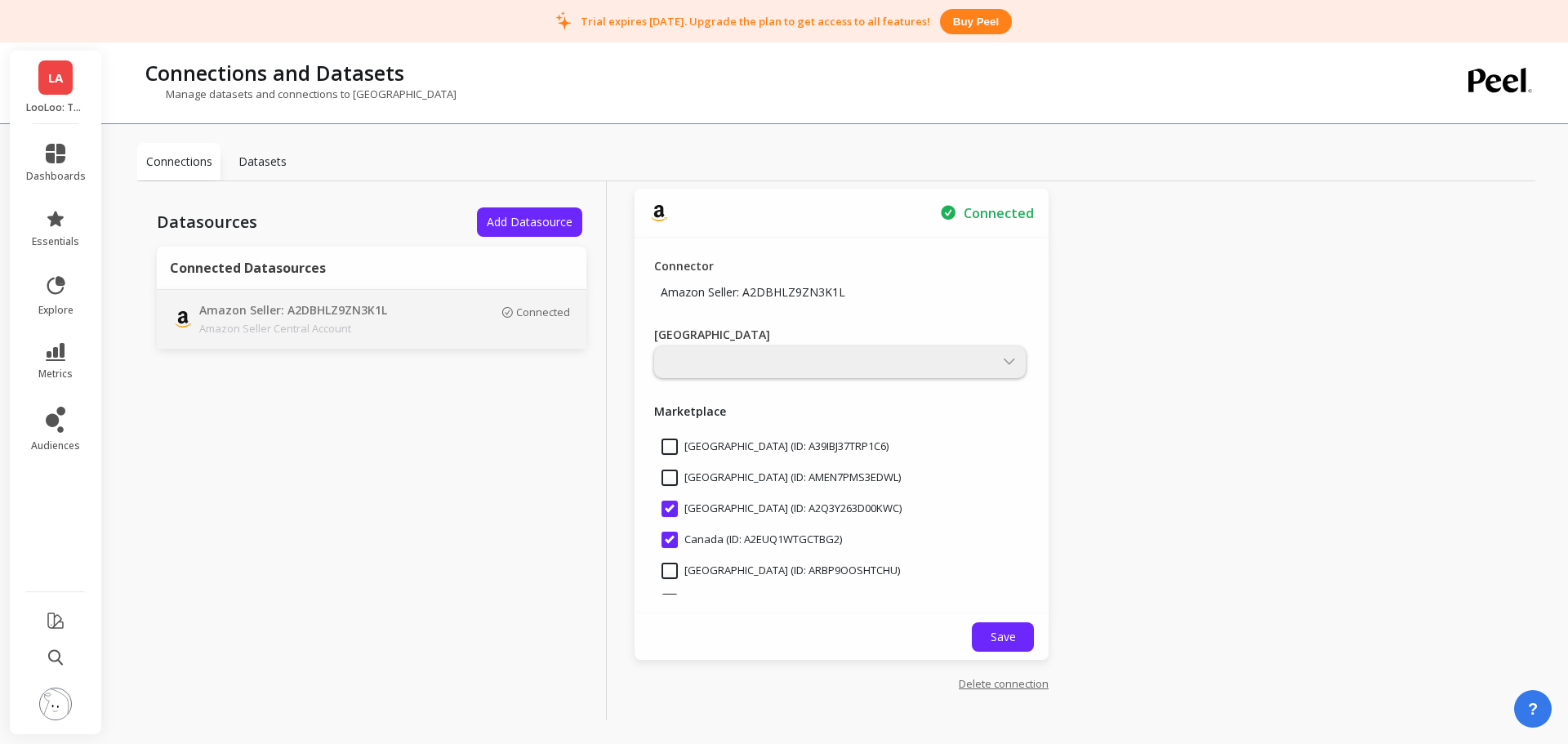
scroll to position [331, 0]
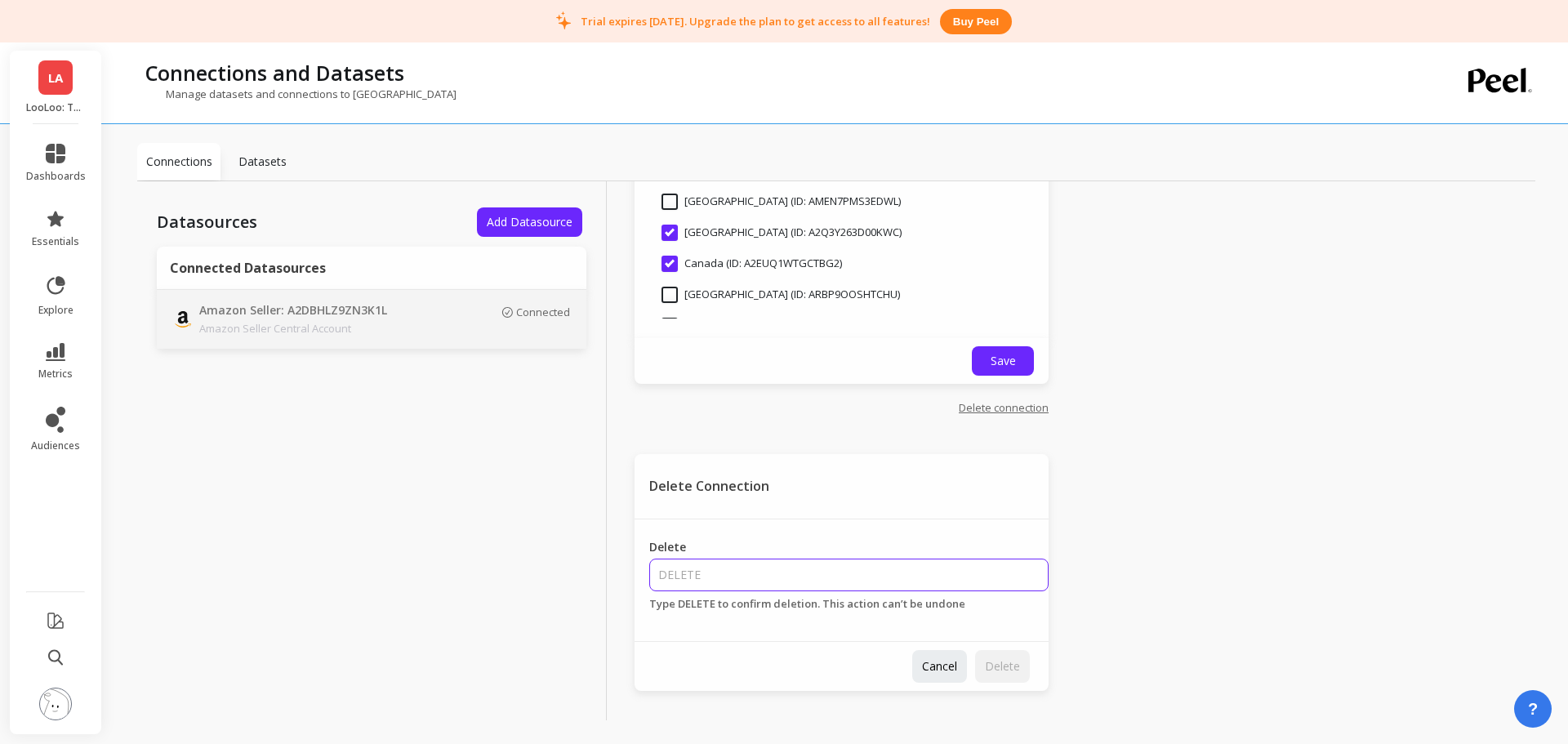
click at [729, 578] on input "Delete" at bounding box center [849, 575] width 399 height 33
type input "DELETE"
click at [986, 670] on span "Delete" at bounding box center [1003, 665] width 36 height 16
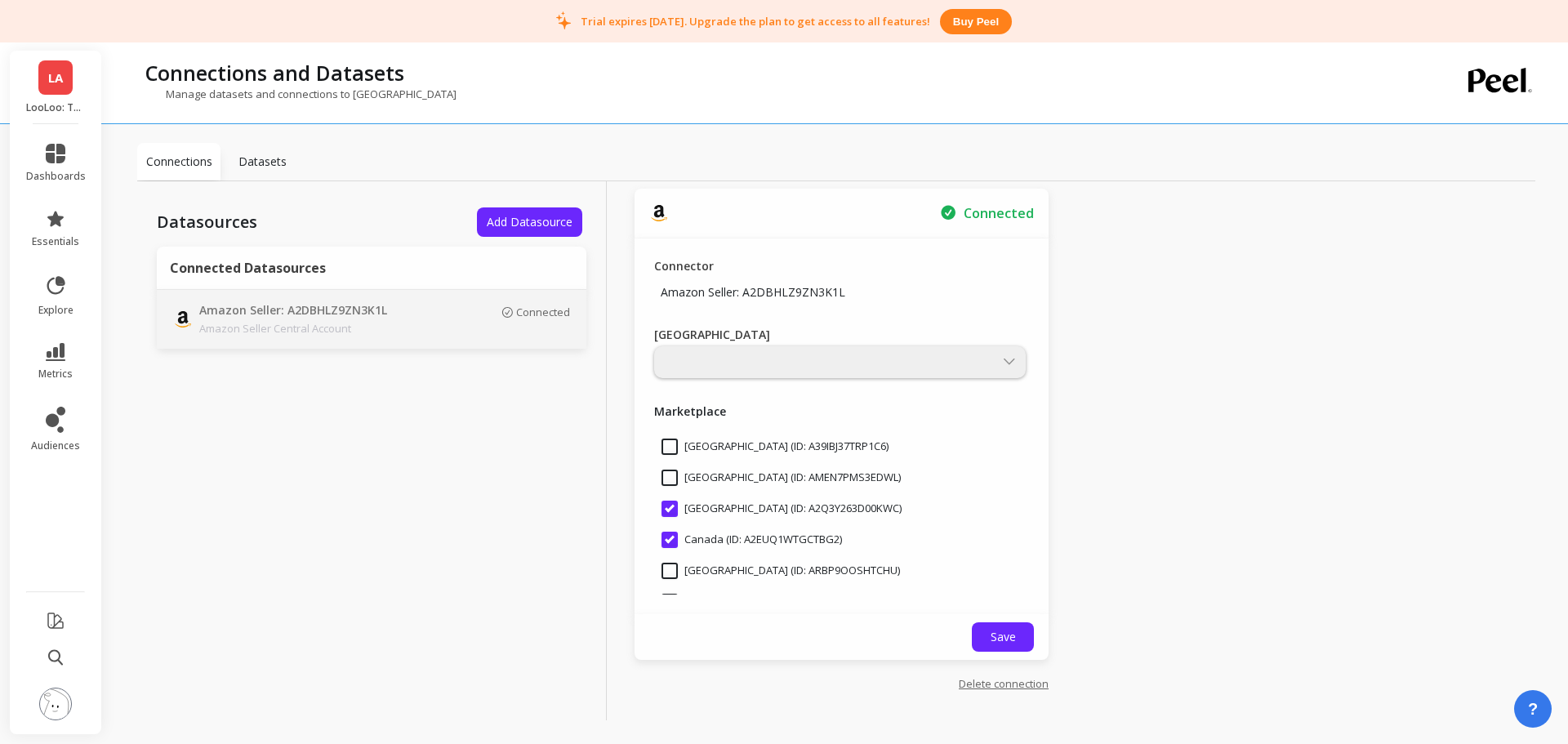
scroll to position [0, 0]
